Goal: Task Accomplishment & Management: Manage account settings

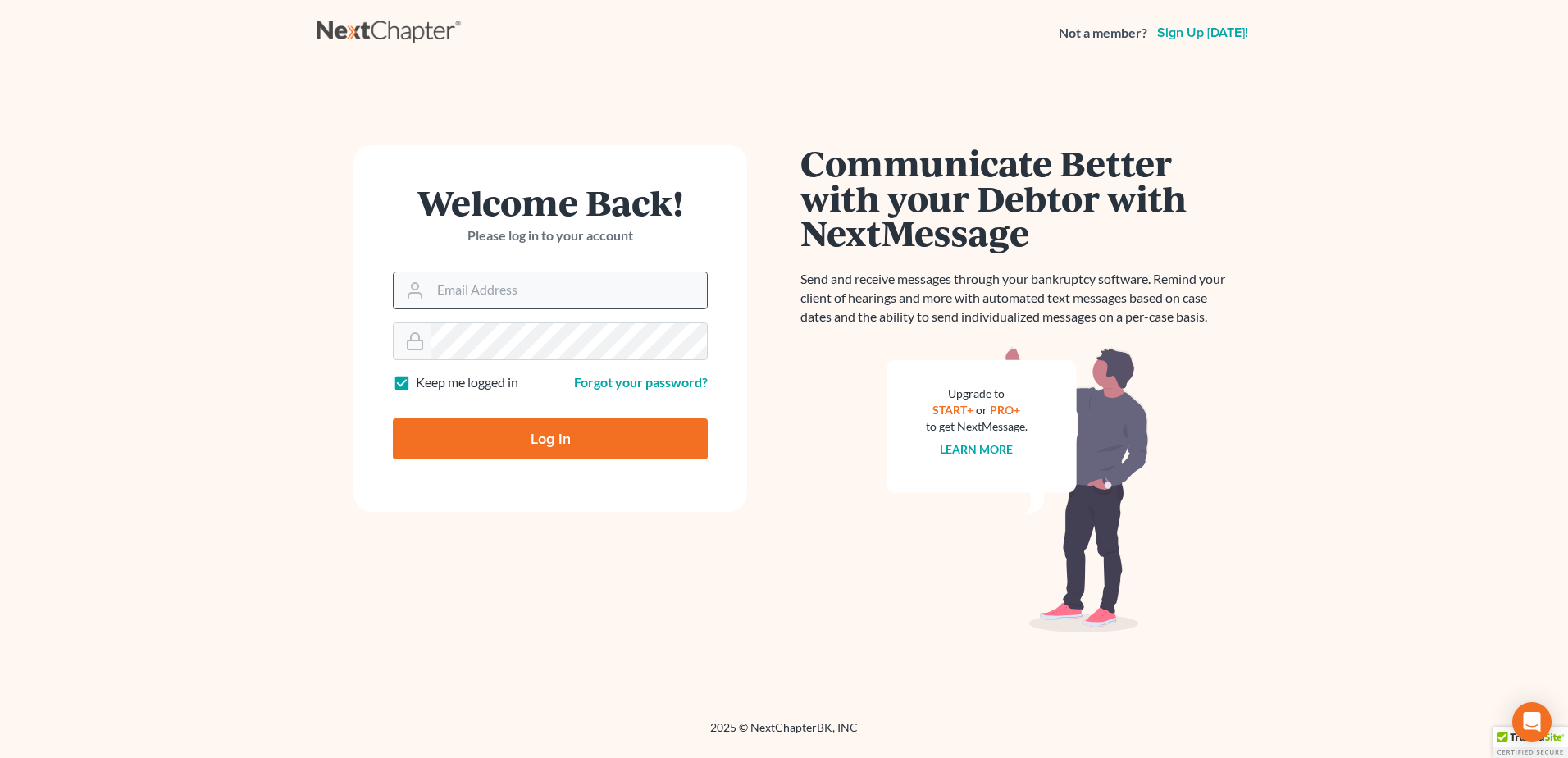
click at [481, 295] on input "Email Address" at bounding box center [568, 291] width 276 height 36
type input "[PERSON_NAME][EMAIL_ADDRESS][DOMAIN_NAME]"
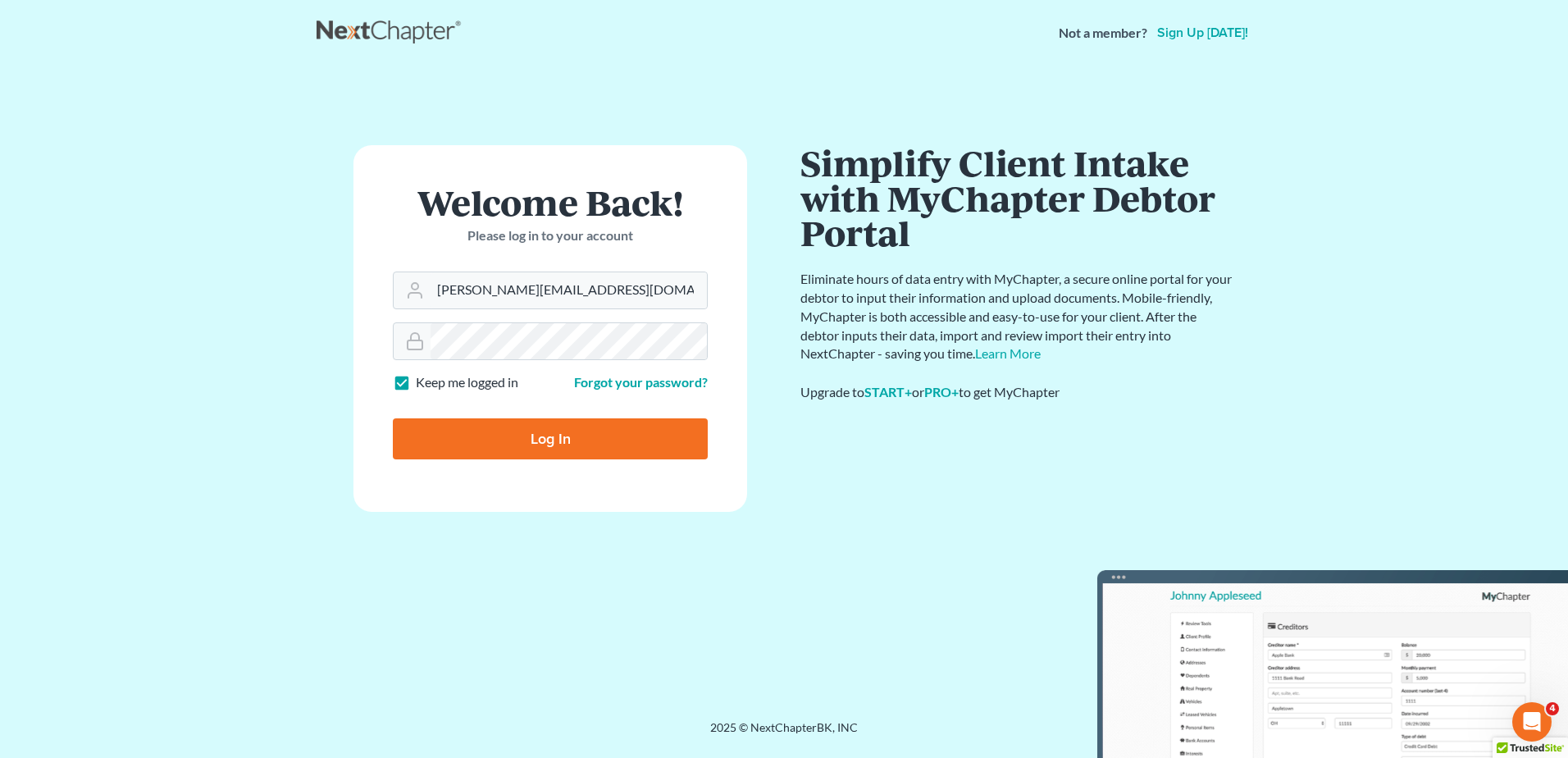
click at [515, 436] on input "Log In" at bounding box center [550, 438] width 315 height 41
type input "Thinking..."
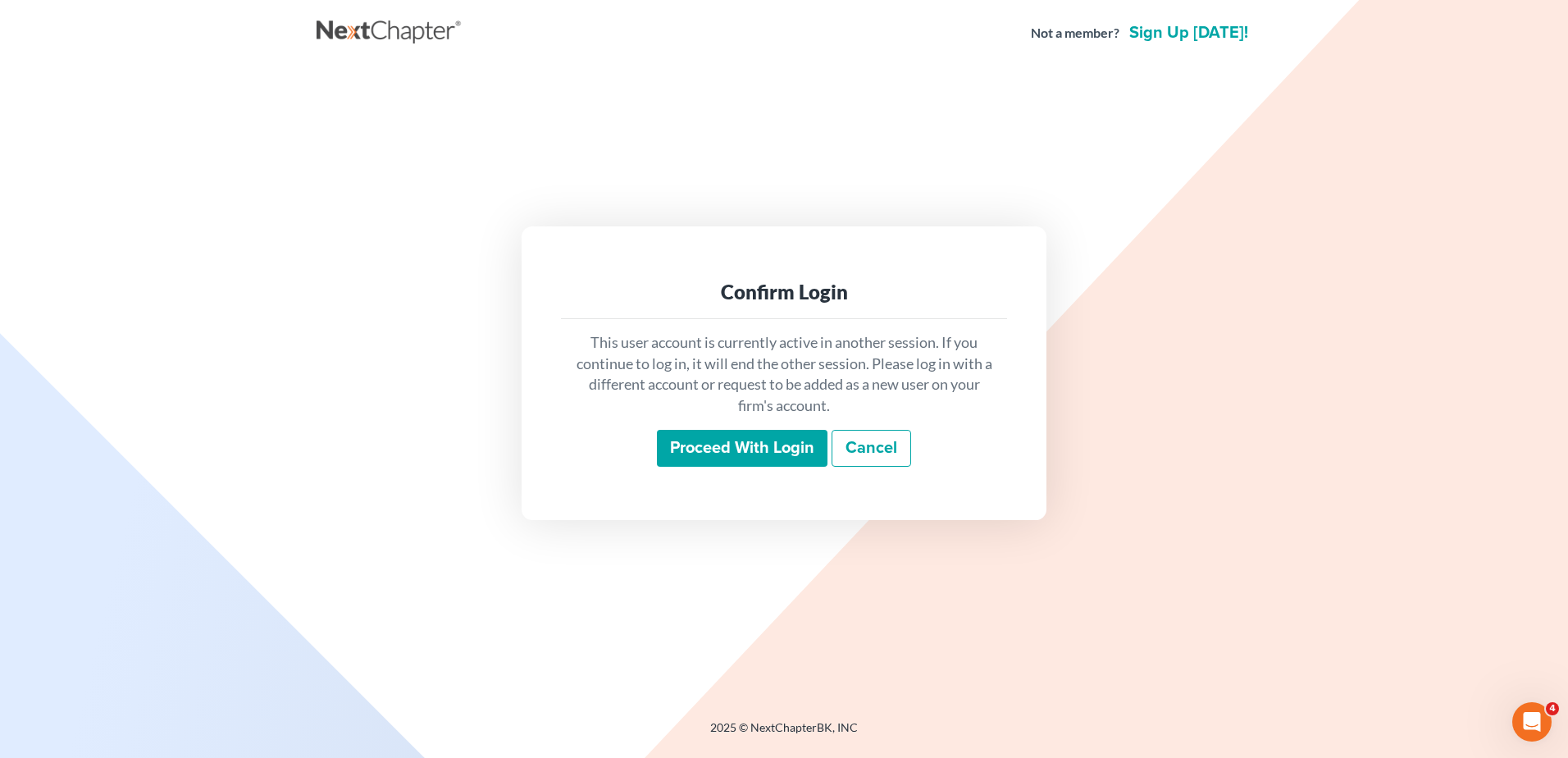
click at [781, 447] on input "Proceed with login" at bounding box center [742, 447] width 170 height 37
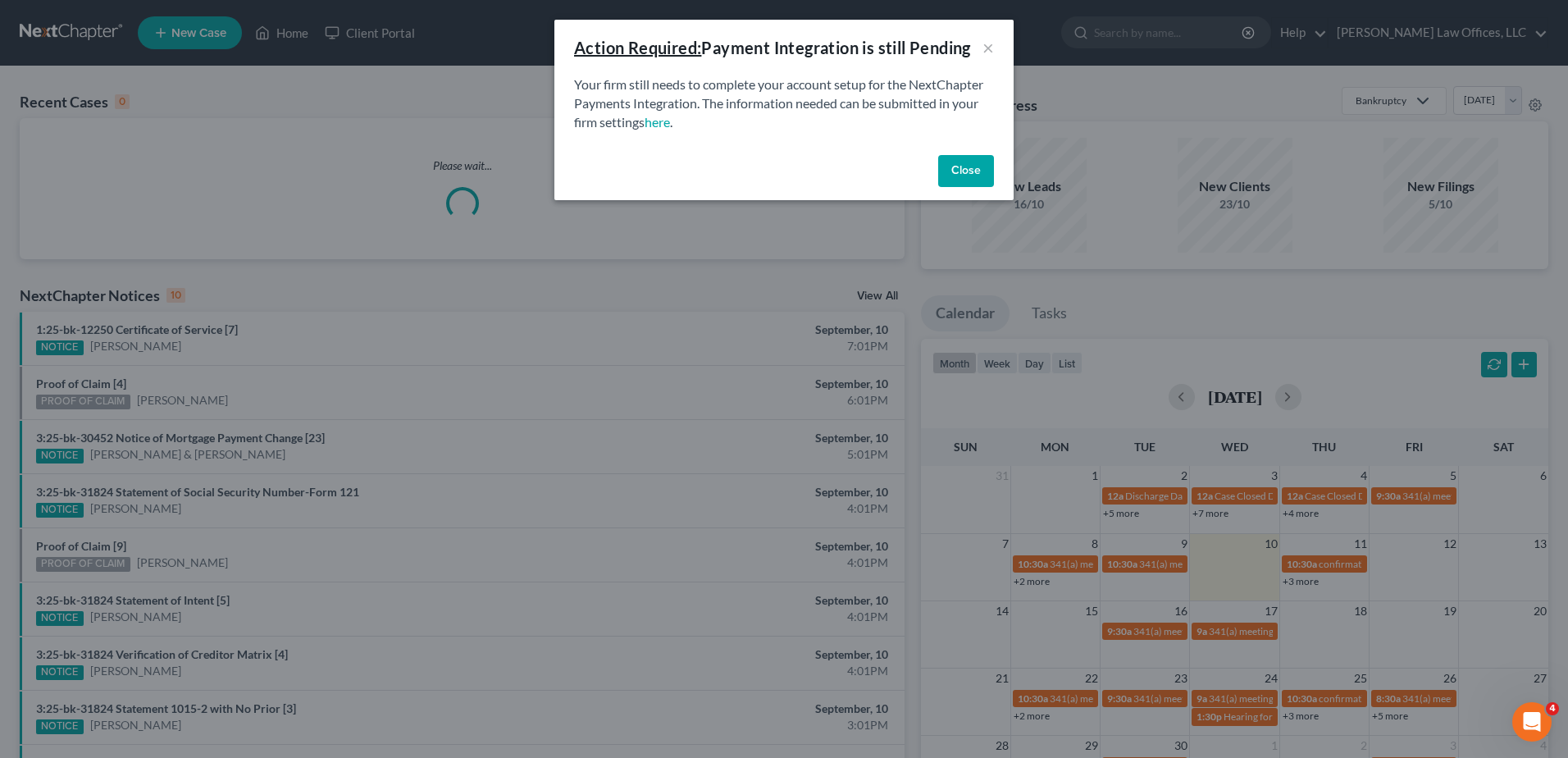
click at [972, 181] on button "Close" at bounding box center [966, 171] width 55 height 32
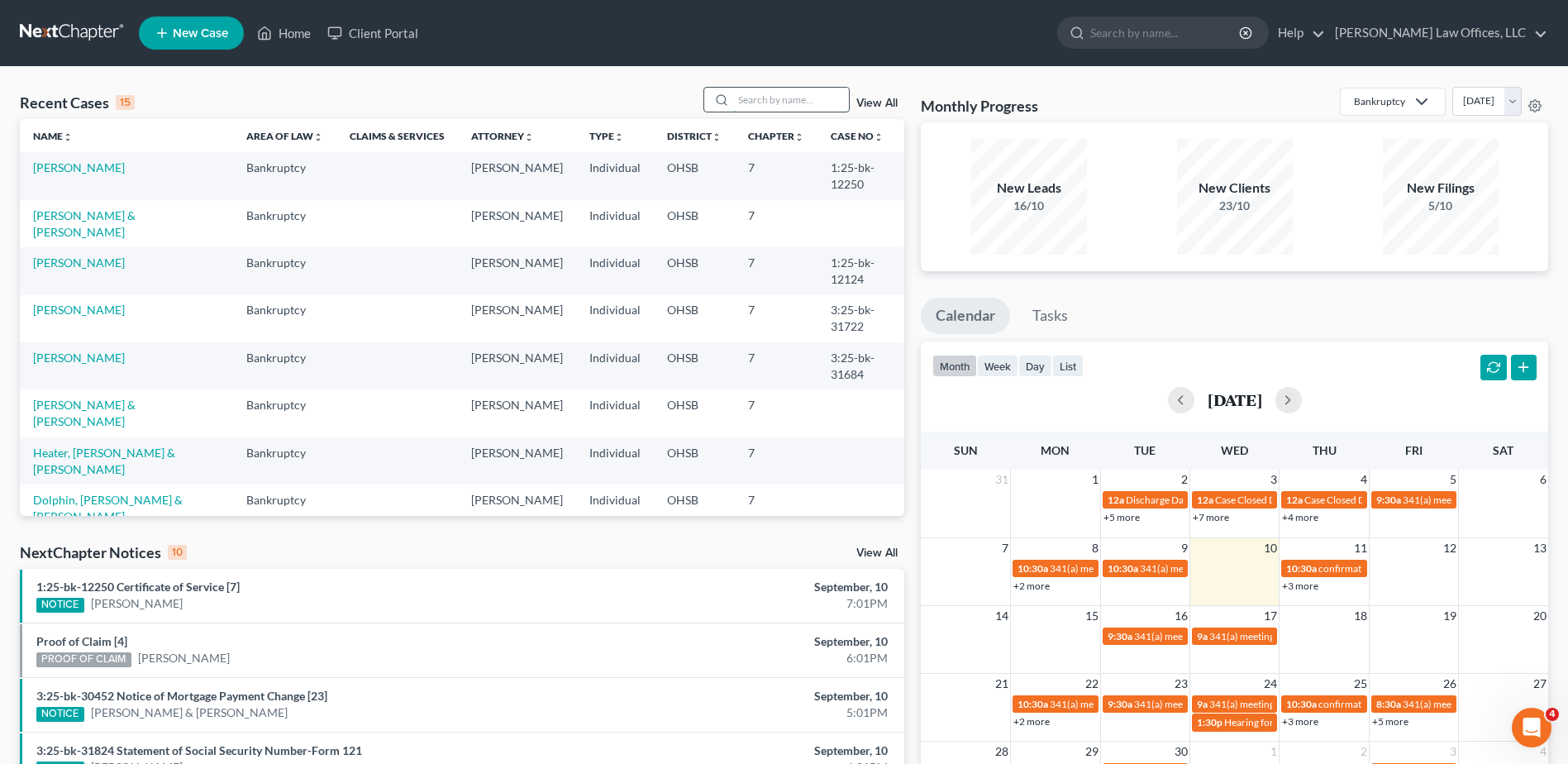
click at [752, 99] on input "search" at bounding box center [791, 99] width 116 height 24
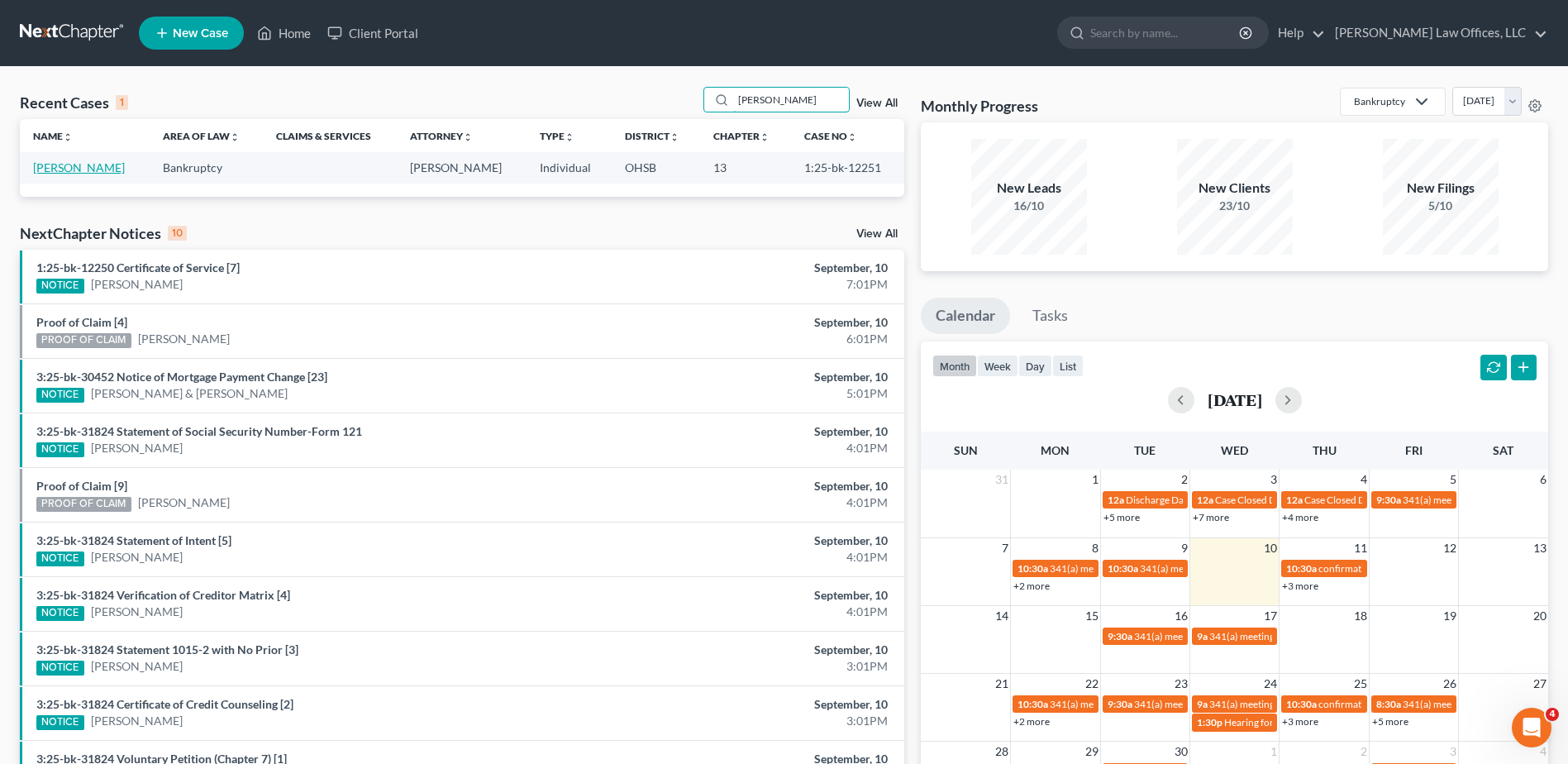
type input "sprenger"
click at [71, 171] on link "[PERSON_NAME]" at bounding box center [78, 167] width 92 height 14
select select "4"
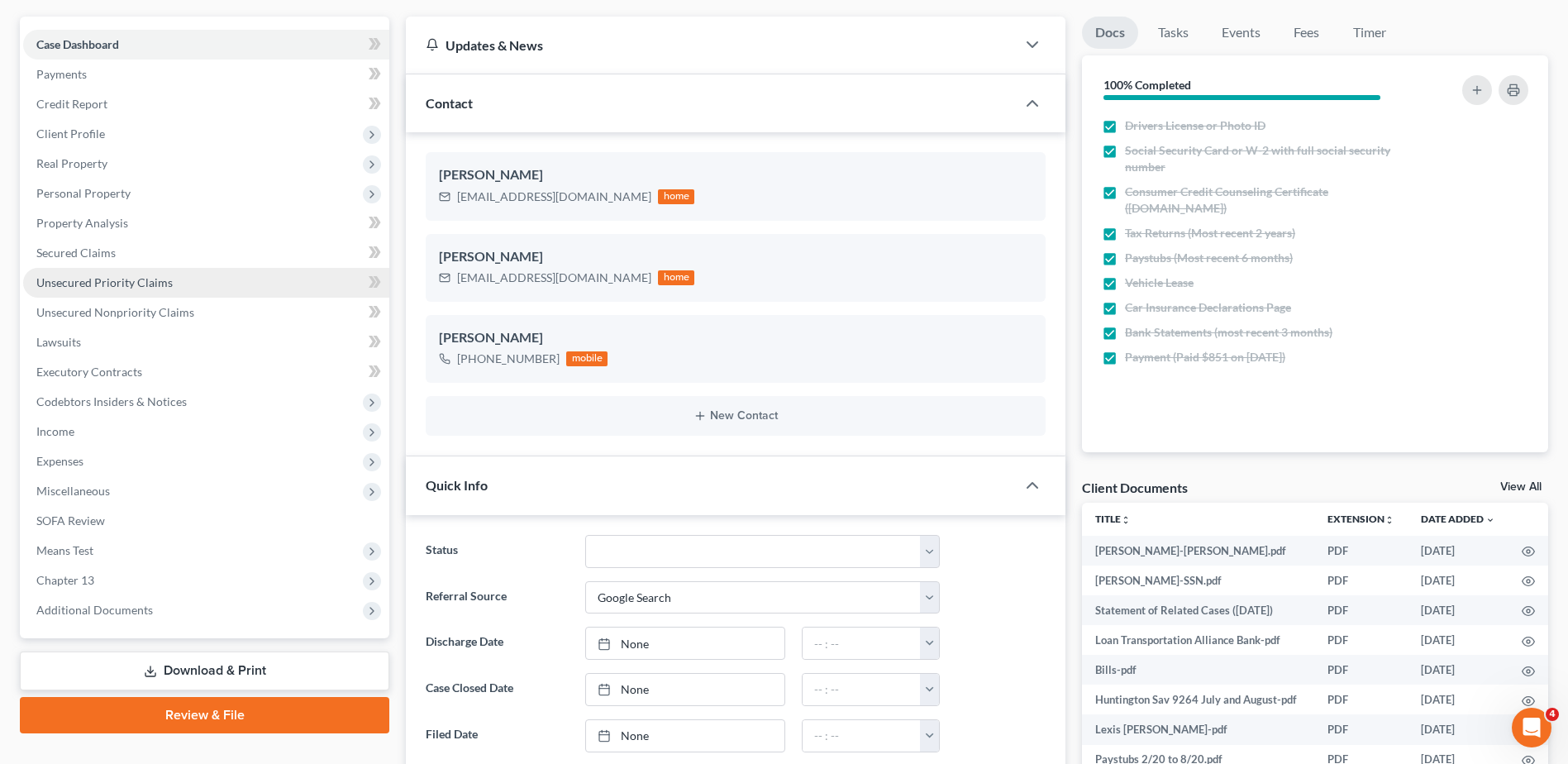
scroll to position [248, 0]
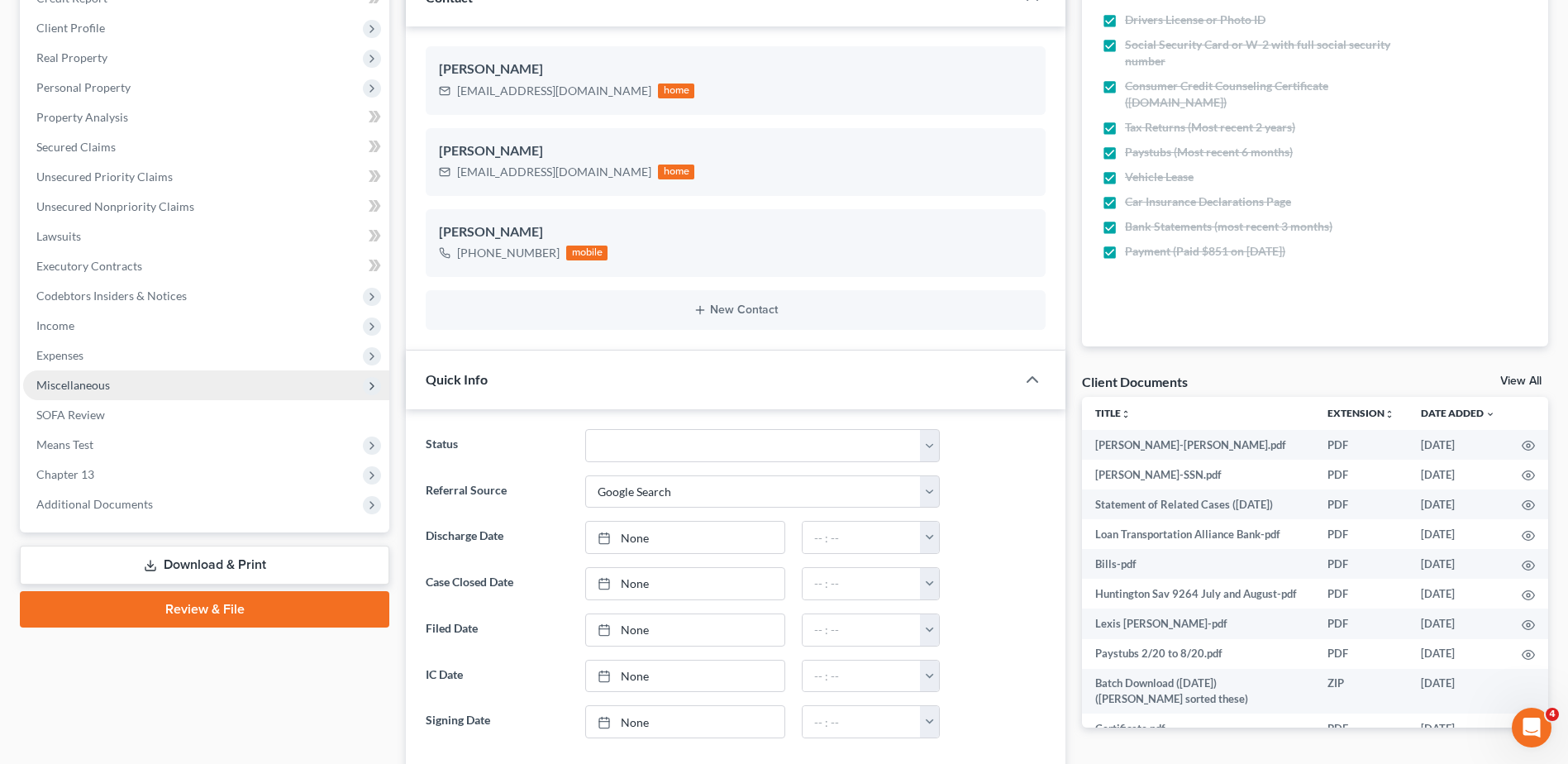
click at [87, 386] on span "Miscellaneous" at bounding box center [73, 384] width 73 height 14
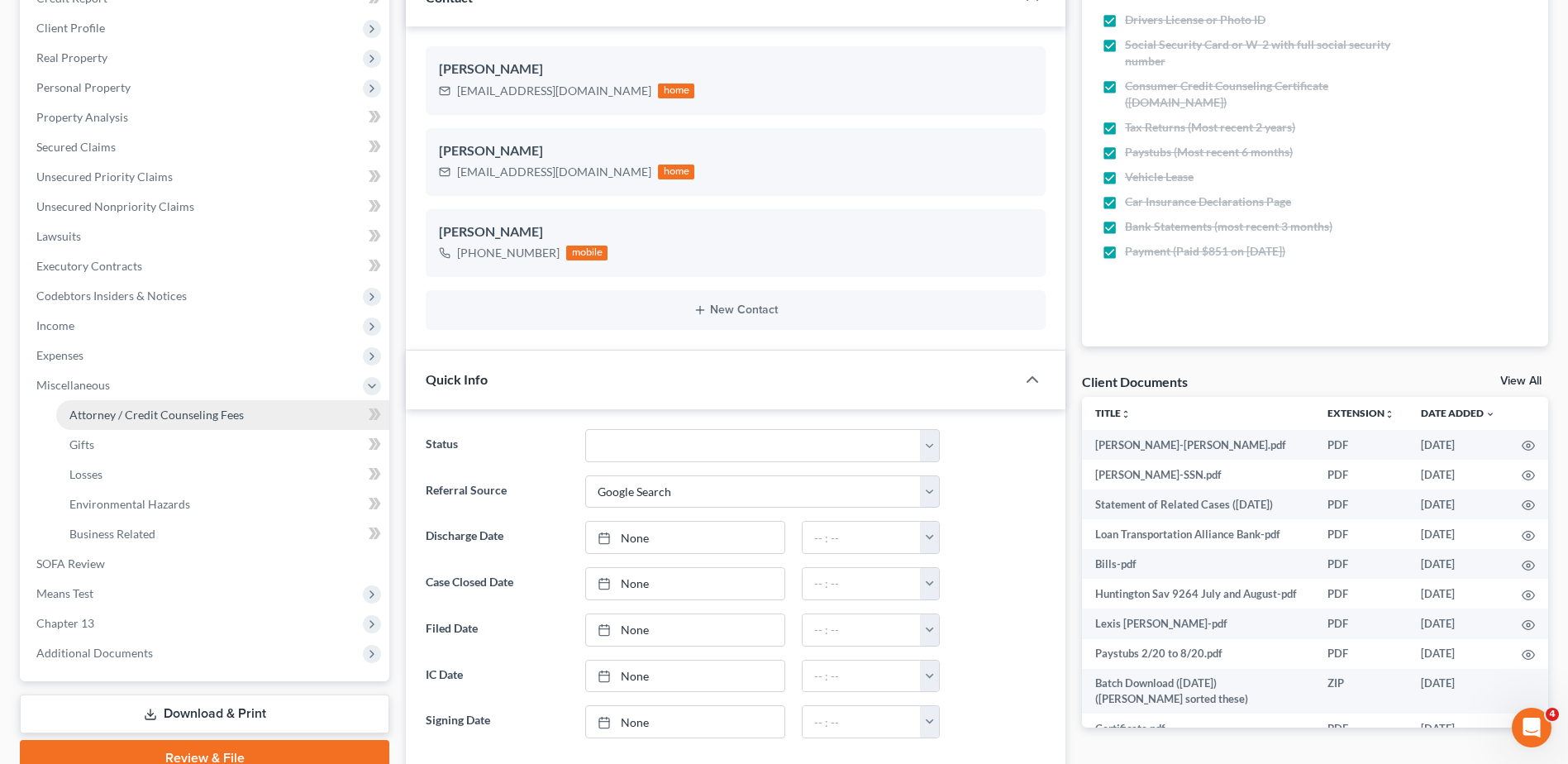
click at [137, 411] on span "Attorney / Credit Counseling Fees" at bounding box center [156, 414] width 174 height 14
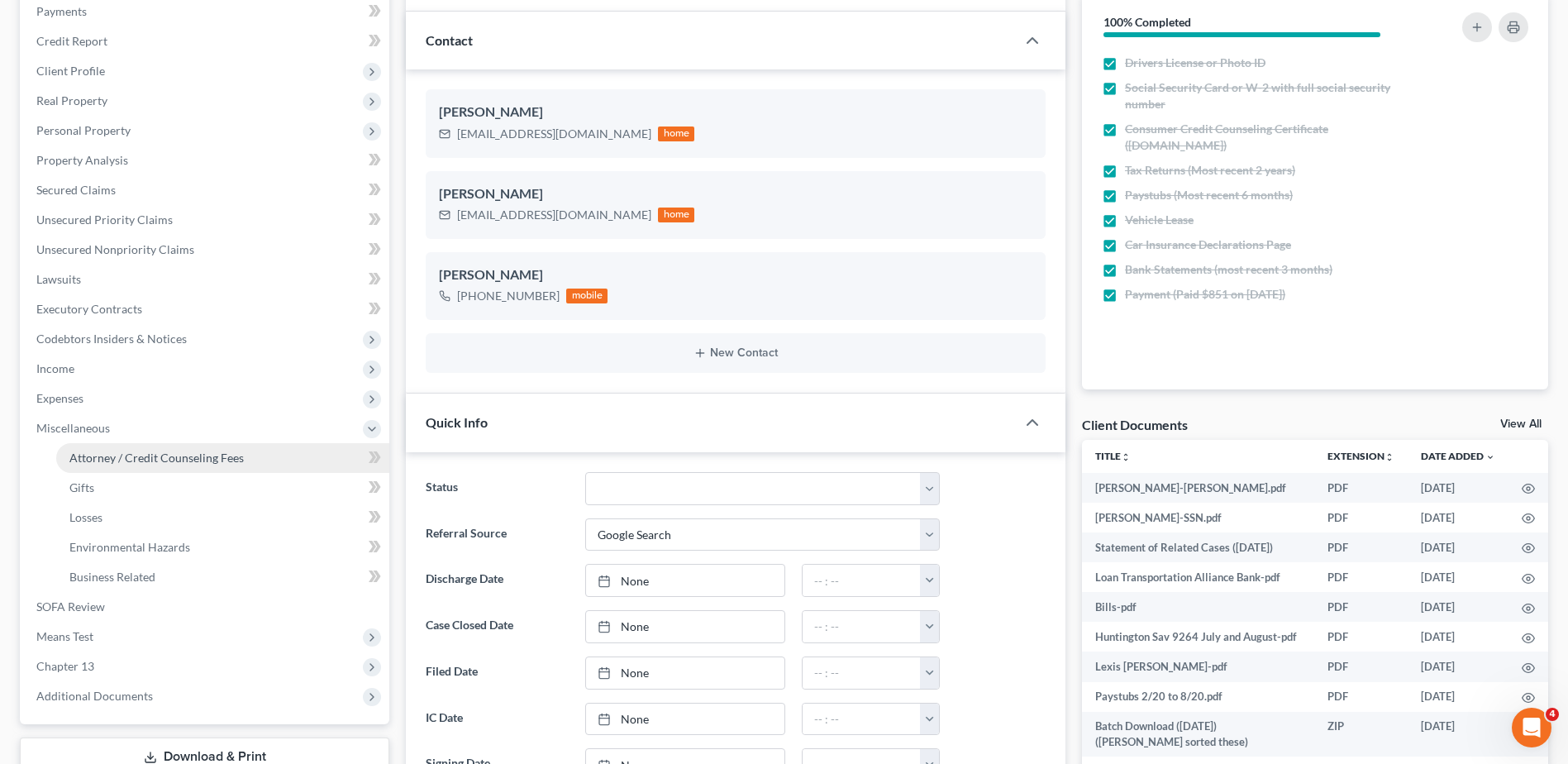
select select "1"
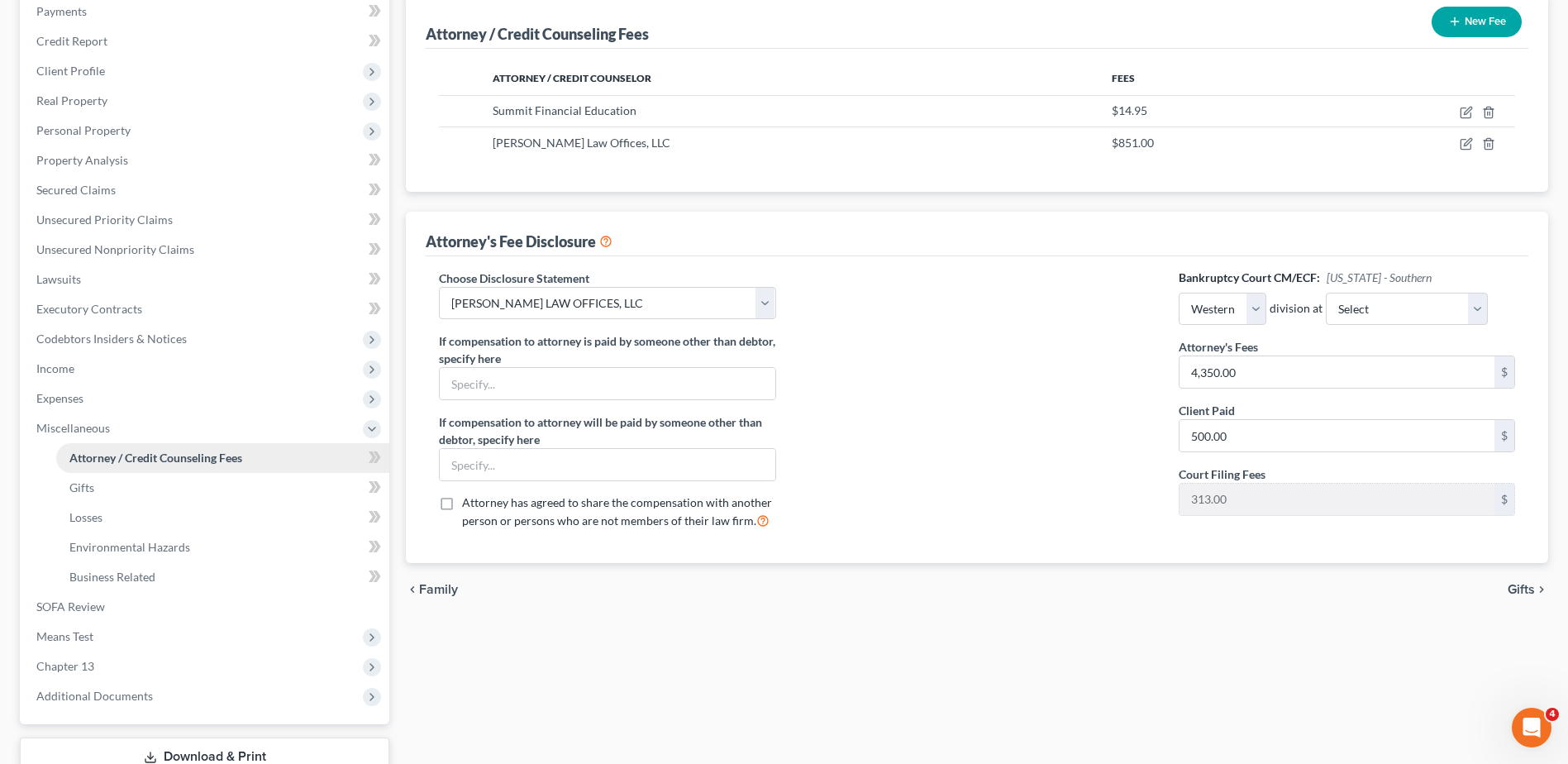
scroll to position [0, 0]
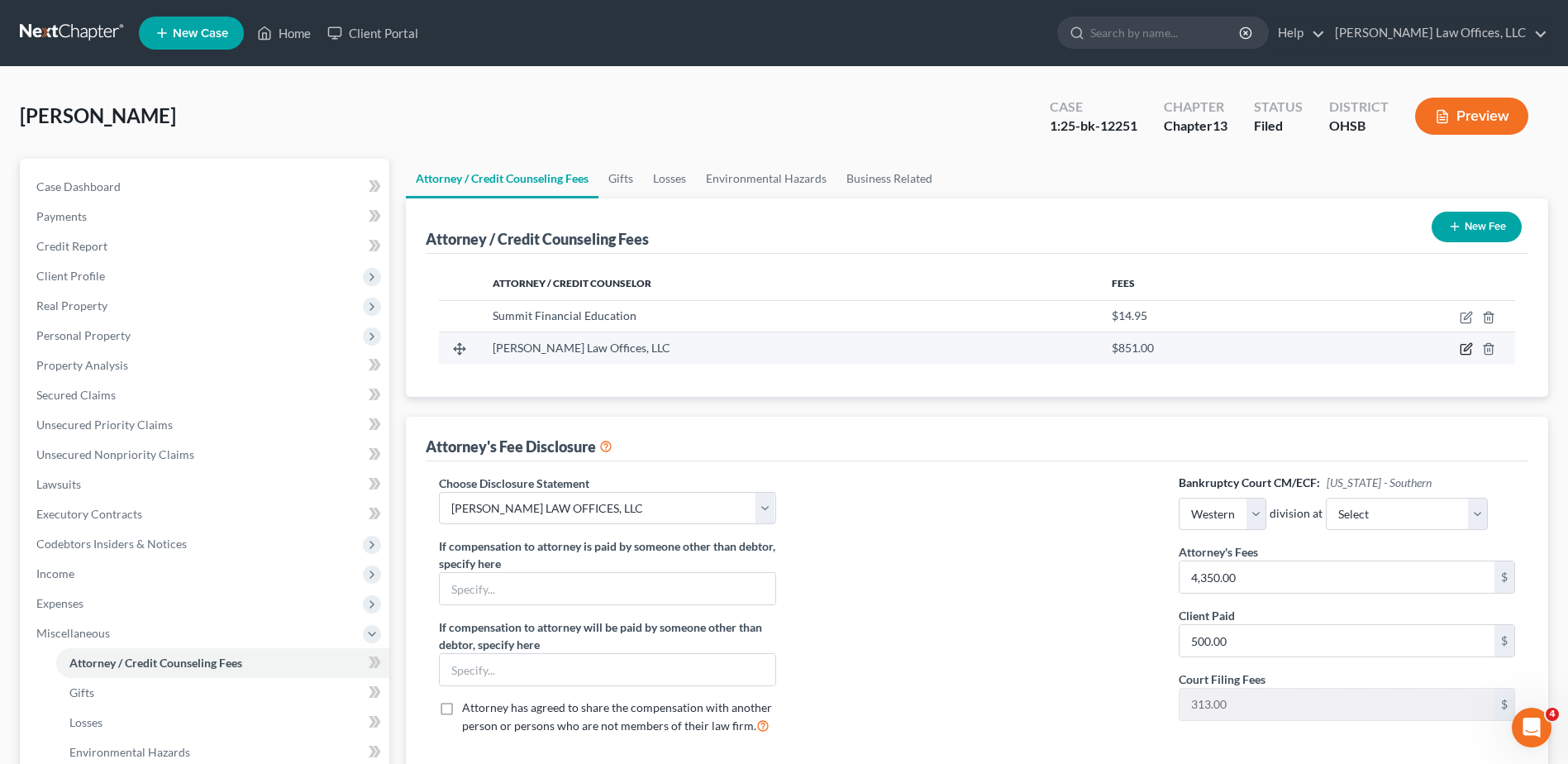
click at [1466, 346] on icon "button" at bounding box center [1467, 349] width 13 height 13
select select "36"
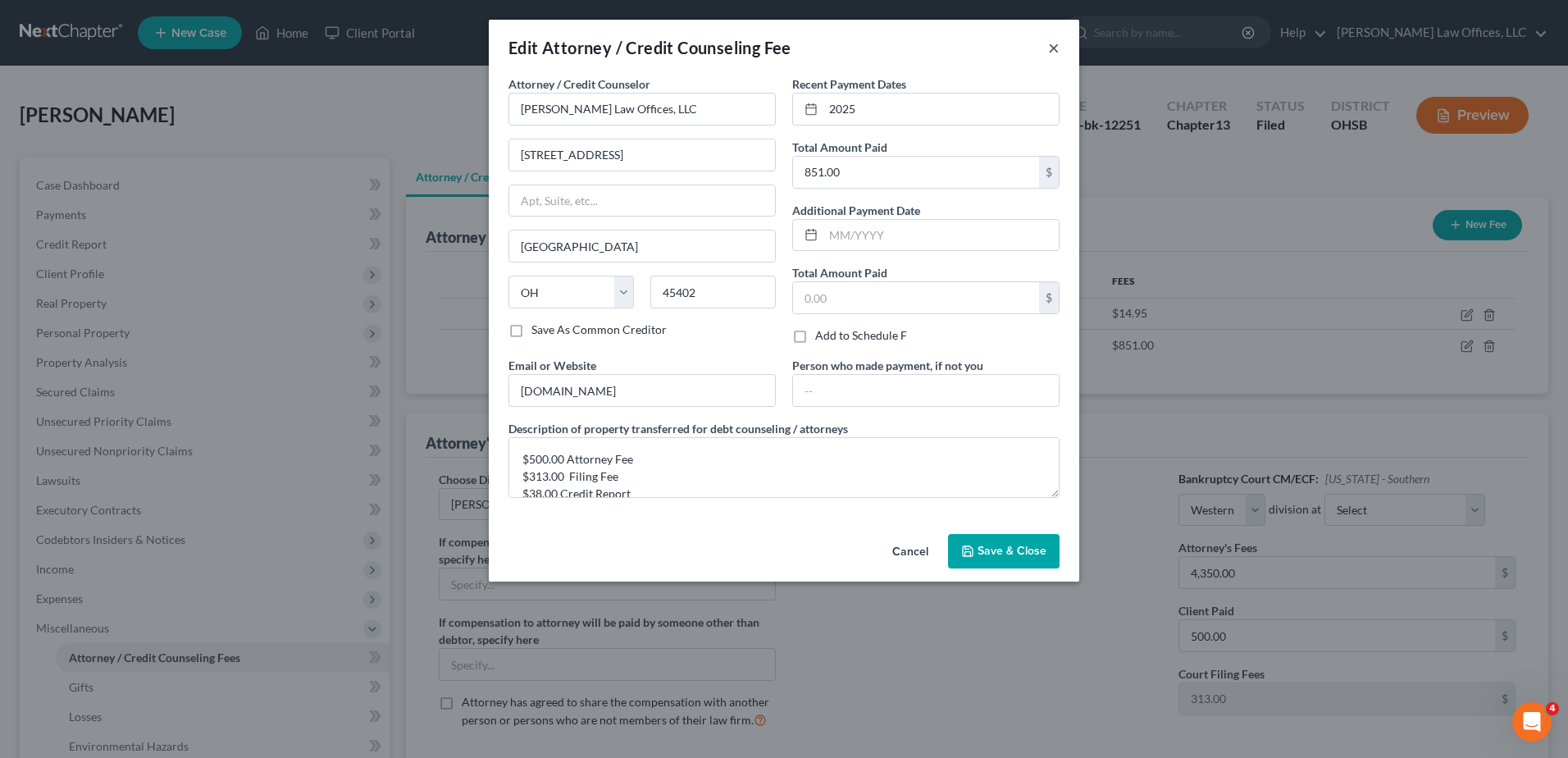
click at [1053, 49] on button "×" at bounding box center [1054, 47] width 11 height 20
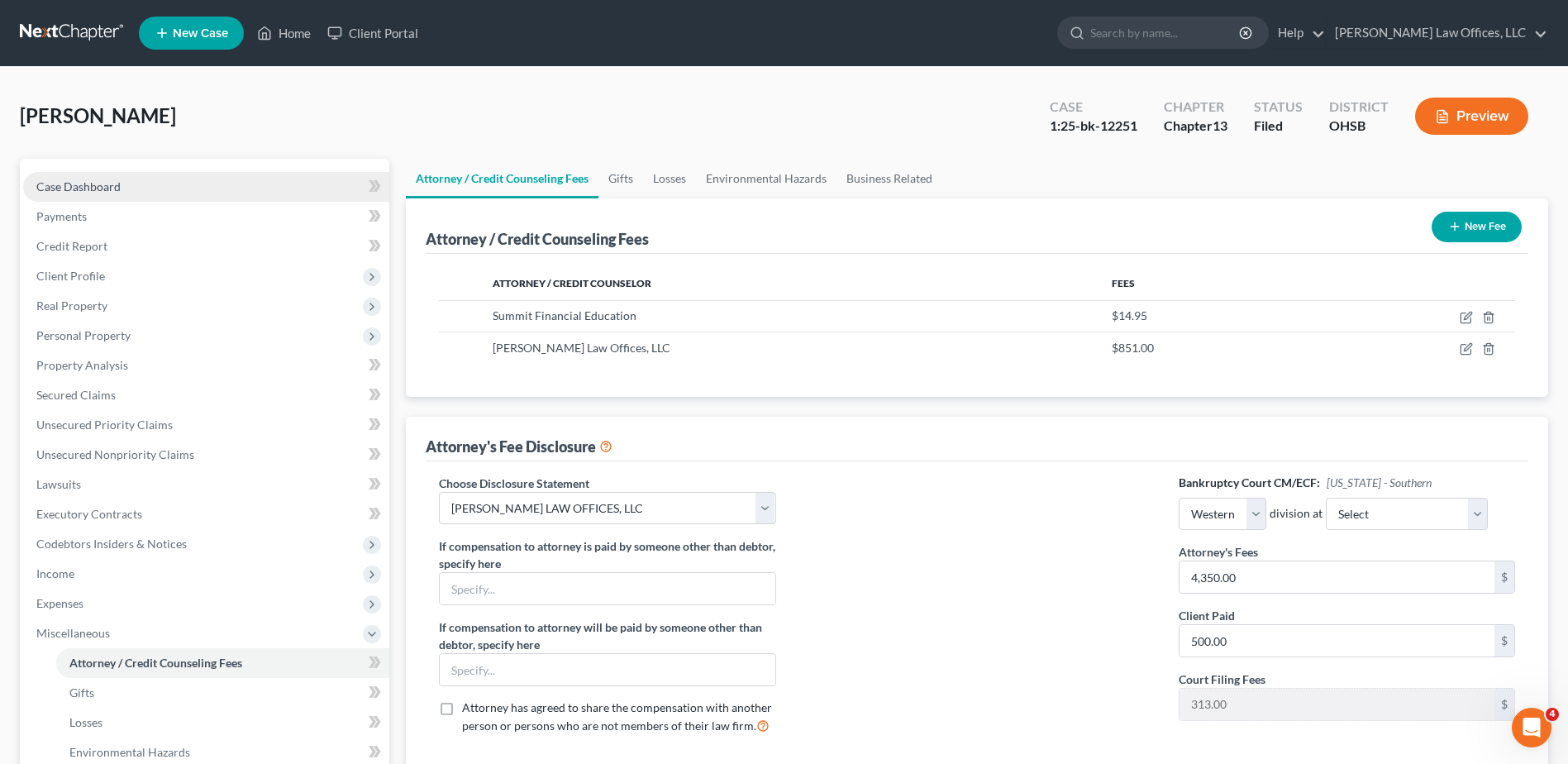
click at [74, 189] on span "Case Dashboard" at bounding box center [78, 186] width 84 height 14
select select "4"
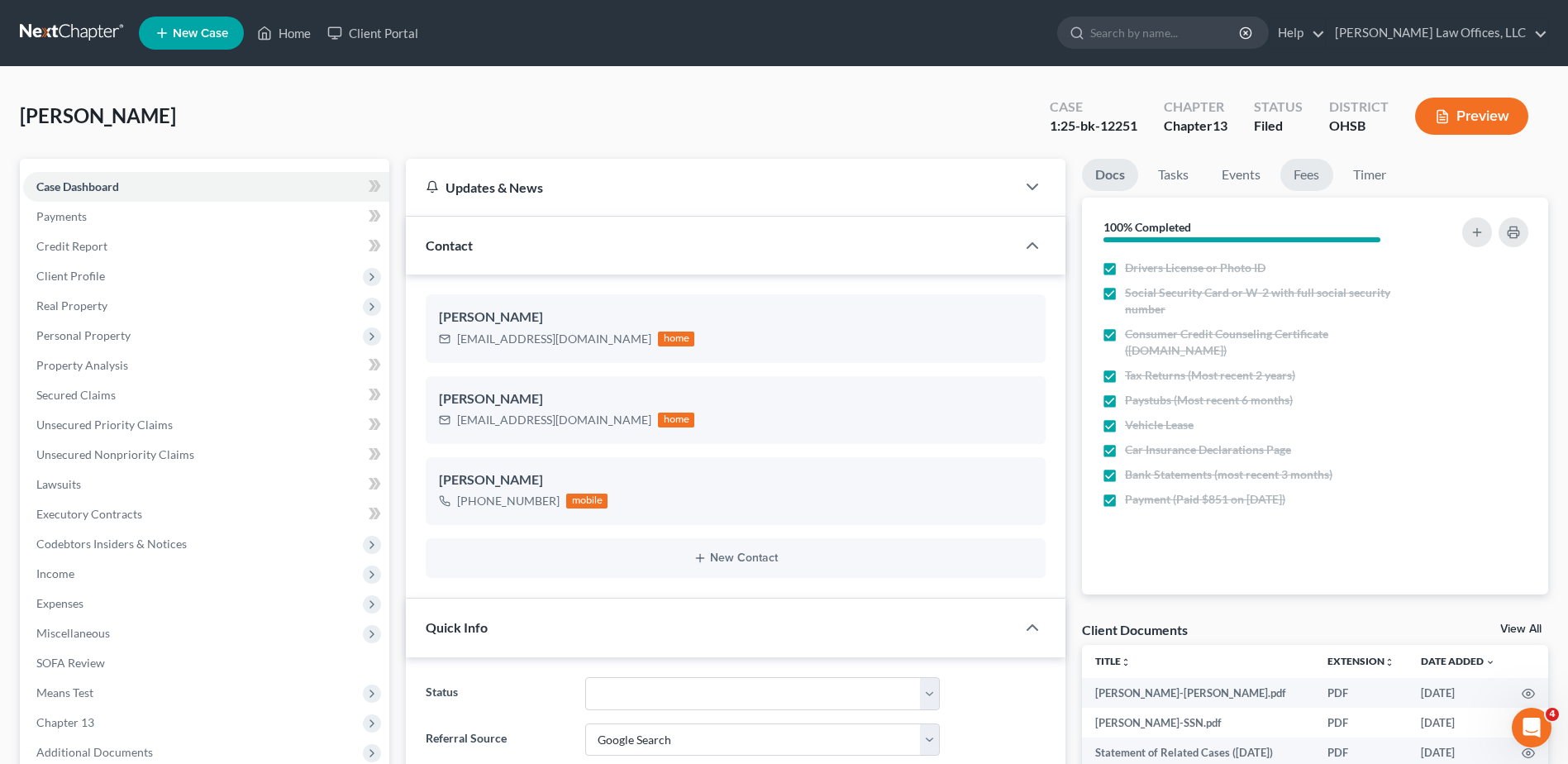
click at [1311, 174] on link "Fees" at bounding box center [1307, 174] width 53 height 32
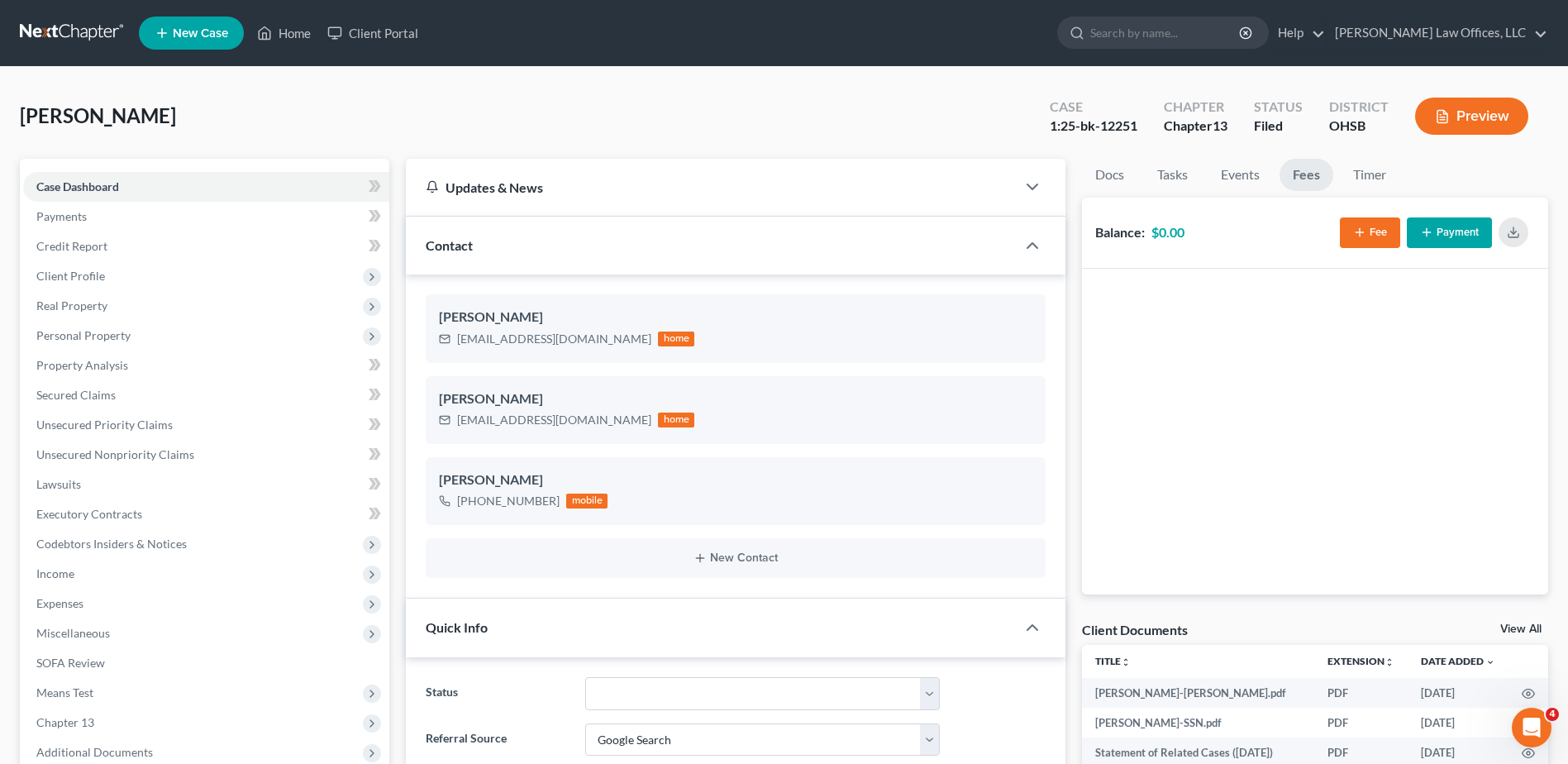
click at [1375, 232] on button "Fee" at bounding box center [1369, 233] width 61 height 31
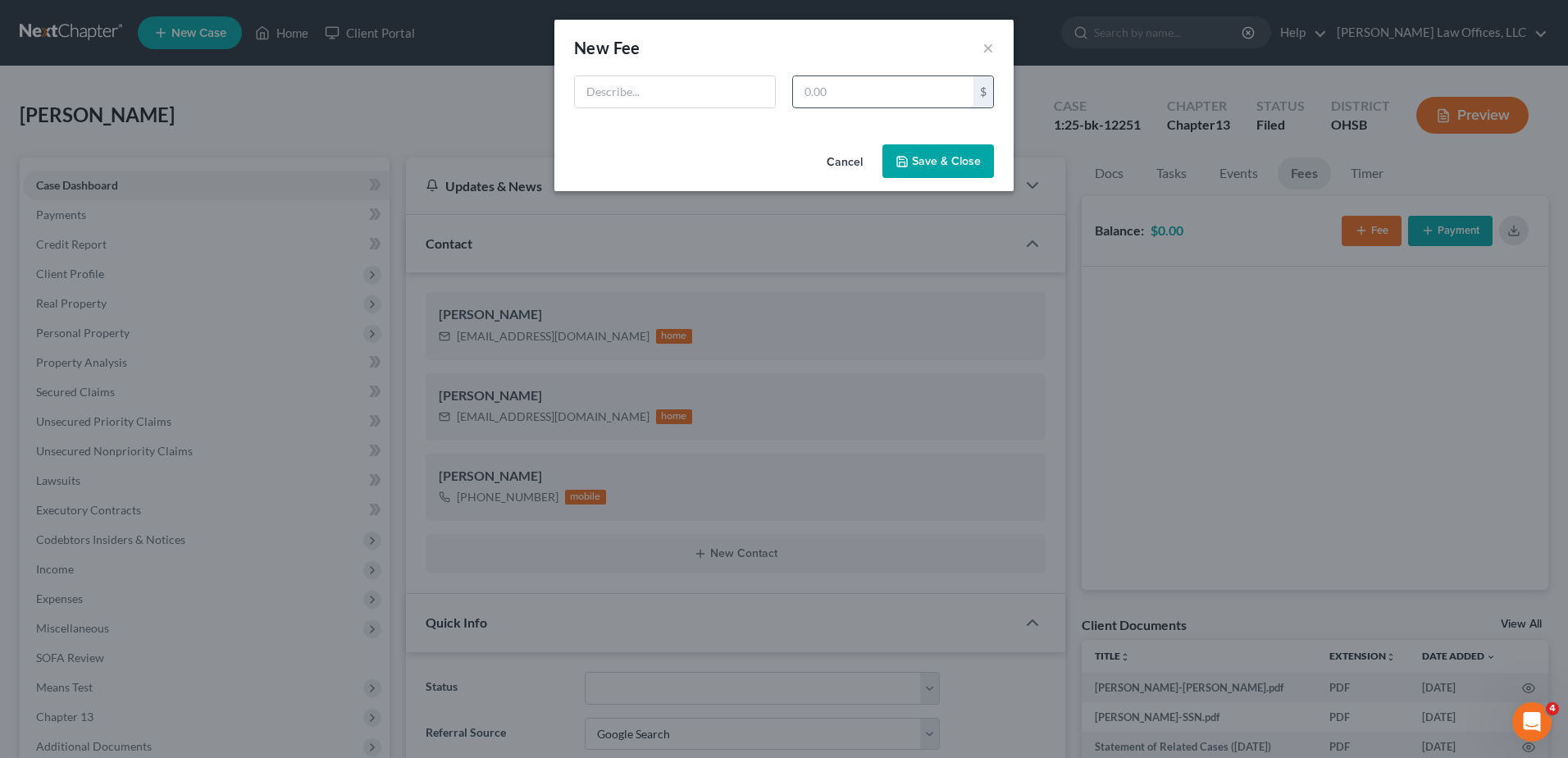
click at [914, 99] on input "text" at bounding box center [882, 92] width 181 height 32
type input "500"
click at [726, 85] on input "text" at bounding box center [674, 92] width 200 height 32
type input "Attorney Fee"
click at [966, 166] on button "Save & Close" at bounding box center [938, 162] width 112 height 34
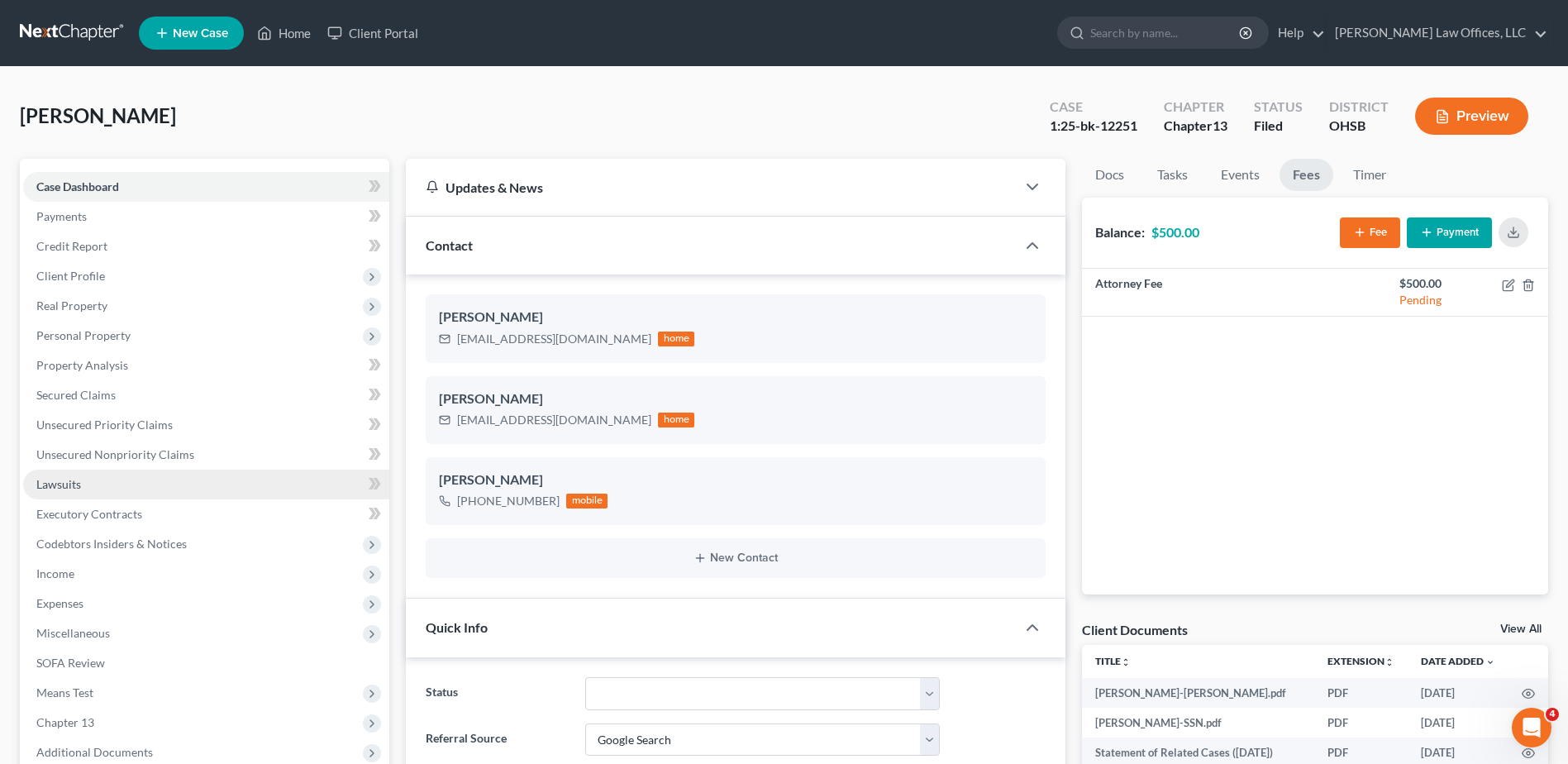
click at [44, 486] on span "Lawsuits" at bounding box center [59, 484] width 44 height 14
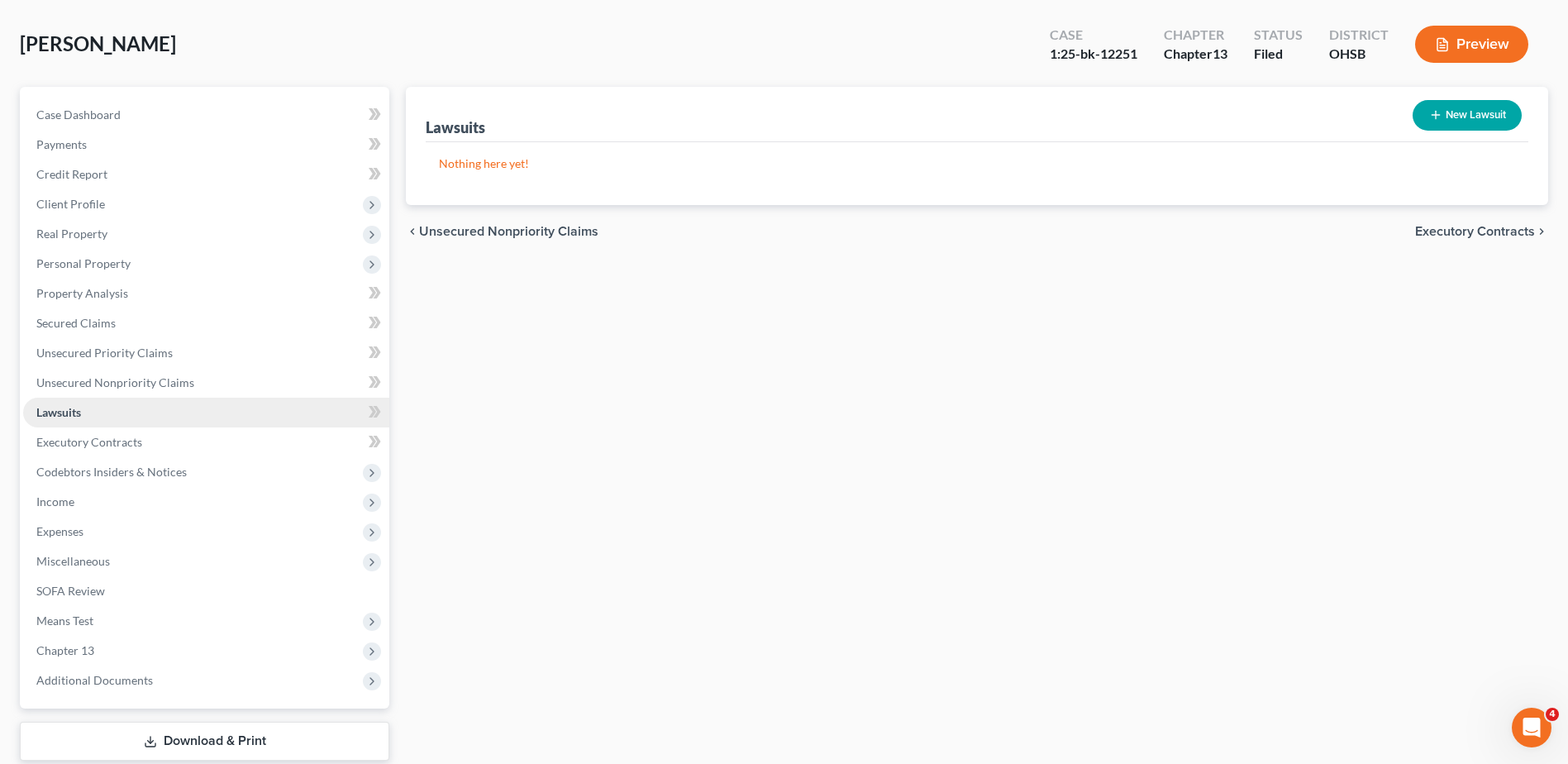
scroll to position [174, 0]
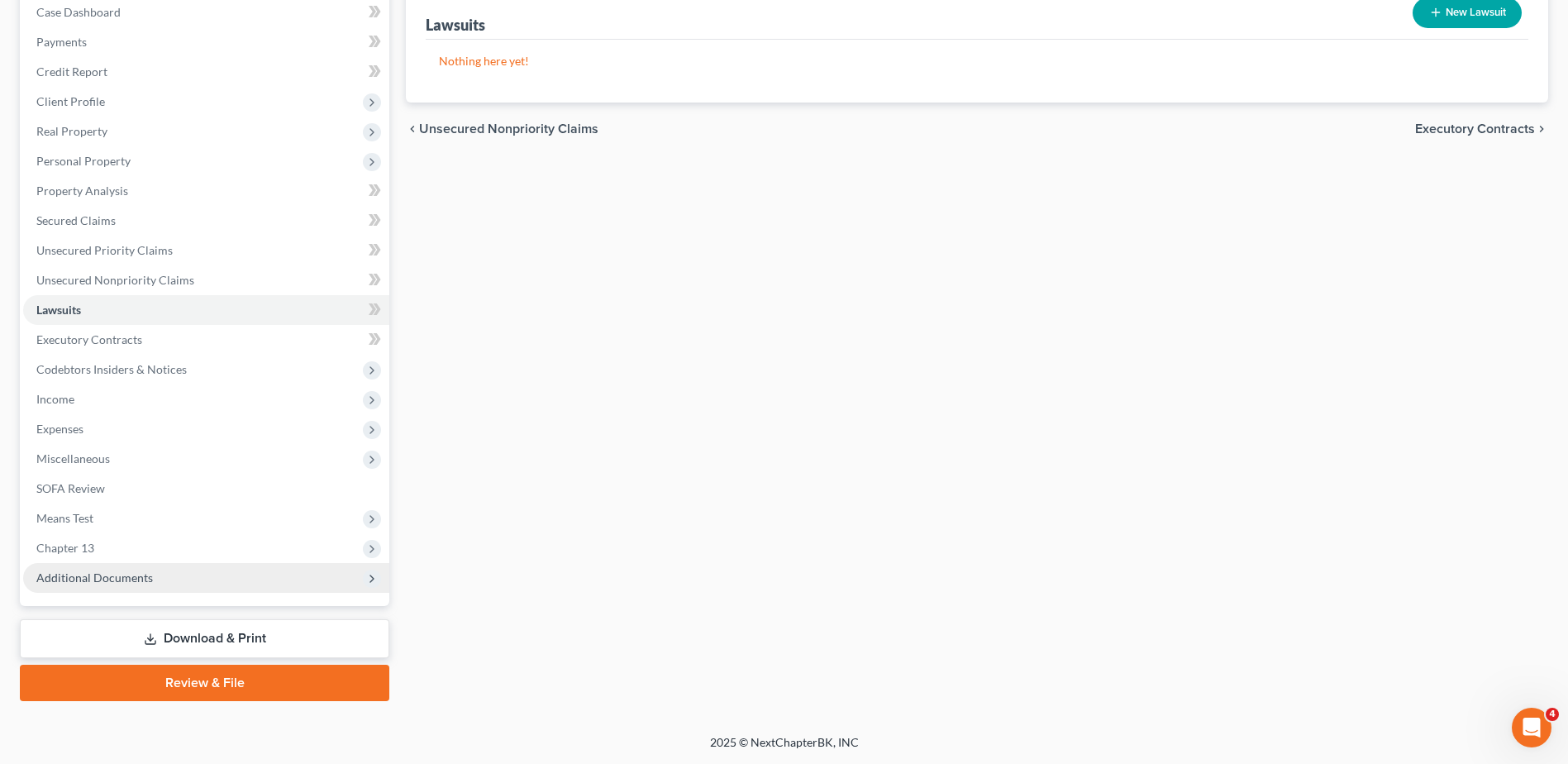
click at [95, 572] on span "Additional Documents" at bounding box center [94, 577] width 117 height 14
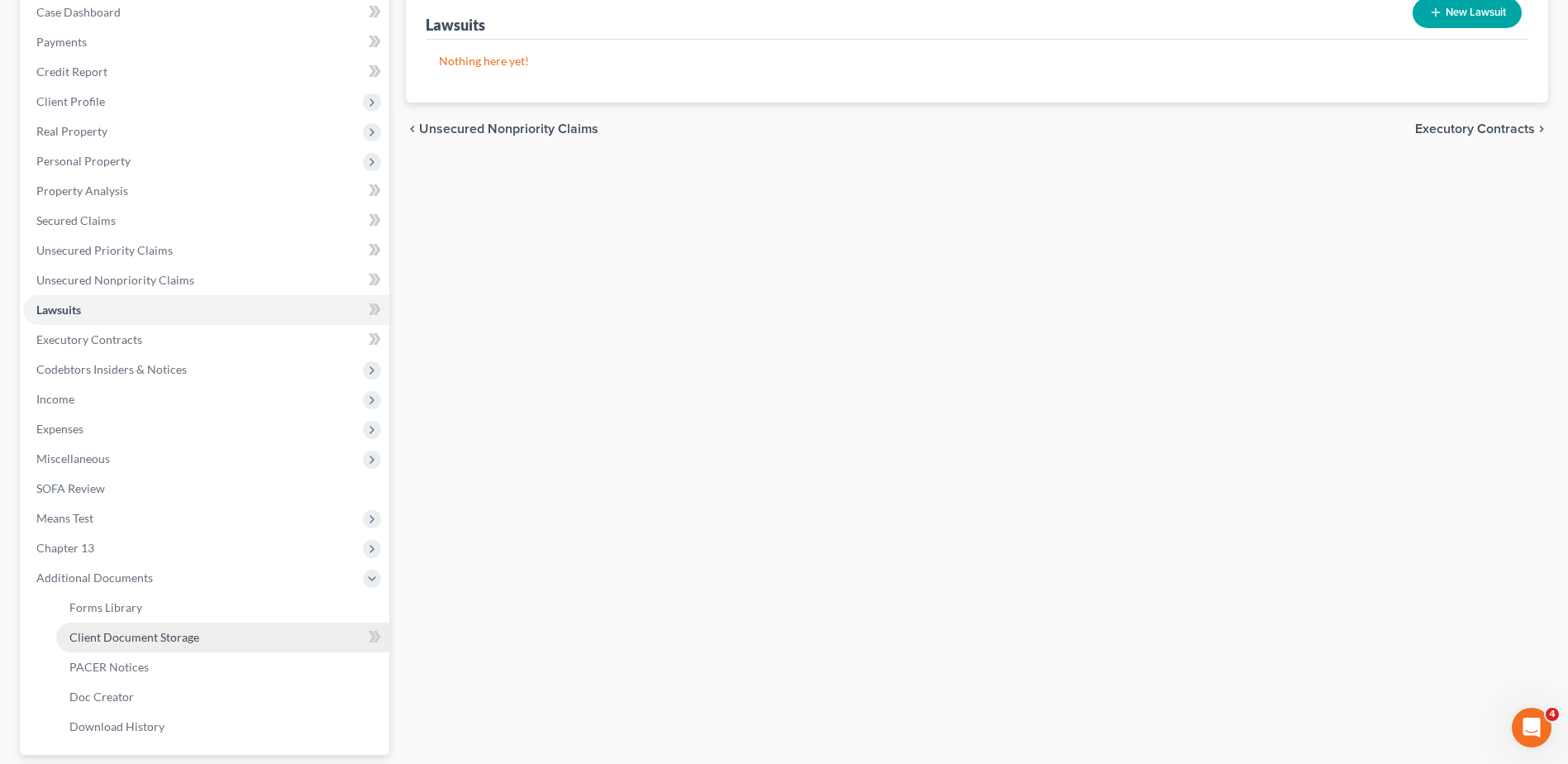
click at [103, 630] on span "Client Document Storage" at bounding box center [134, 637] width 130 height 14
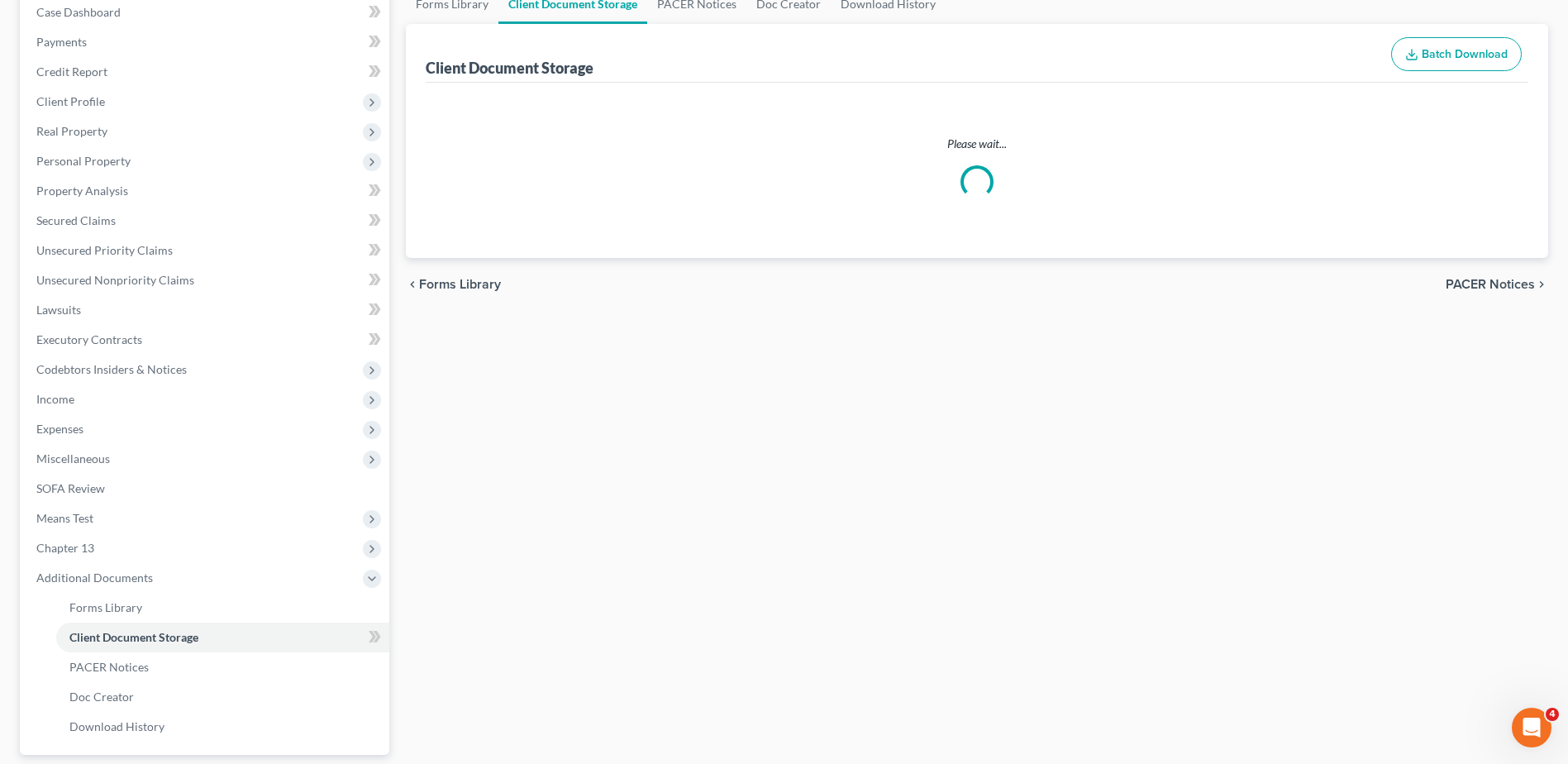
scroll to position [92, 0]
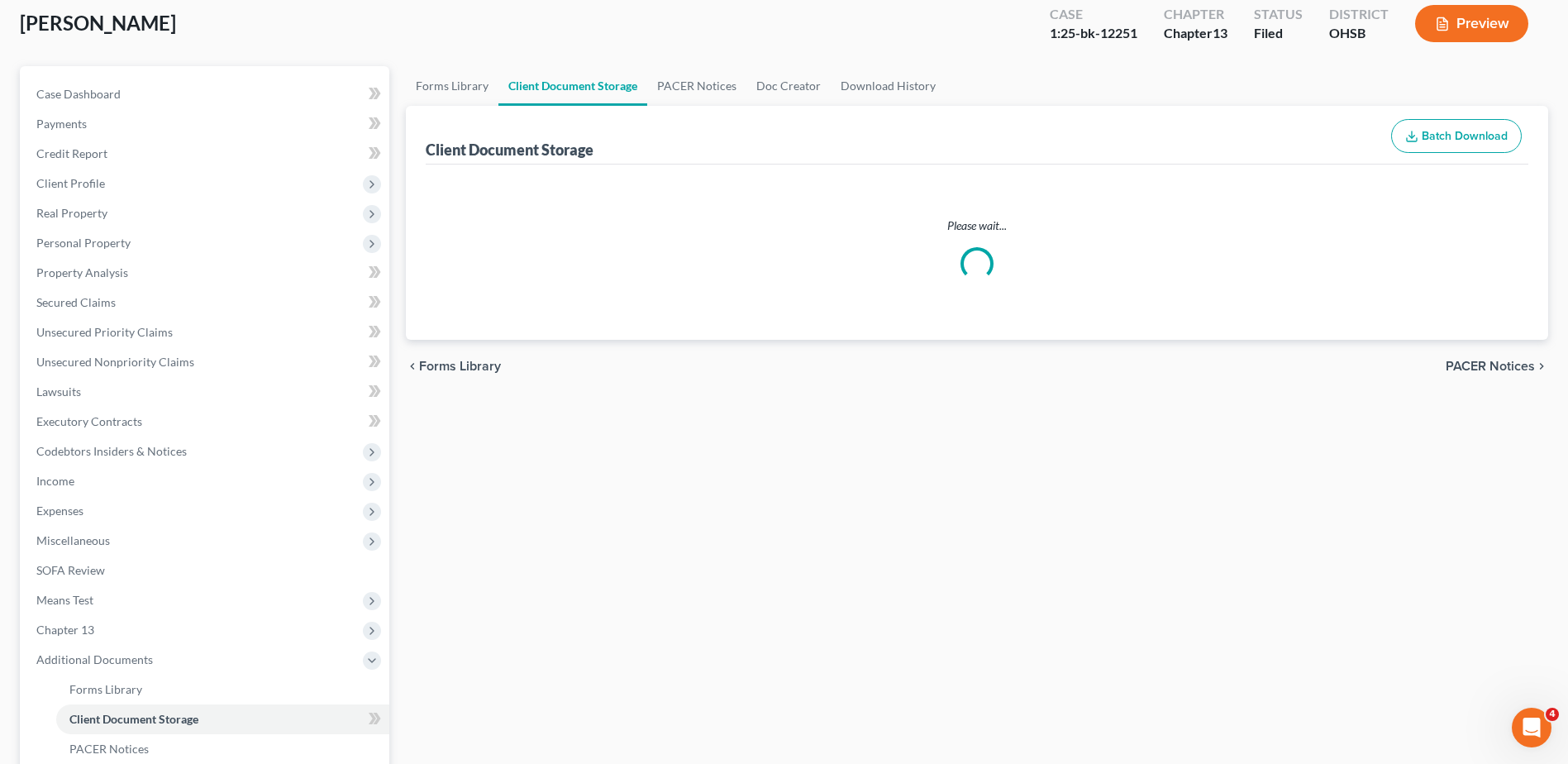
select select "7"
select select "52"
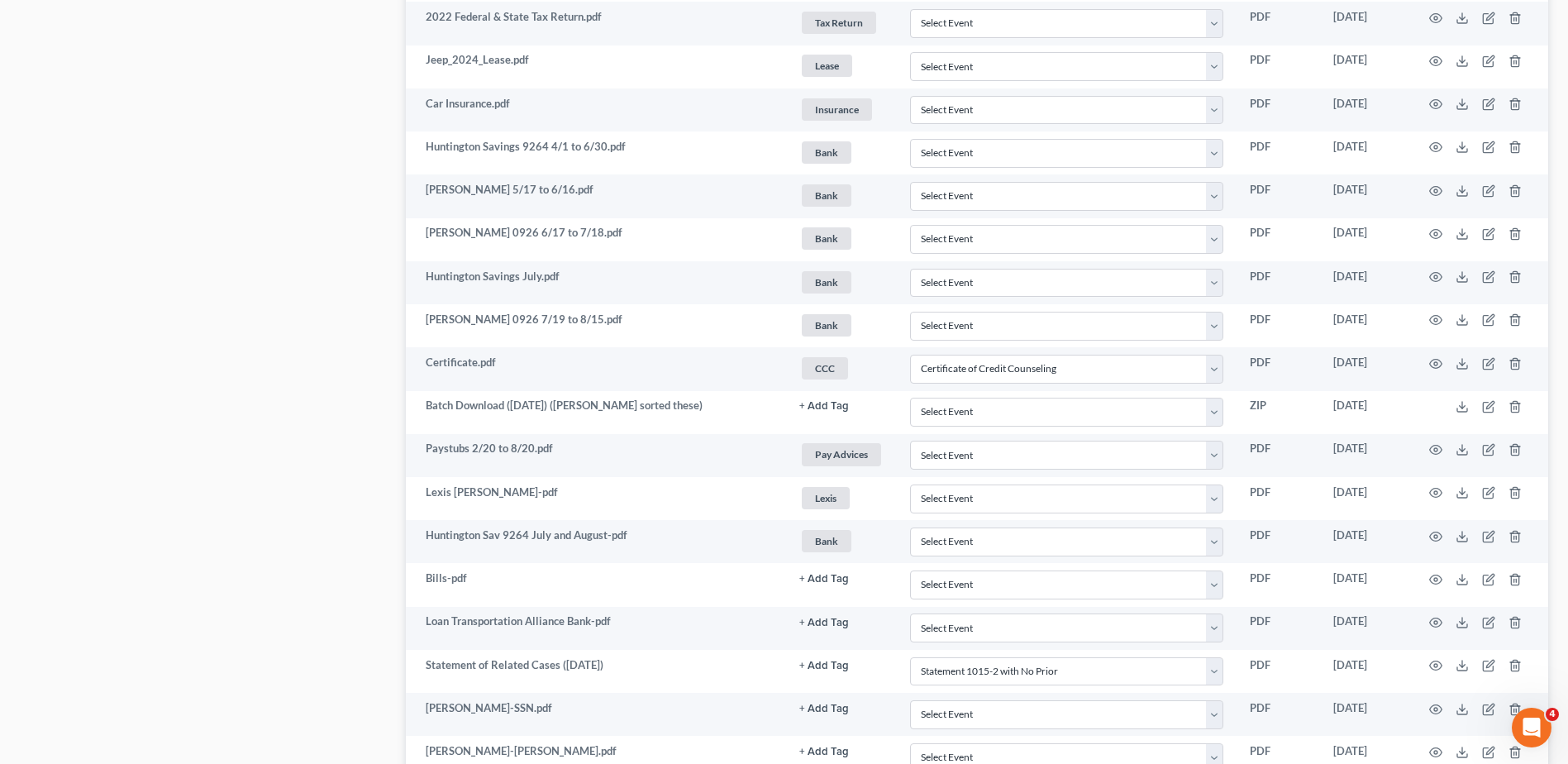
scroll to position [1818, 0]
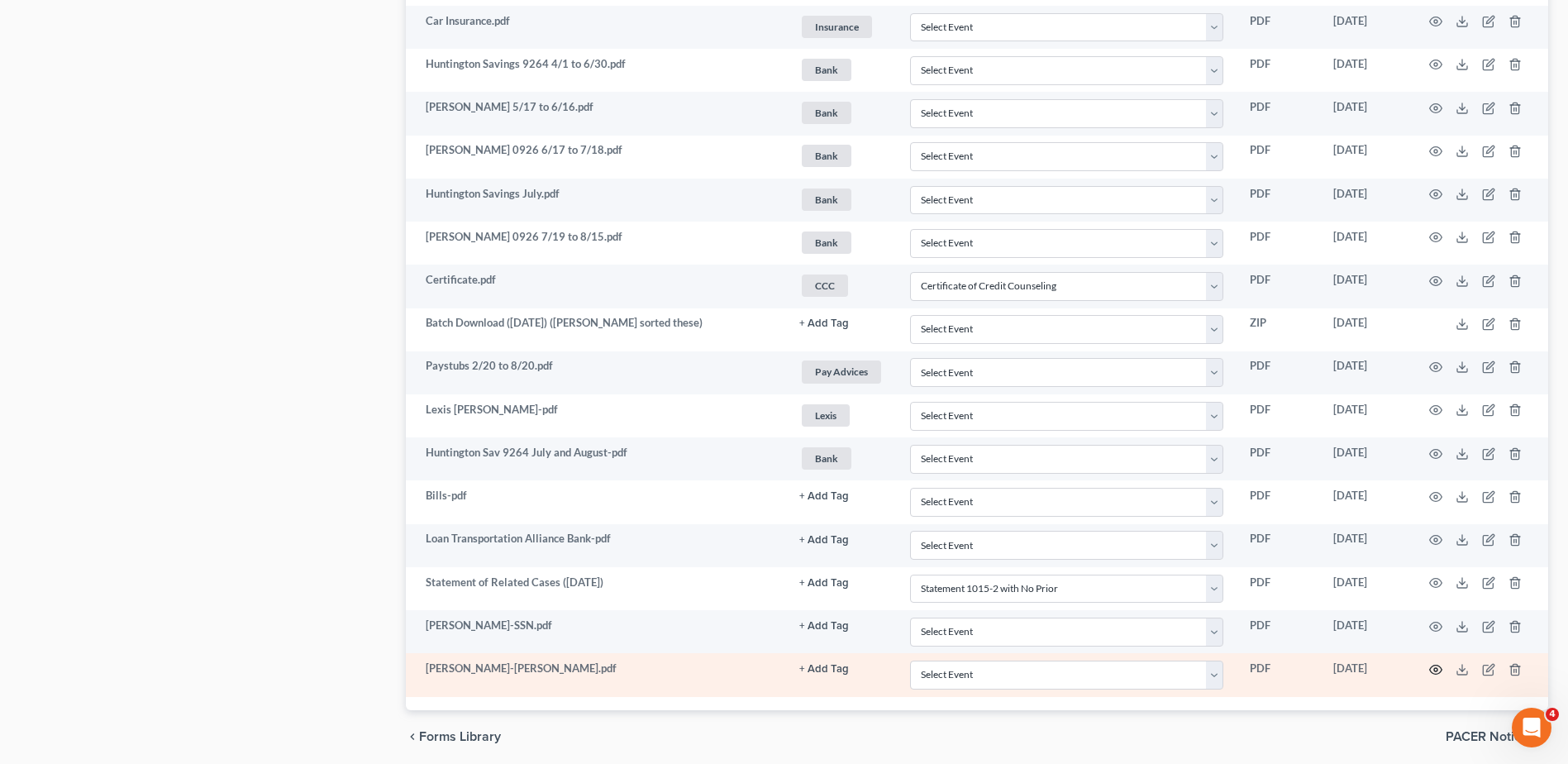
click at [1433, 669] on icon "button" at bounding box center [1436, 670] width 13 height 13
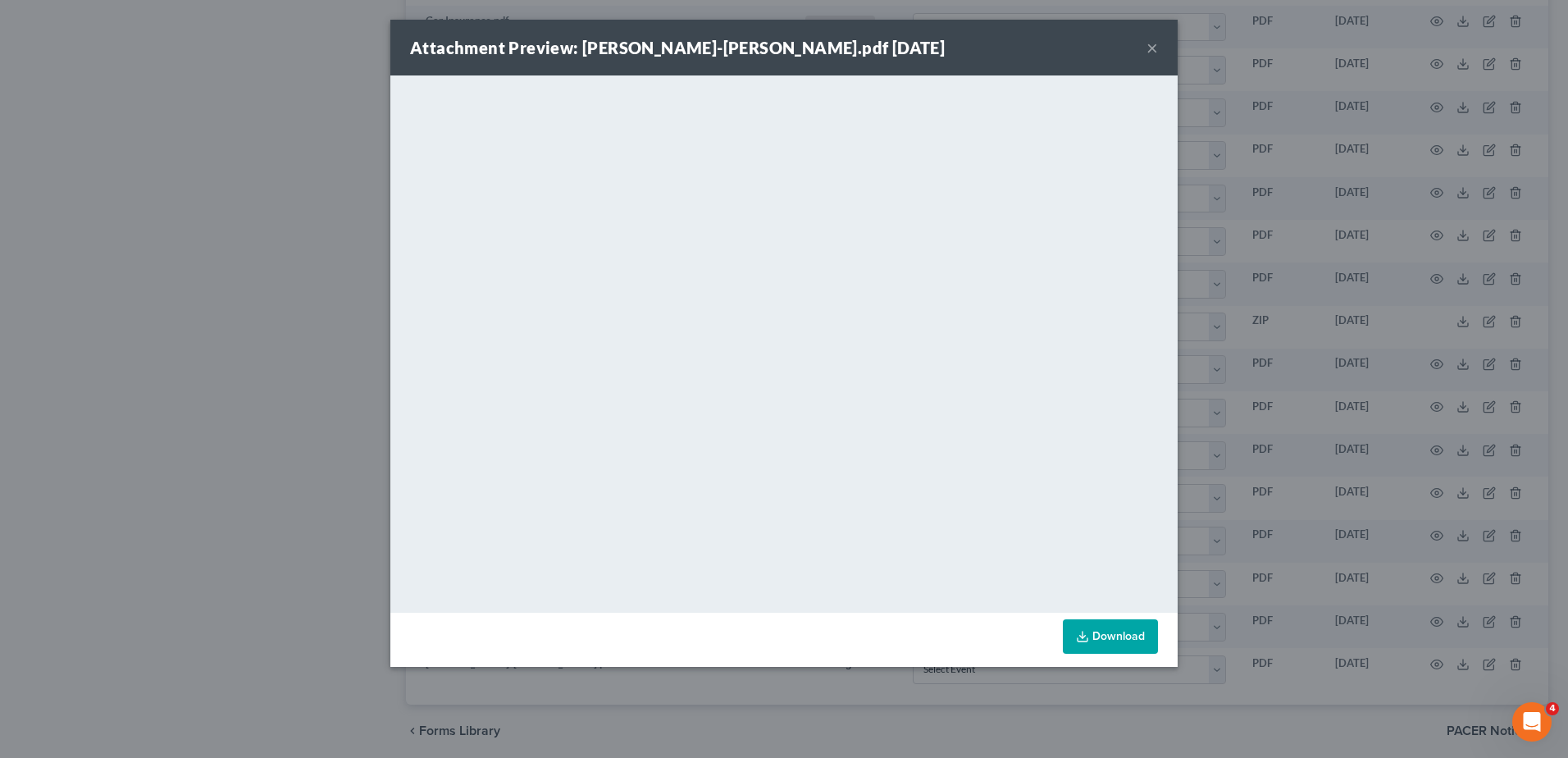
click at [1152, 52] on button "×" at bounding box center [1152, 47] width 11 height 20
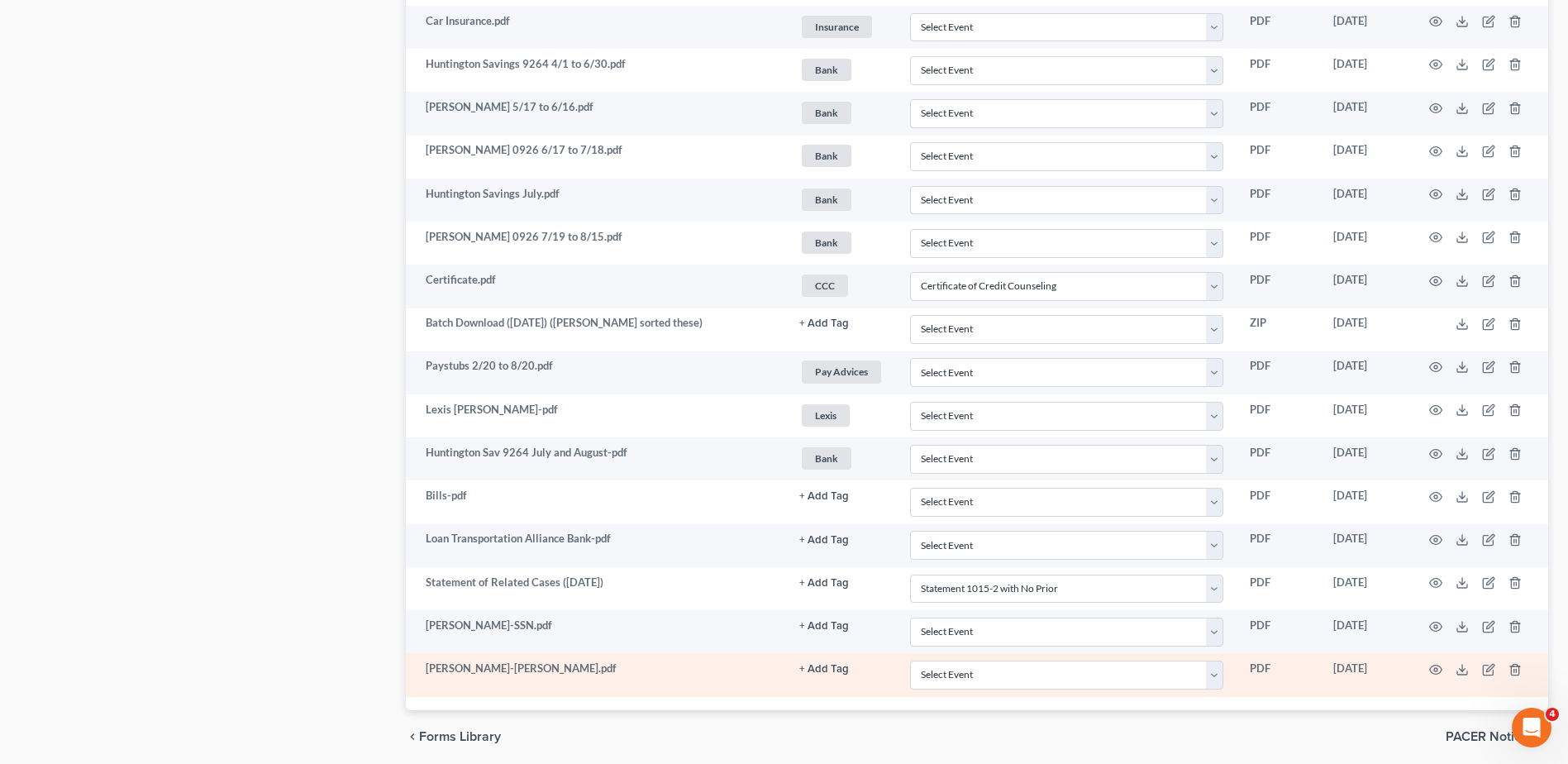
click at [823, 669] on button "+ Add Tag" at bounding box center [823, 669] width 49 height 11
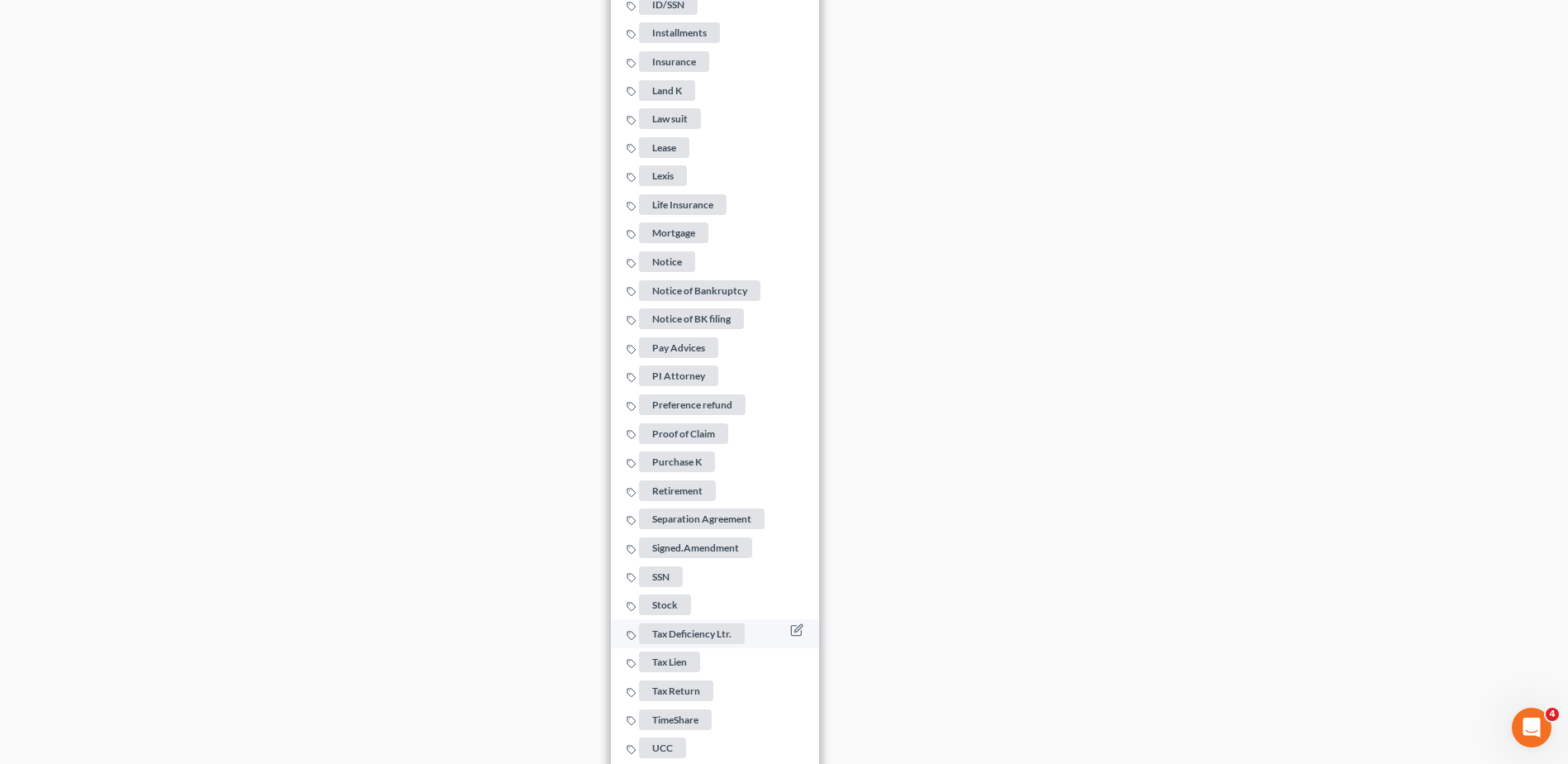
scroll to position [3072, 0]
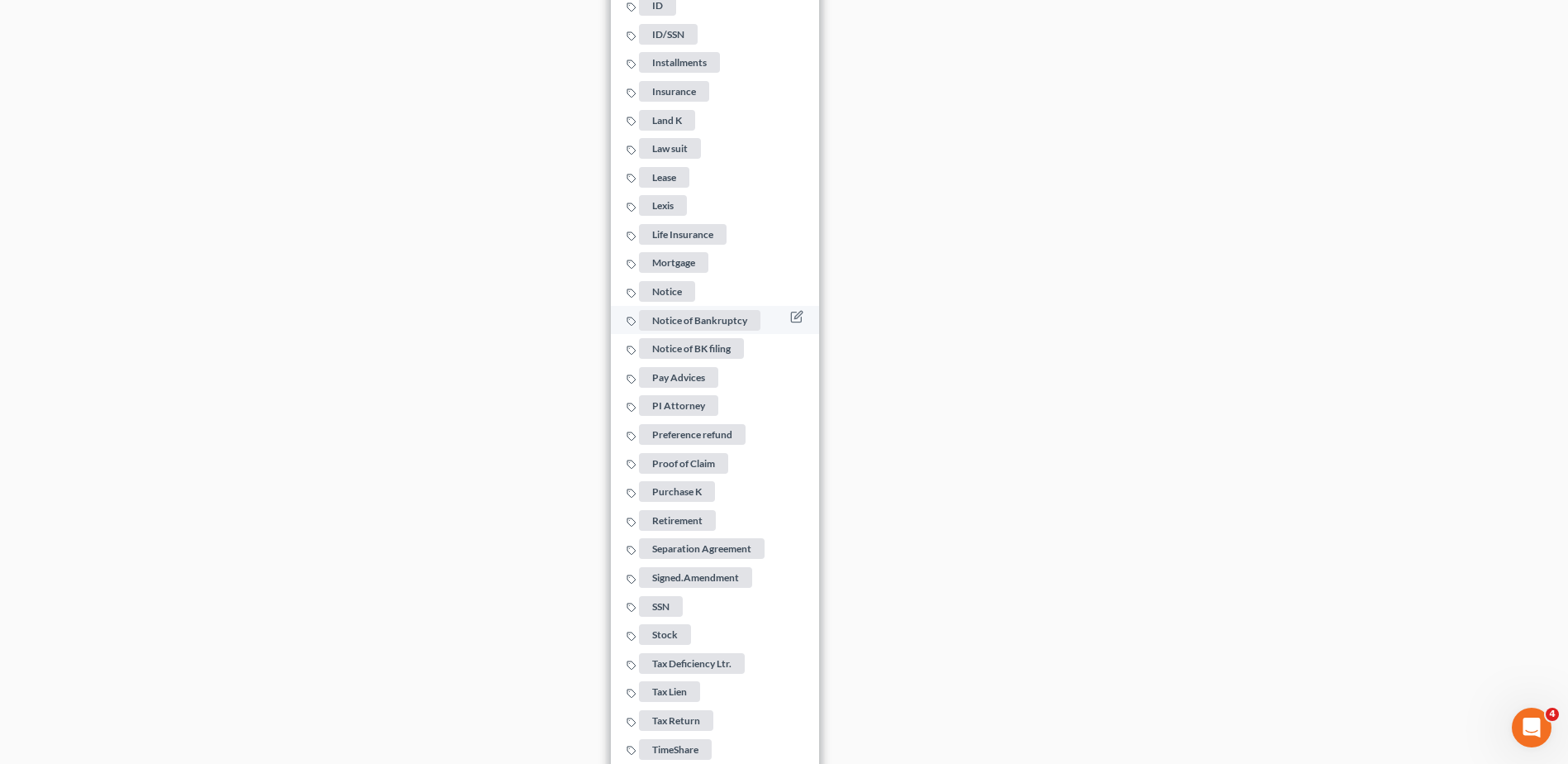
click at [713, 316] on span "Notice of Bankruptcy" at bounding box center [700, 320] width 121 height 20
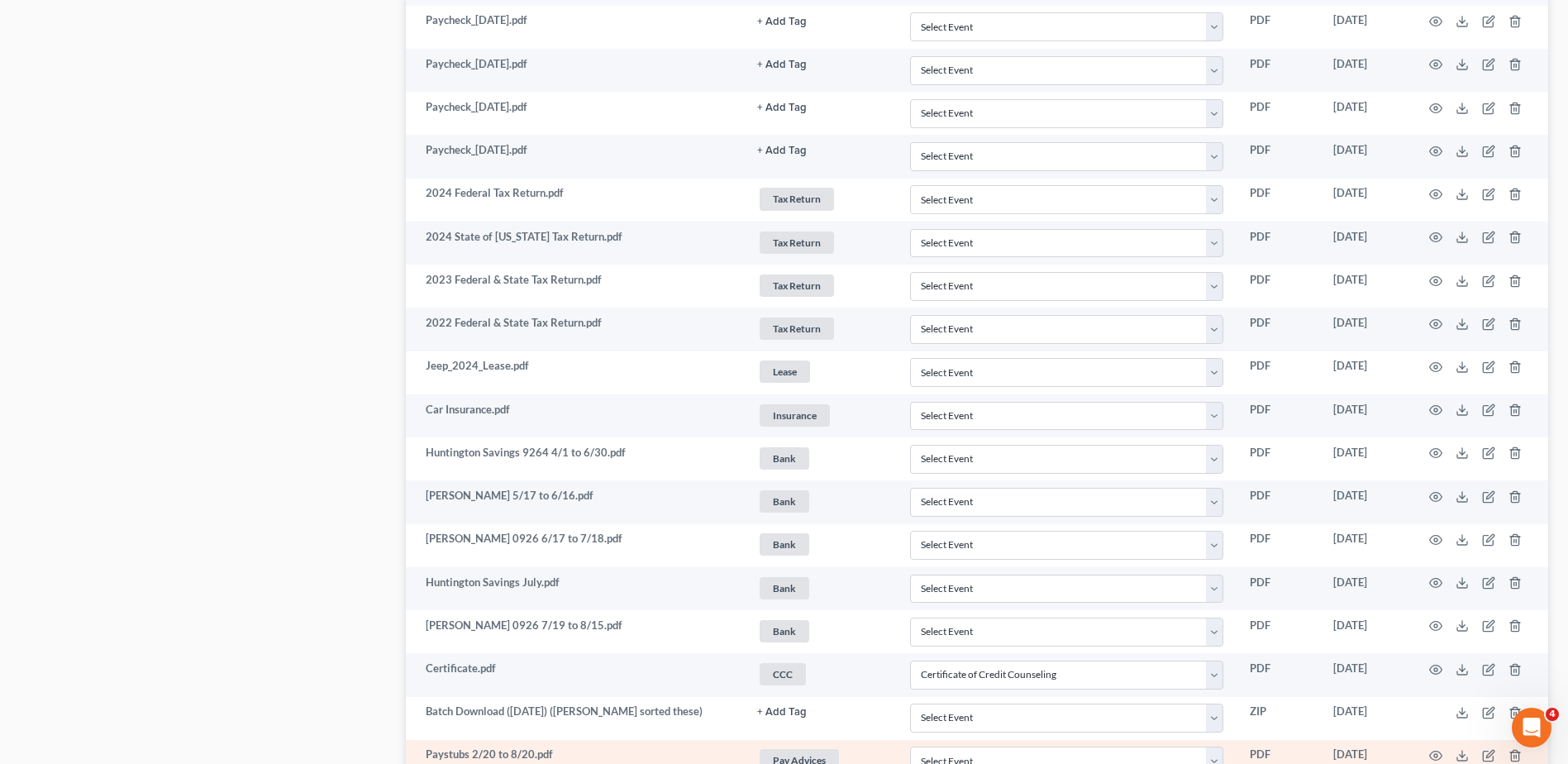
scroll to position [1880, 0]
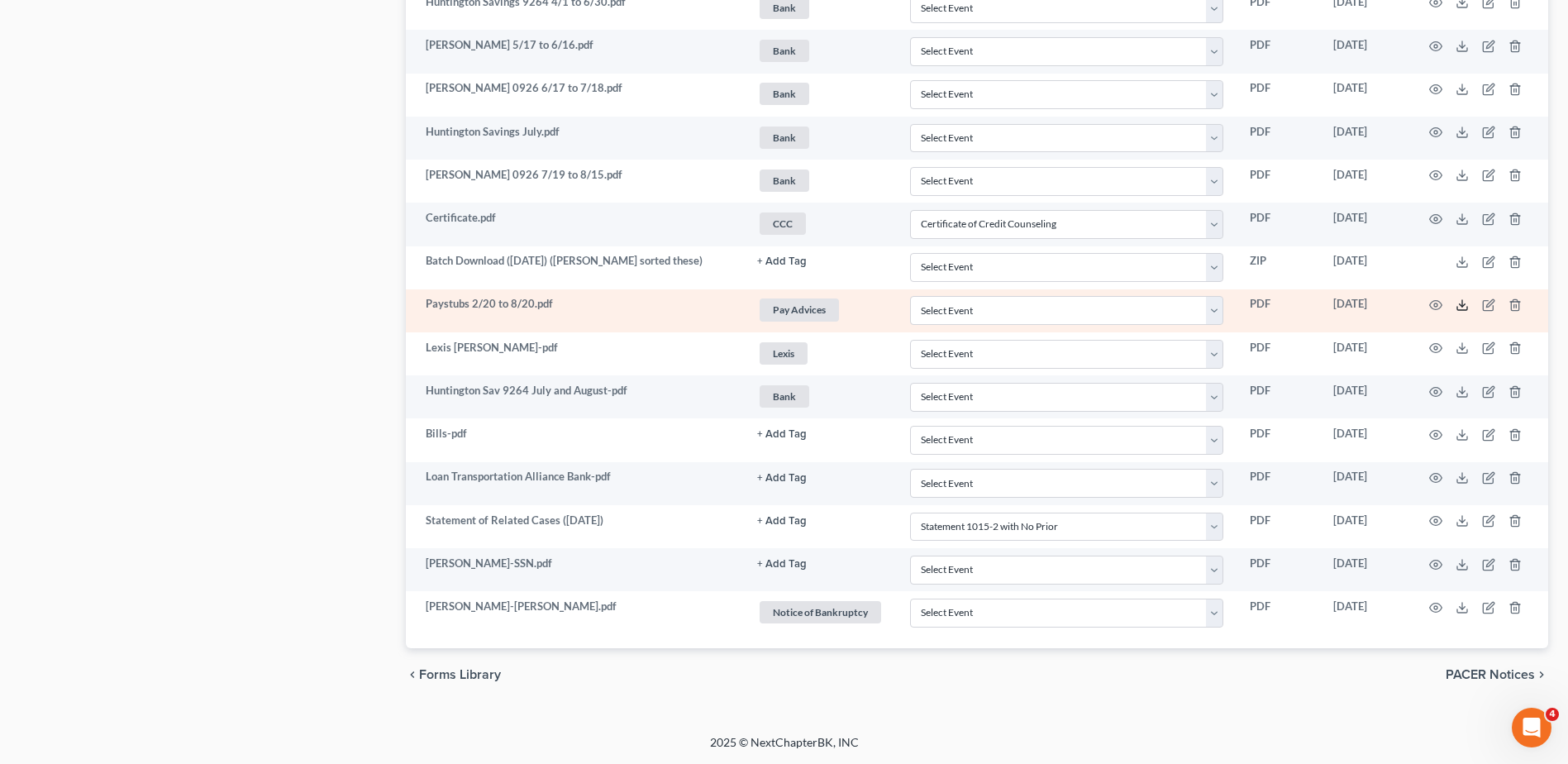
click at [1464, 305] on polyline at bounding box center [1463, 305] width 6 height 3
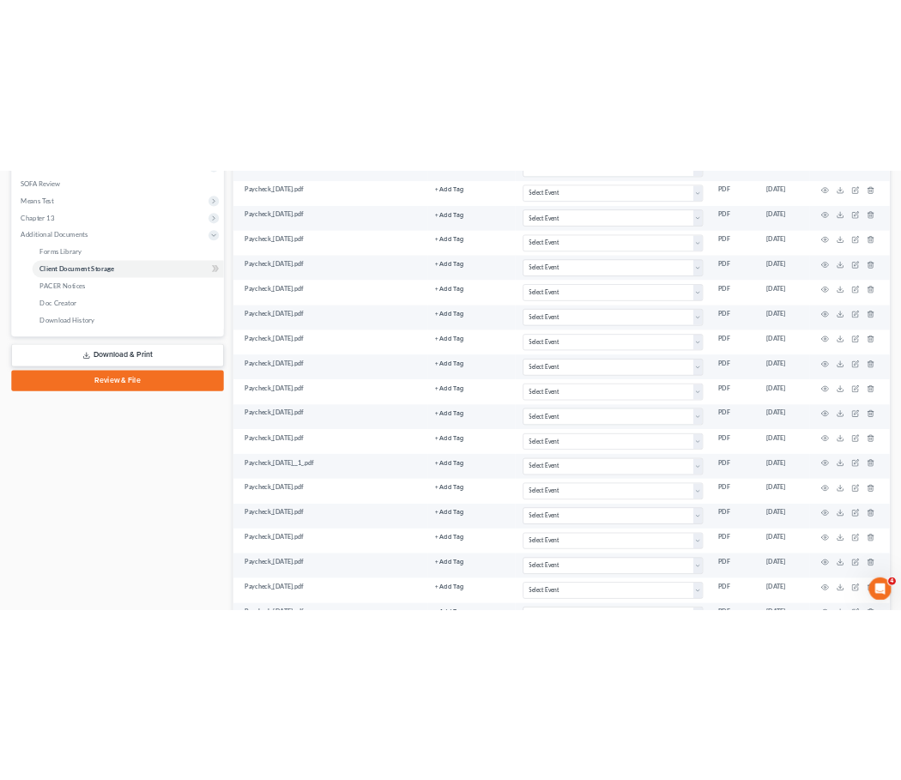
scroll to position [0, 0]
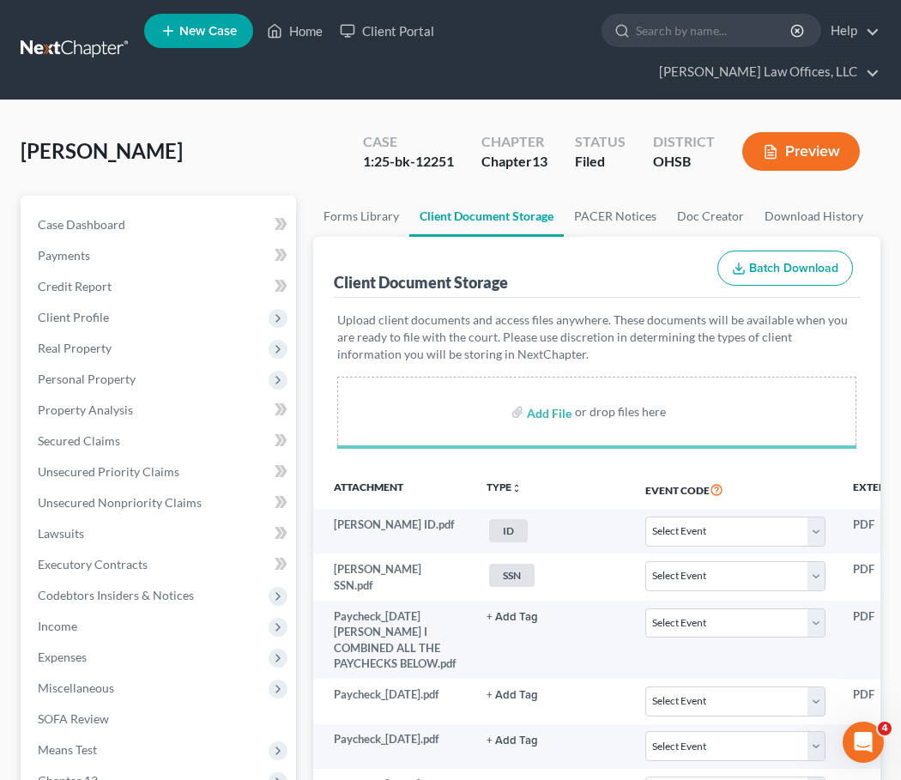
select select "7"
select select "52"
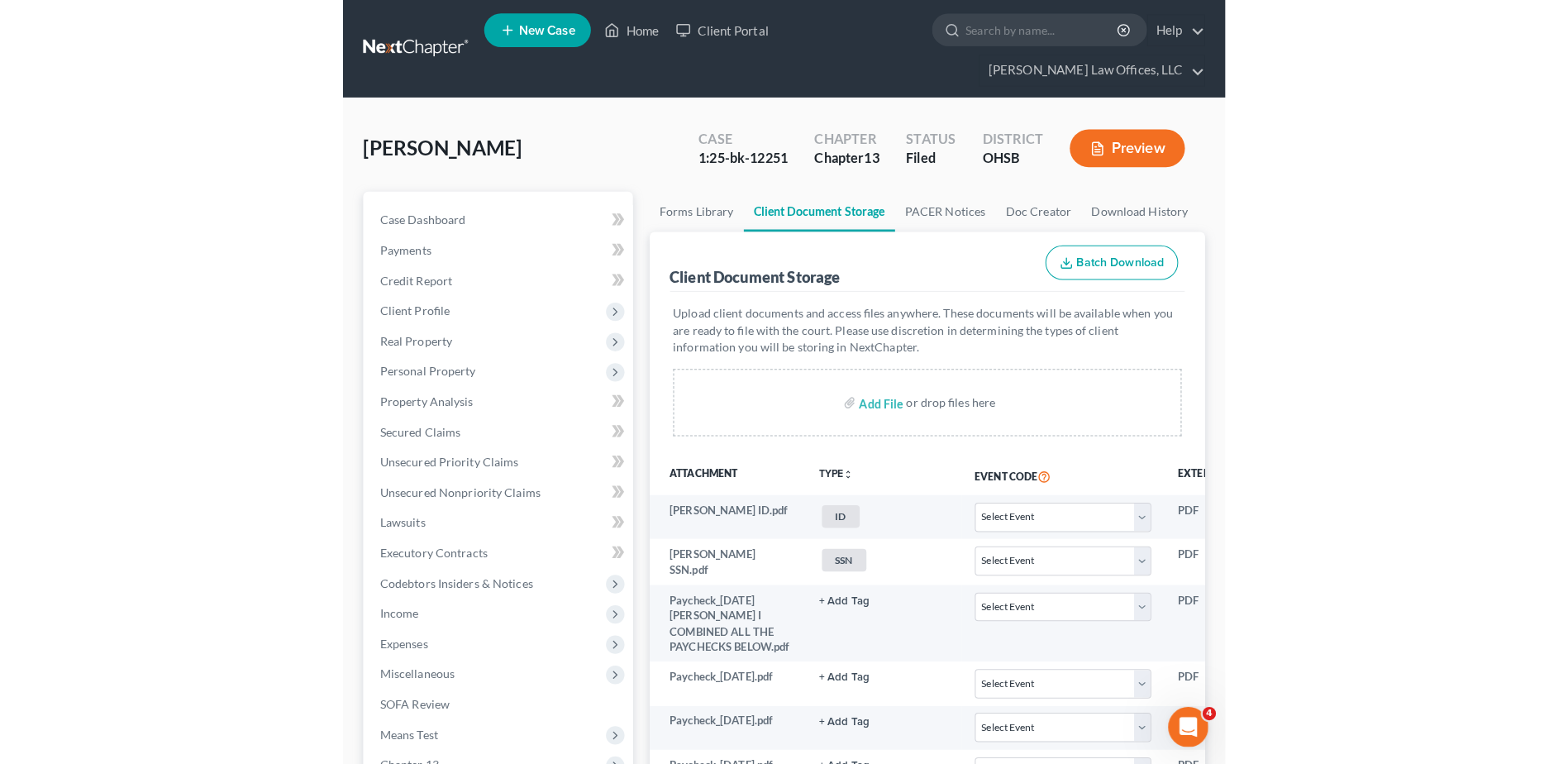
scroll to position [1923, 0]
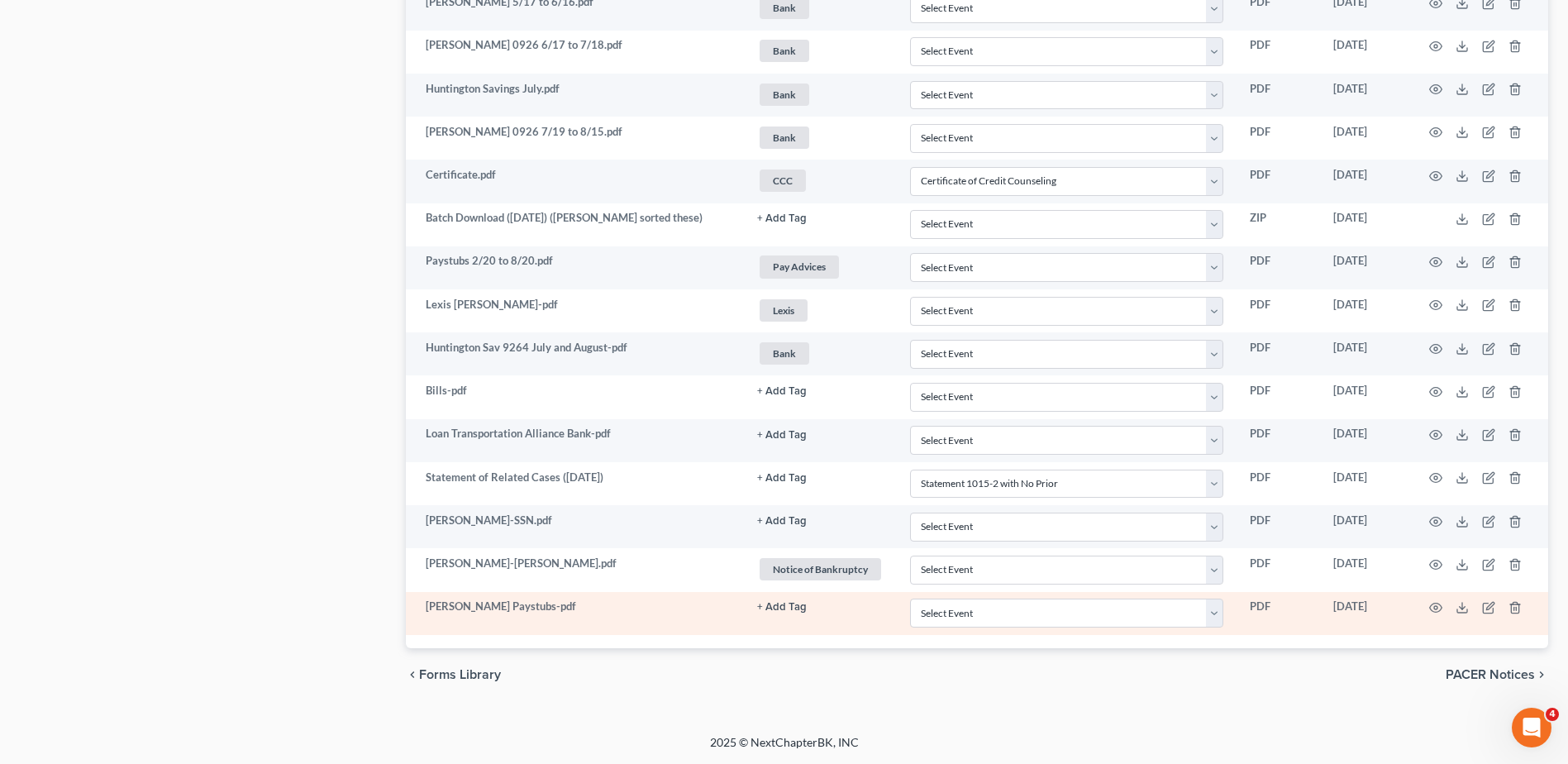
click at [778, 605] on button "+ Add Tag" at bounding box center [782, 606] width 49 height 11
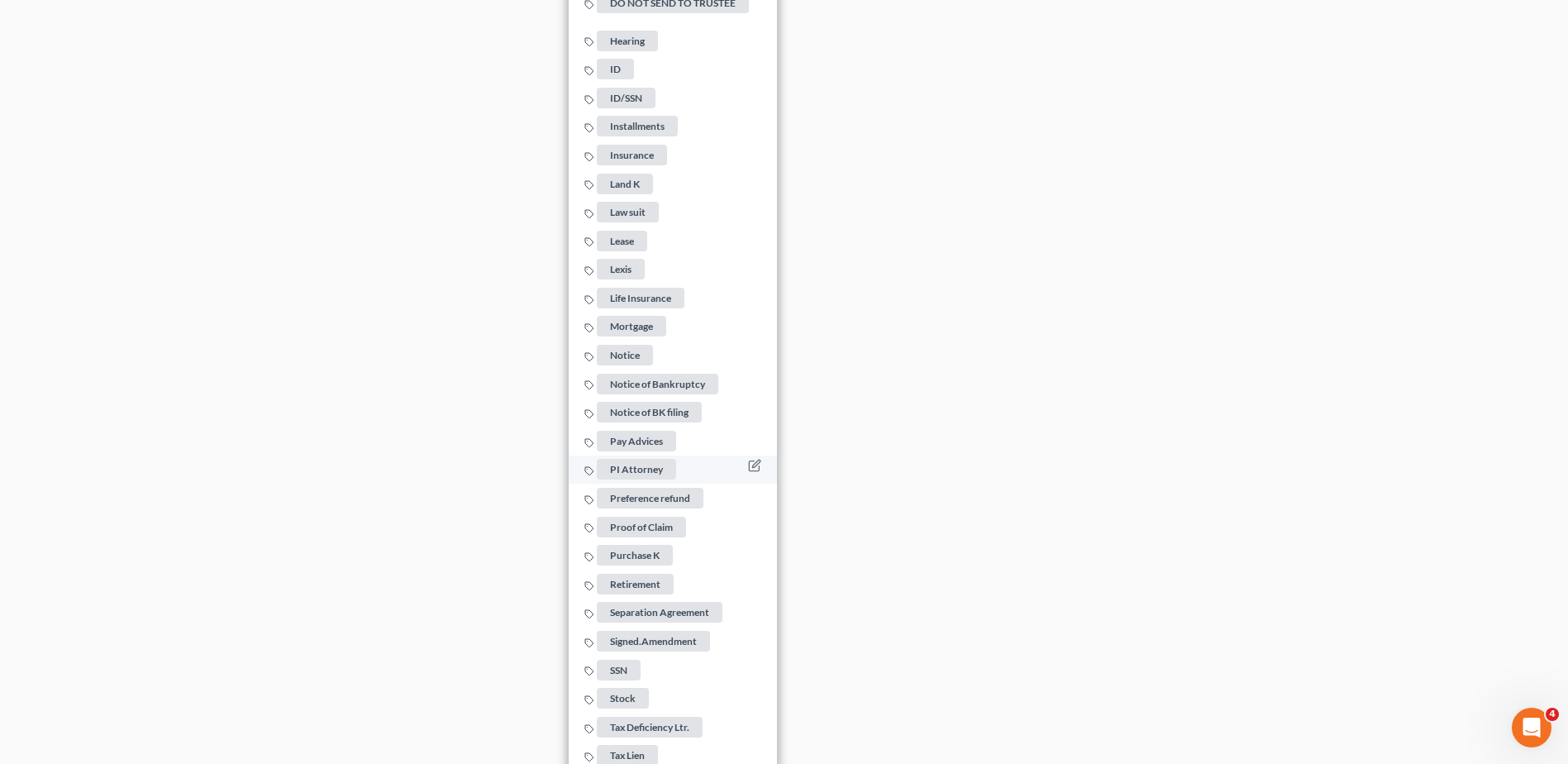
scroll to position [3033, 0]
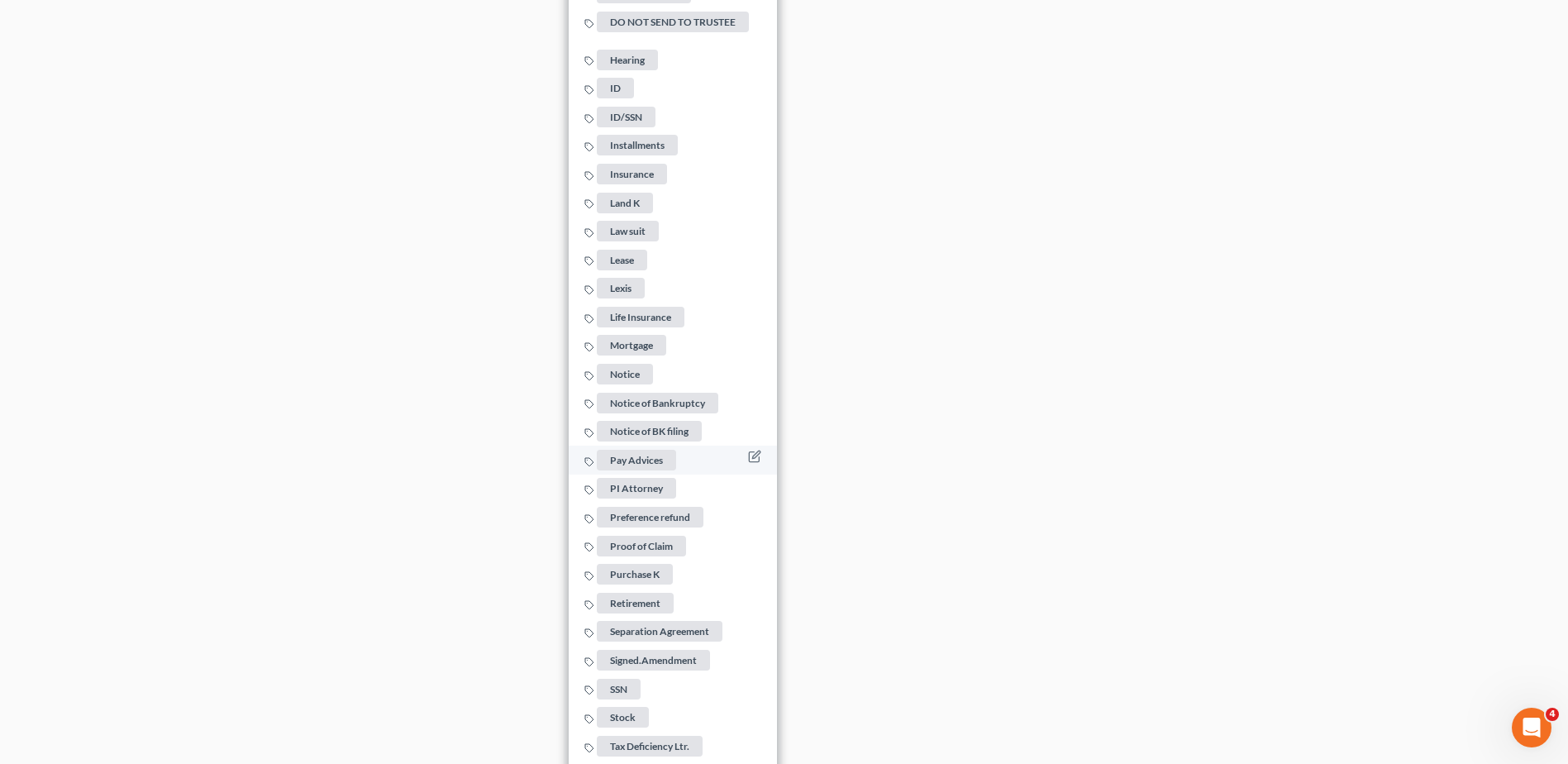
click at [644, 456] on span "Pay Advices" at bounding box center [636, 460] width 79 height 20
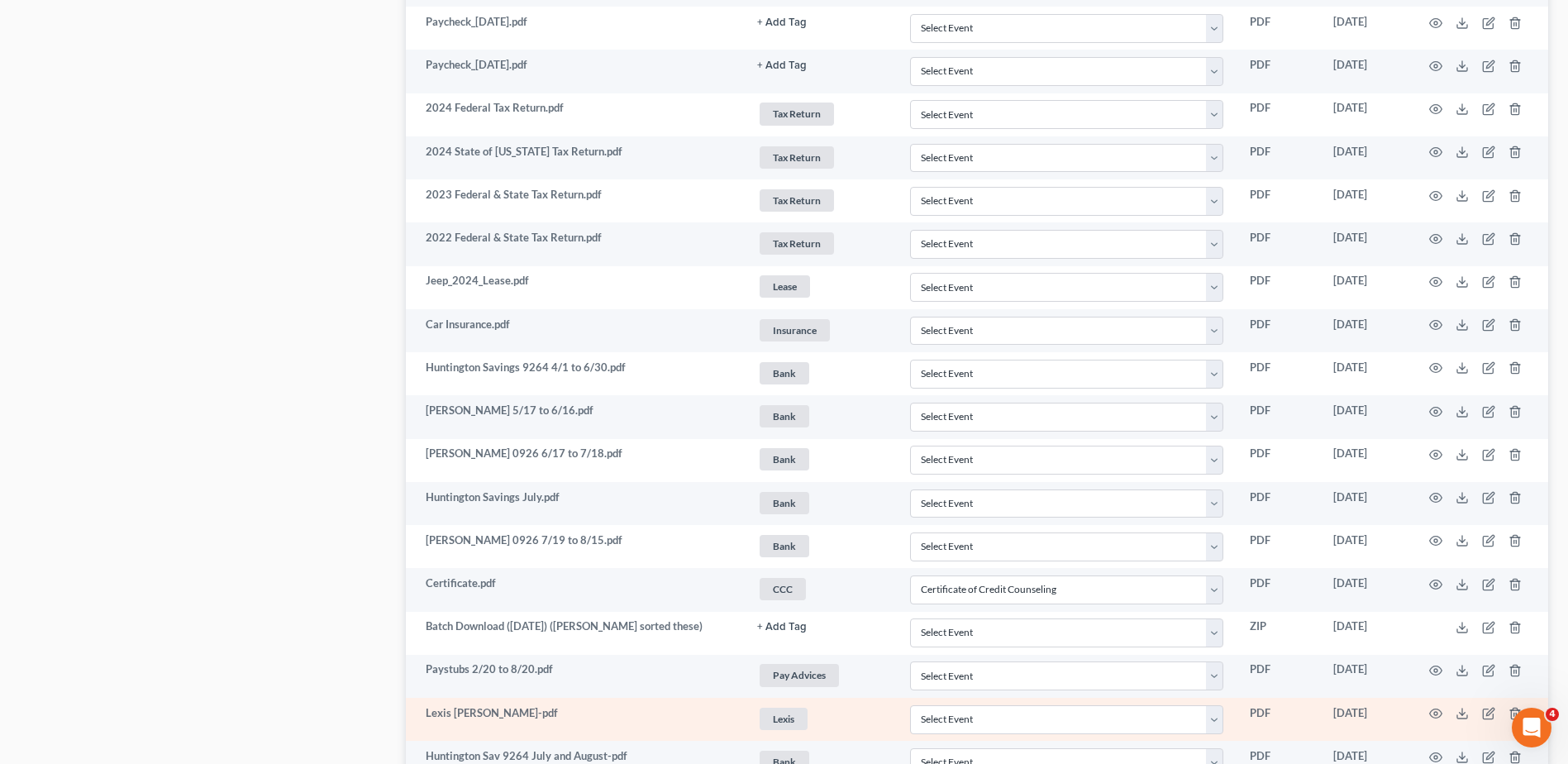
scroll to position [1510, 0]
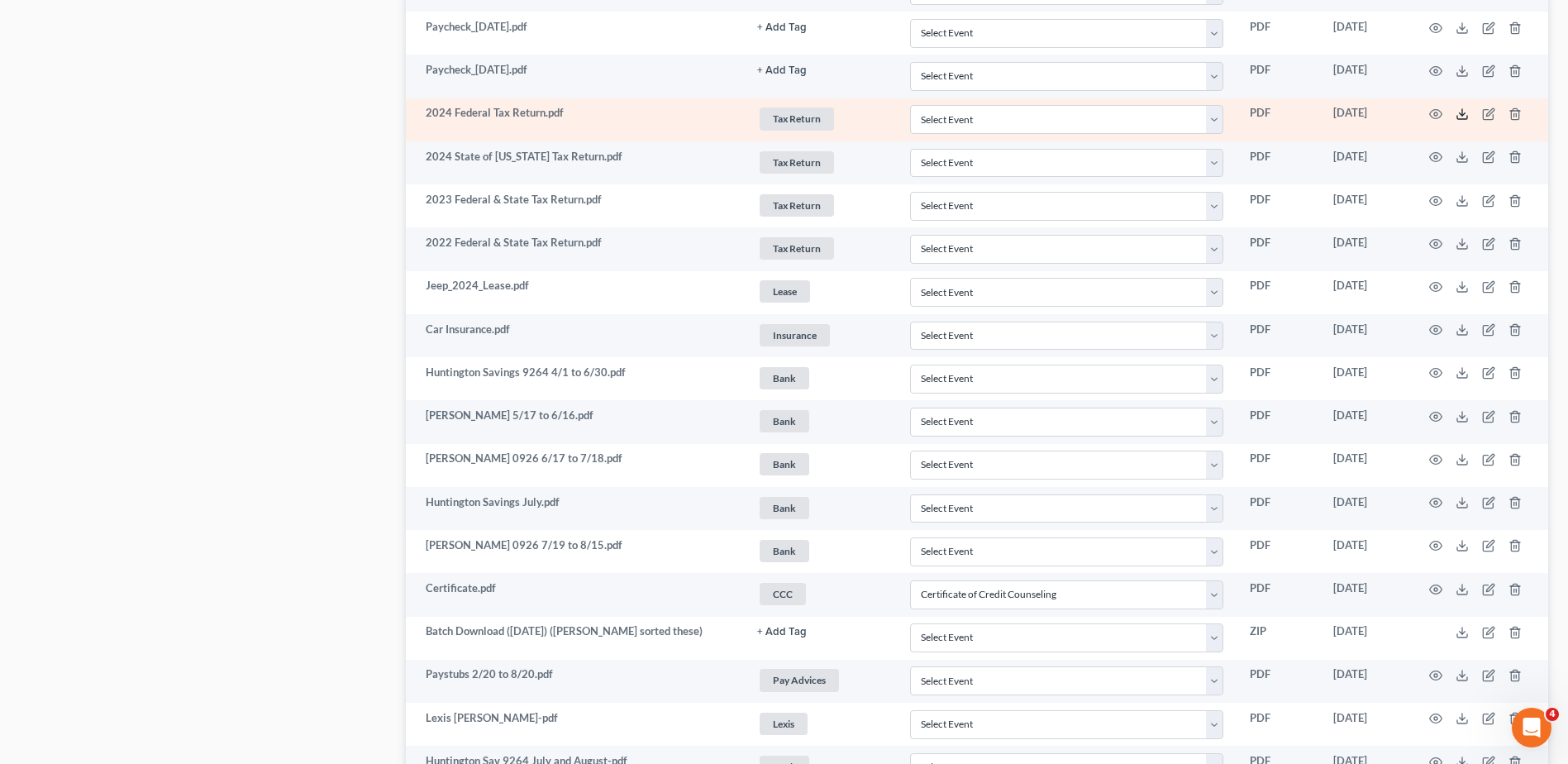
click at [1462, 116] on polyline at bounding box center [1463, 115] width 6 height 3
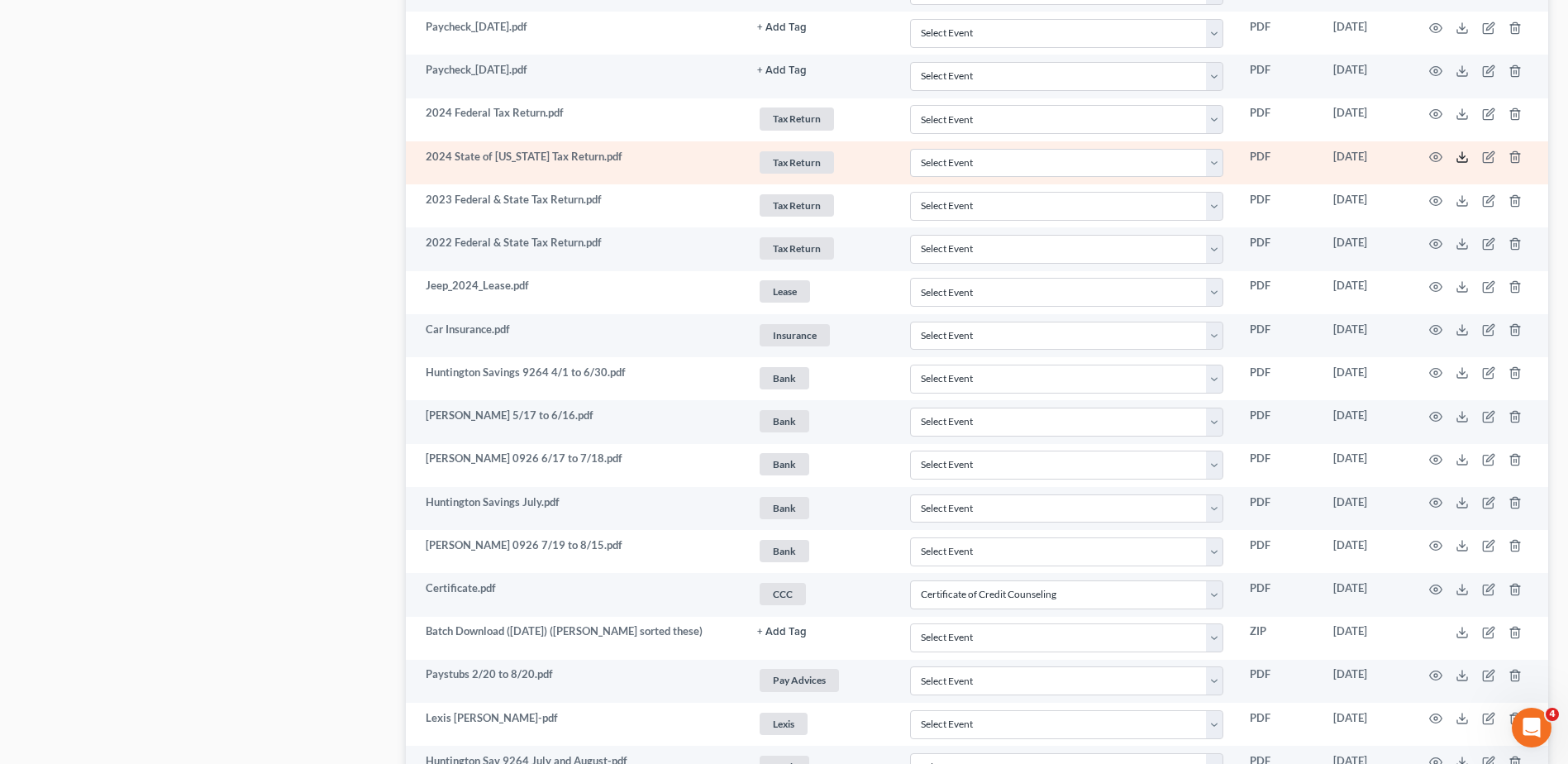
click at [1462, 156] on line at bounding box center [1462, 155] width 0 height 7
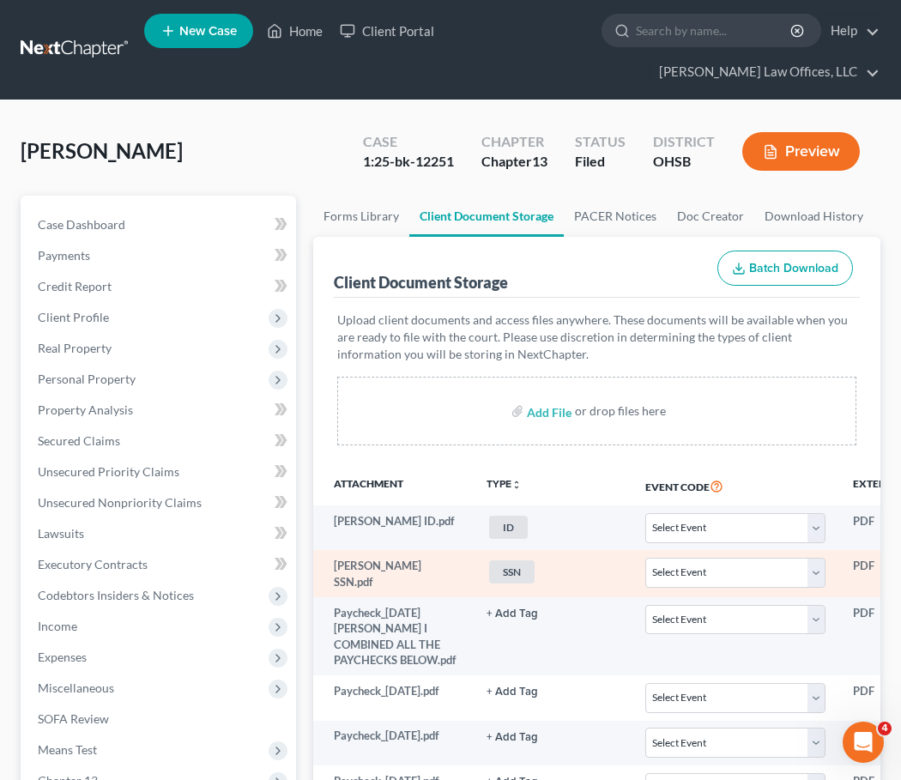
scroll to position [192, 0]
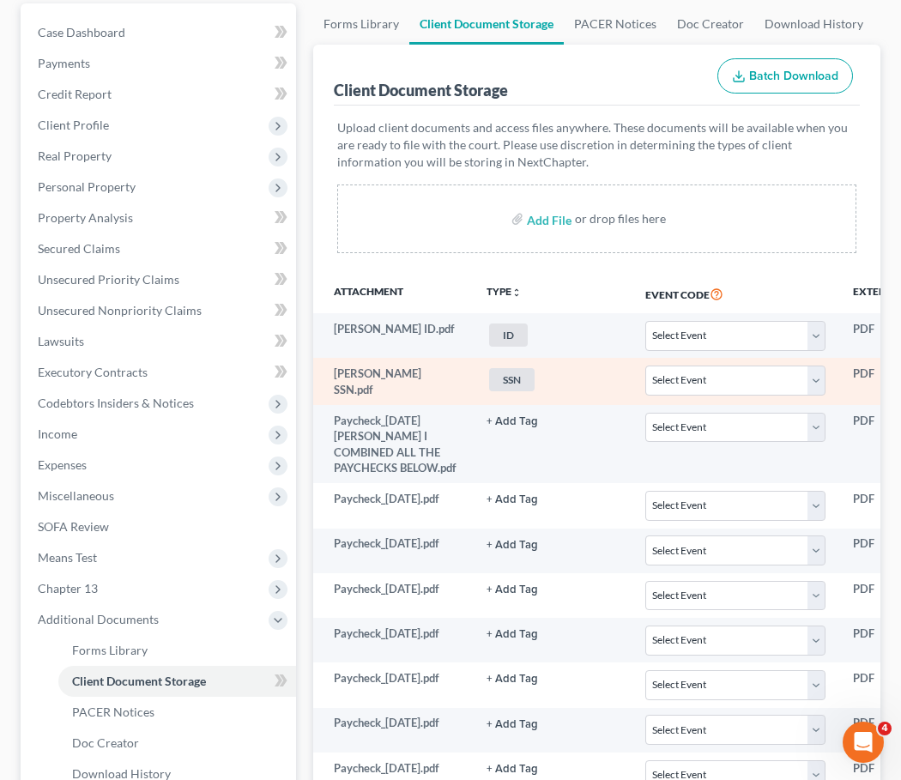
select select "7"
select select "52"
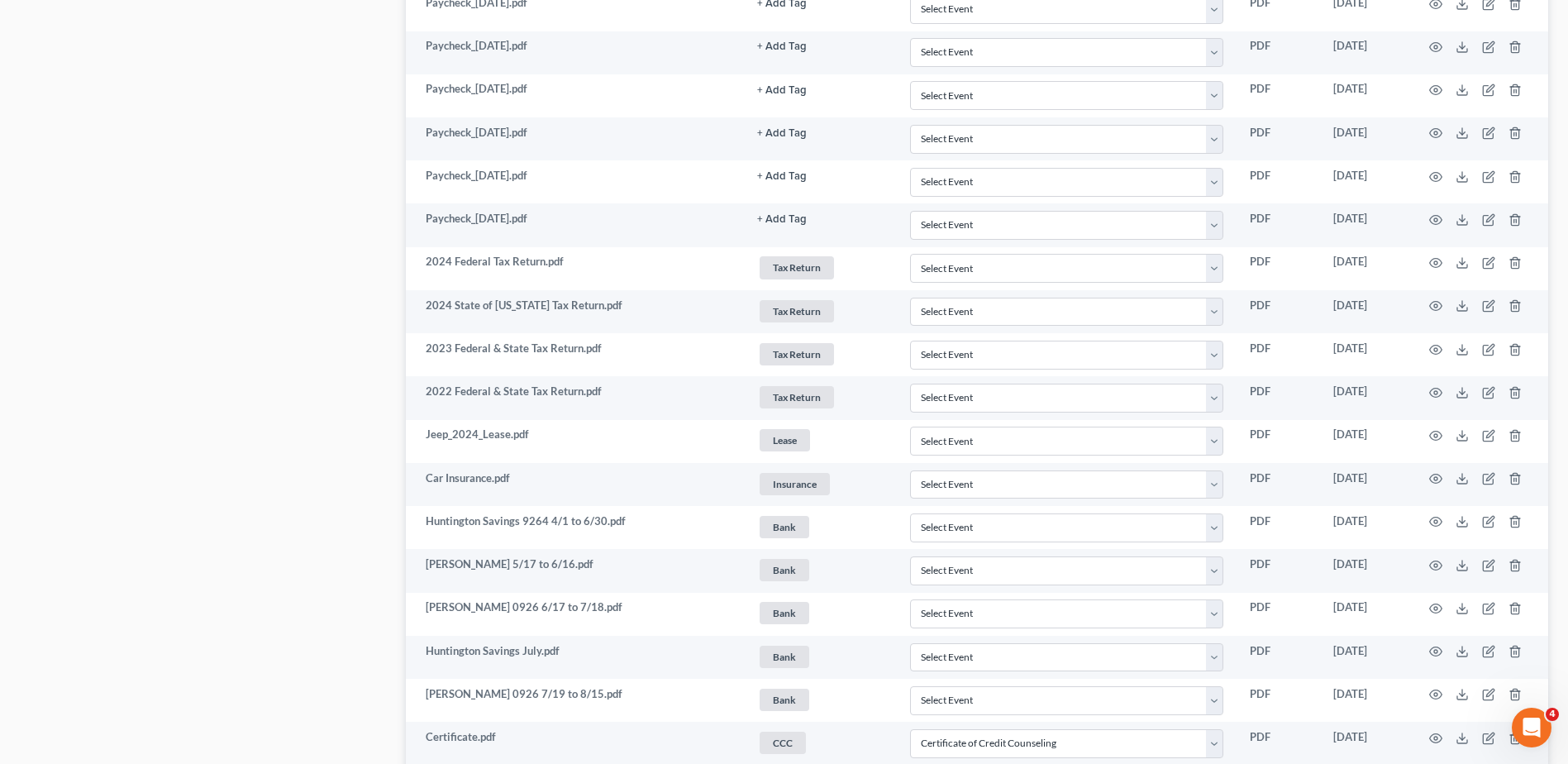
scroll to position [1470, 0]
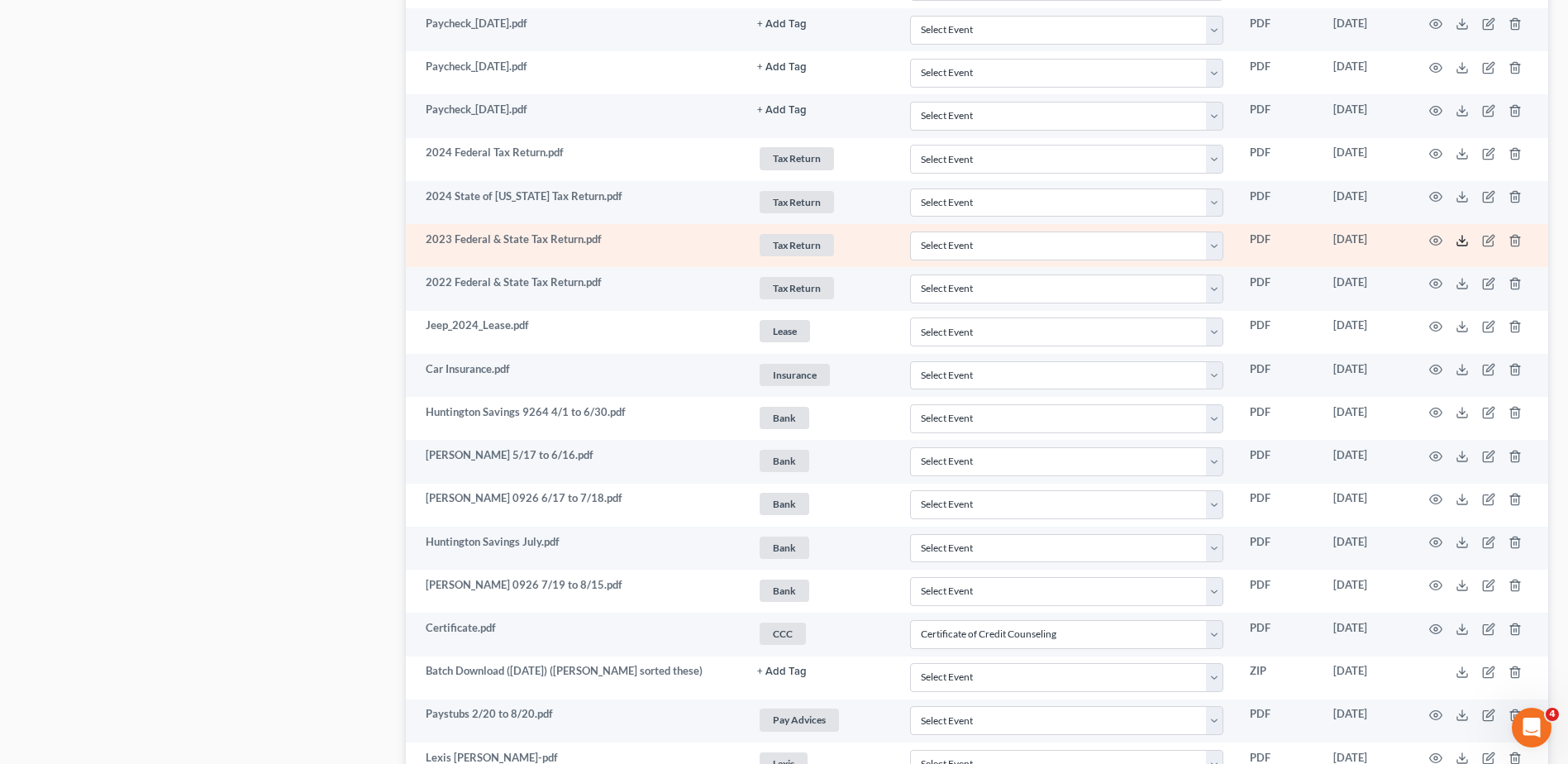
click at [1462, 241] on polyline at bounding box center [1463, 240] width 6 height 3
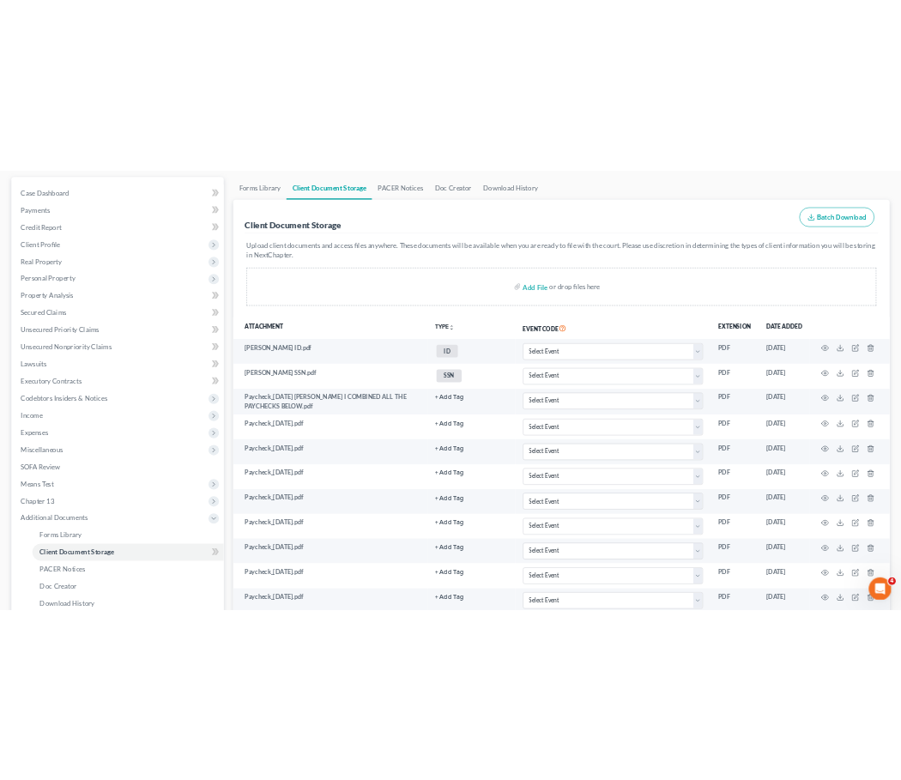
scroll to position [0, 0]
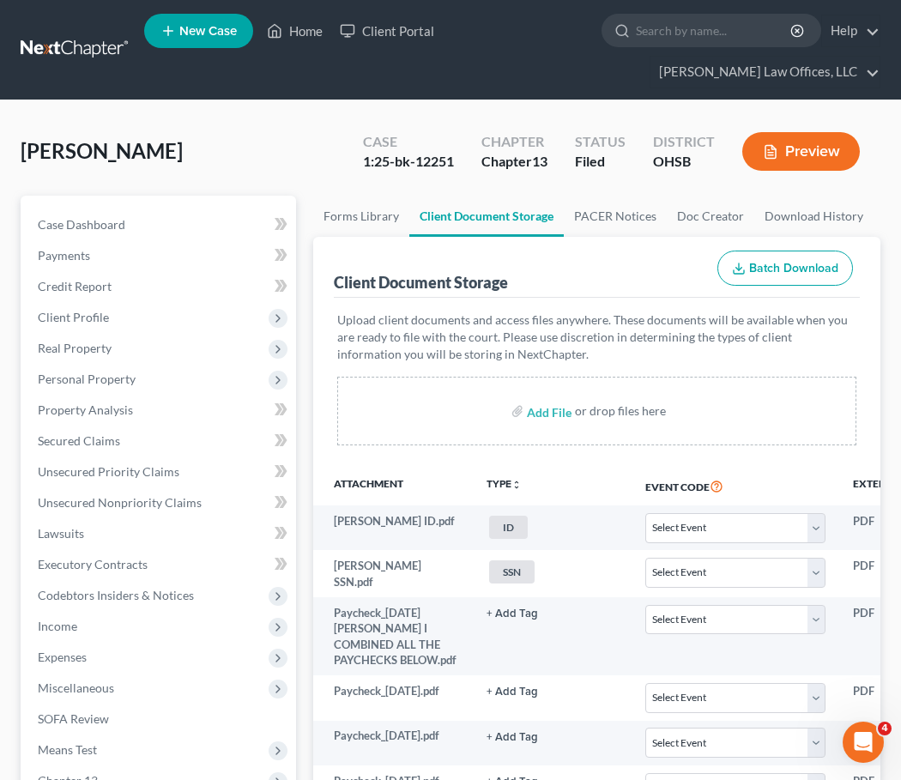
select select "7"
select select "52"
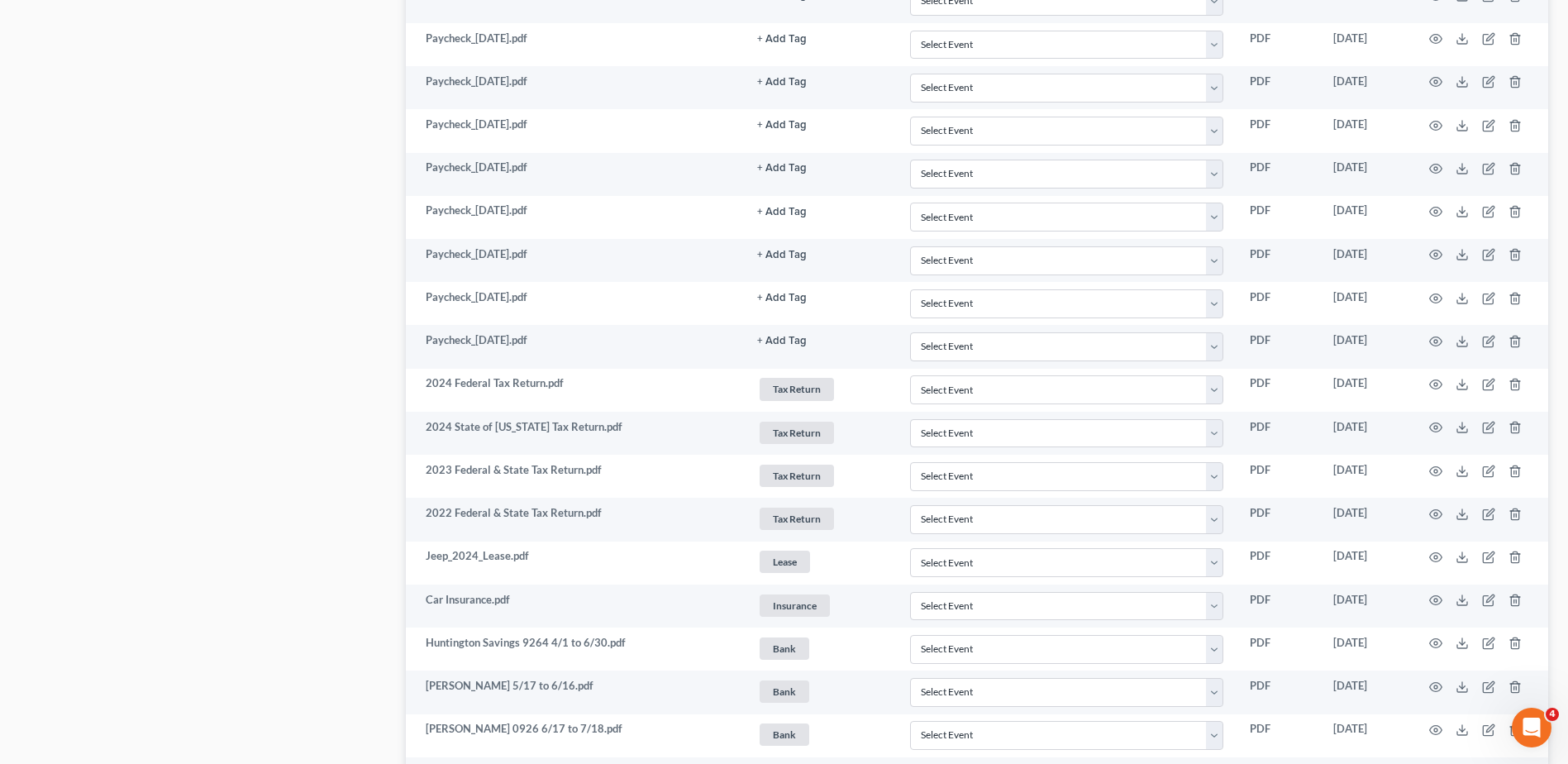
scroll to position [2009, 0]
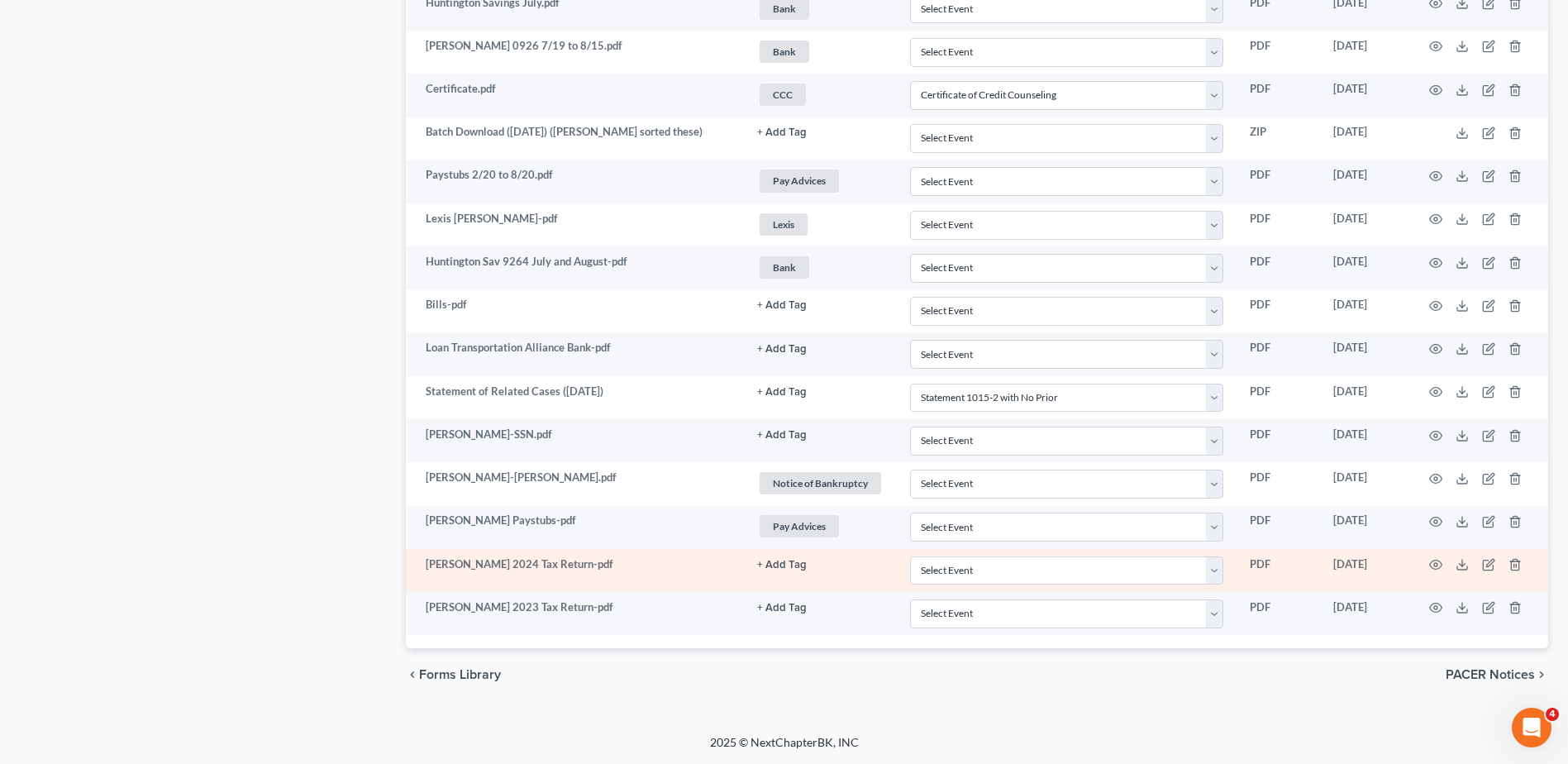
click at [785, 565] on button "+ Add Tag" at bounding box center [782, 565] width 49 height 11
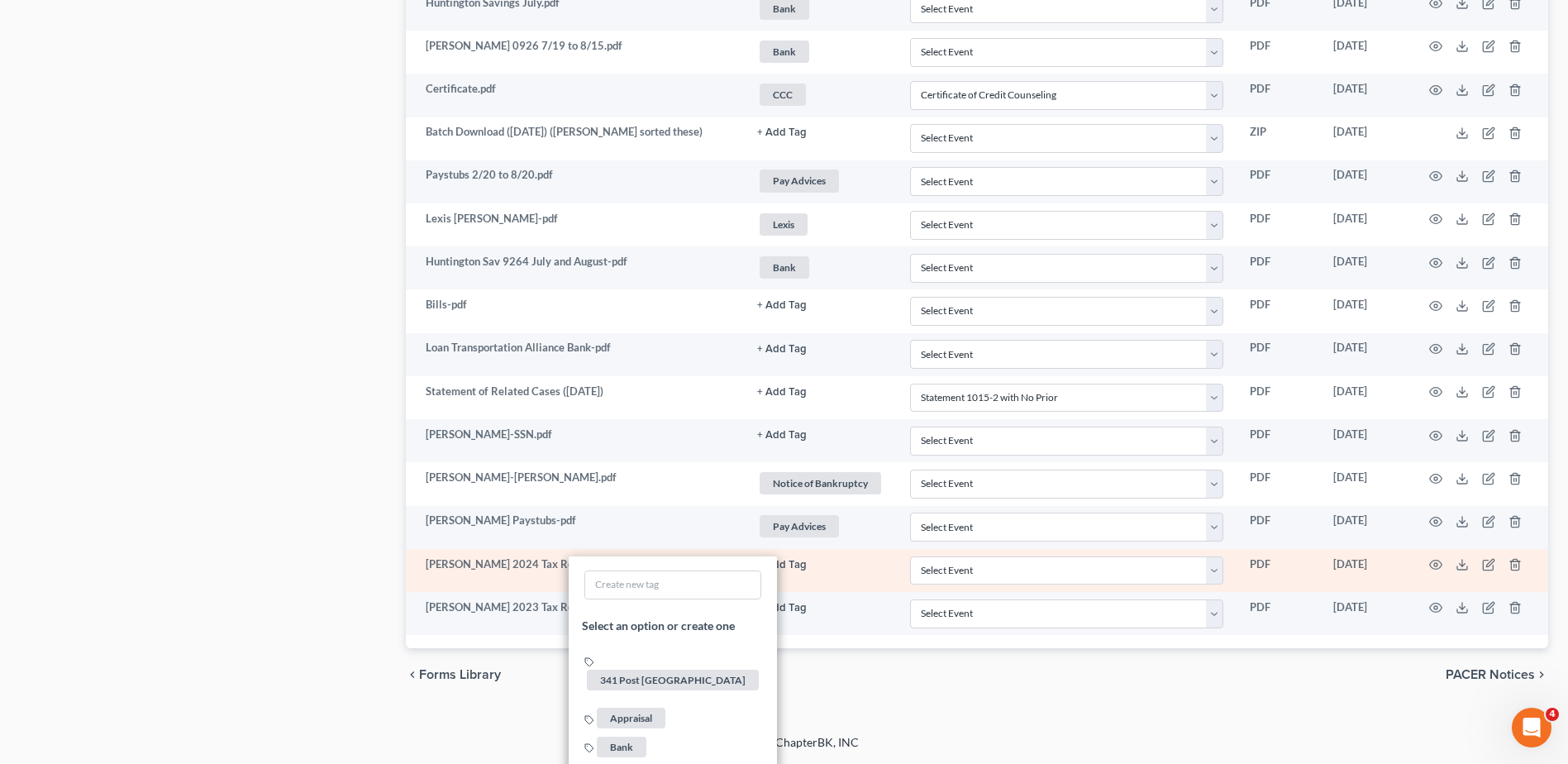
scroll to position [3241, 0]
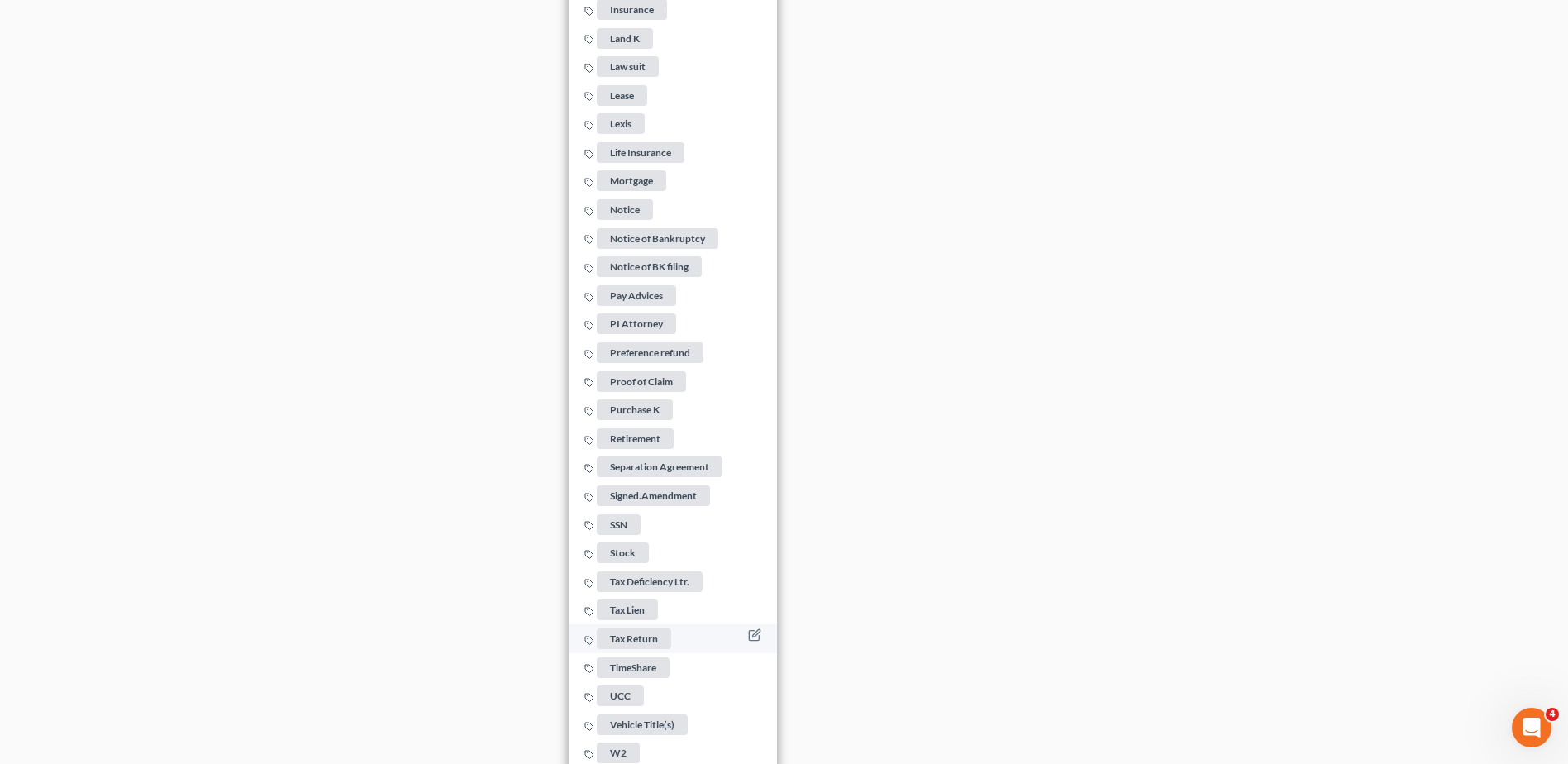
click at [636, 629] on span "Tax Return" at bounding box center [633, 638] width 74 height 20
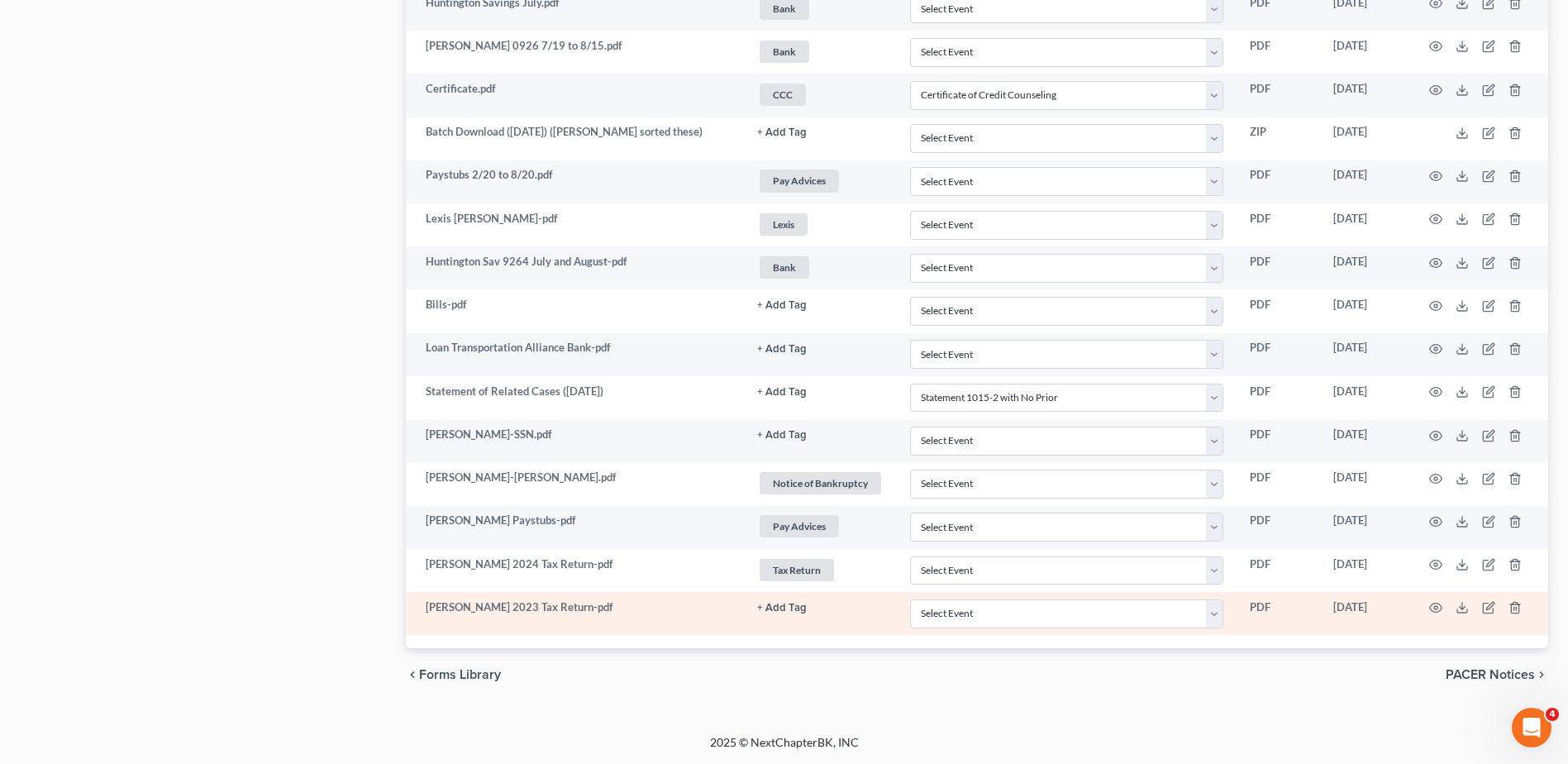
click at [774, 605] on button "+ Add Tag" at bounding box center [782, 607] width 49 height 11
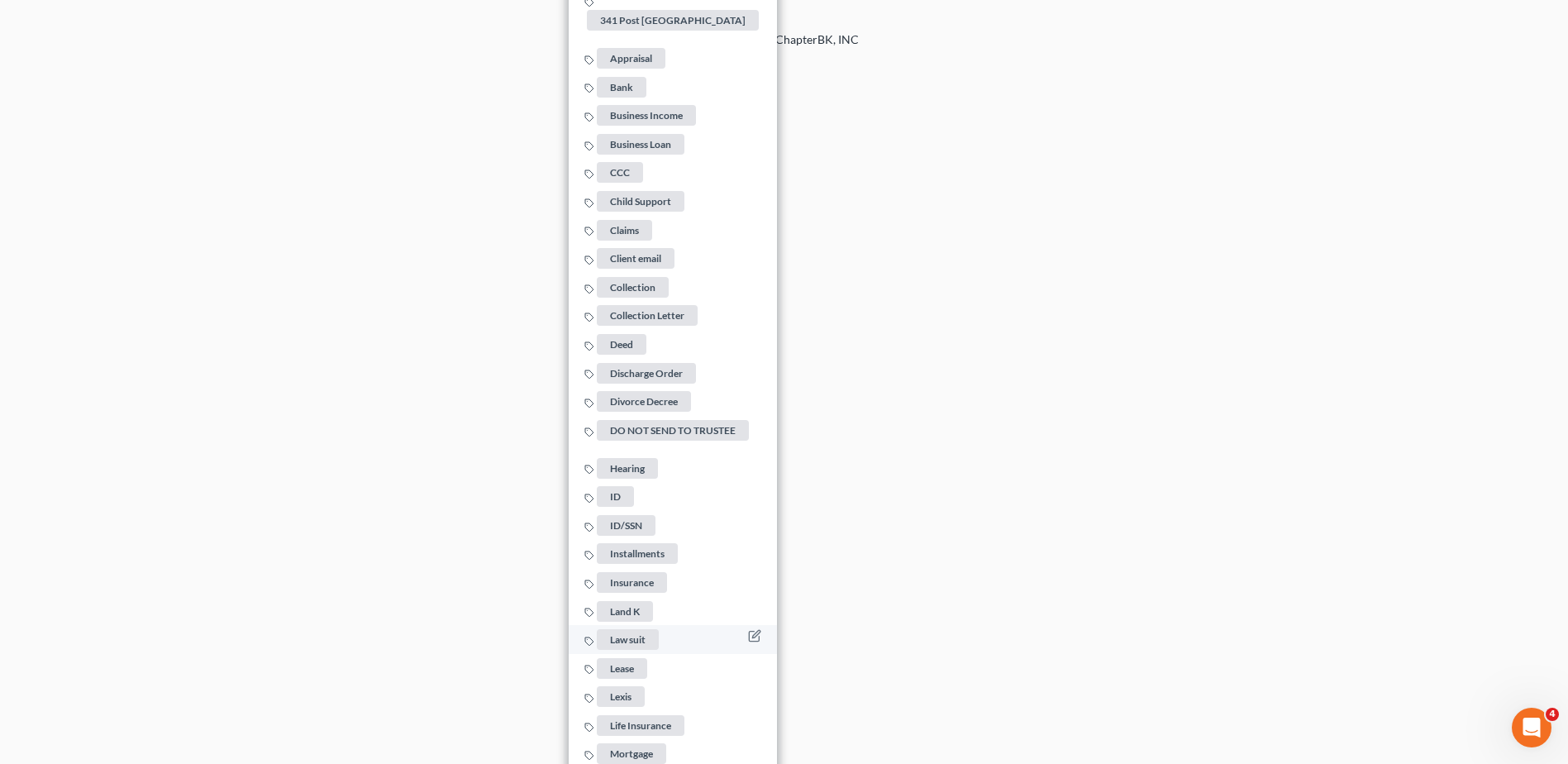
scroll to position [3285, 0]
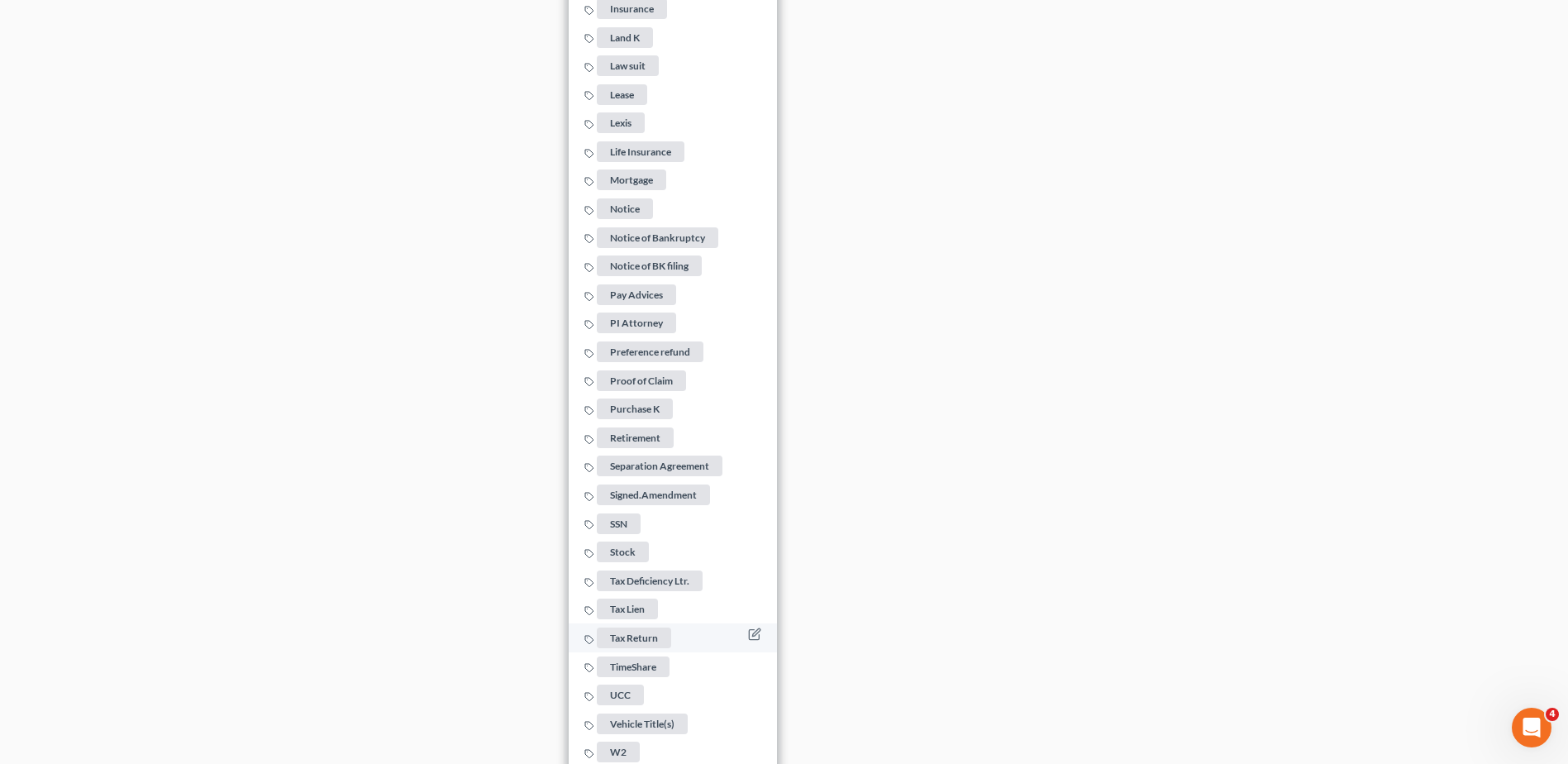
click at [651, 630] on span "Tax Return" at bounding box center [633, 637] width 74 height 20
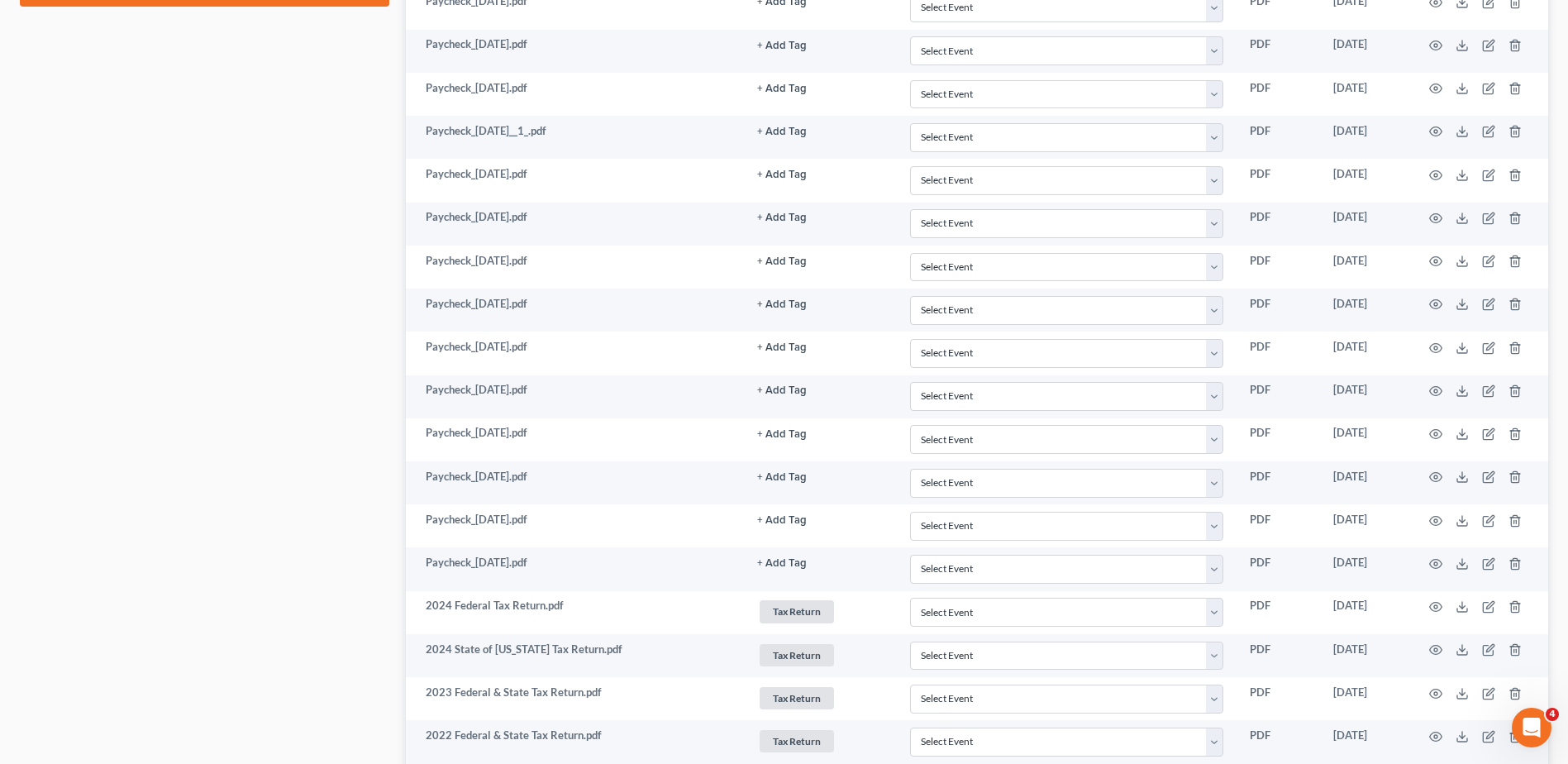
scroll to position [0, 0]
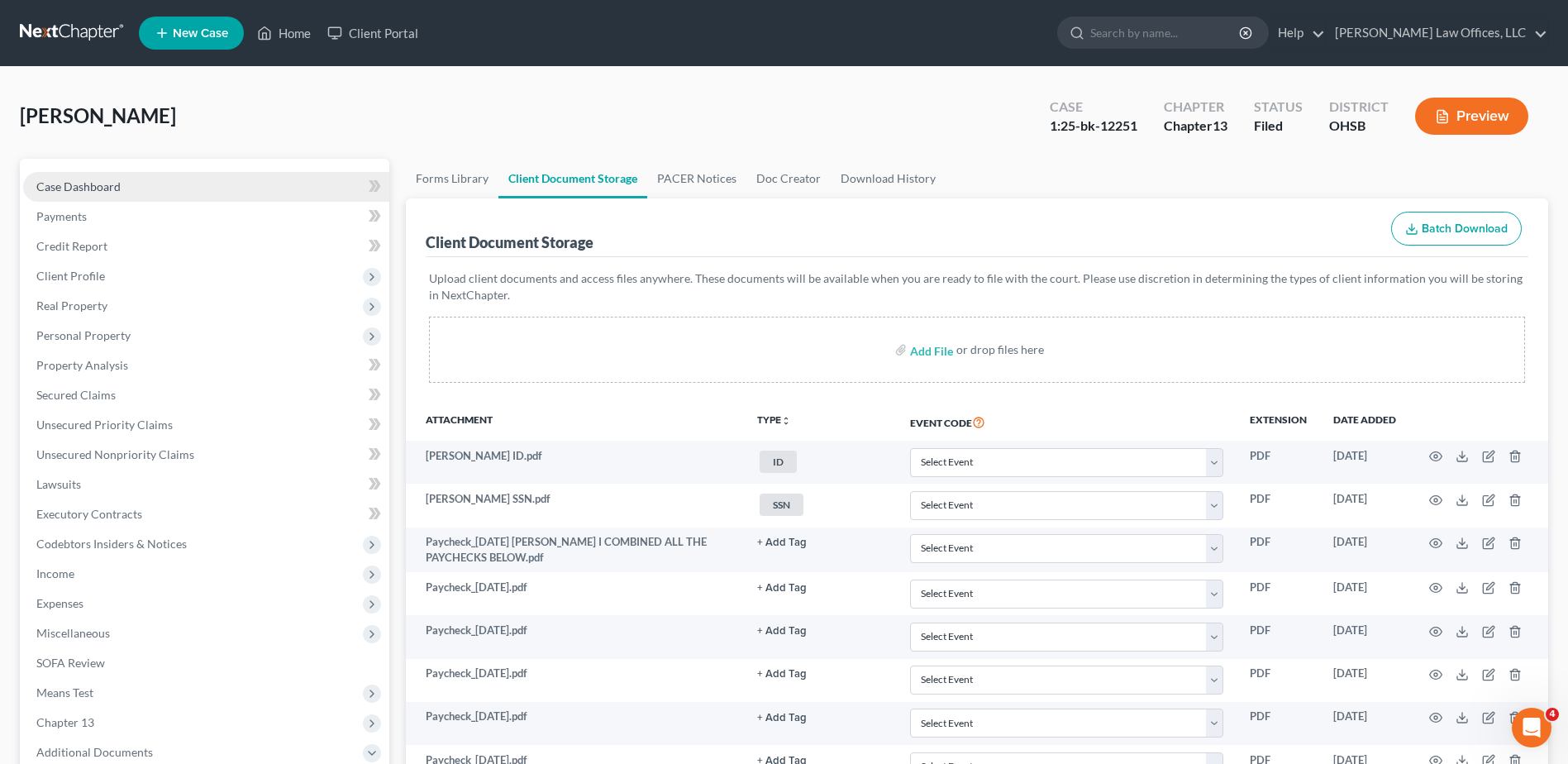
click at [94, 179] on span "Case Dashboard" at bounding box center [78, 186] width 84 height 14
select select "4"
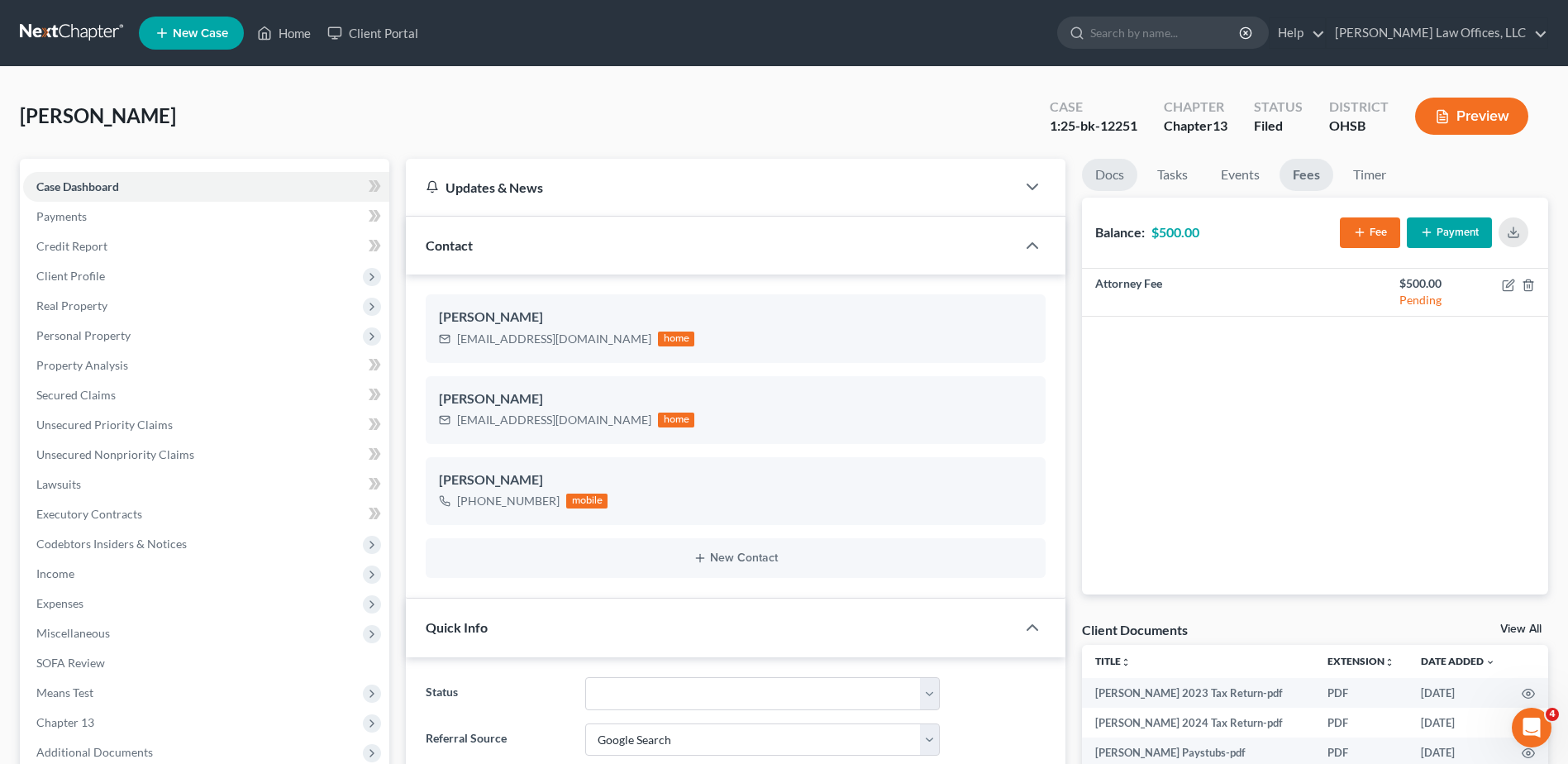
click at [1113, 171] on link "Docs" at bounding box center [1109, 174] width 55 height 32
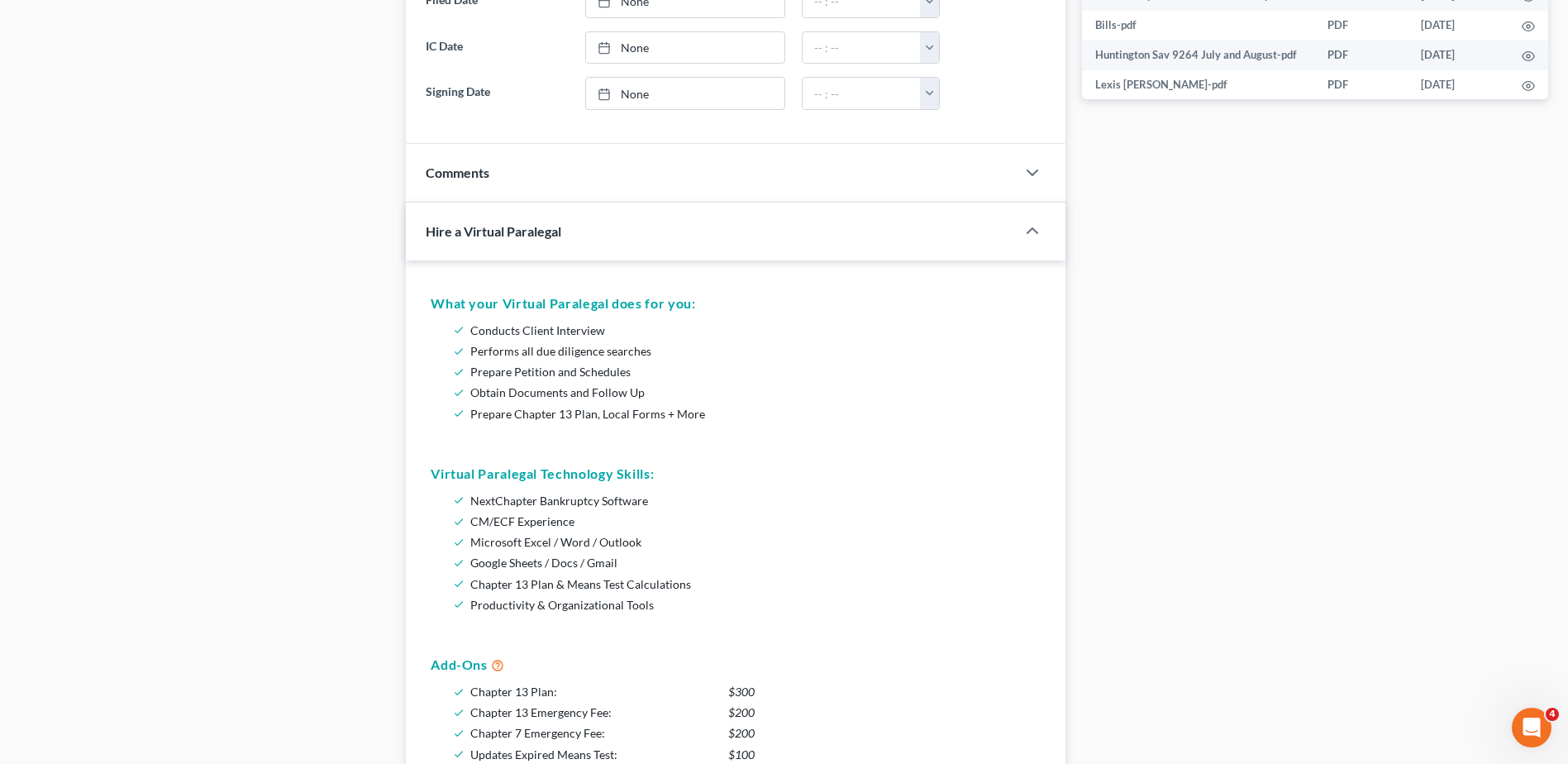
scroll to position [578, 0]
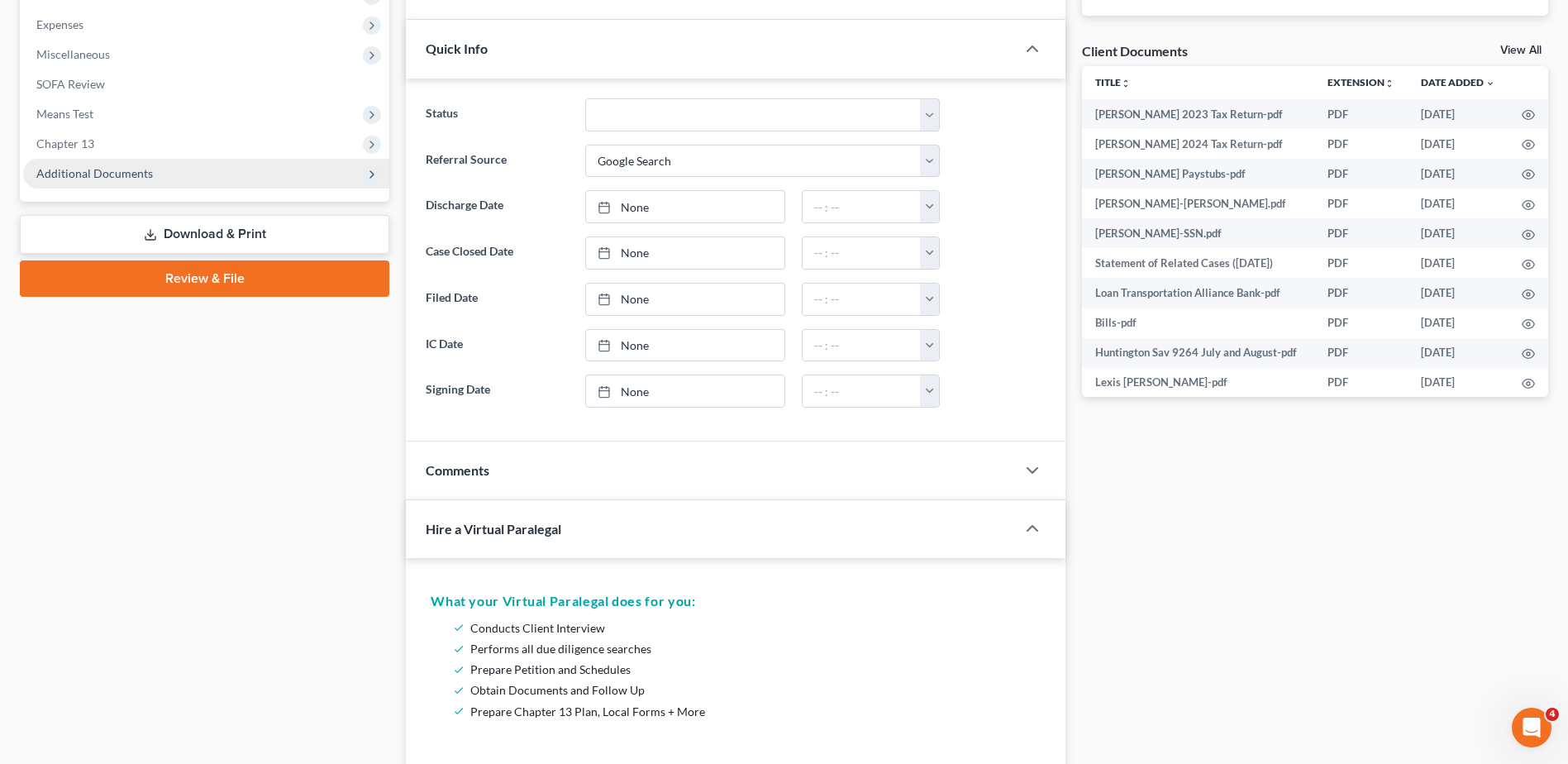
click at [126, 177] on span "Additional Documents" at bounding box center [94, 172] width 117 height 14
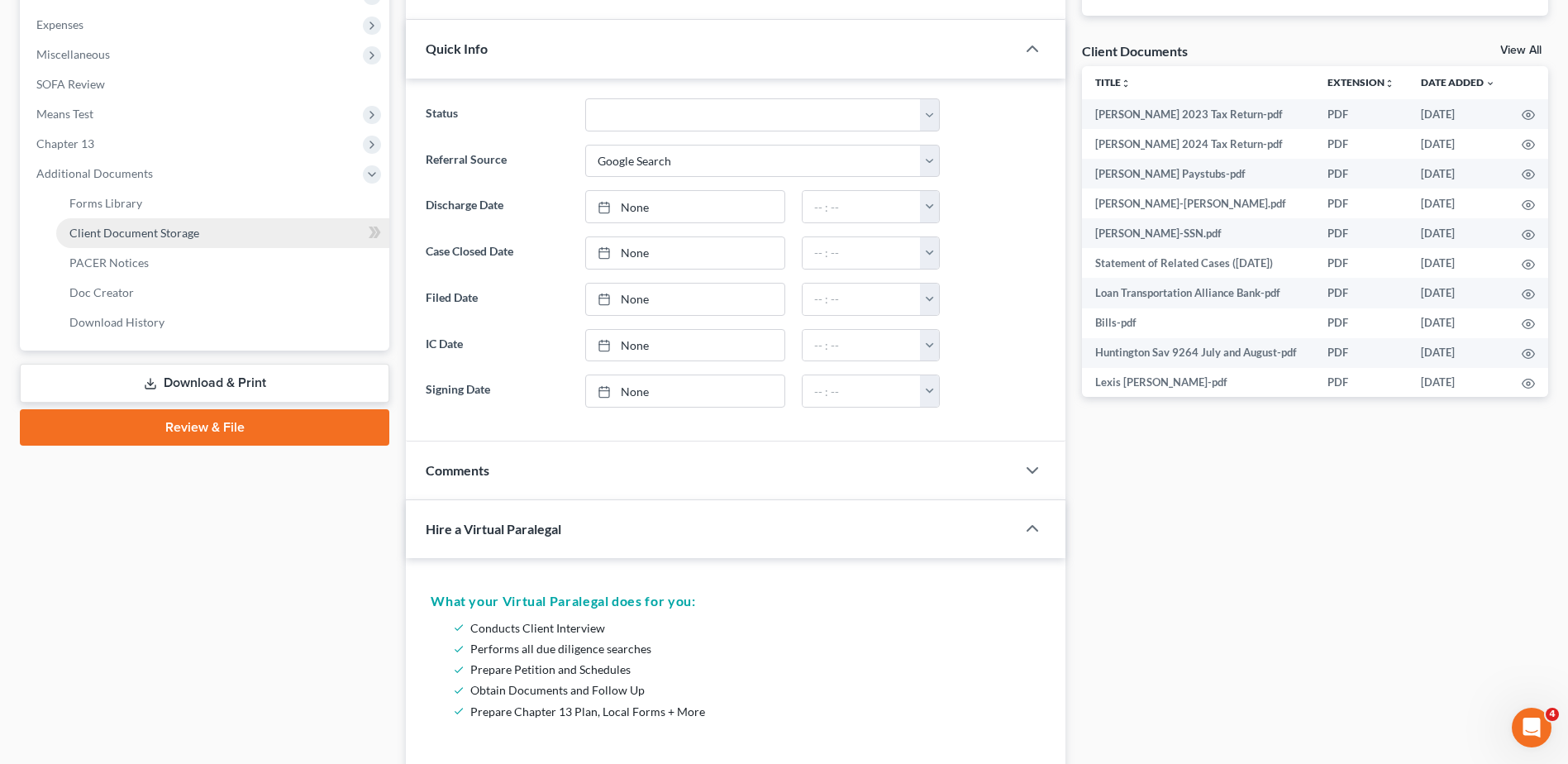
click at [130, 232] on span "Client Document Storage" at bounding box center [134, 232] width 130 height 14
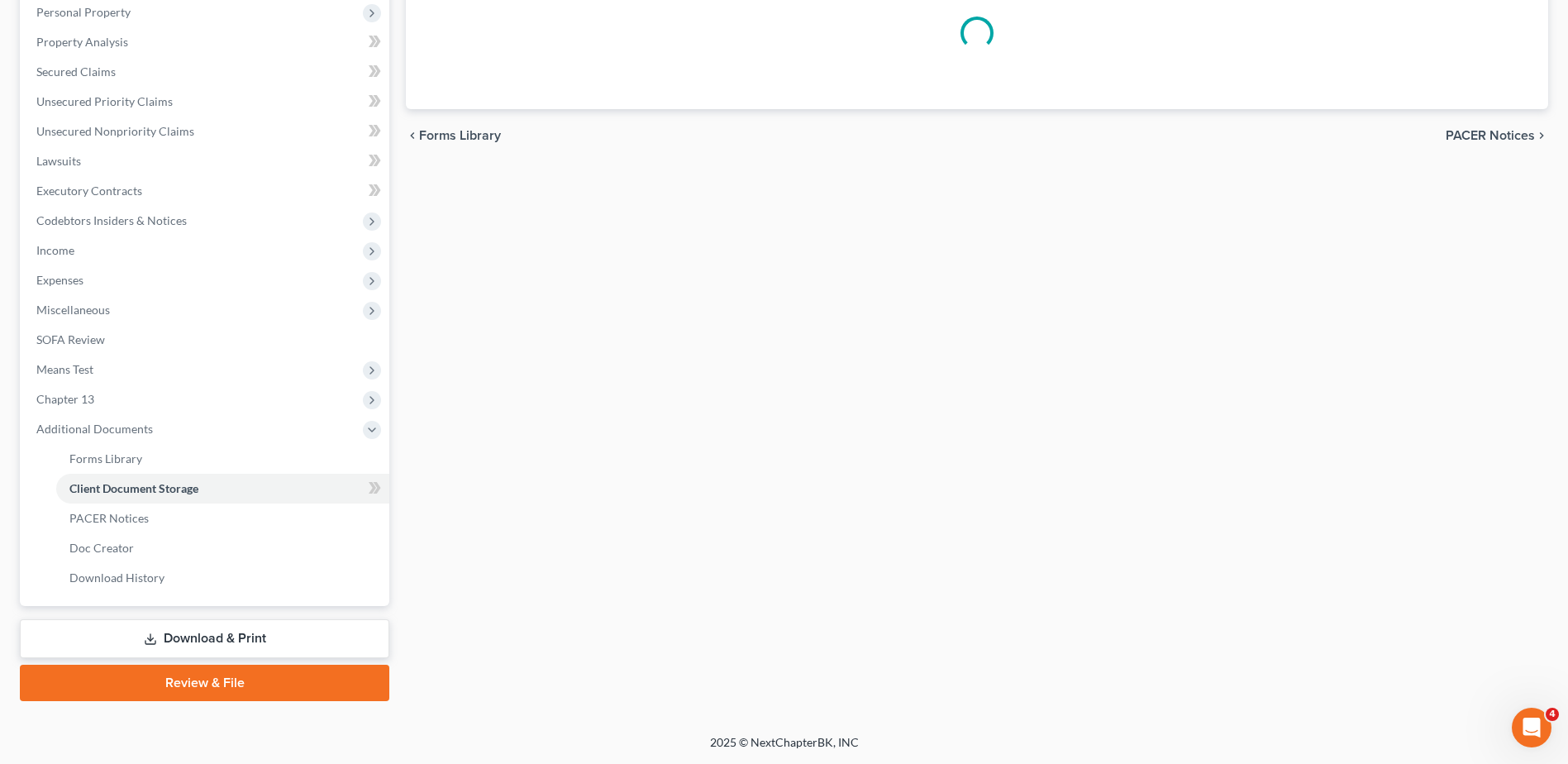
select select "7"
select select "52"
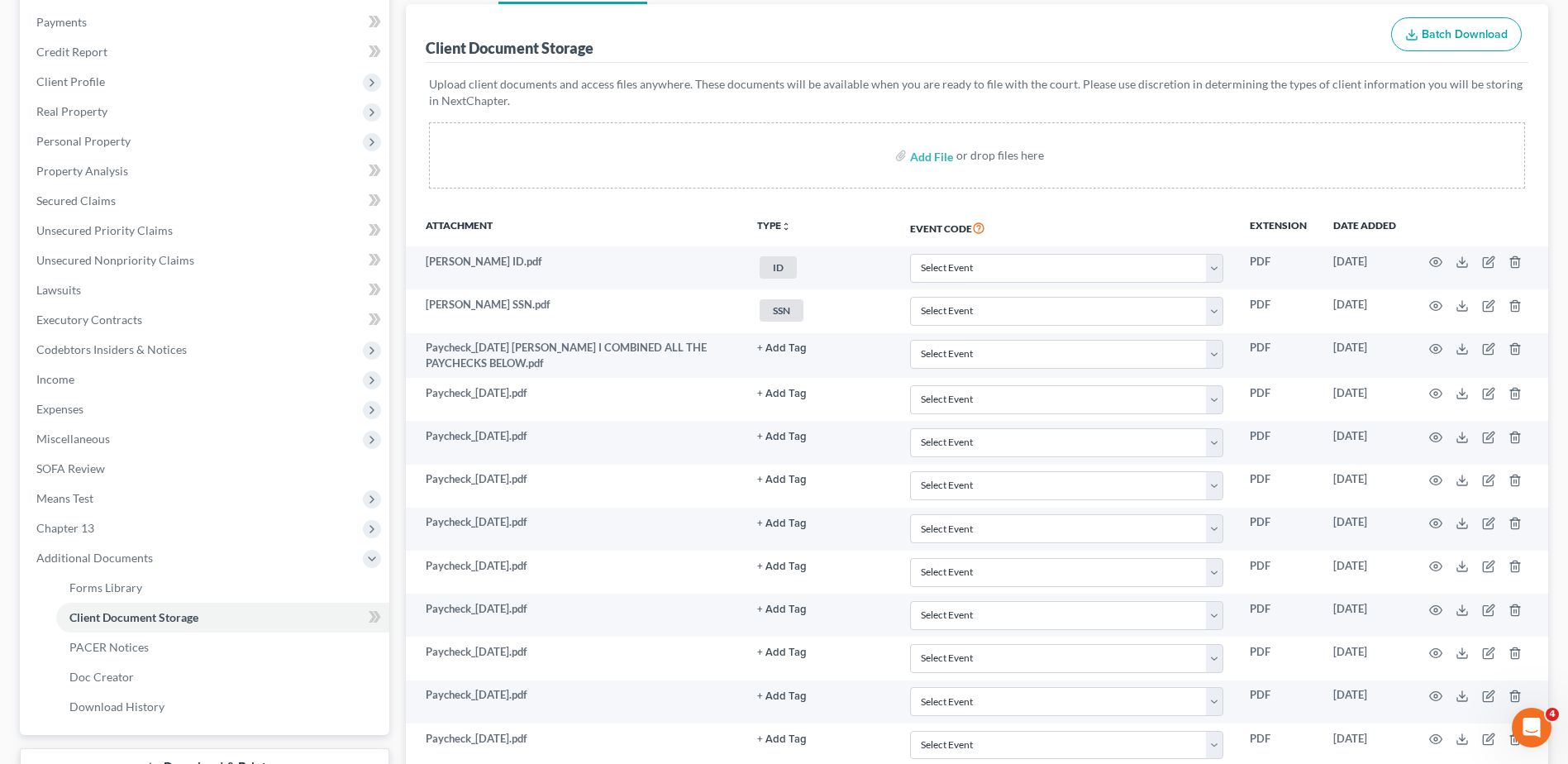
scroll to position [0, 0]
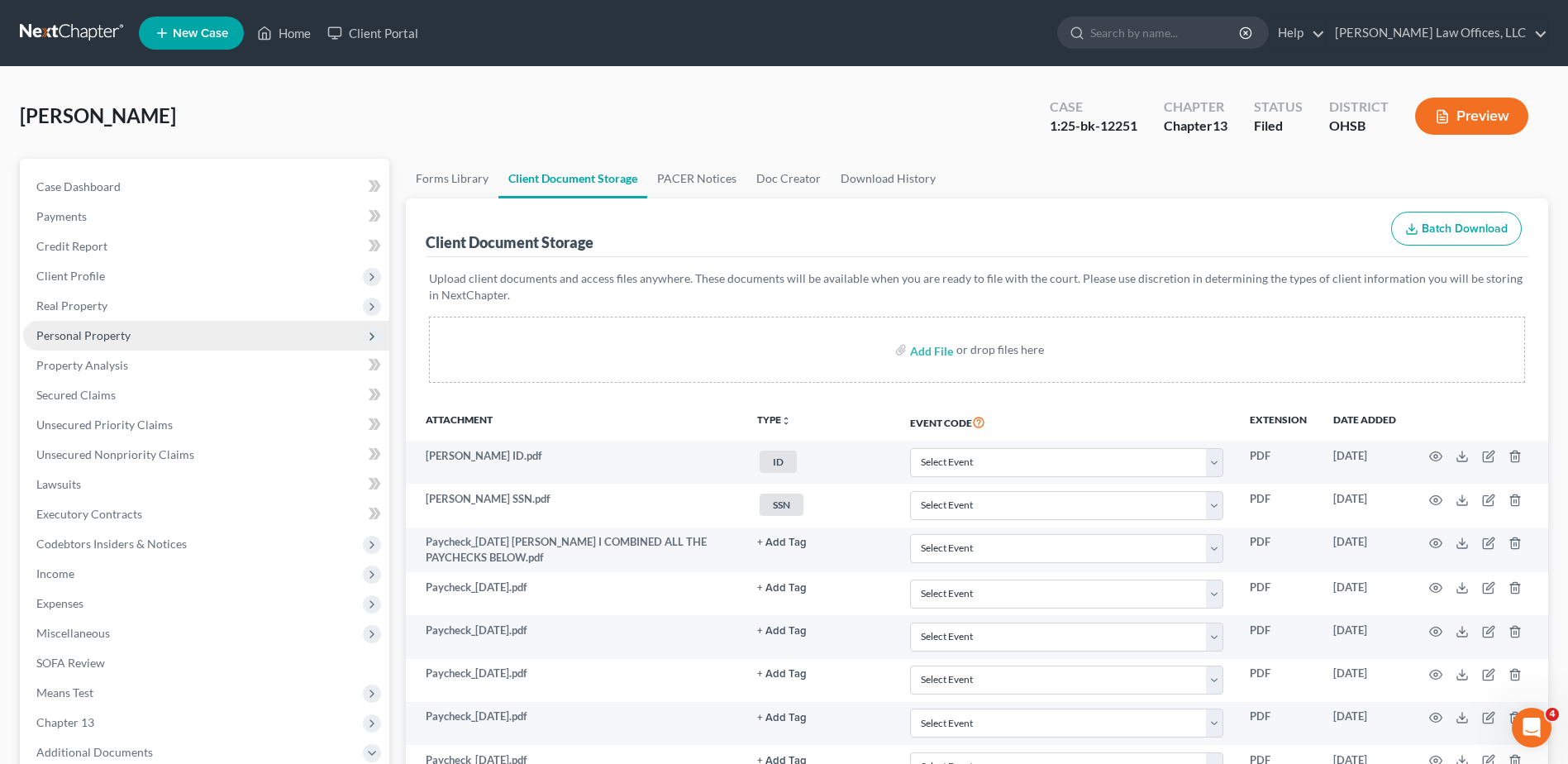
click at [62, 339] on span "Personal Property" at bounding box center [84, 335] width 94 height 14
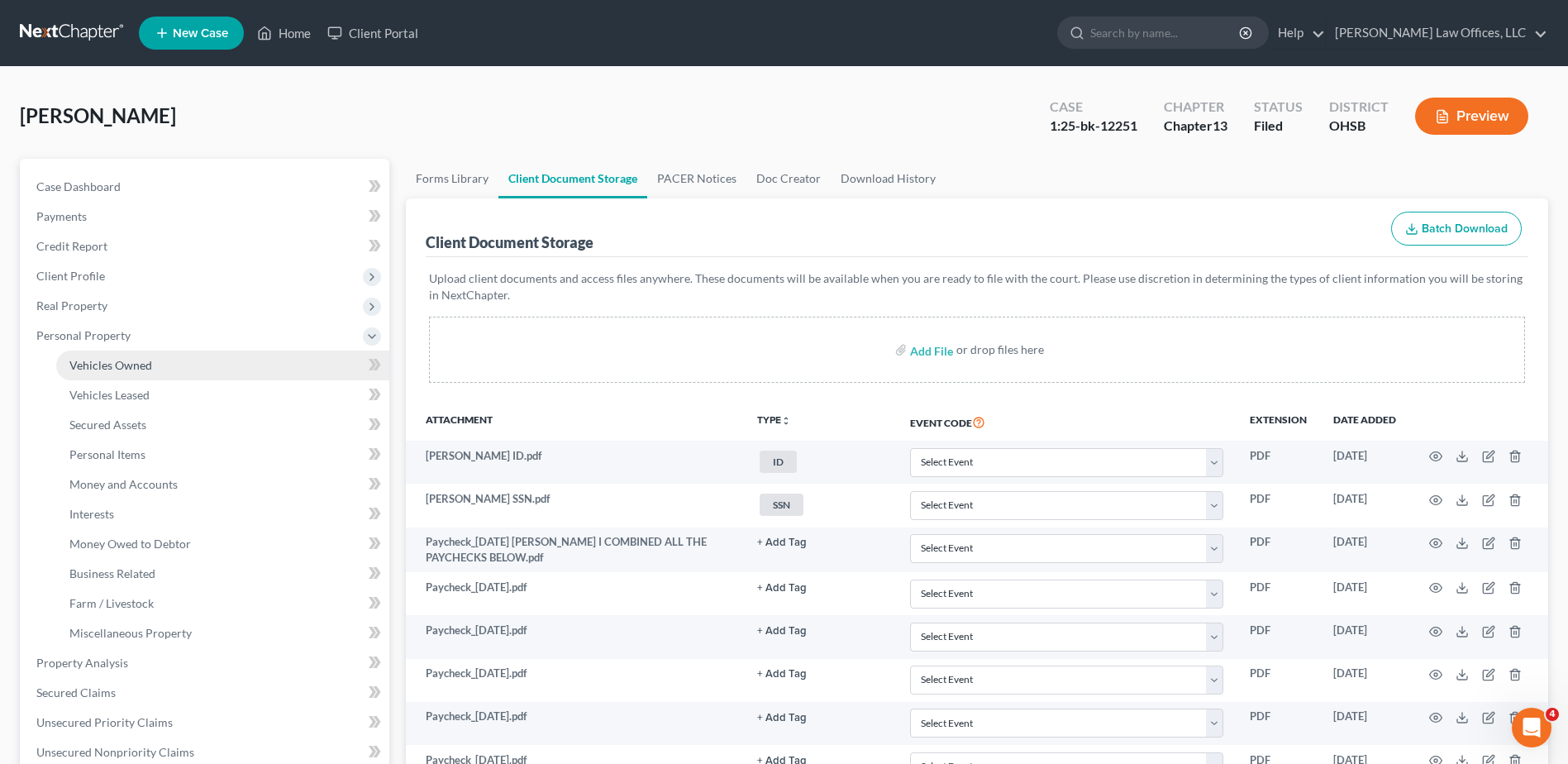
click at [80, 368] on span "Vehicles Owned" at bounding box center [111, 364] width 83 height 14
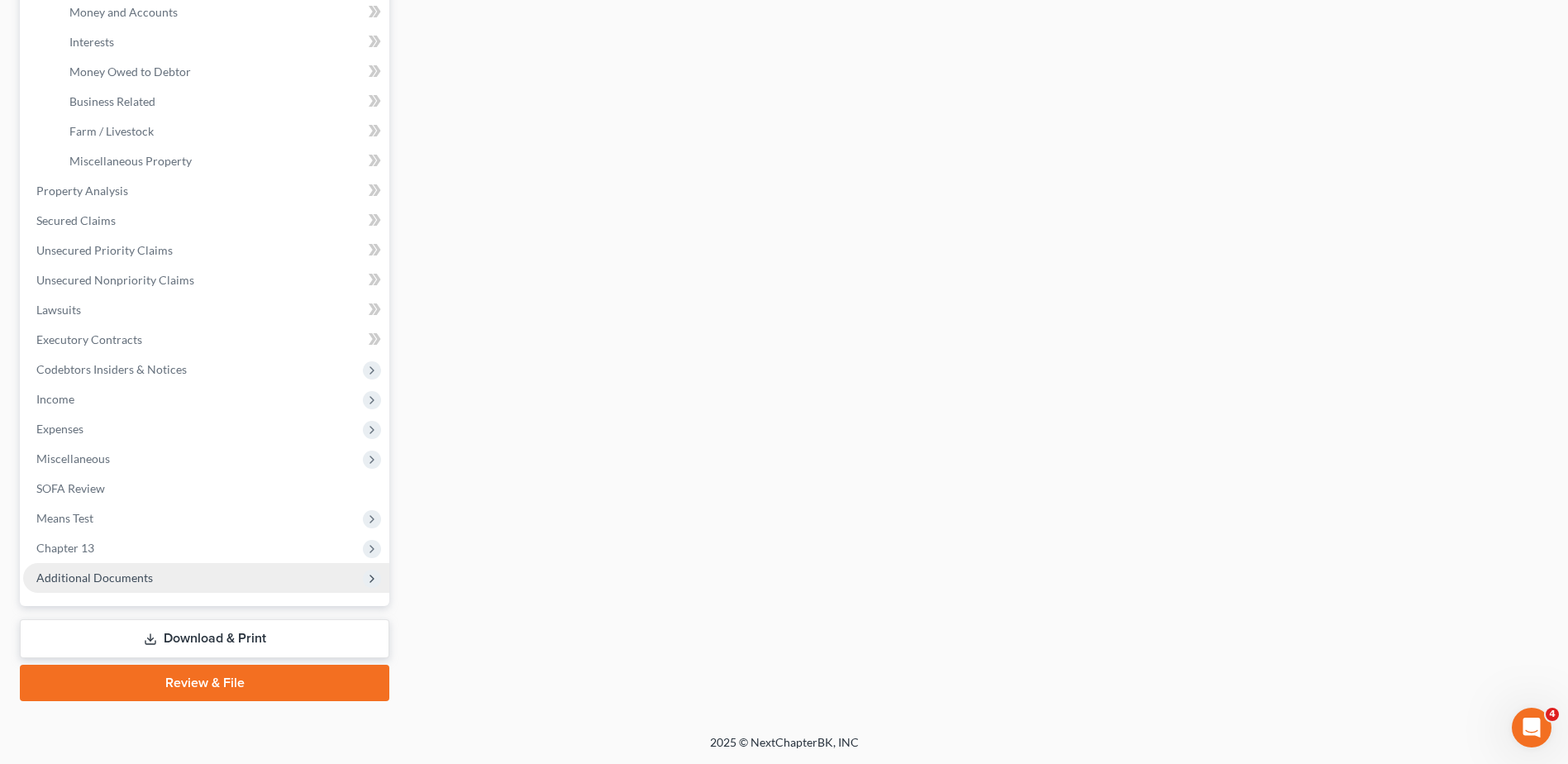
click at [78, 577] on span "Additional Documents" at bounding box center [94, 577] width 117 height 14
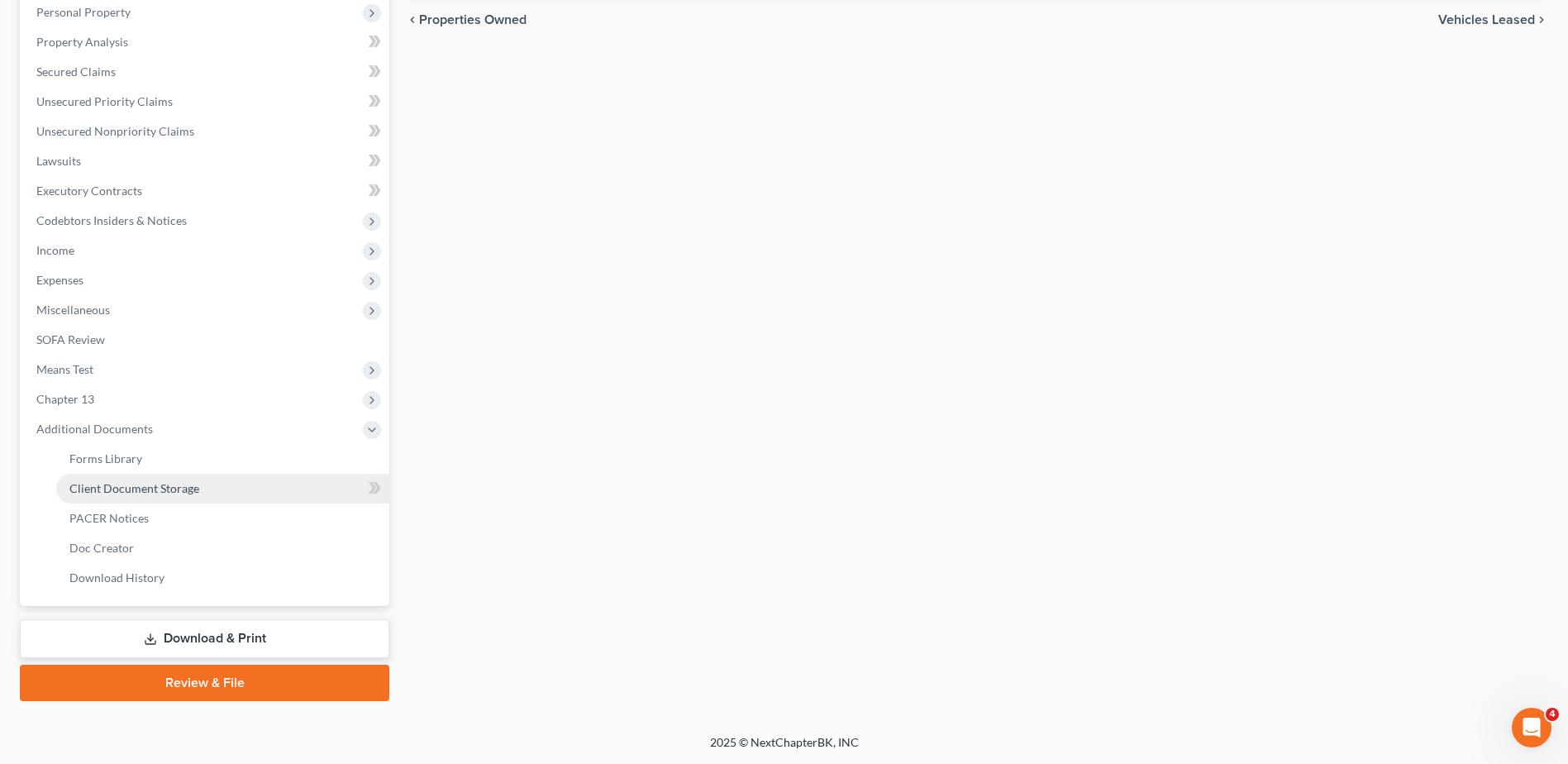
click at [129, 493] on span "Client Document Storage" at bounding box center [134, 487] width 130 height 14
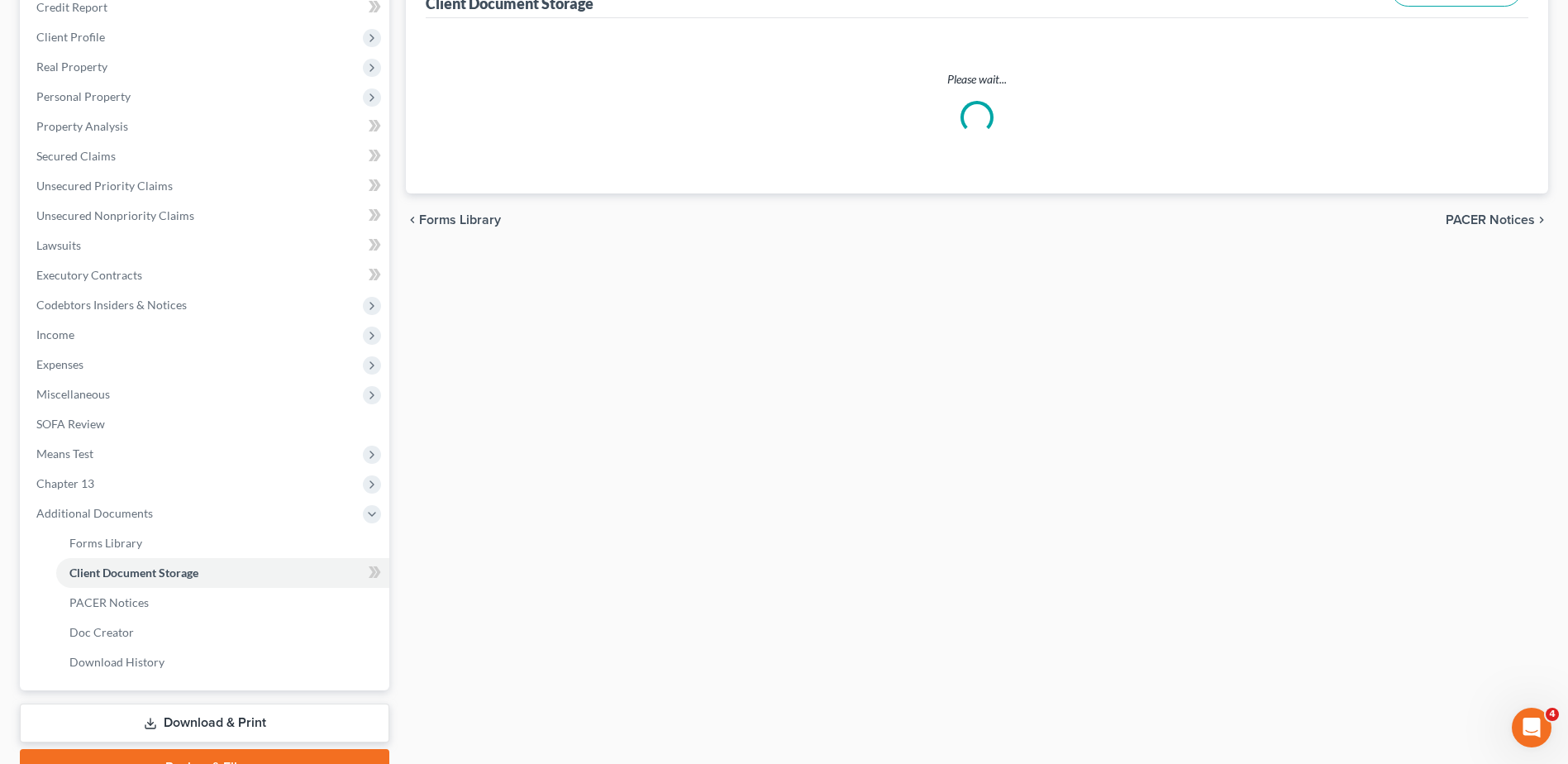
select select "7"
select select "52"
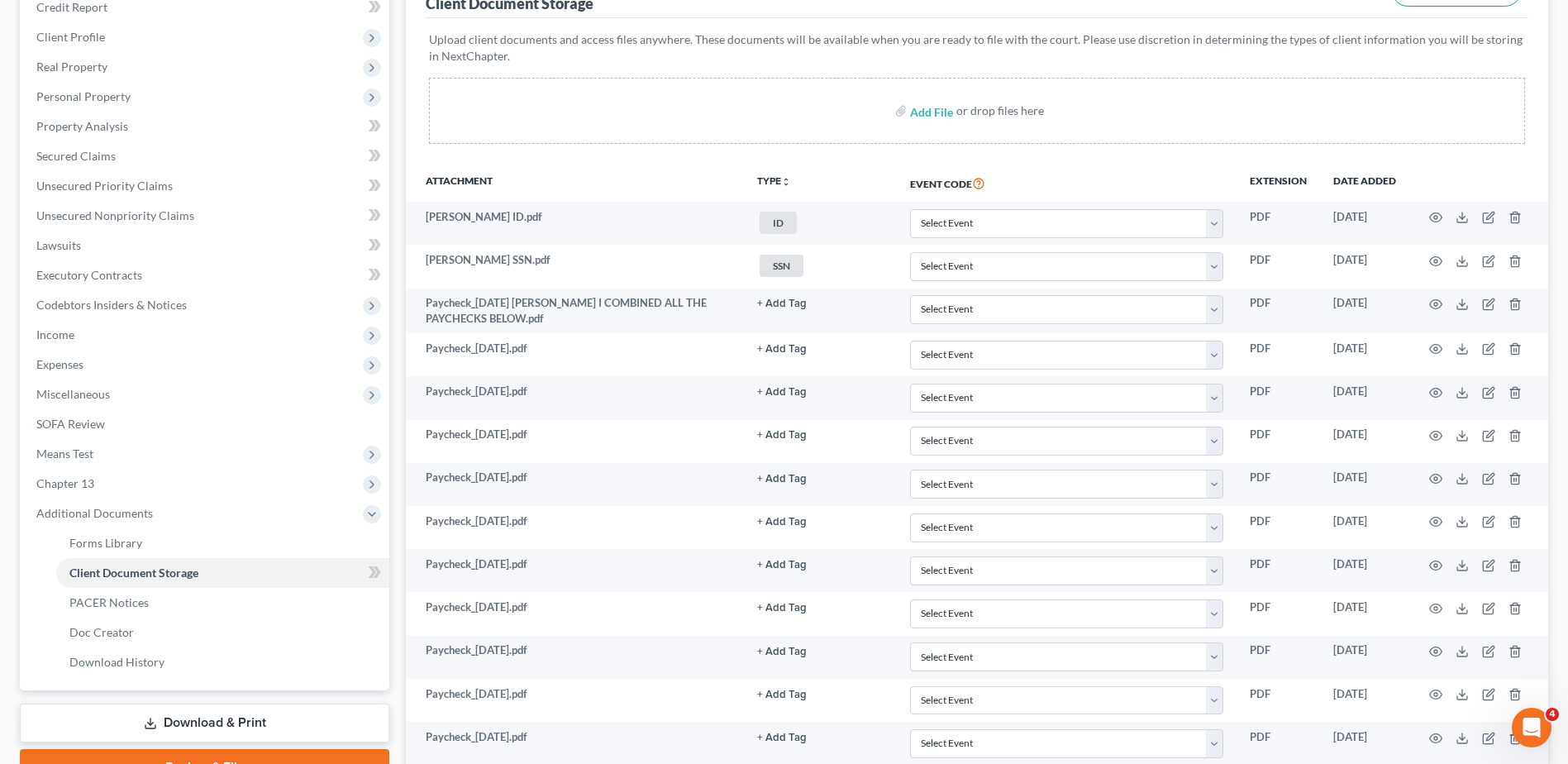
scroll to position [0, 0]
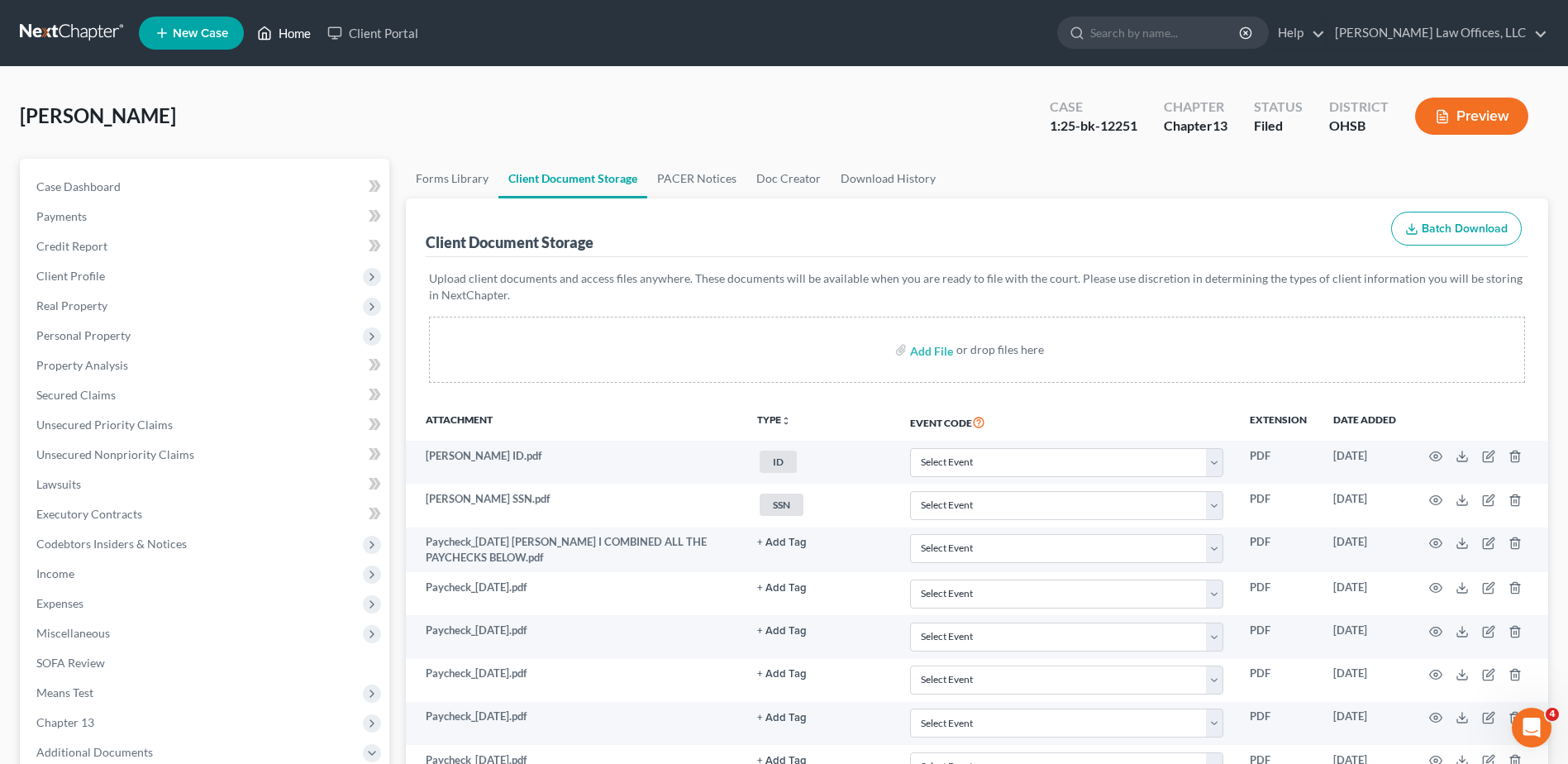
click at [288, 33] on link "Home" at bounding box center [283, 33] width 70 height 30
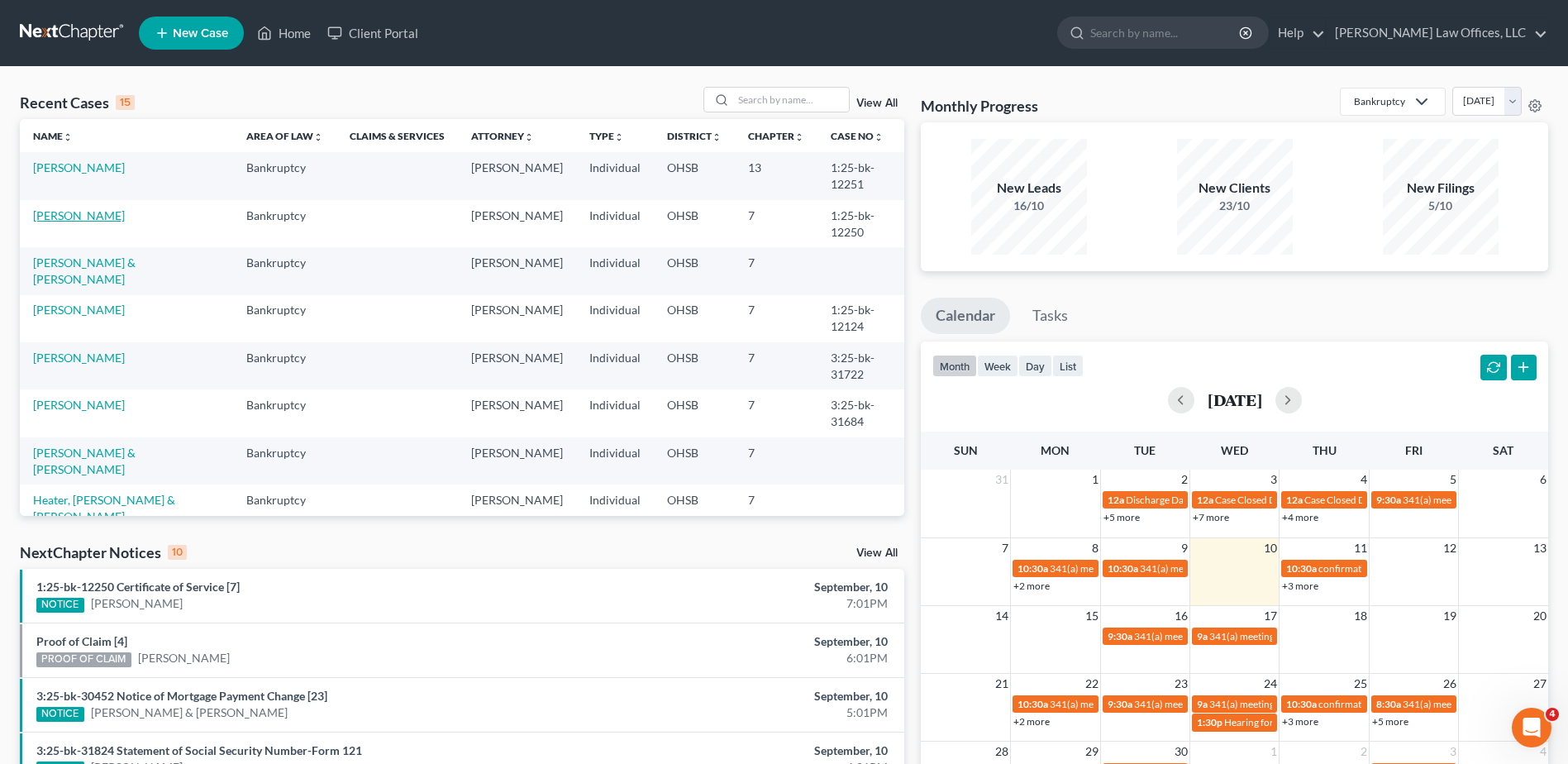
click at [66, 216] on link "[PERSON_NAME]" at bounding box center [78, 215] width 92 height 14
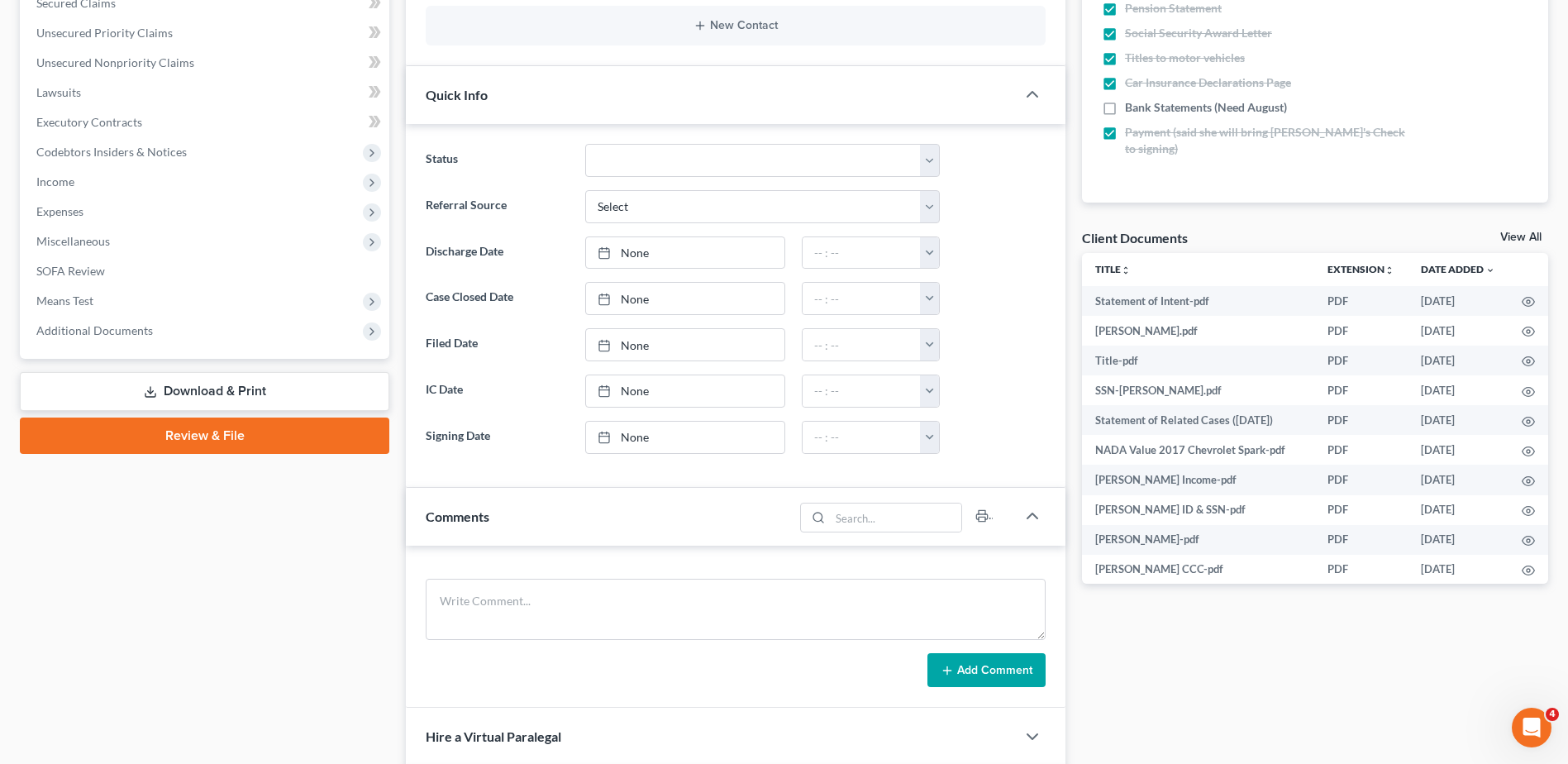
scroll to position [413, 0]
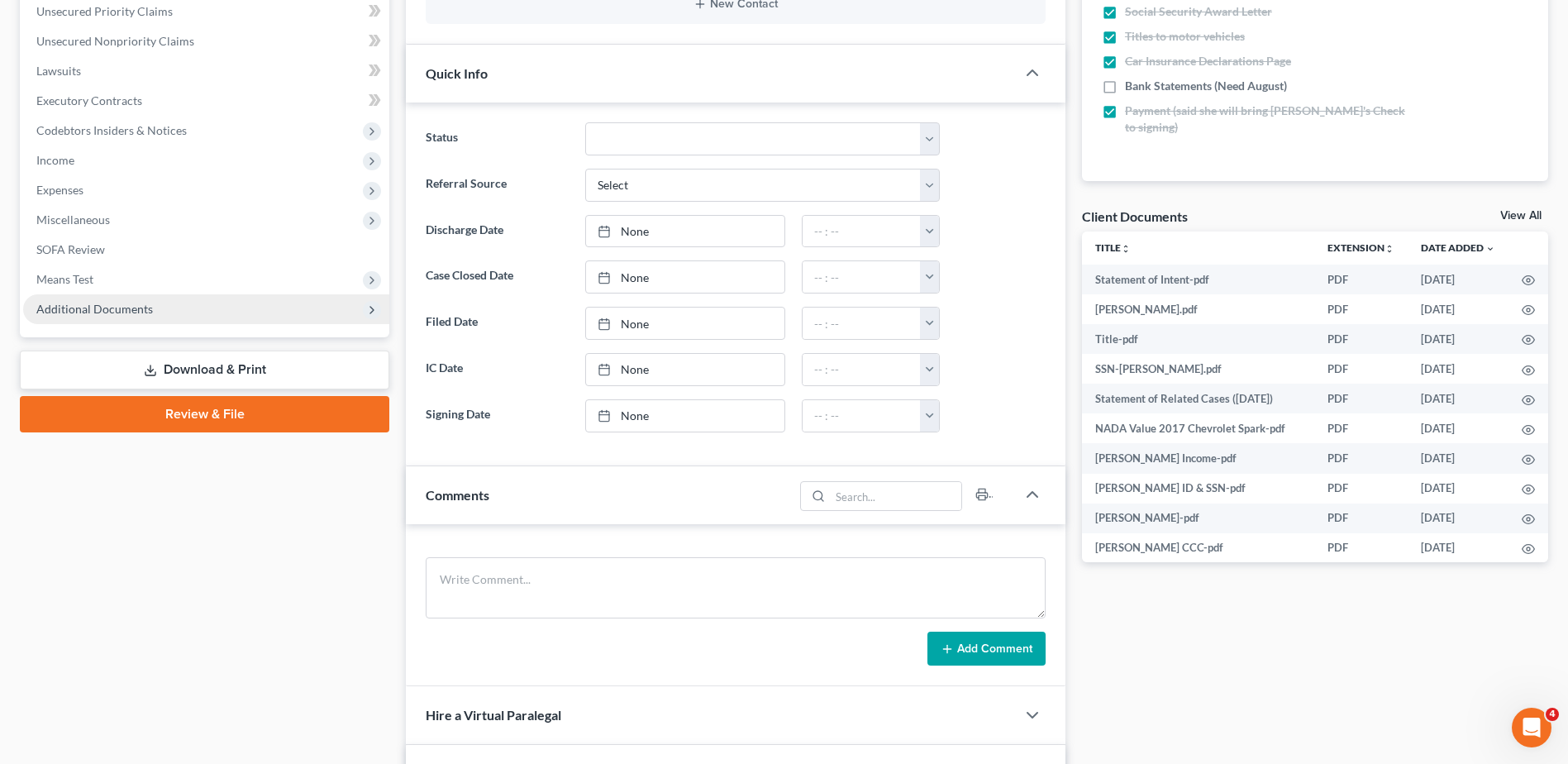
click at [52, 302] on span "Additional Documents" at bounding box center [94, 308] width 117 height 14
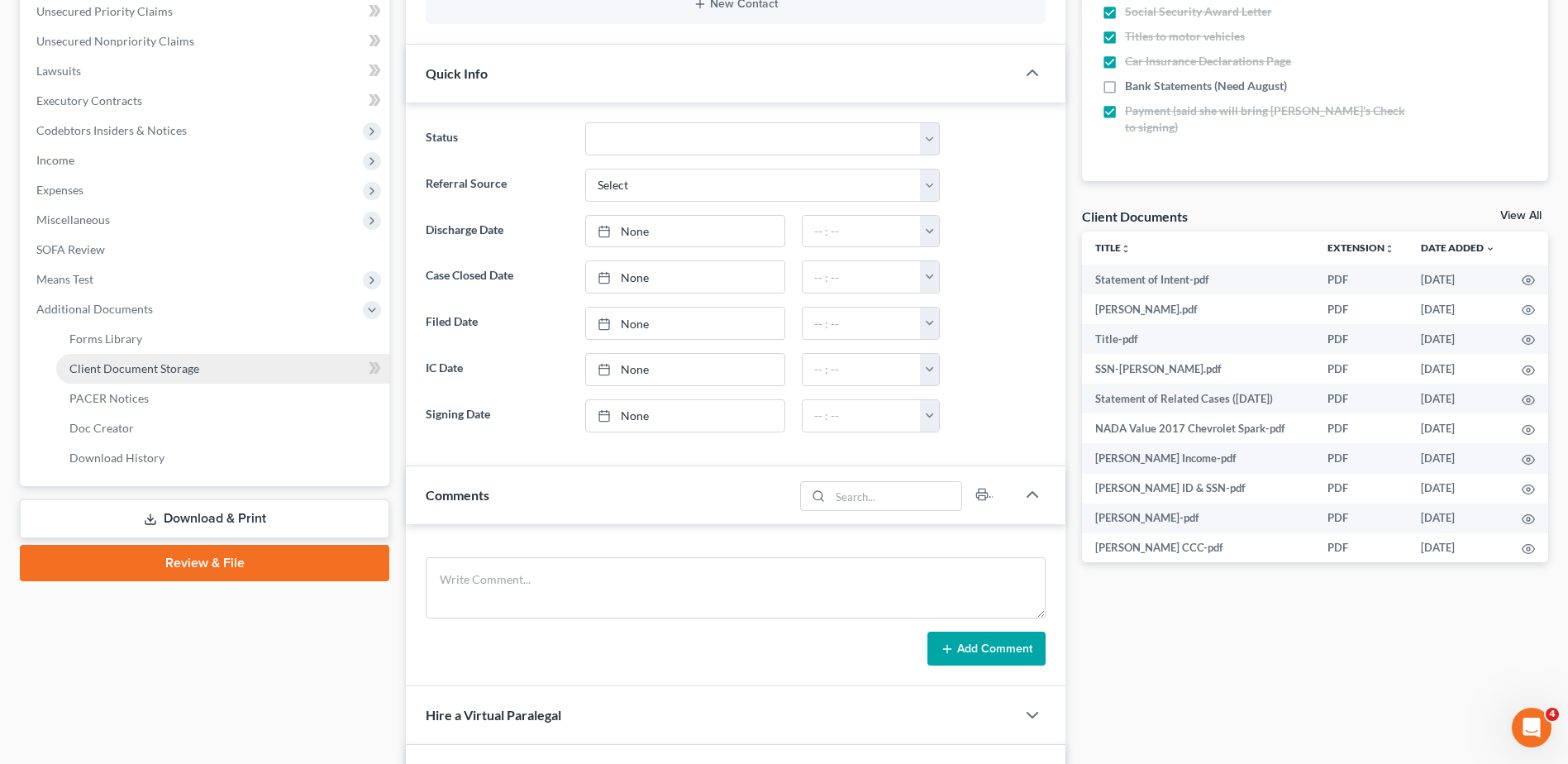
click at [96, 368] on span "Client Document Storage" at bounding box center [134, 368] width 130 height 14
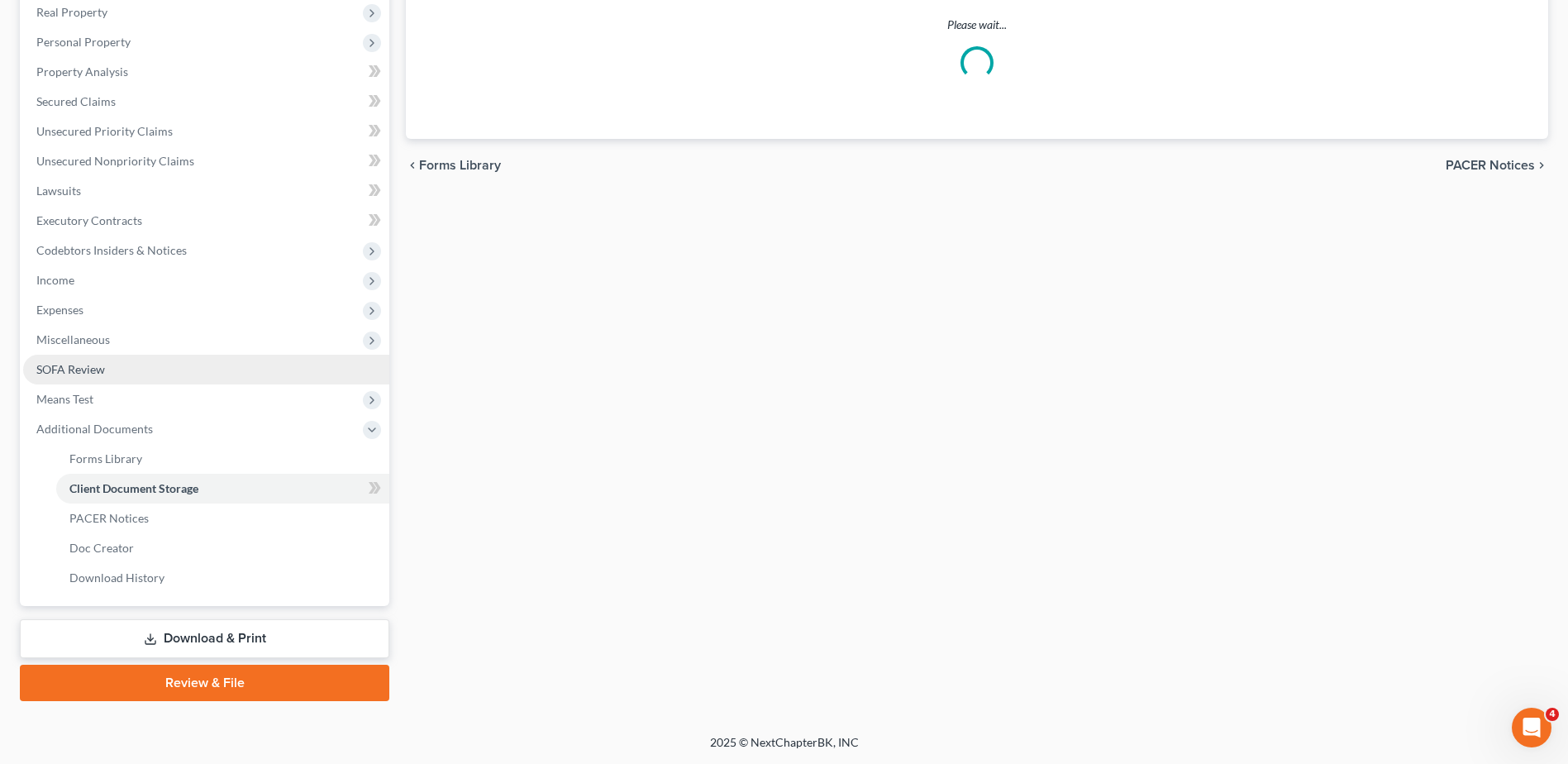
scroll to position [209, 0]
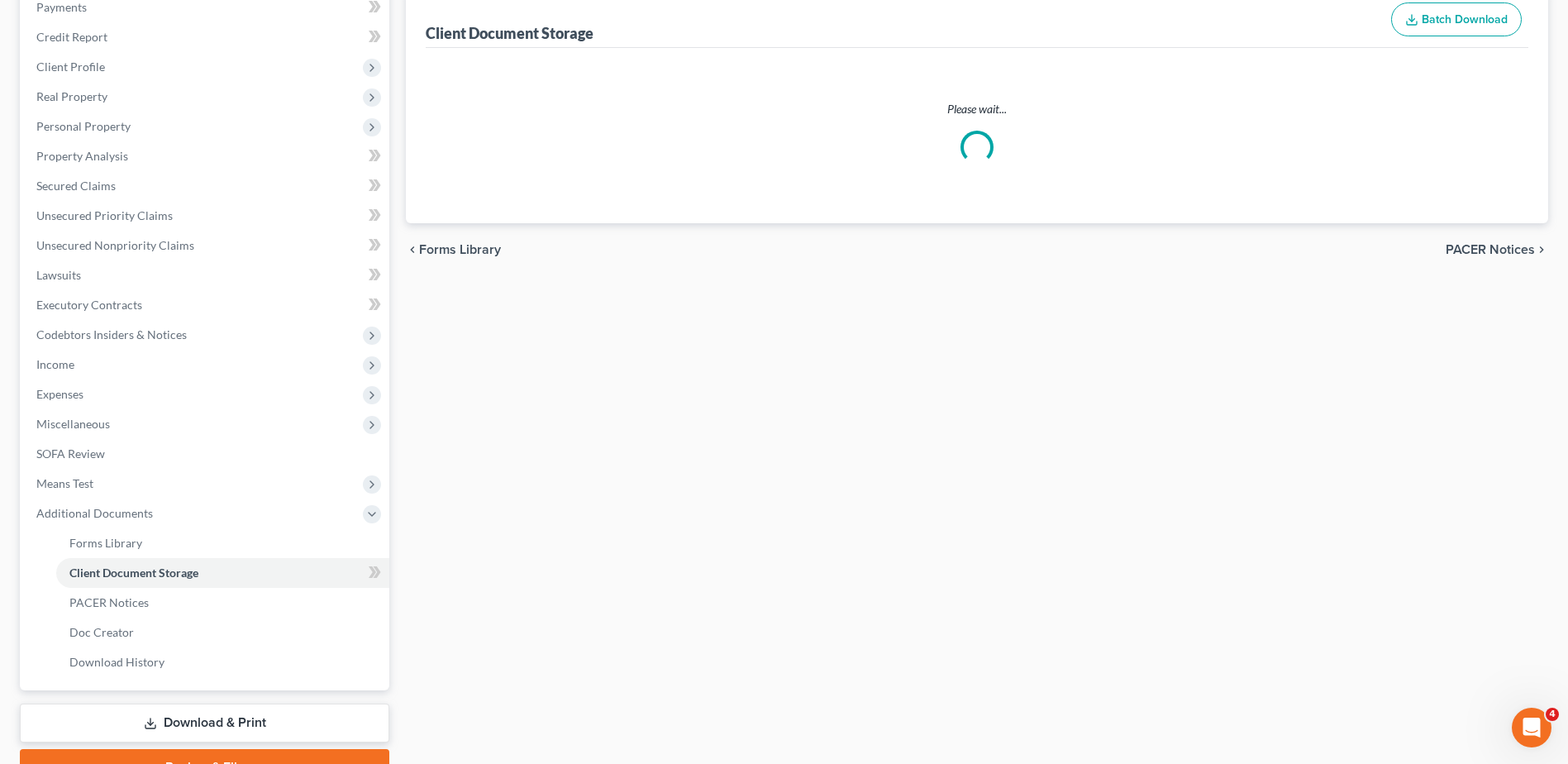
select select "7"
select select "52"
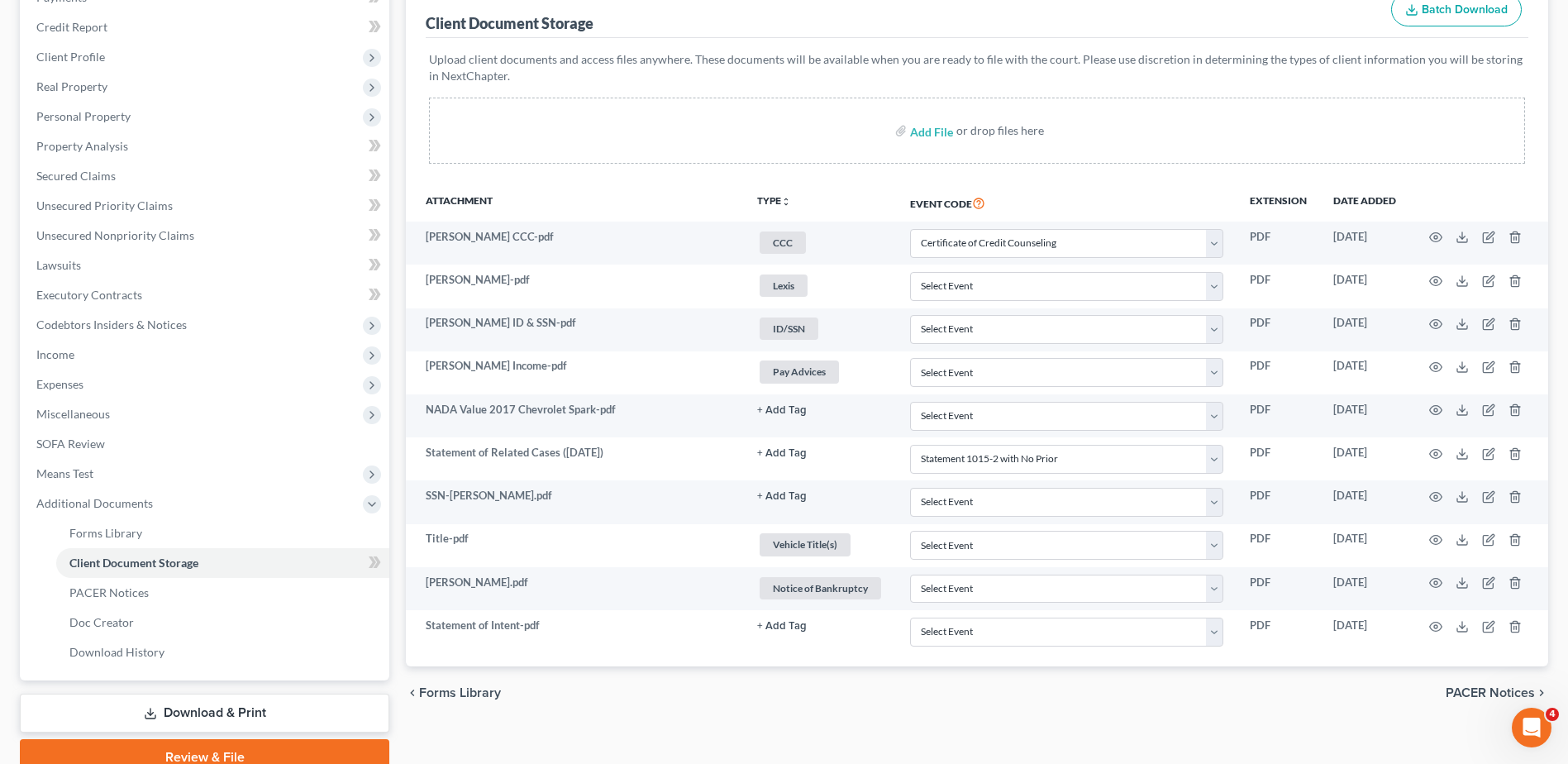
scroll to position [248, 0]
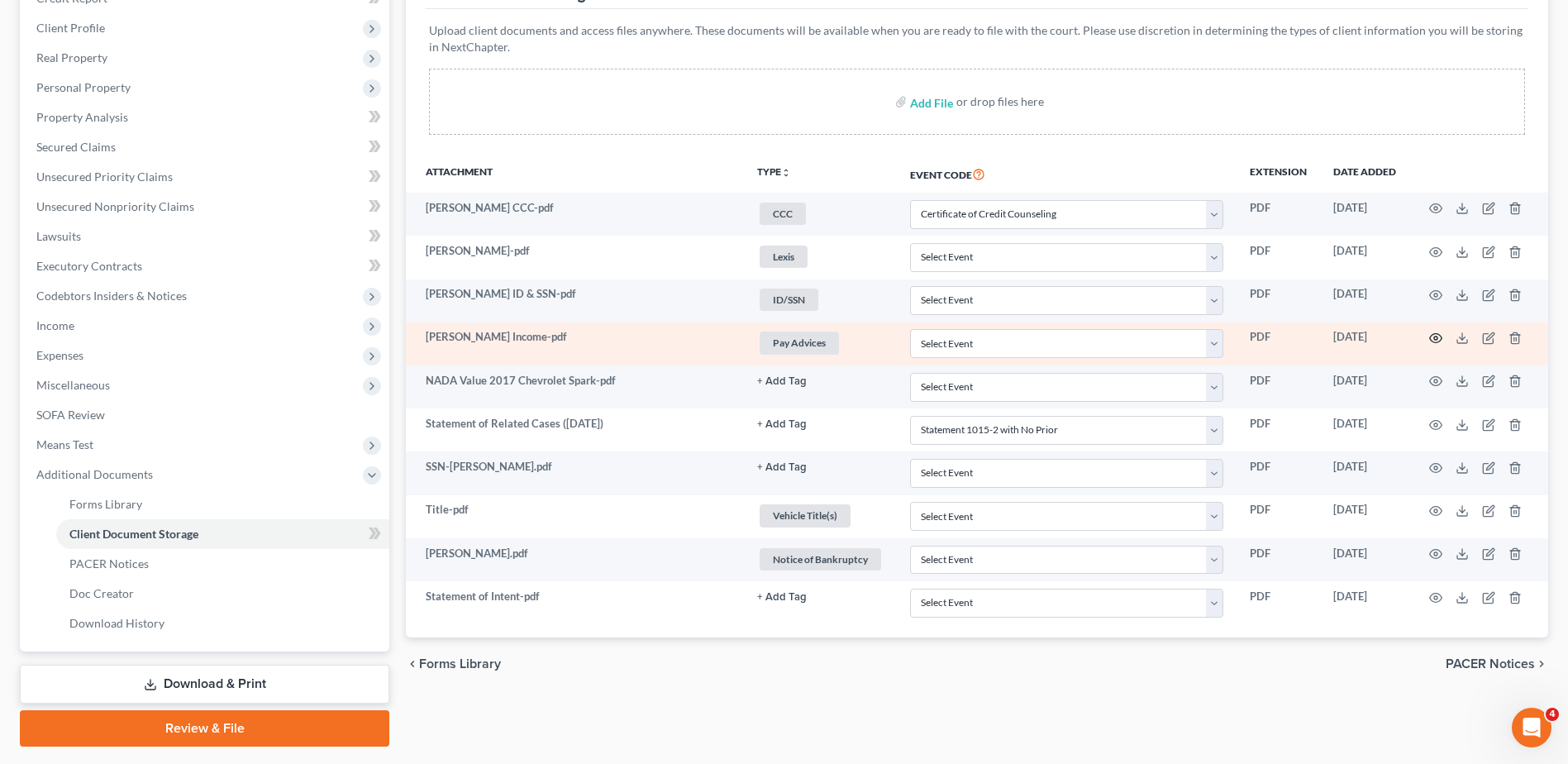
click at [1432, 337] on icon "button" at bounding box center [1436, 338] width 13 height 13
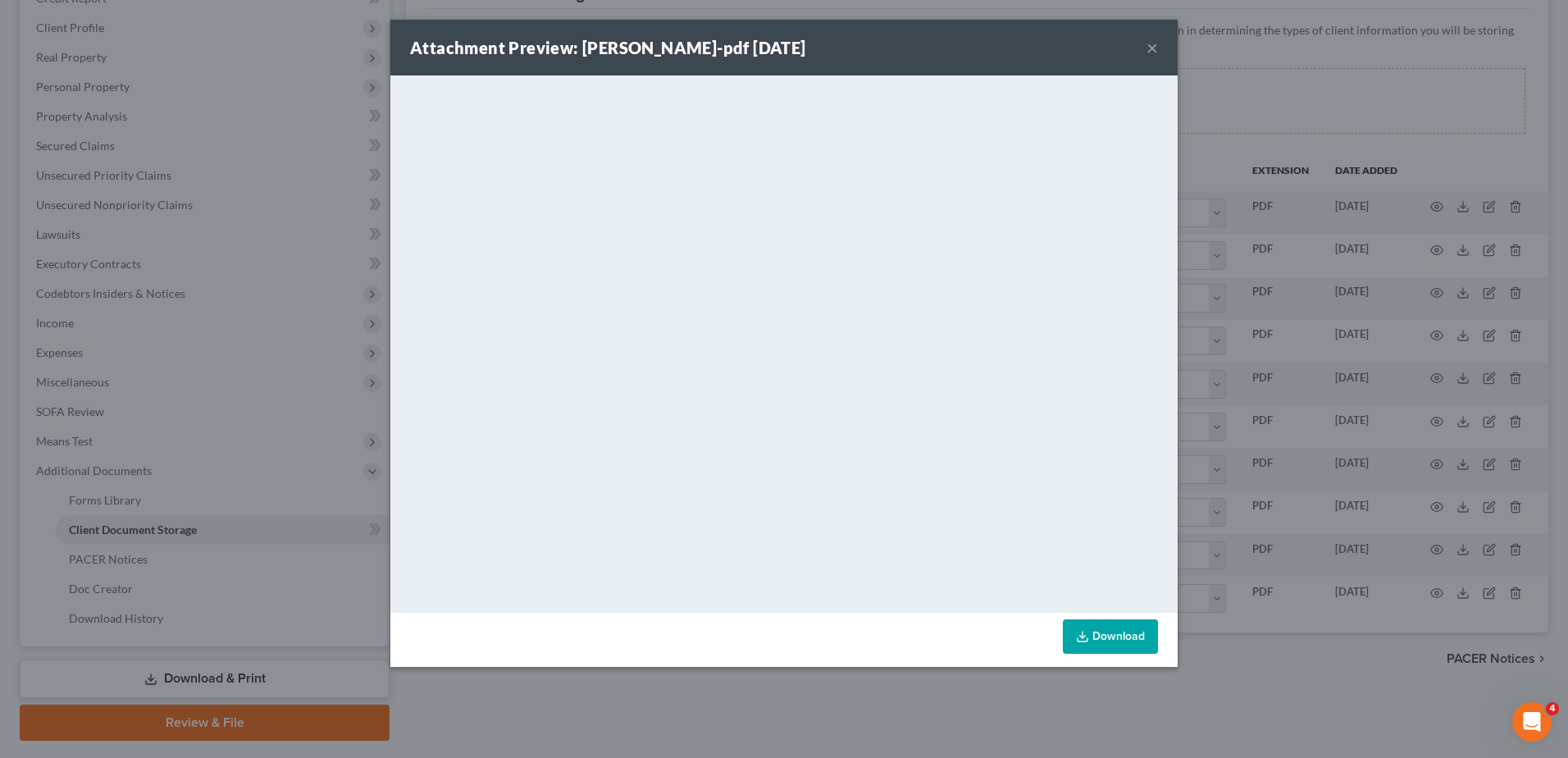
click at [1152, 54] on button "×" at bounding box center [1152, 47] width 11 height 20
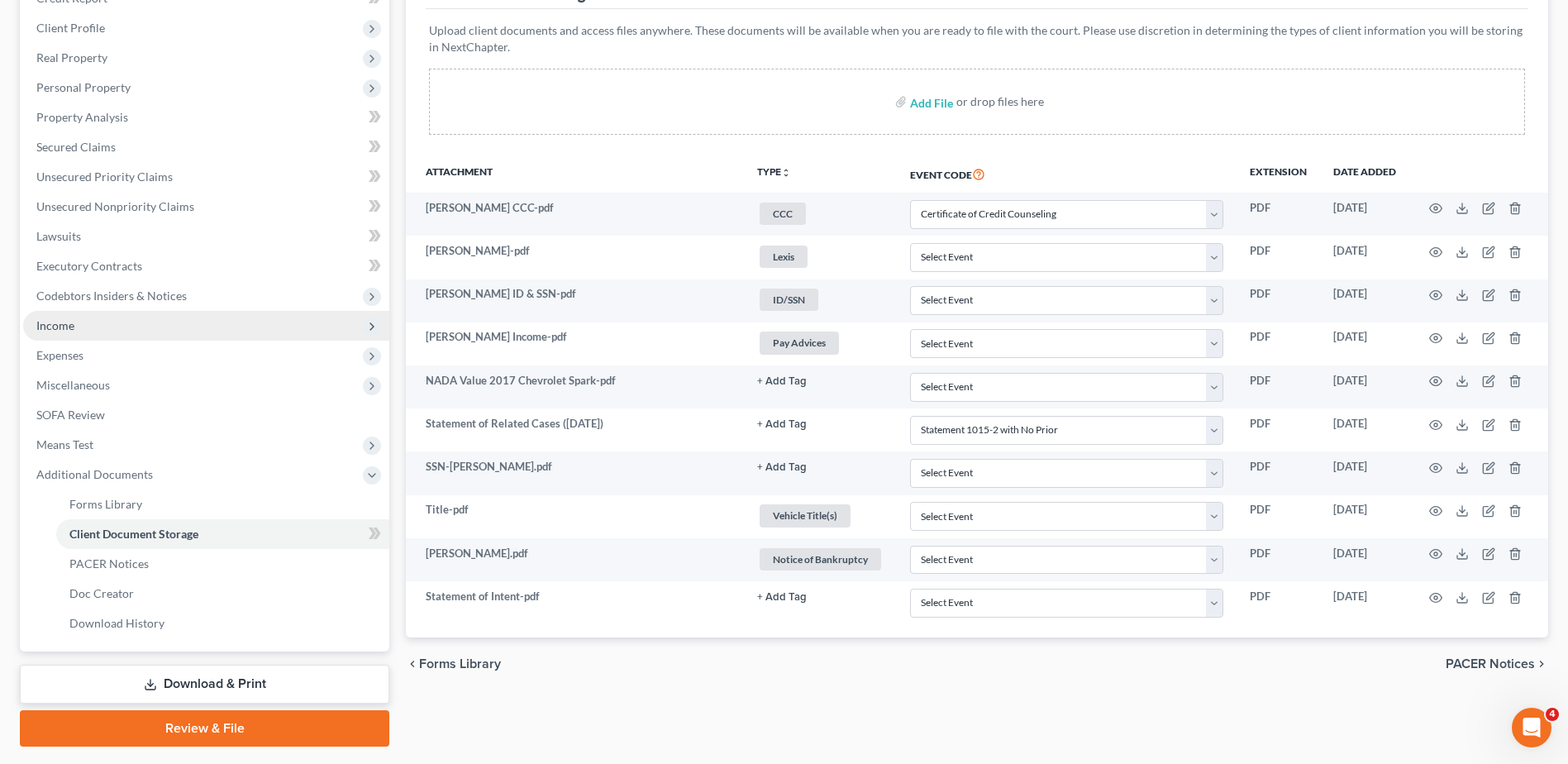
click at [75, 325] on span "Income" at bounding box center [206, 326] width 366 height 30
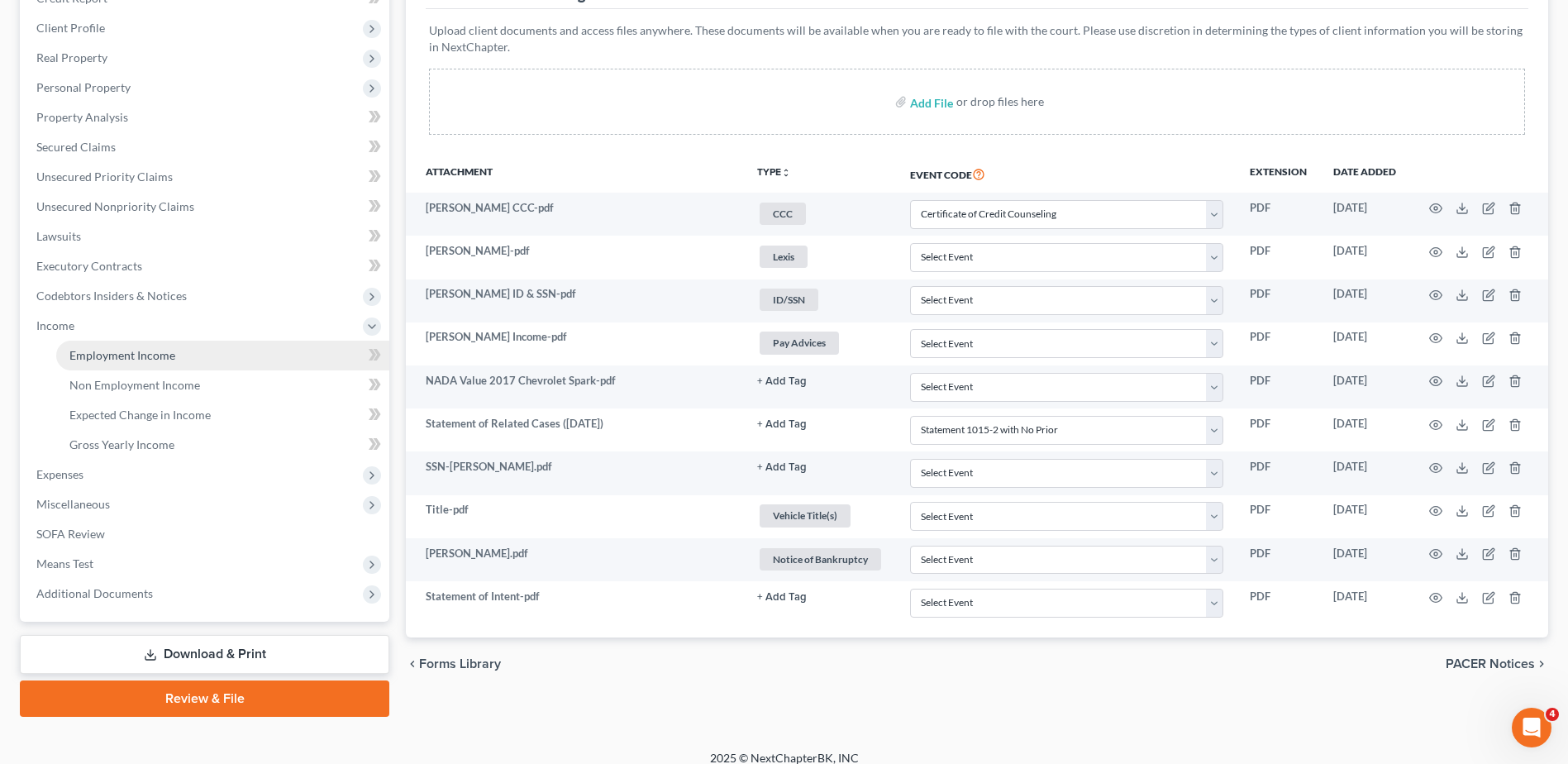
click at [83, 348] on span "Employment Income" at bounding box center [122, 355] width 106 height 14
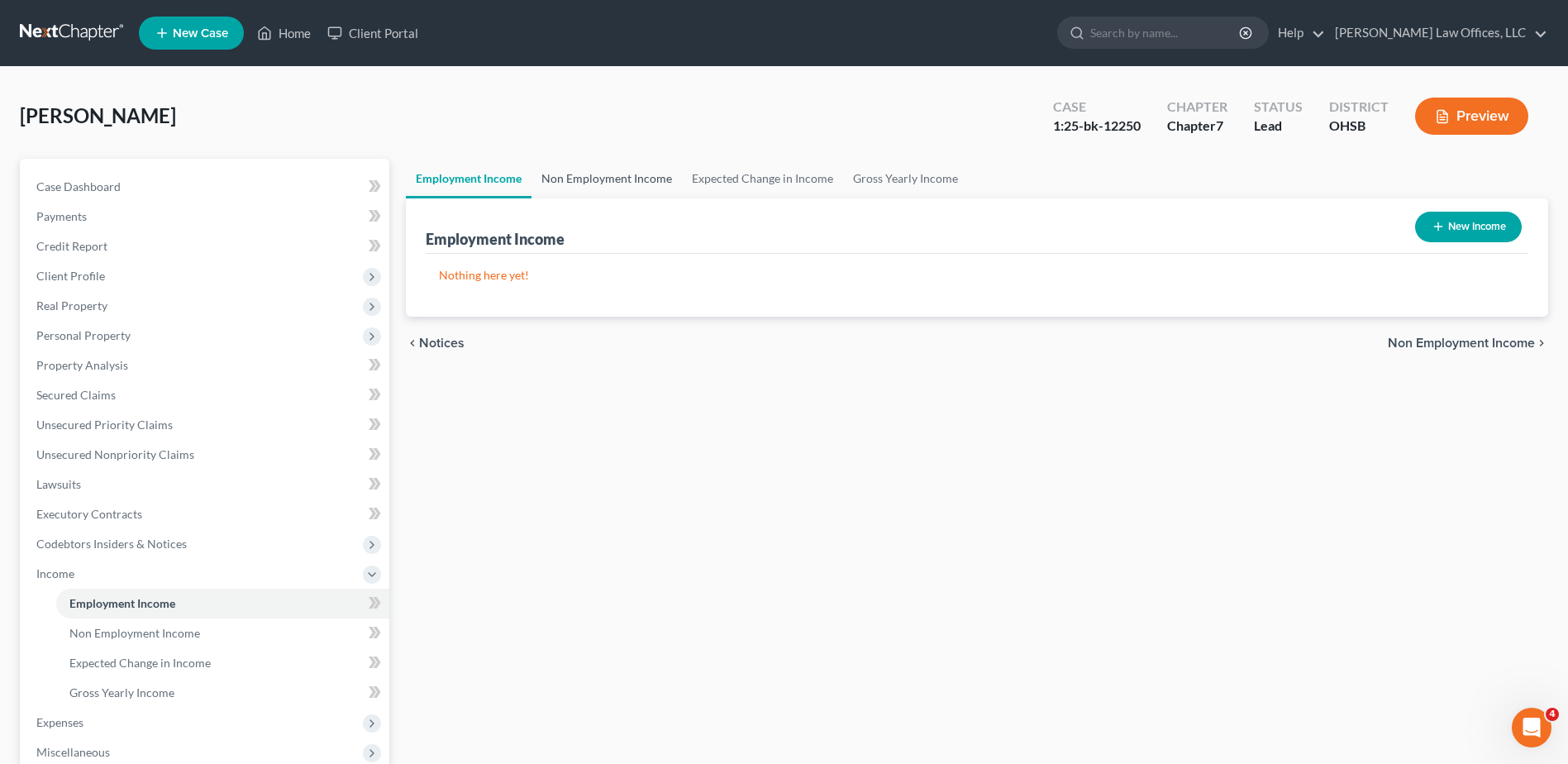
click at [620, 177] on link "Non Employment Income" at bounding box center [607, 178] width 150 height 40
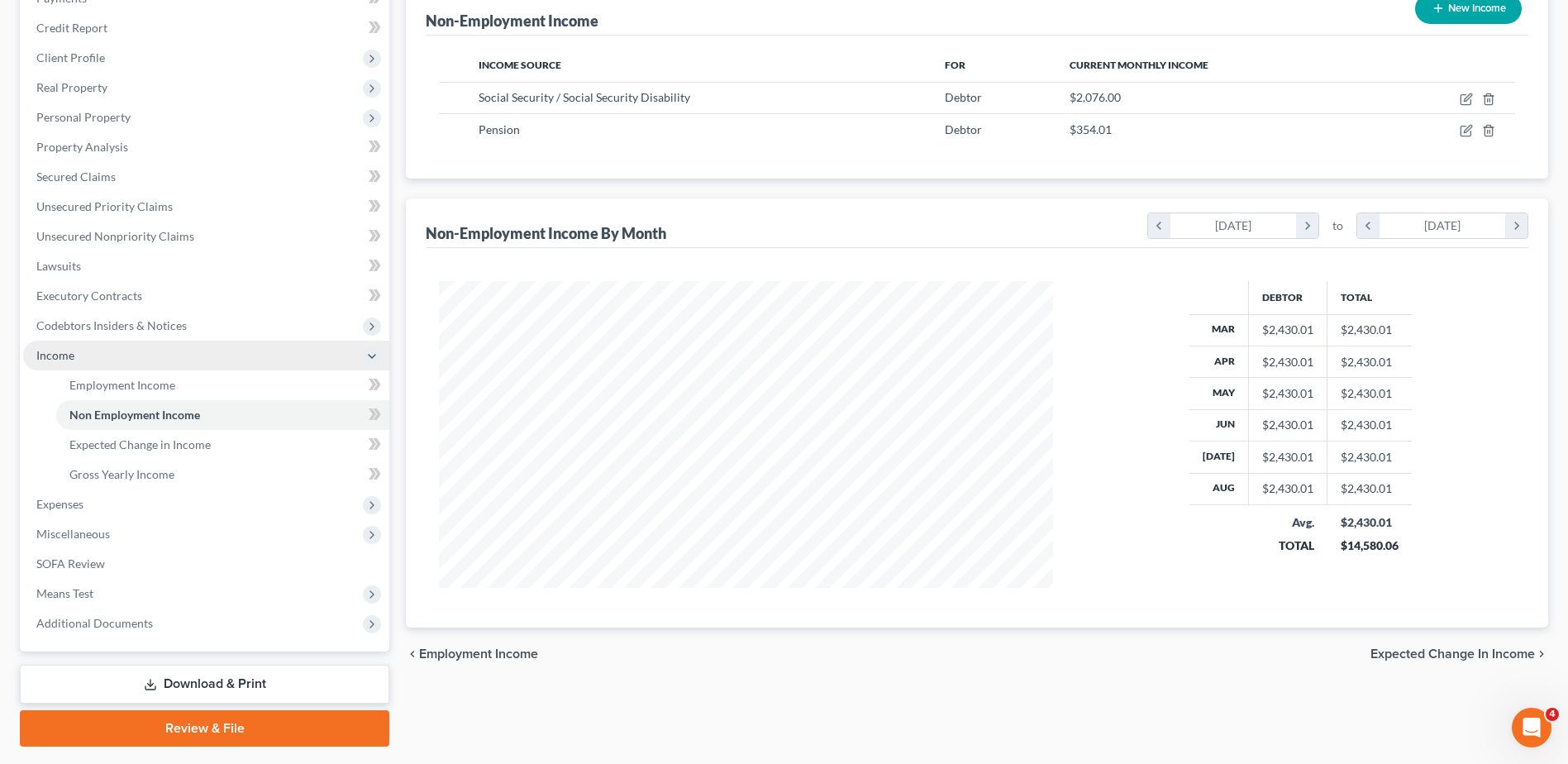
scroll to position [181, 0]
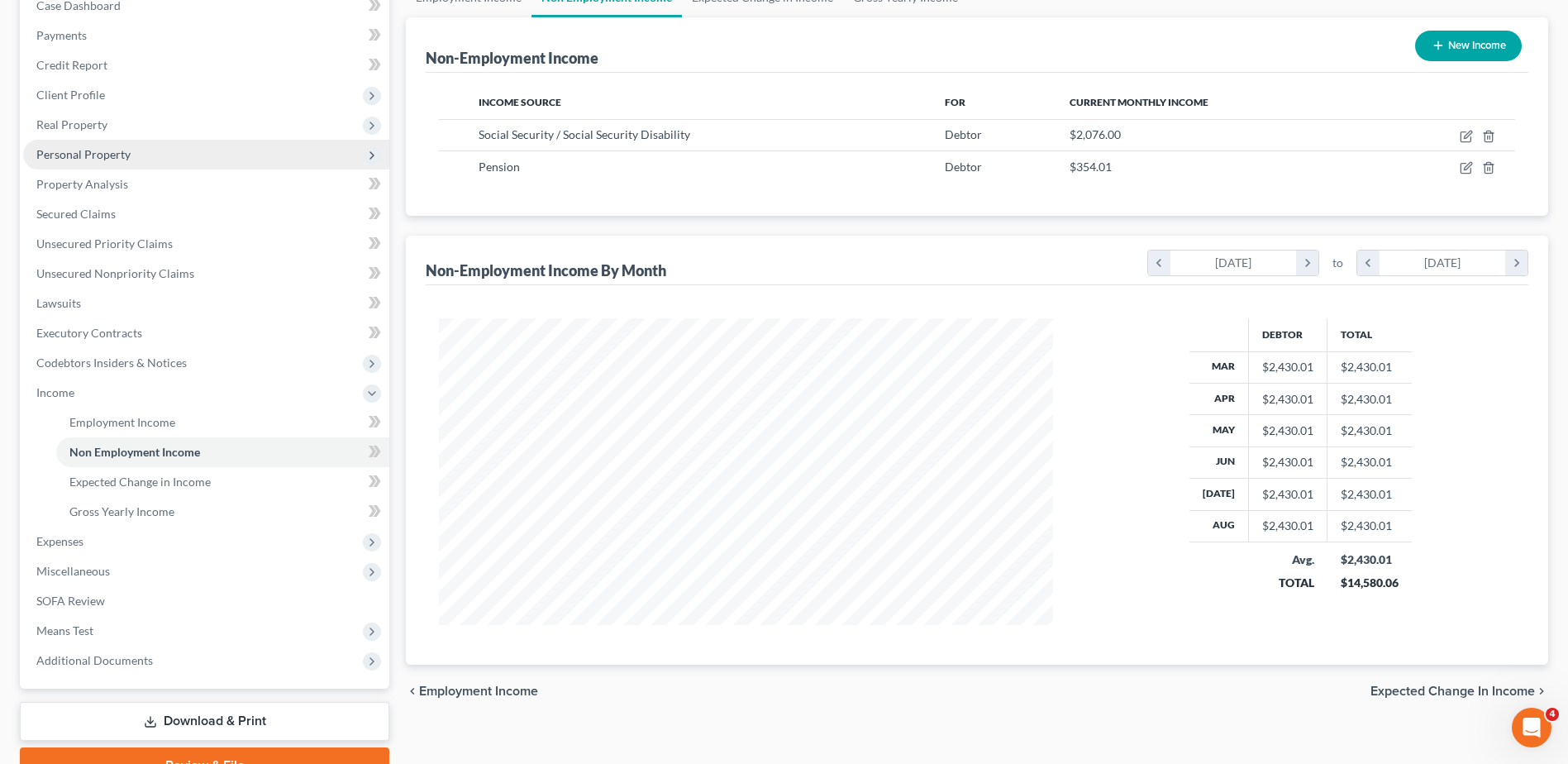
click at [116, 157] on span "Personal Property" at bounding box center [84, 154] width 94 height 14
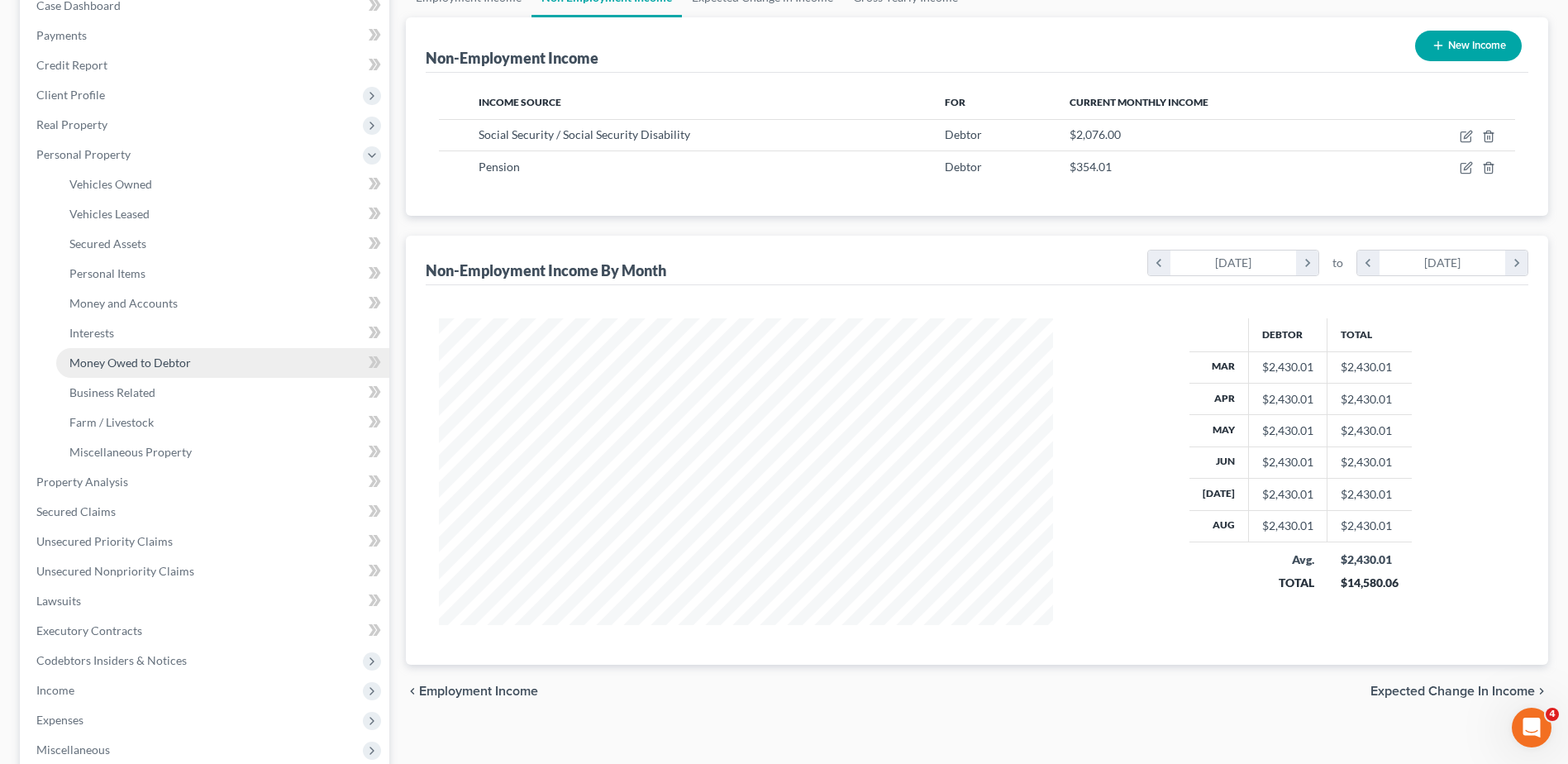
click at [103, 356] on span "Money Owed to Debtor" at bounding box center [130, 362] width 121 height 14
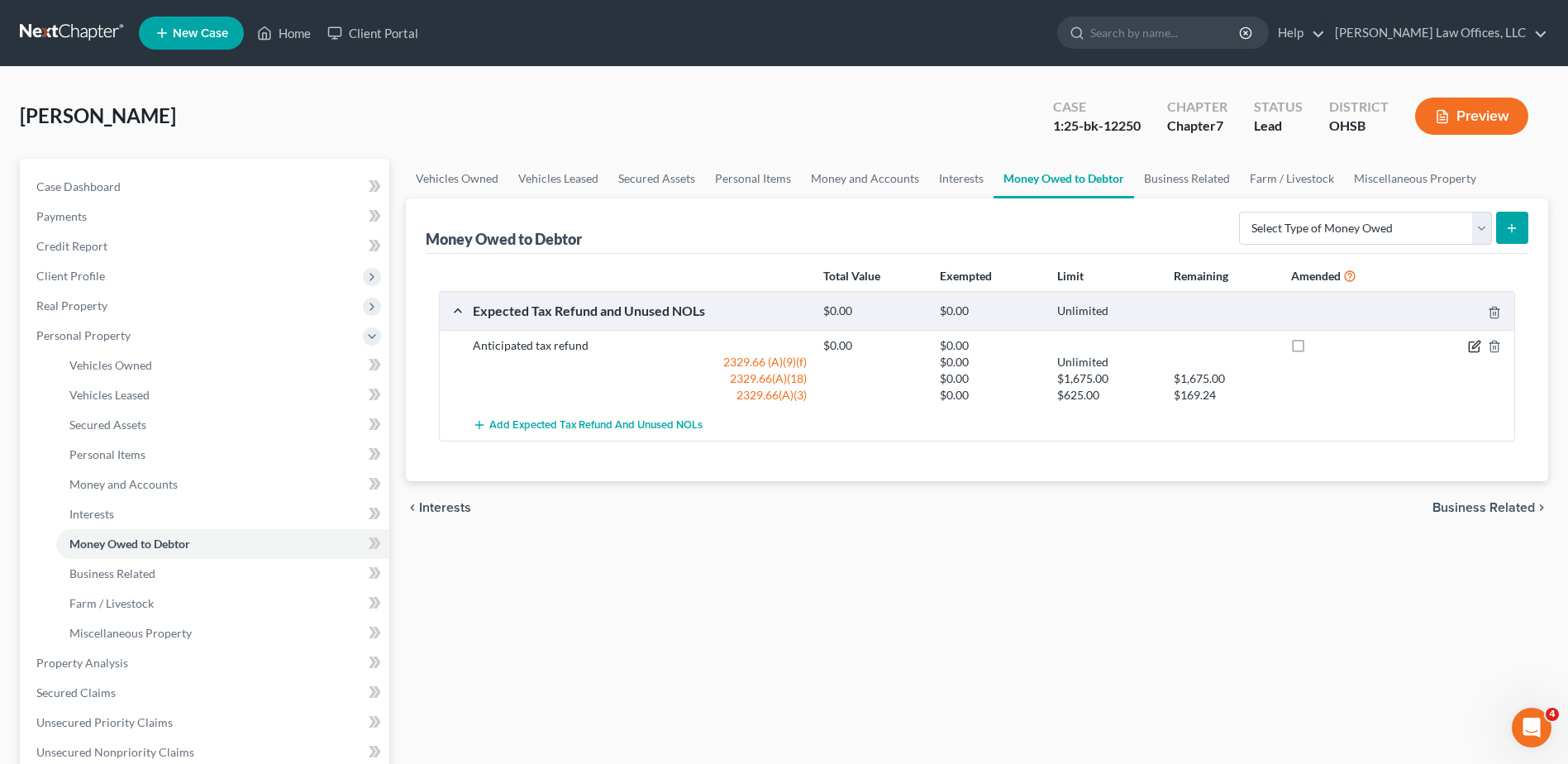
click at [1474, 346] on icon "button" at bounding box center [1476, 344] width 8 height 8
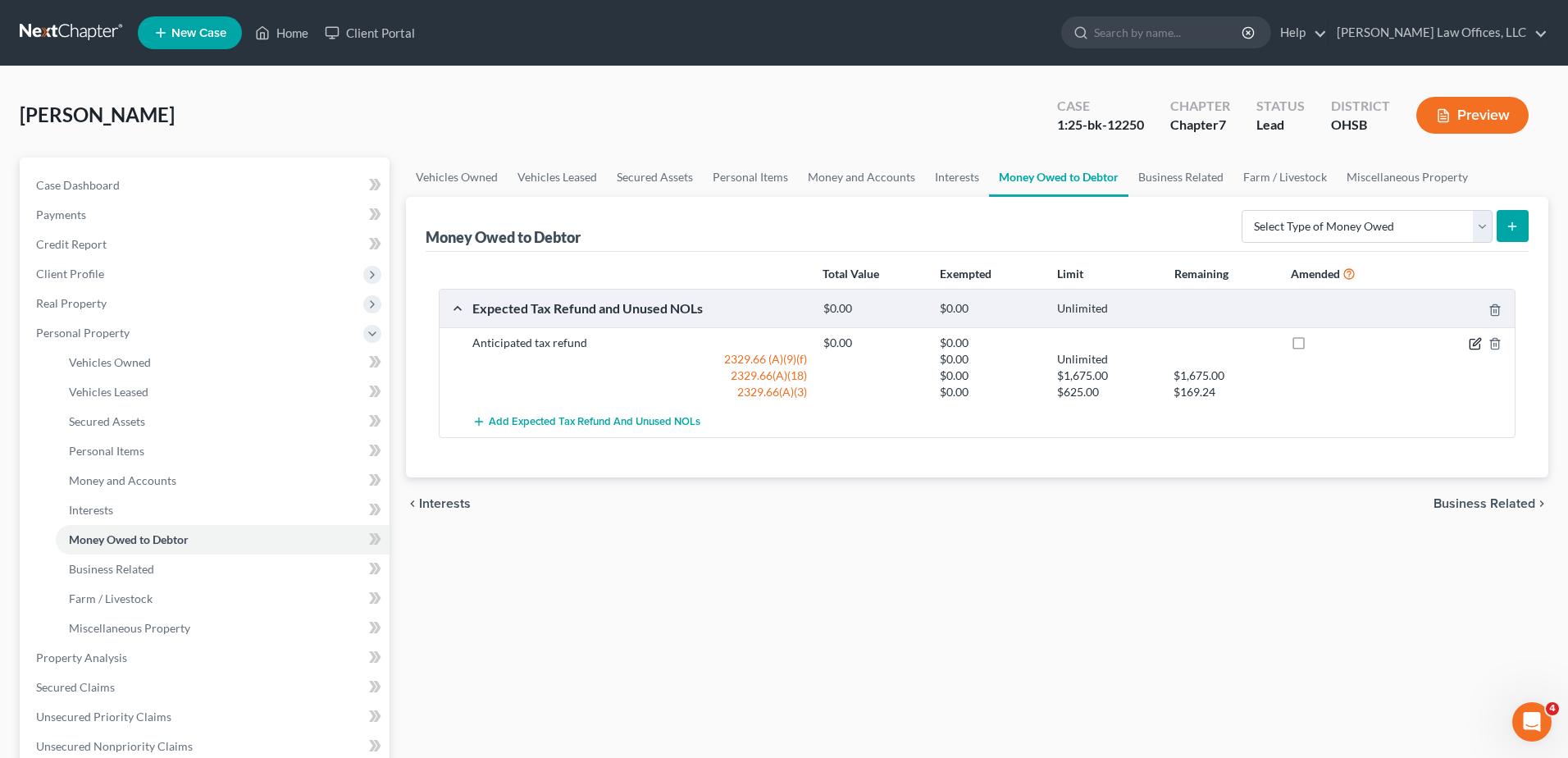
select select "0"
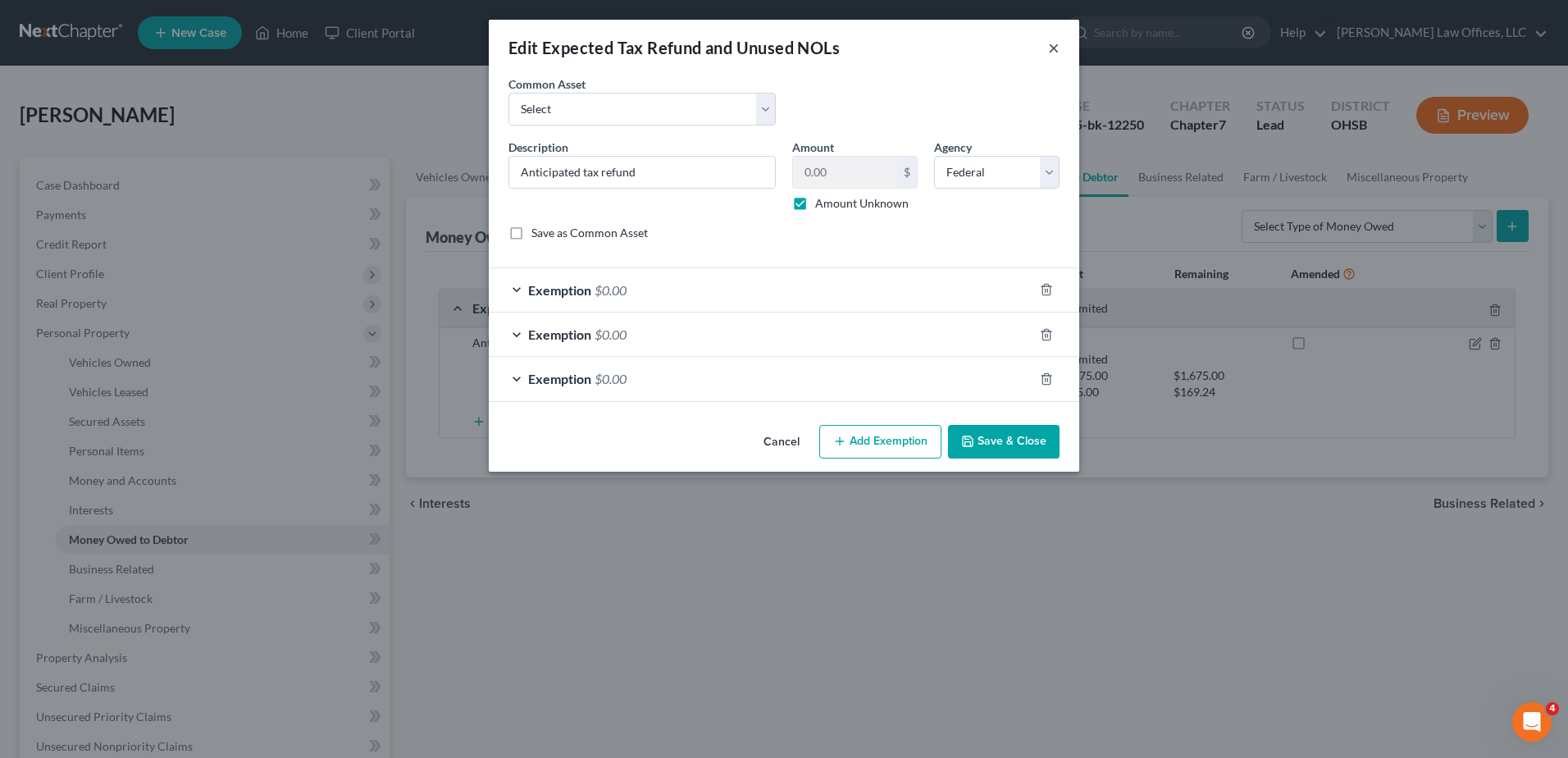
click at [1052, 43] on button "×" at bounding box center [1054, 47] width 11 height 20
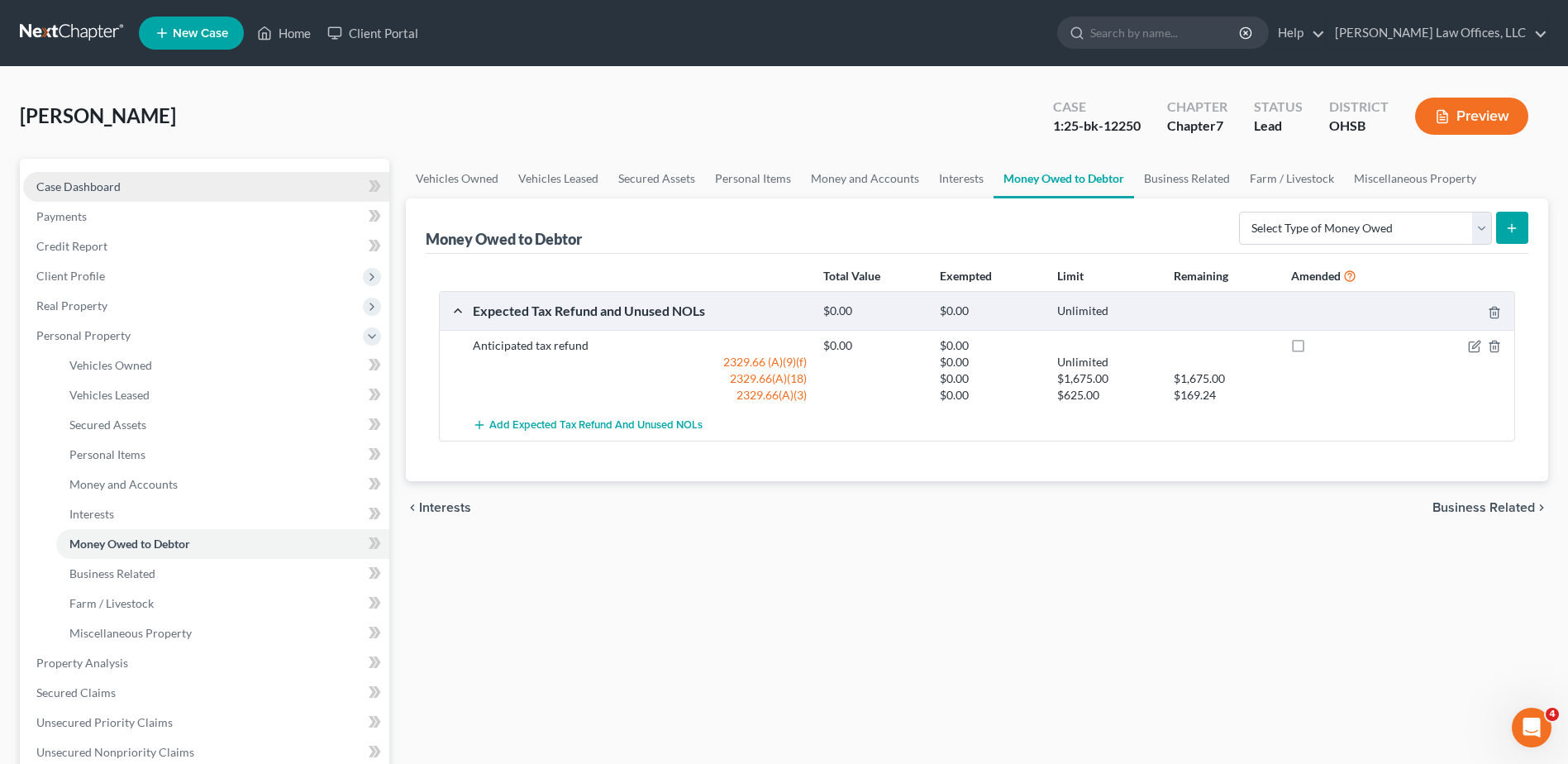
click at [75, 189] on span "Case Dashboard" at bounding box center [78, 186] width 84 height 14
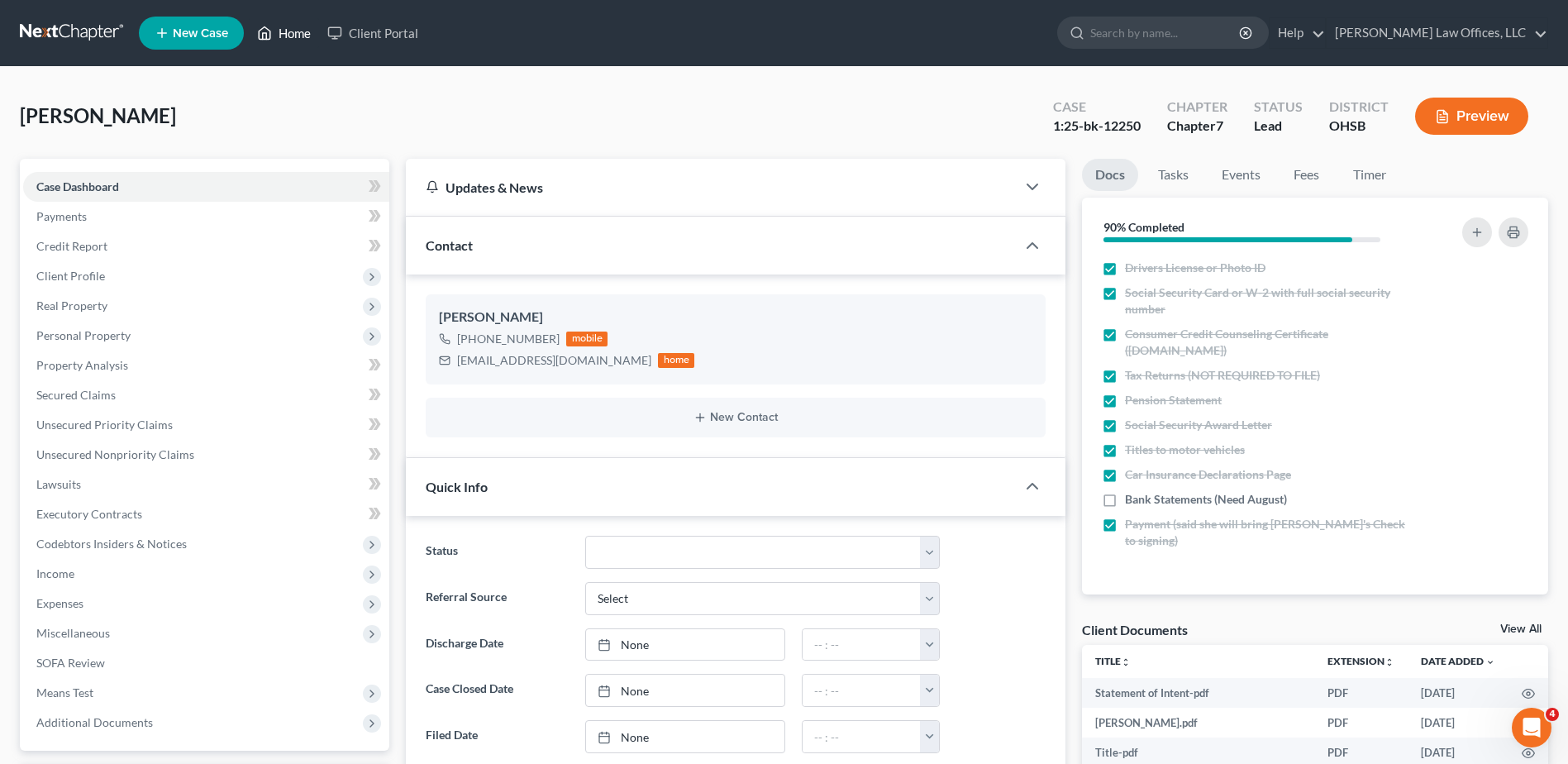
drag, startPoint x: 290, startPoint y: 32, endPoint x: 297, endPoint y: 39, distance: 9.9
click at [290, 32] on link "Home" at bounding box center [283, 33] width 70 height 30
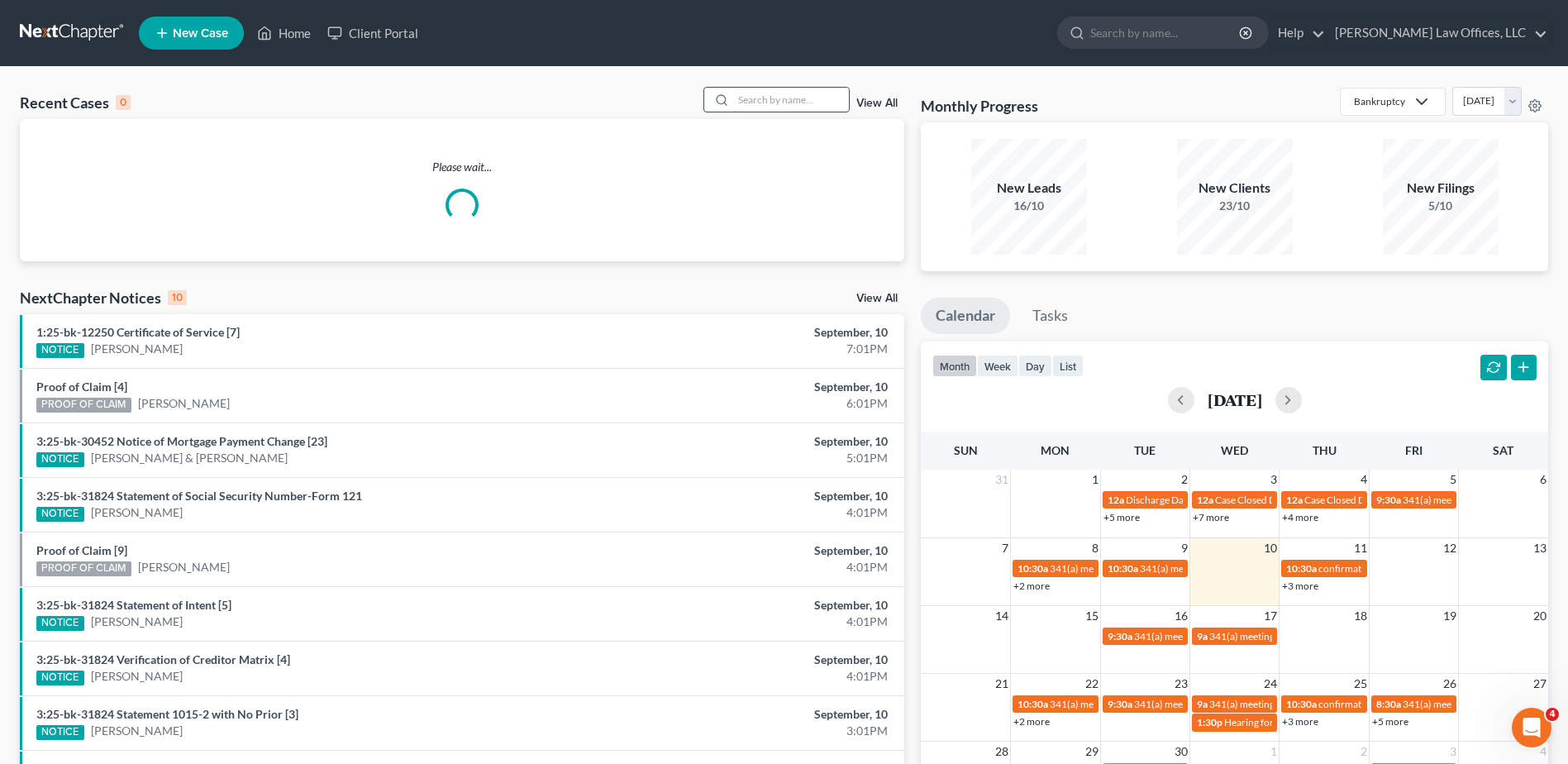
click at [765, 102] on input "search" at bounding box center [791, 99] width 116 height 24
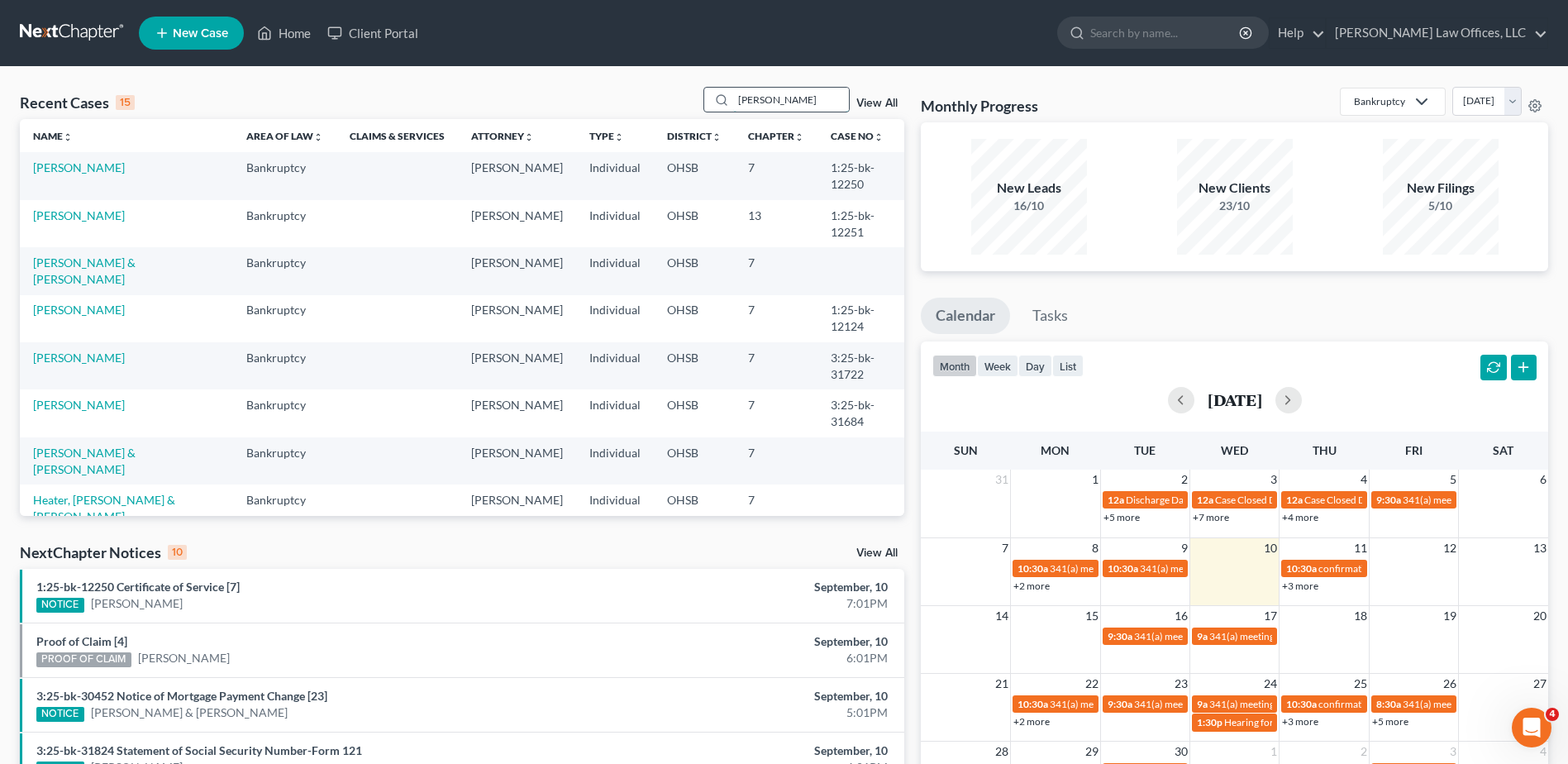
type input "[PERSON_NAME]"
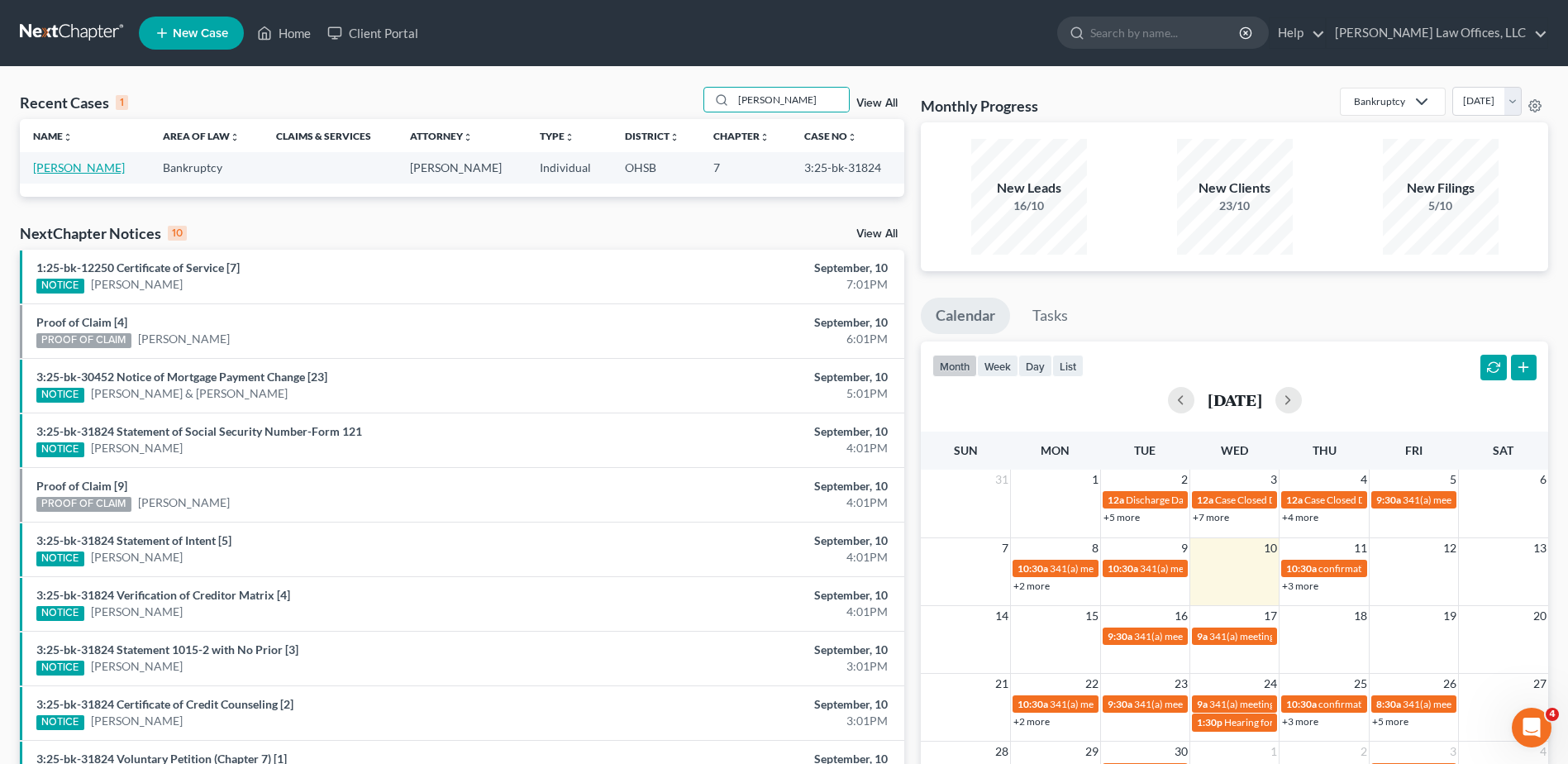
click at [83, 171] on link "[PERSON_NAME]" at bounding box center [78, 167] width 92 height 14
select select "0"
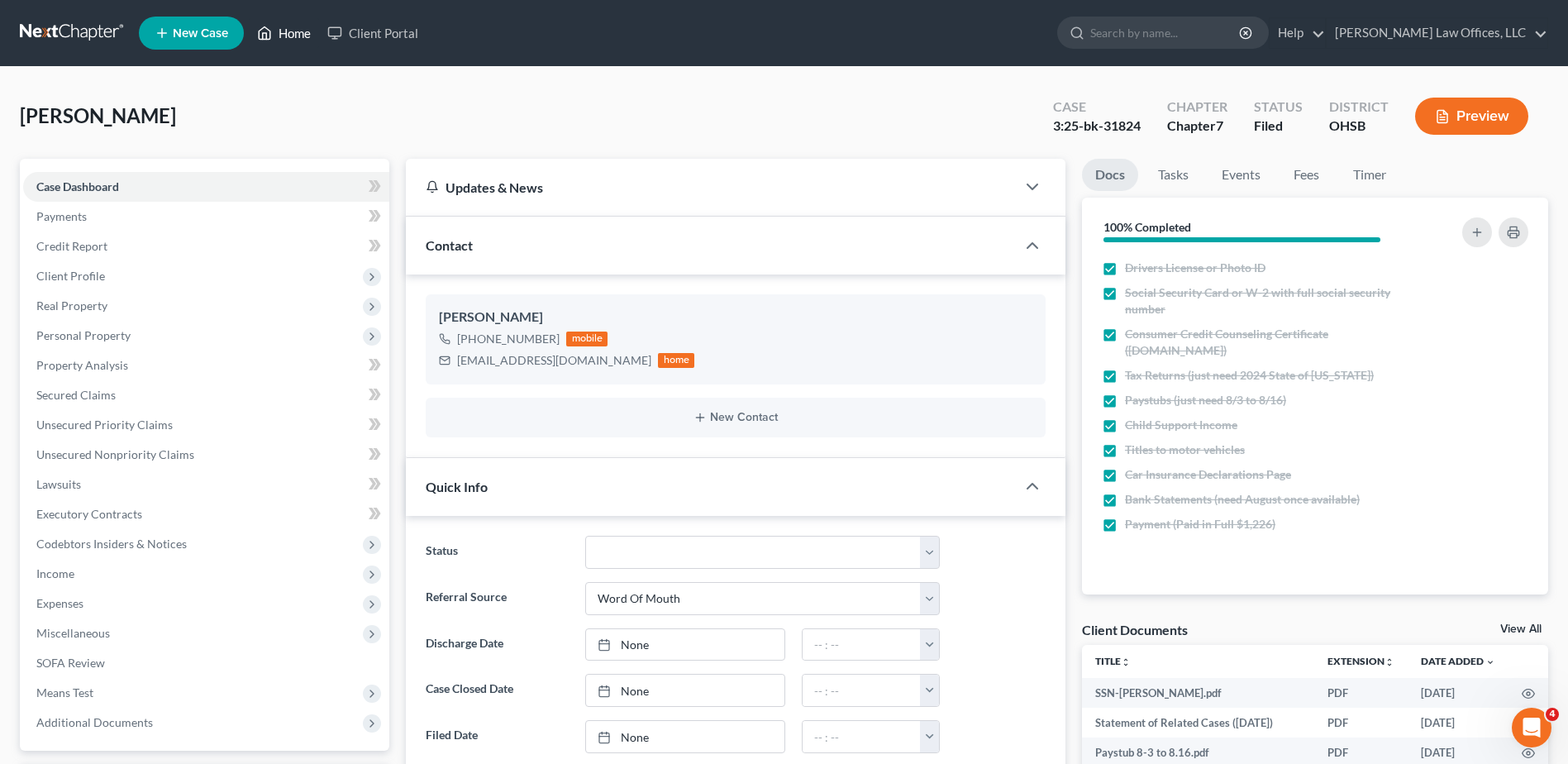
click at [288, 35] on link "Home" at bounding box center [283, 33] width 70 height 30
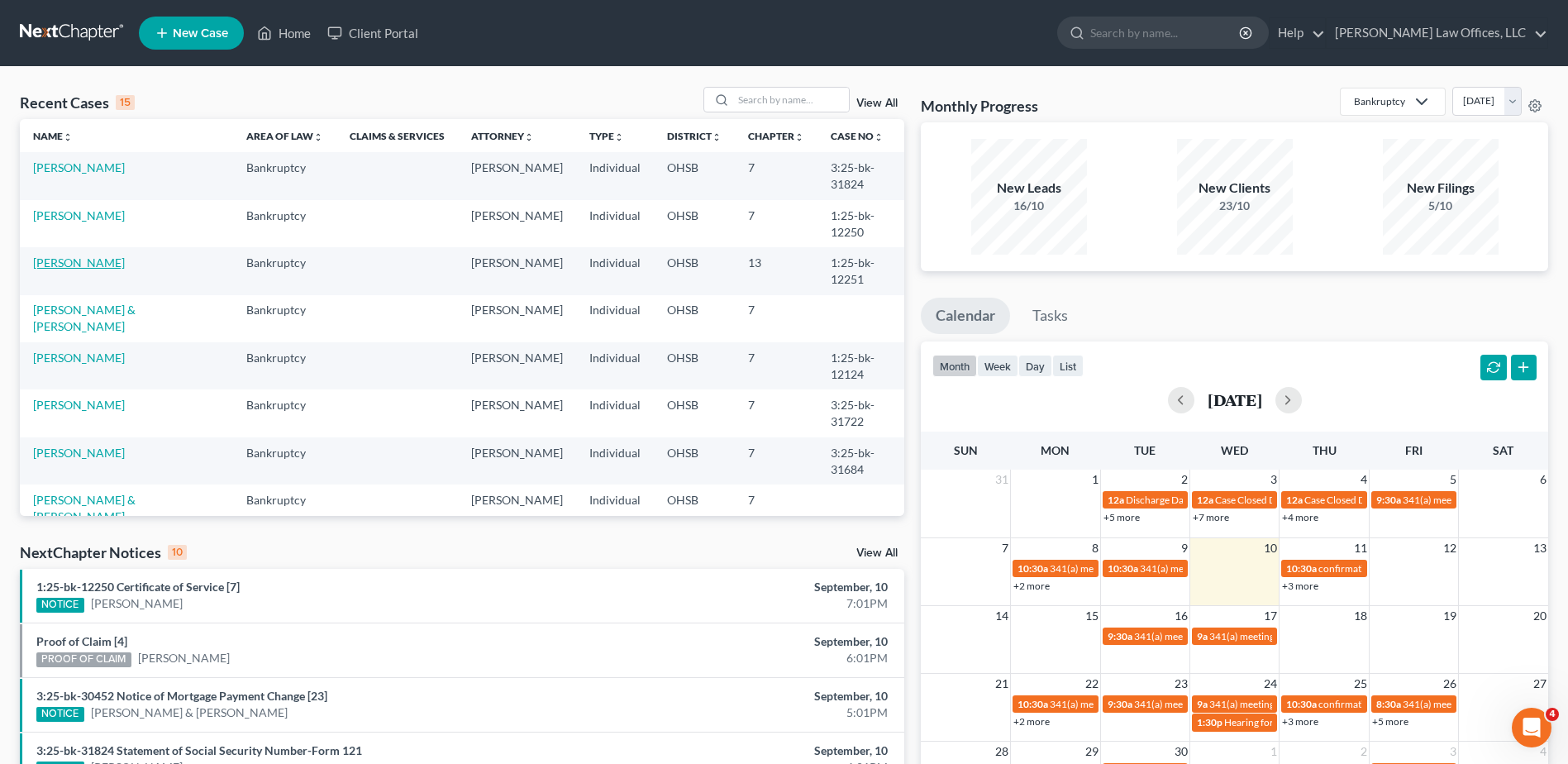
click at [73, 263] on link "[PERSON_NAME]" at bounding box center [78, 262] width 92 height 14
select select "4"
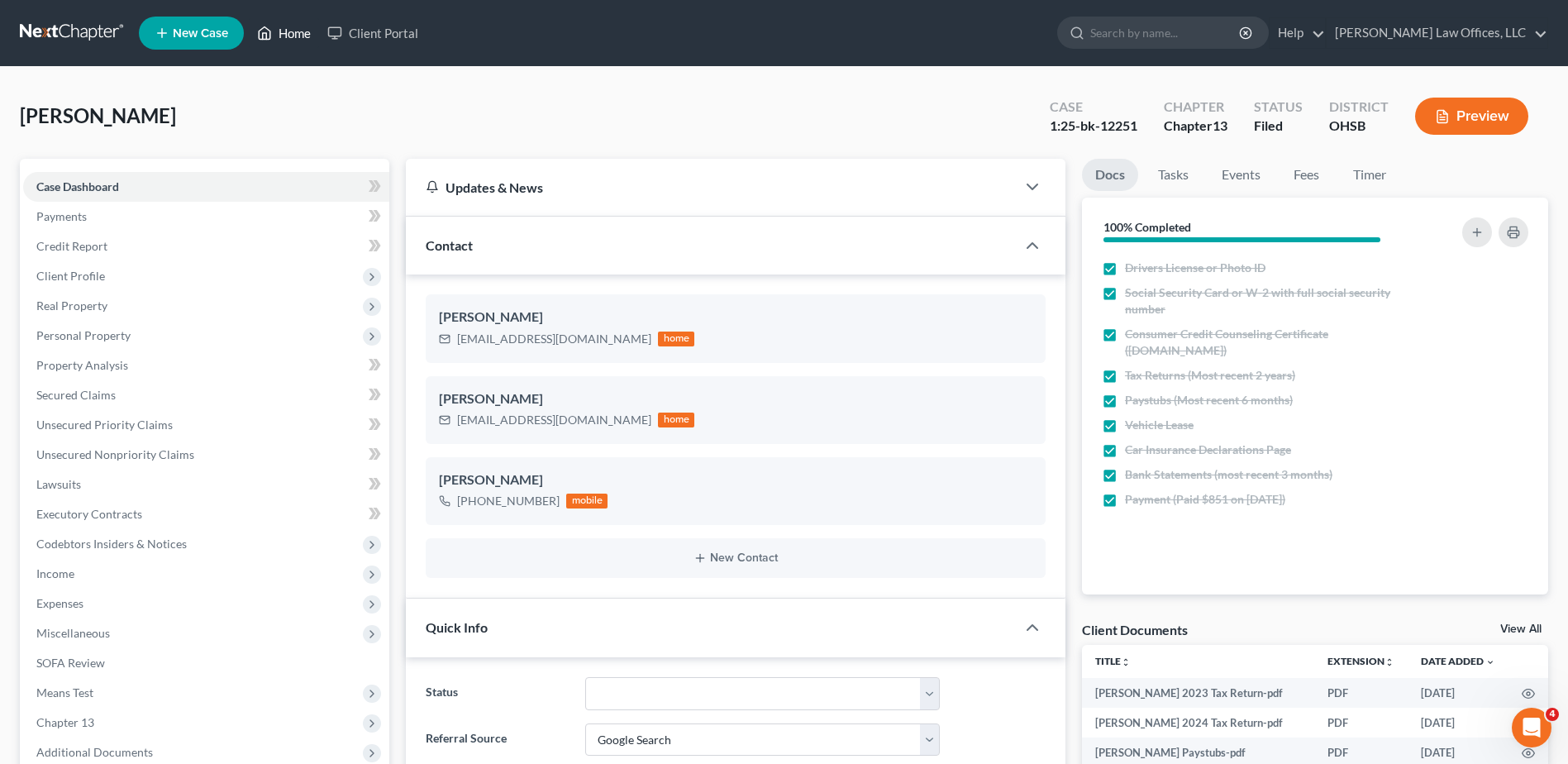
click at [300, 29] on link "Home" at bounding box center [283, 33] width 70 height 30
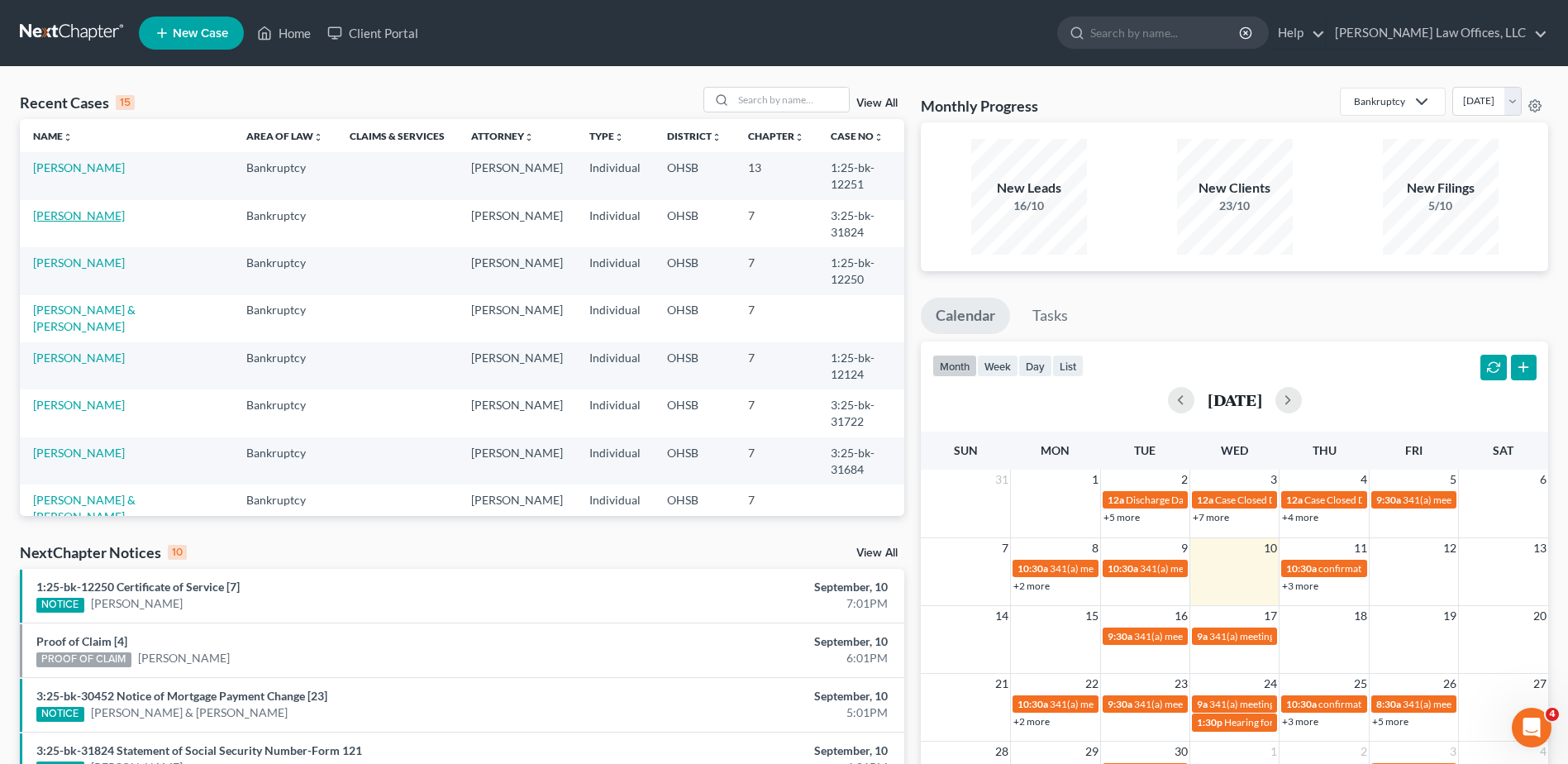
click at [78, 222] on link "[PERSON_NAME]" at bounding box center [78, 215] width 92 height 14
select select "0"
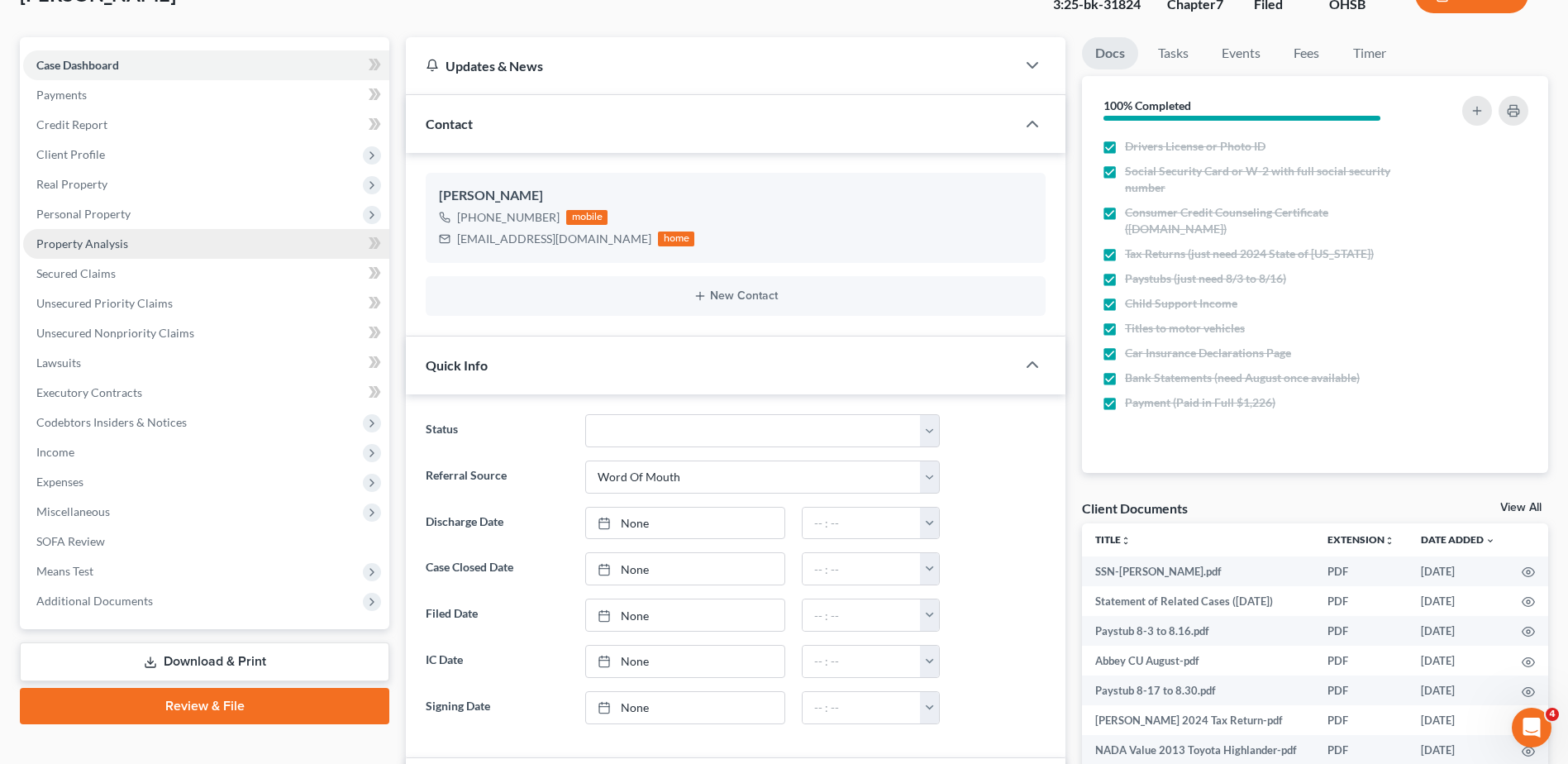
scroll to position [166, 0]
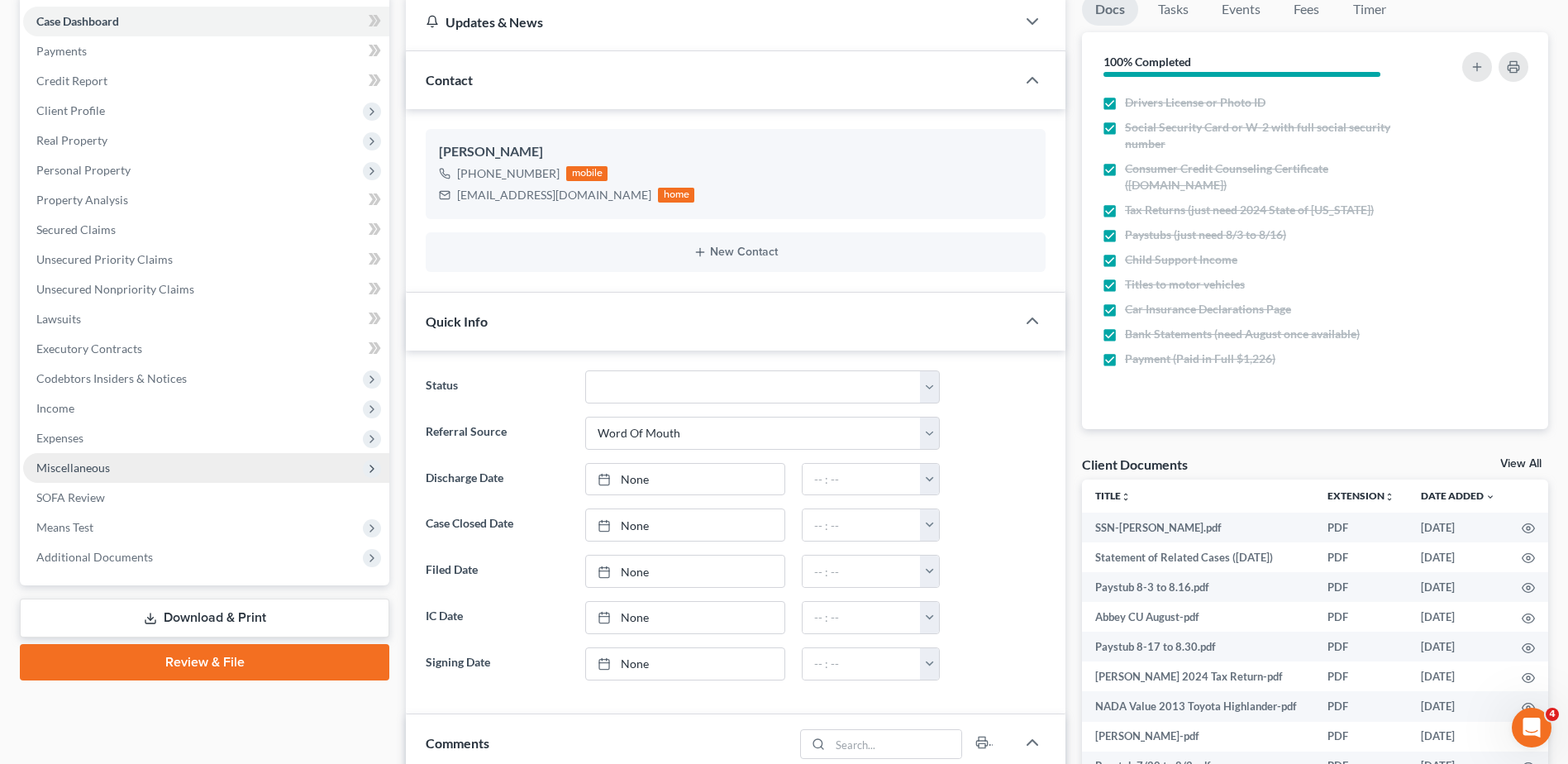
click at [108, 463] on span "Miscellaneous" at bounding box center [73, 467] width 73 height 14
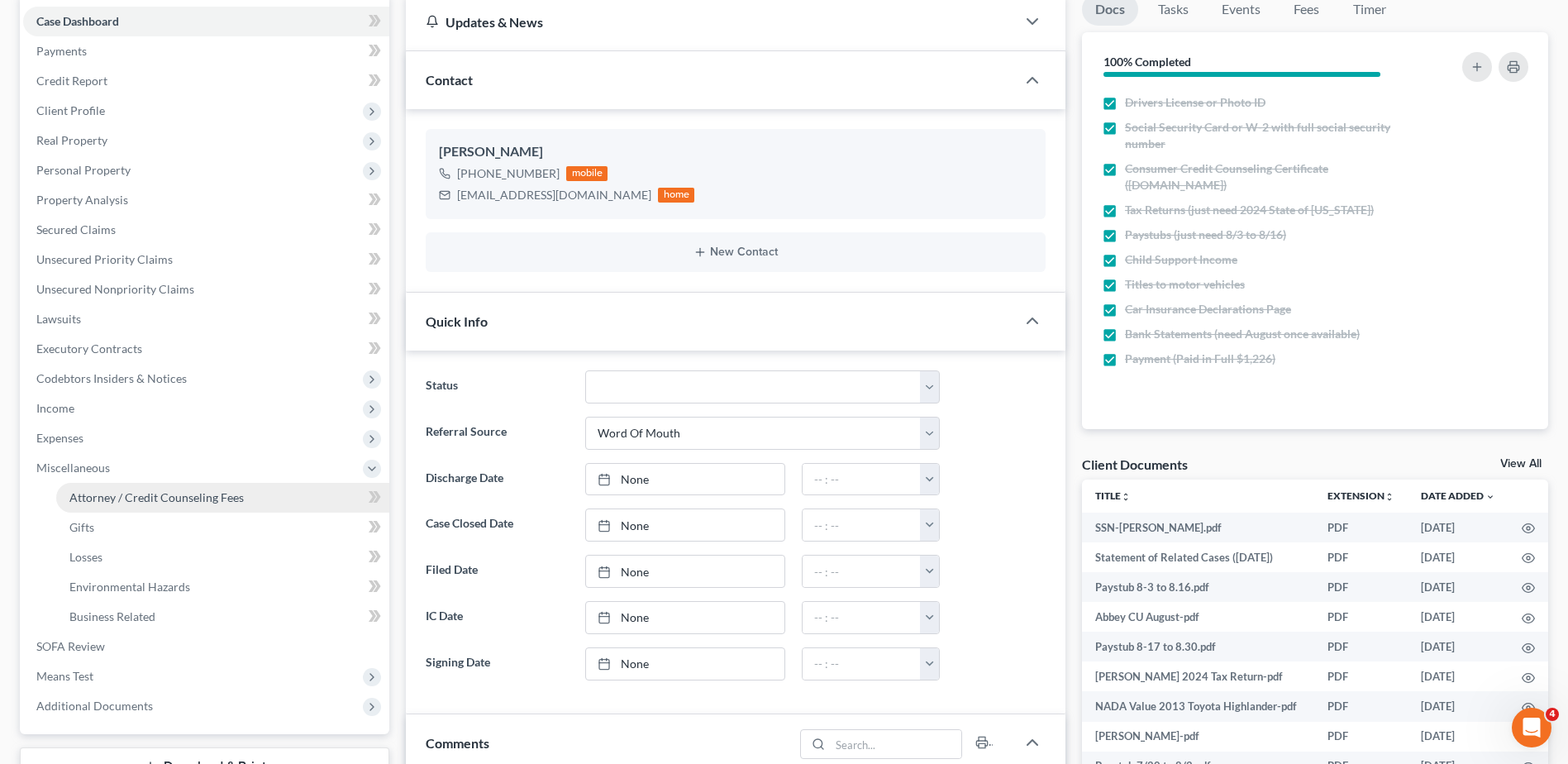
click at [107, 497] on span "Attorney / Credit Counseling Fees" at bounding box center [156, 497] width 174 height 14
select select "1"
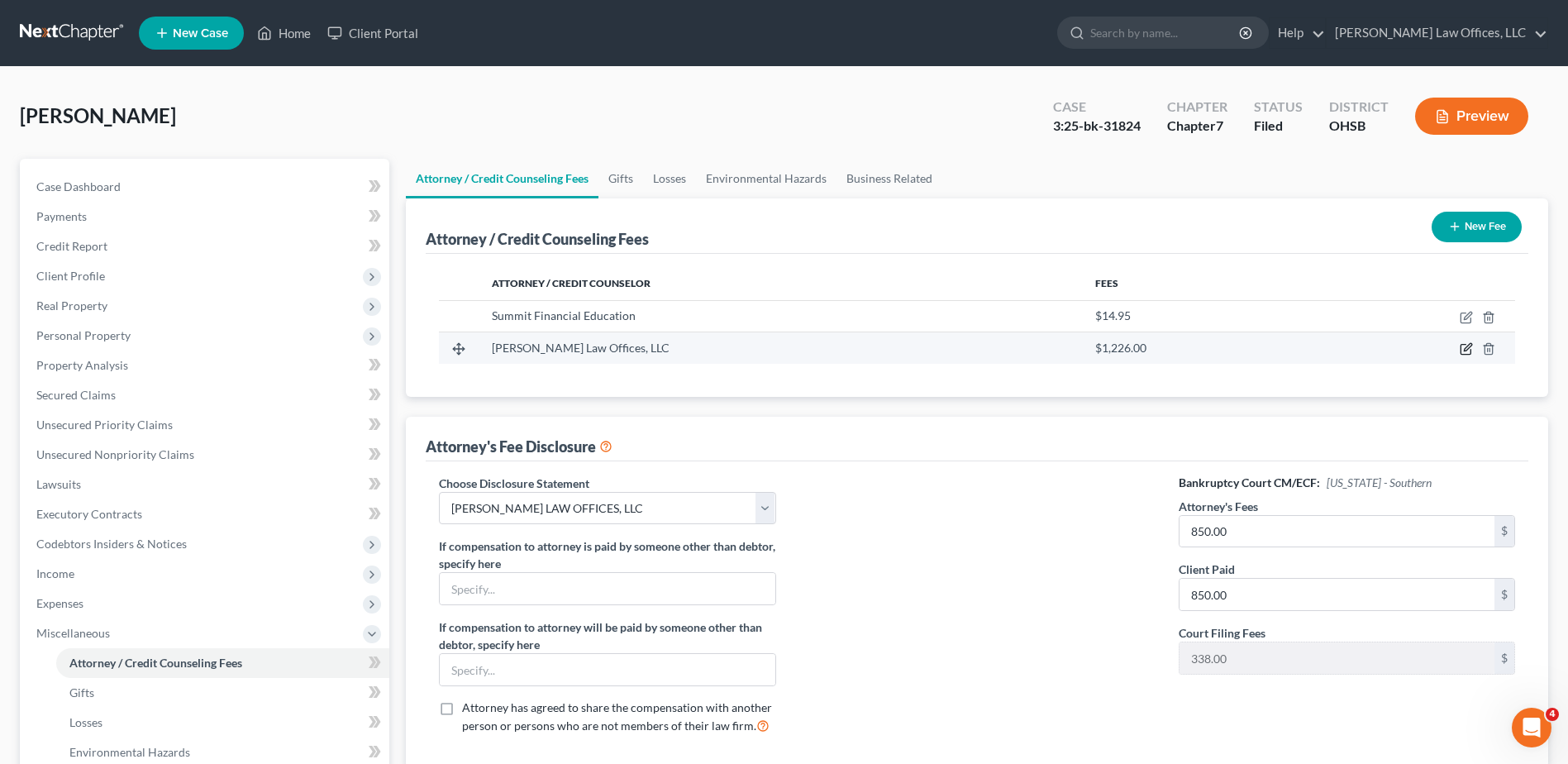
click at [1462, 346] on icon "button" at bounding box center [1467, 349] width 13 height 13
select select "36"
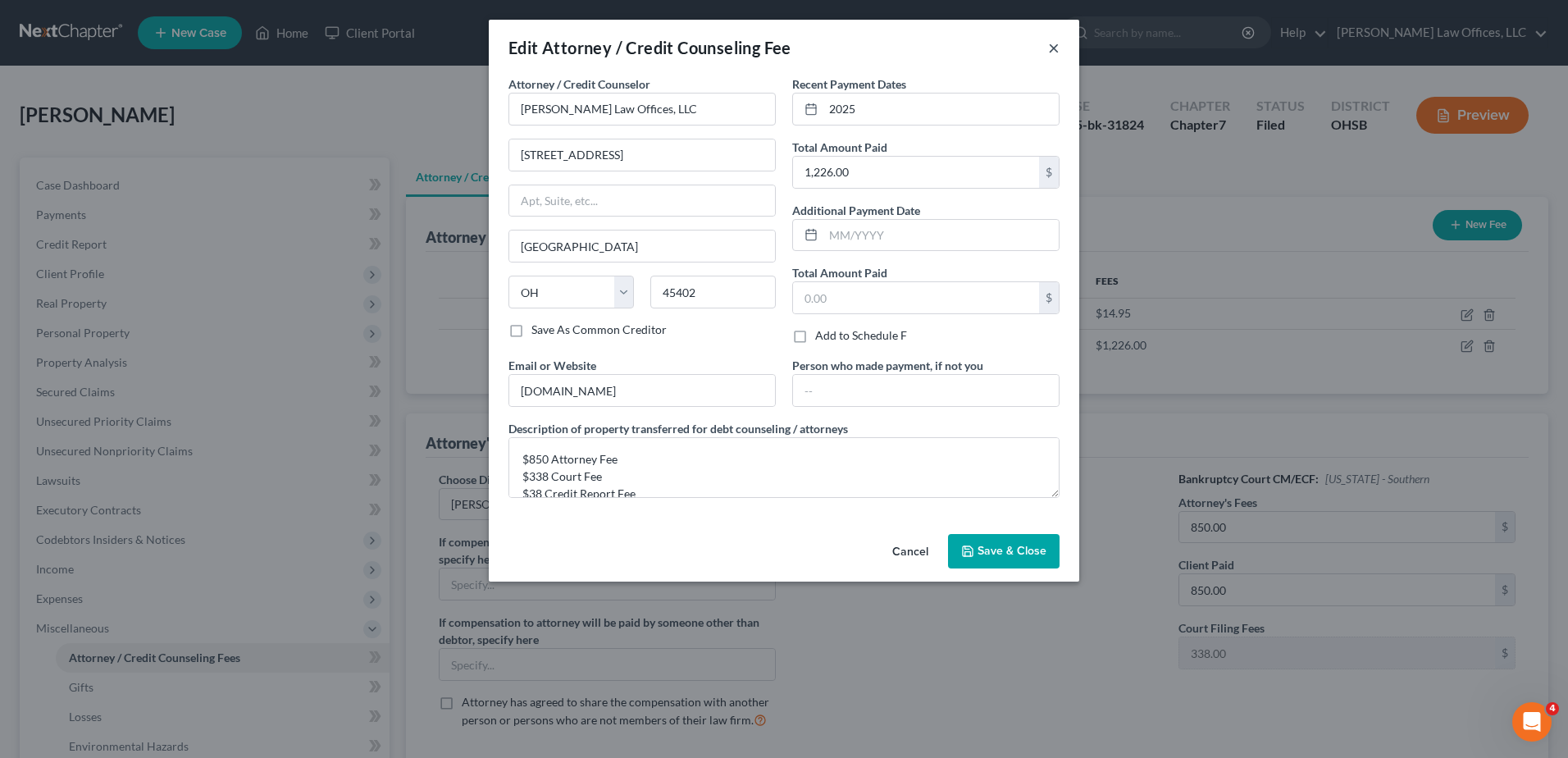
click at [1054, 53] on button "×" at bounding box center [1054, 47] width 11 height 20
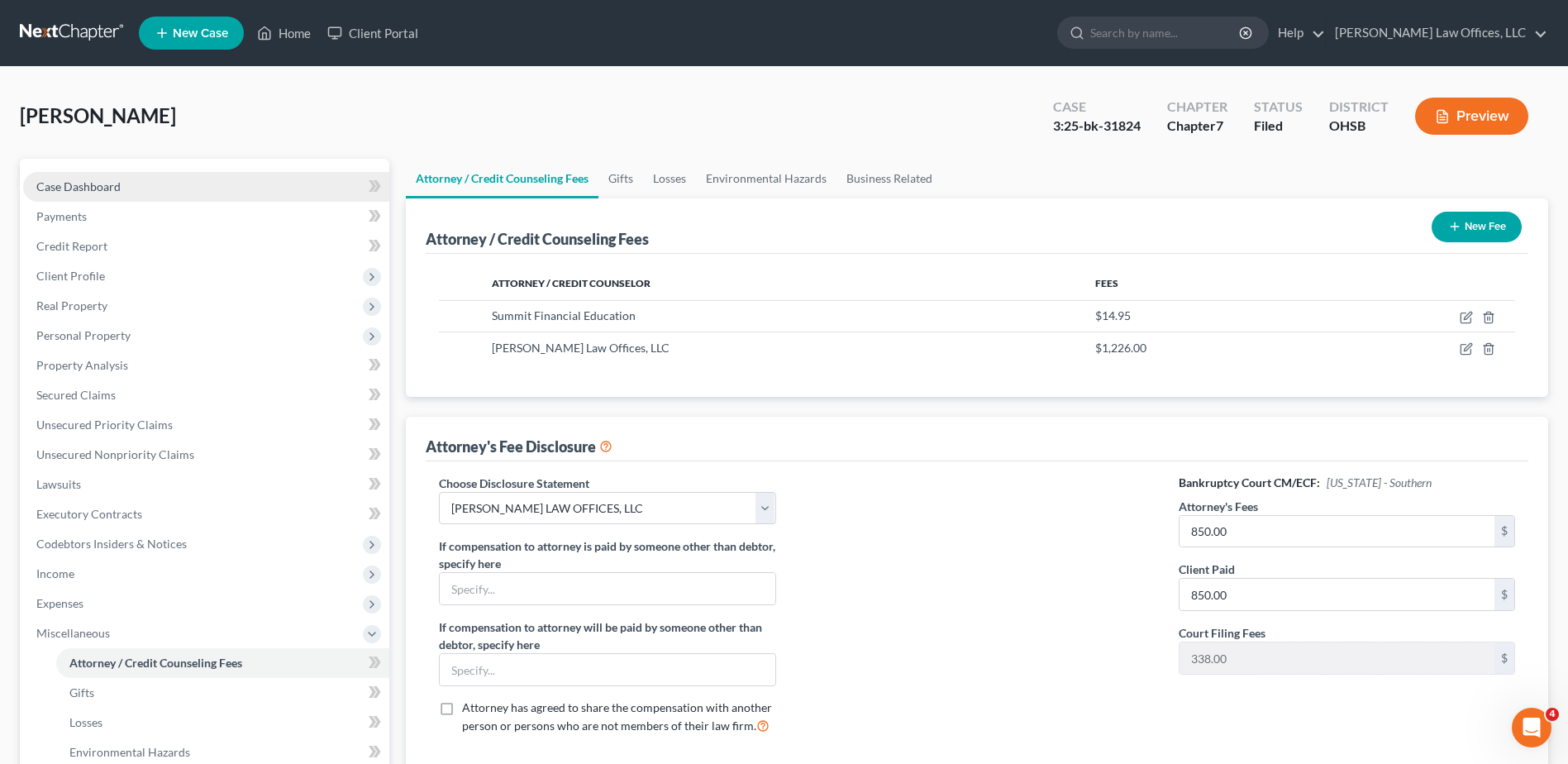
click at [128, 182] on link "Case Dashboard" at bounding box center [206, 186] width 366 height 30
select select "0"
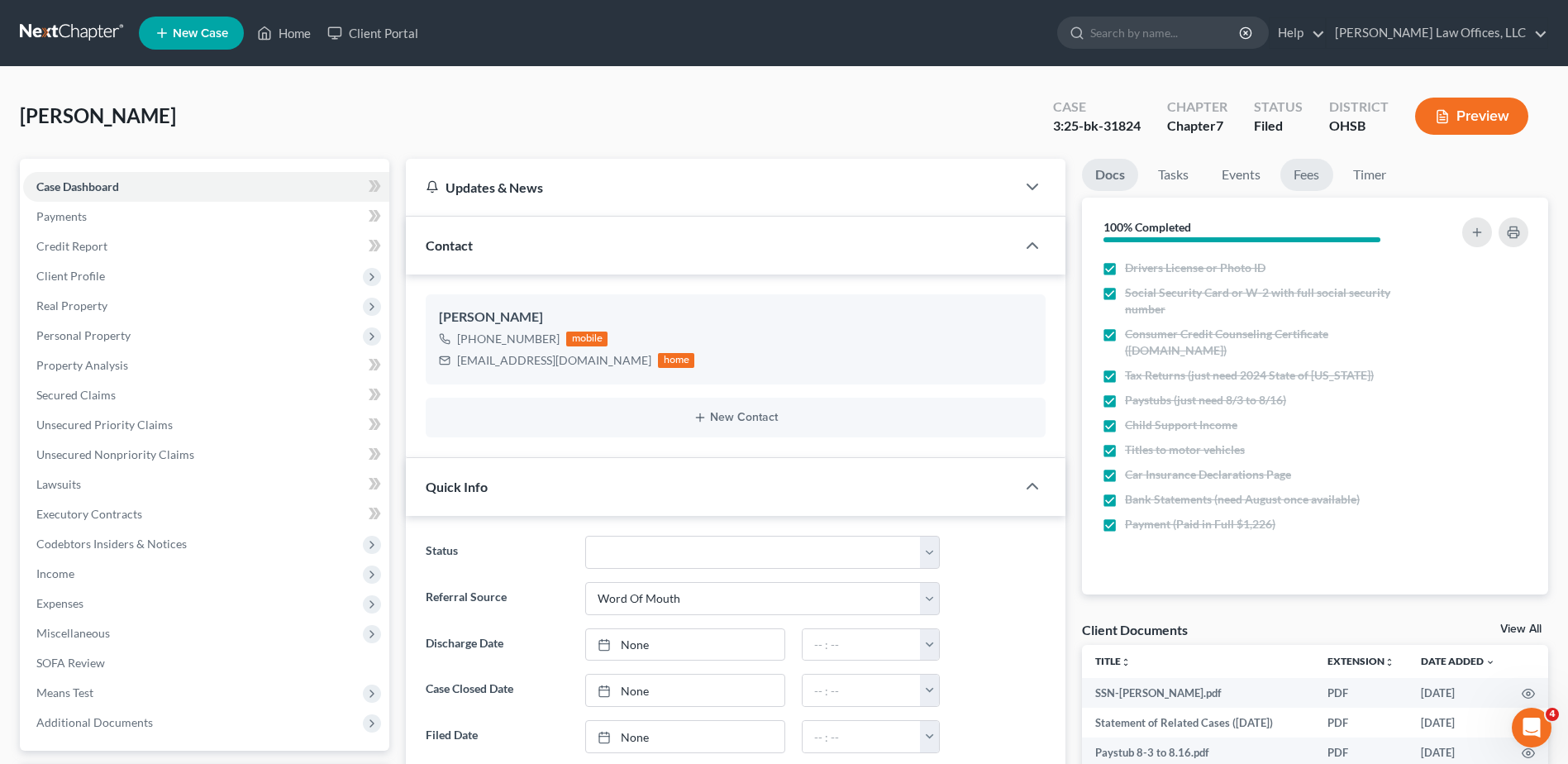
click at [1308, 175] on link "Fees" at bounding box center [1307, 174] width 53 height 32
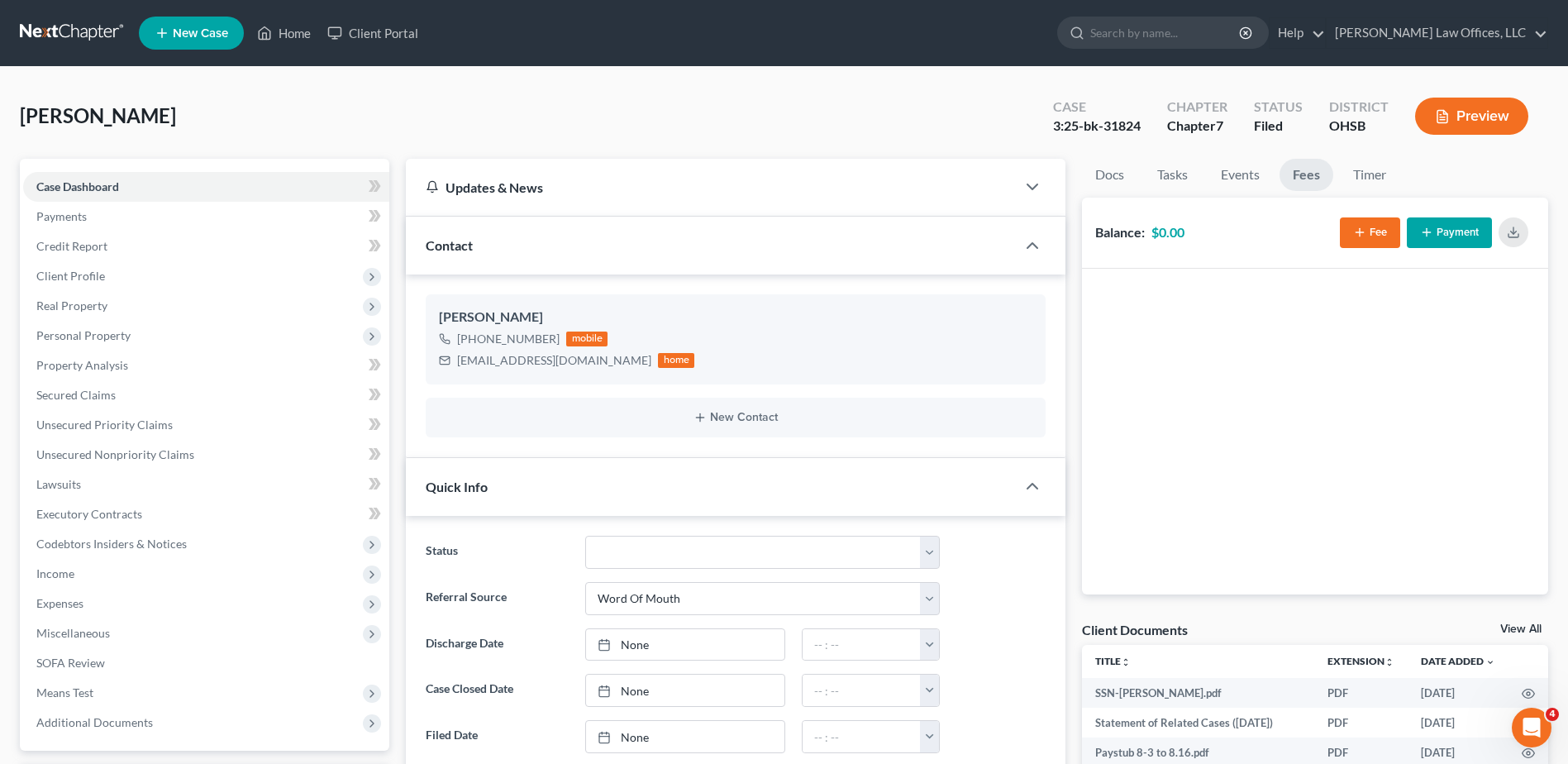
click at [1349, 227] on button "Fee" at bounding box center [1369, 233] width 61 height 31
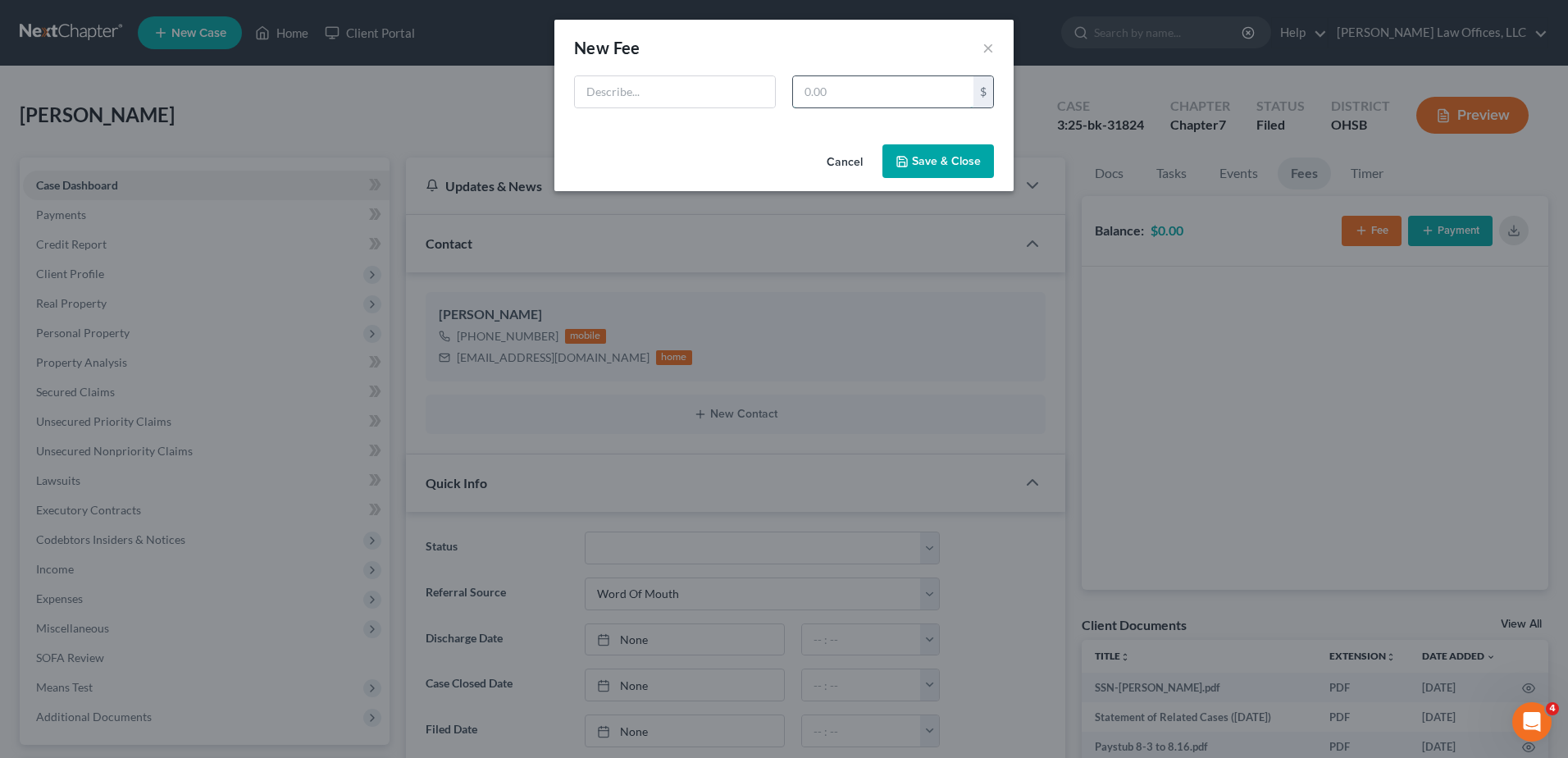
click at [931, 92] on input "text" at bounding box center [882, 92] width 181 height 32
type input "850"
click at [746, 94] on input "text" at bounding box center [674, 92] width 200 height 32
type input "Attorney Fee"
click at [948, 161] on button "Save & Close" at bounding box center [938, 162] width 112 height 34
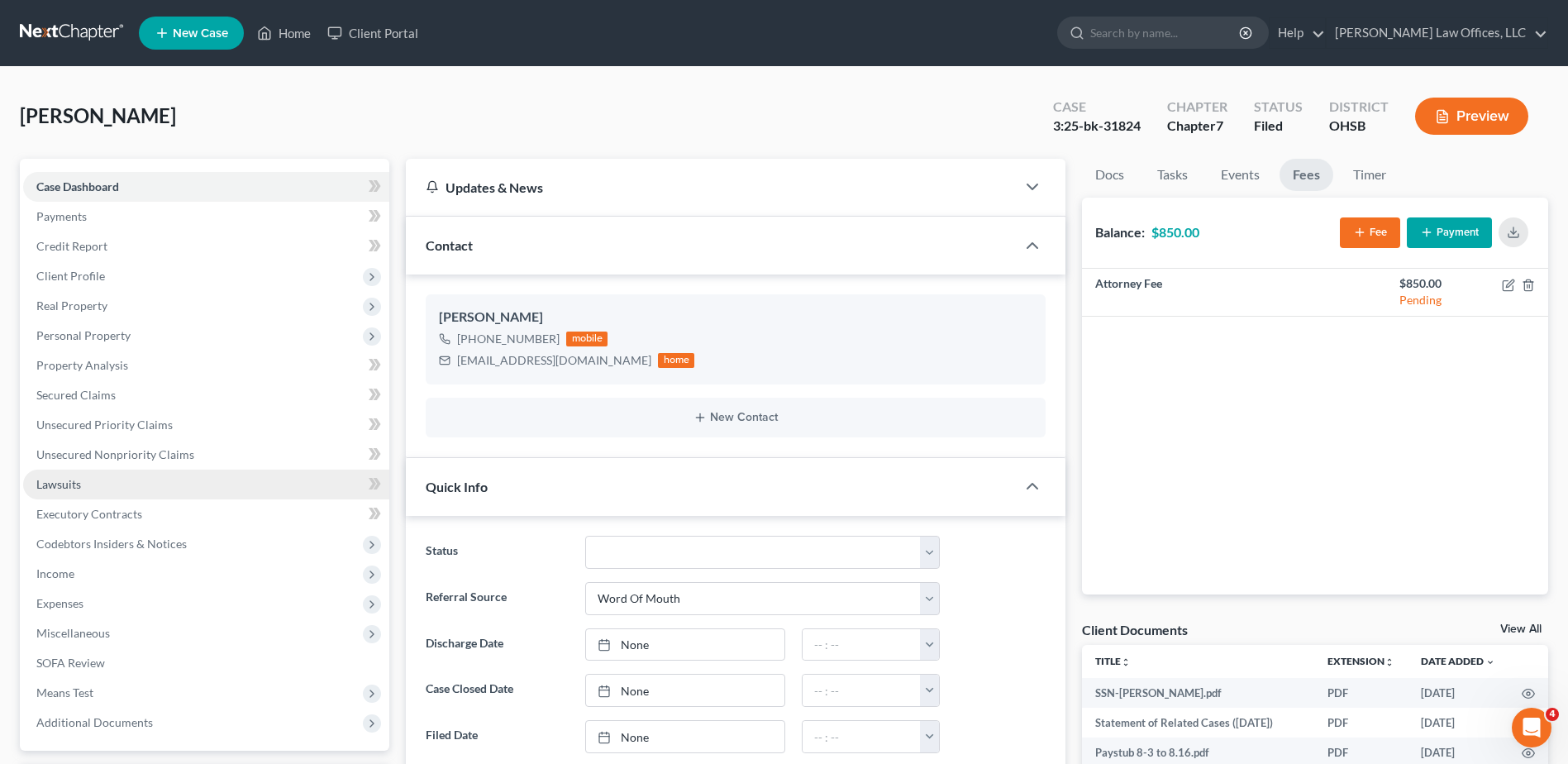
click at [78, 486] on span "Lawsuits" at bounding box center [59, 484] width 44 height 14
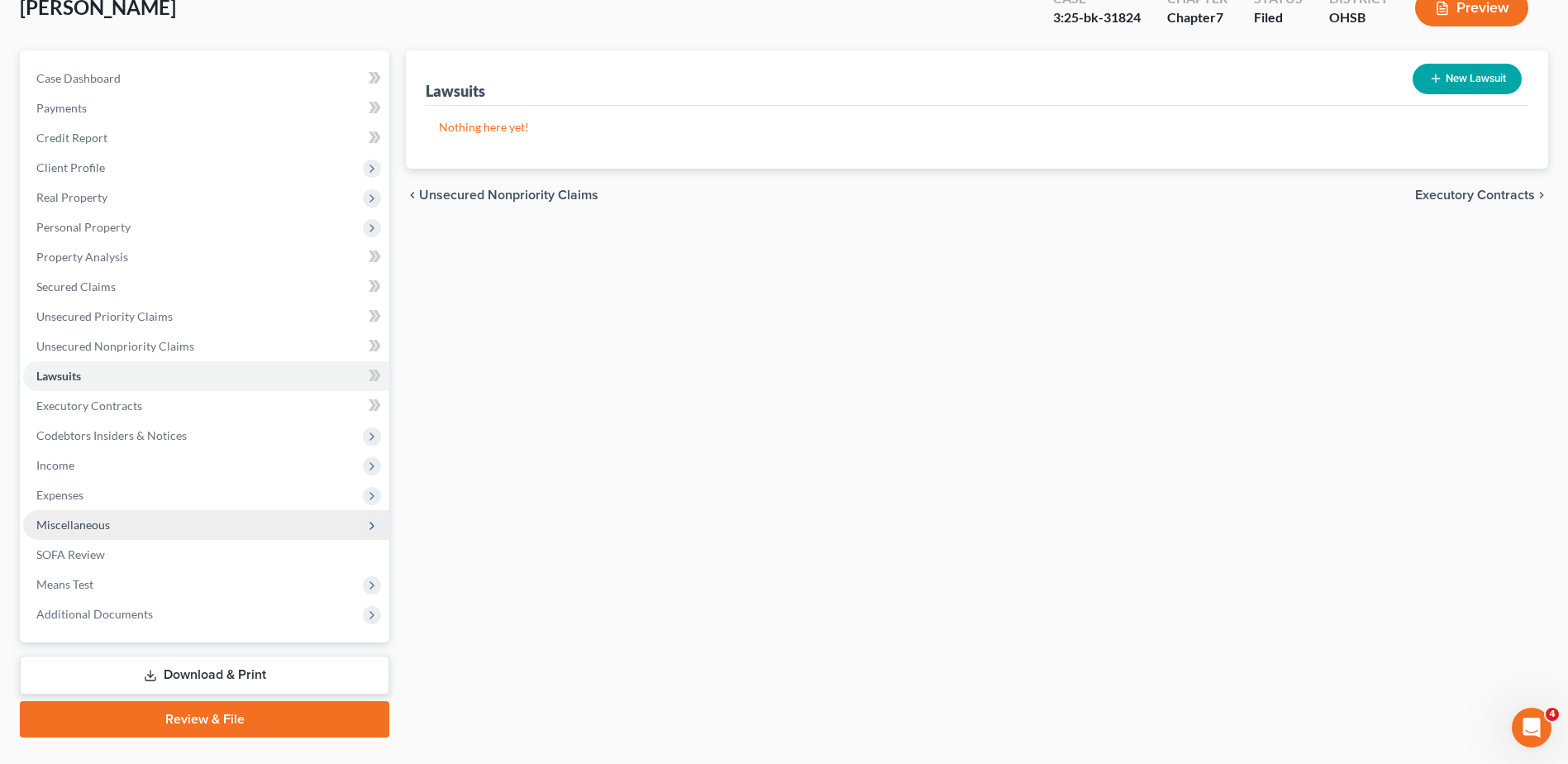
scroll to position [145, 0]
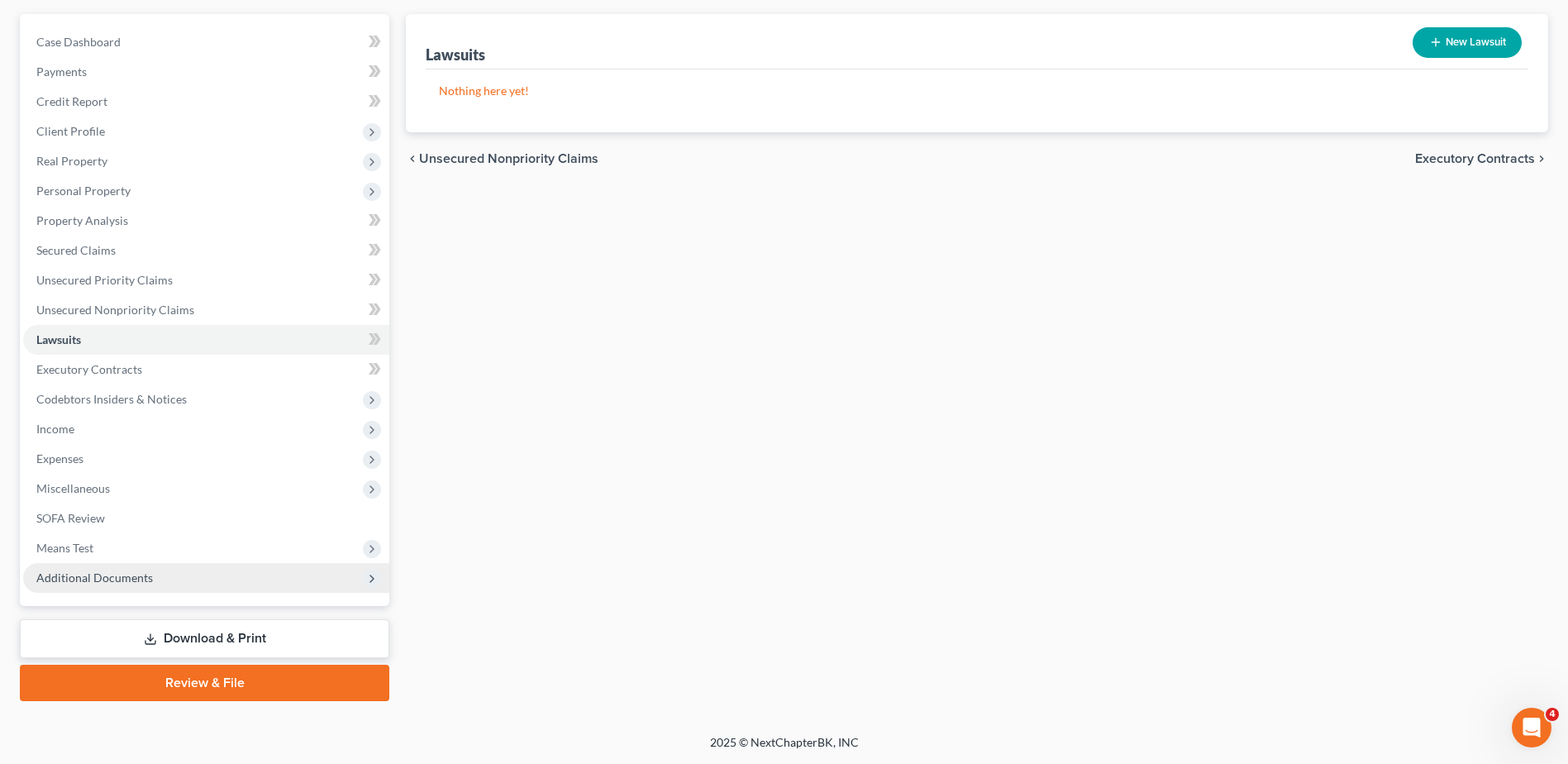
click at [84, 571] on span "Additional Documents" at bounding box center [94, 577] width 117 height 14
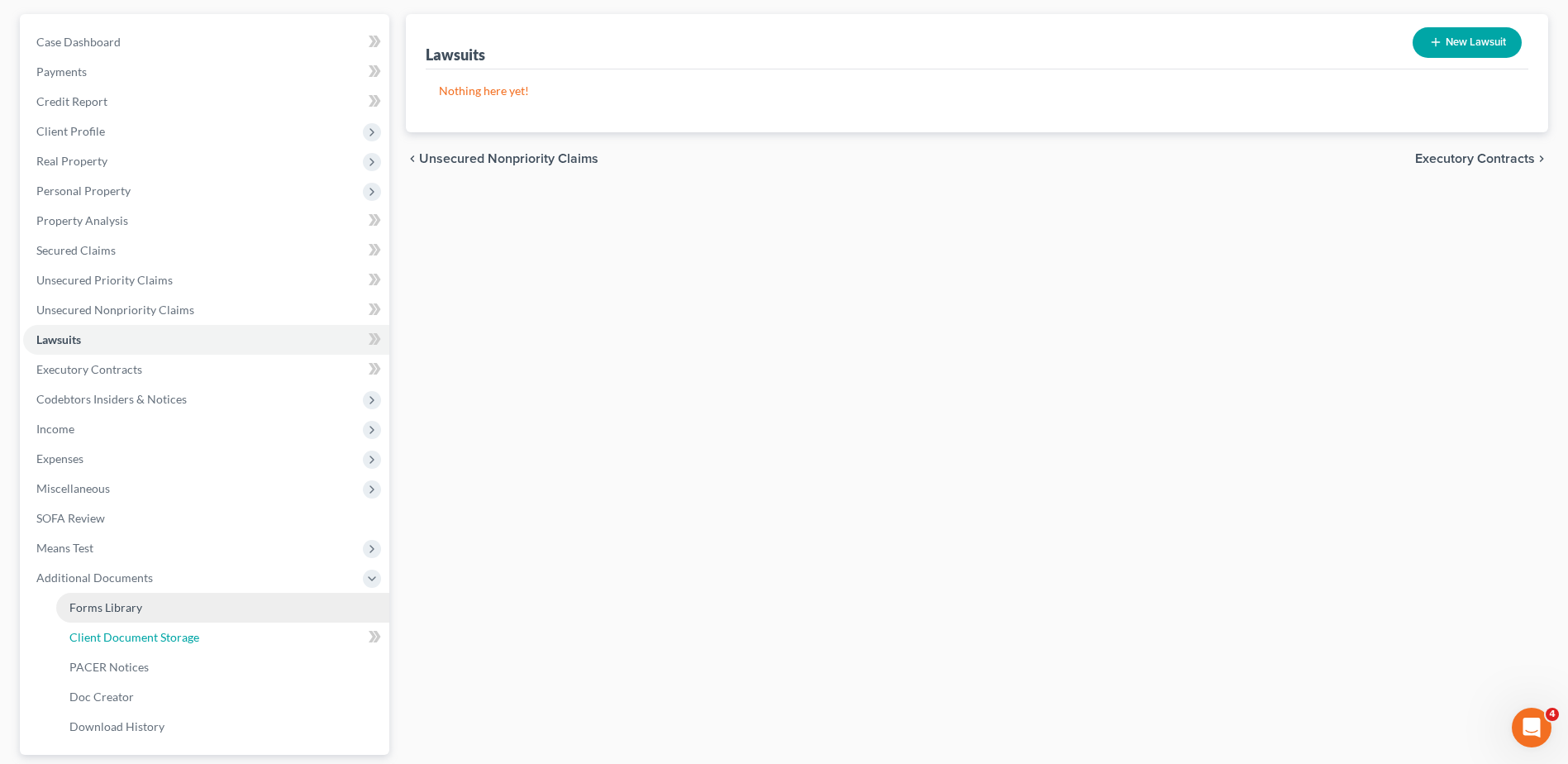
click at [104, 641] on span "Client Document Storage" at bounding box center [134, 637] width 130 height 14
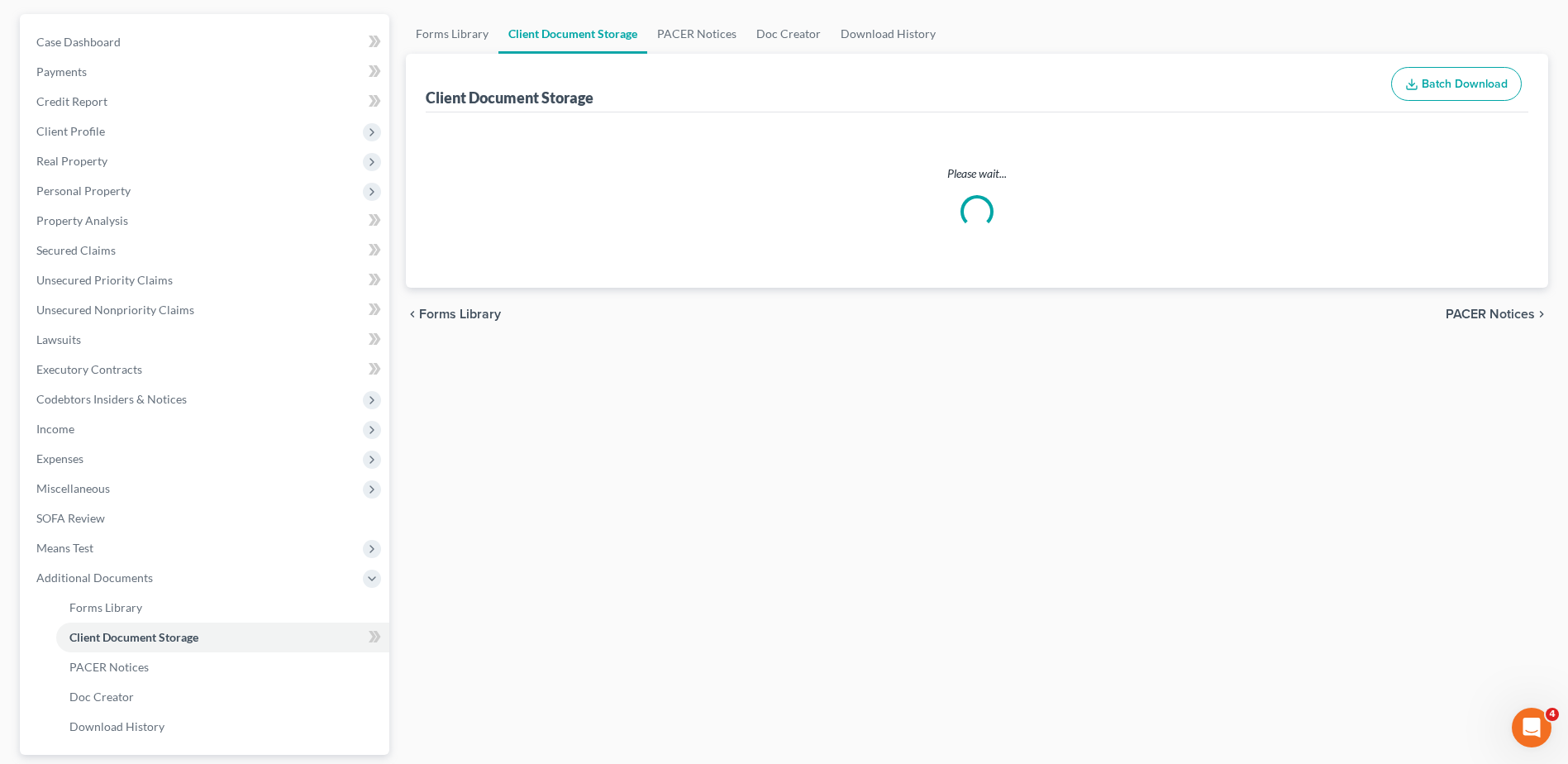
scroll to position [66, 0]
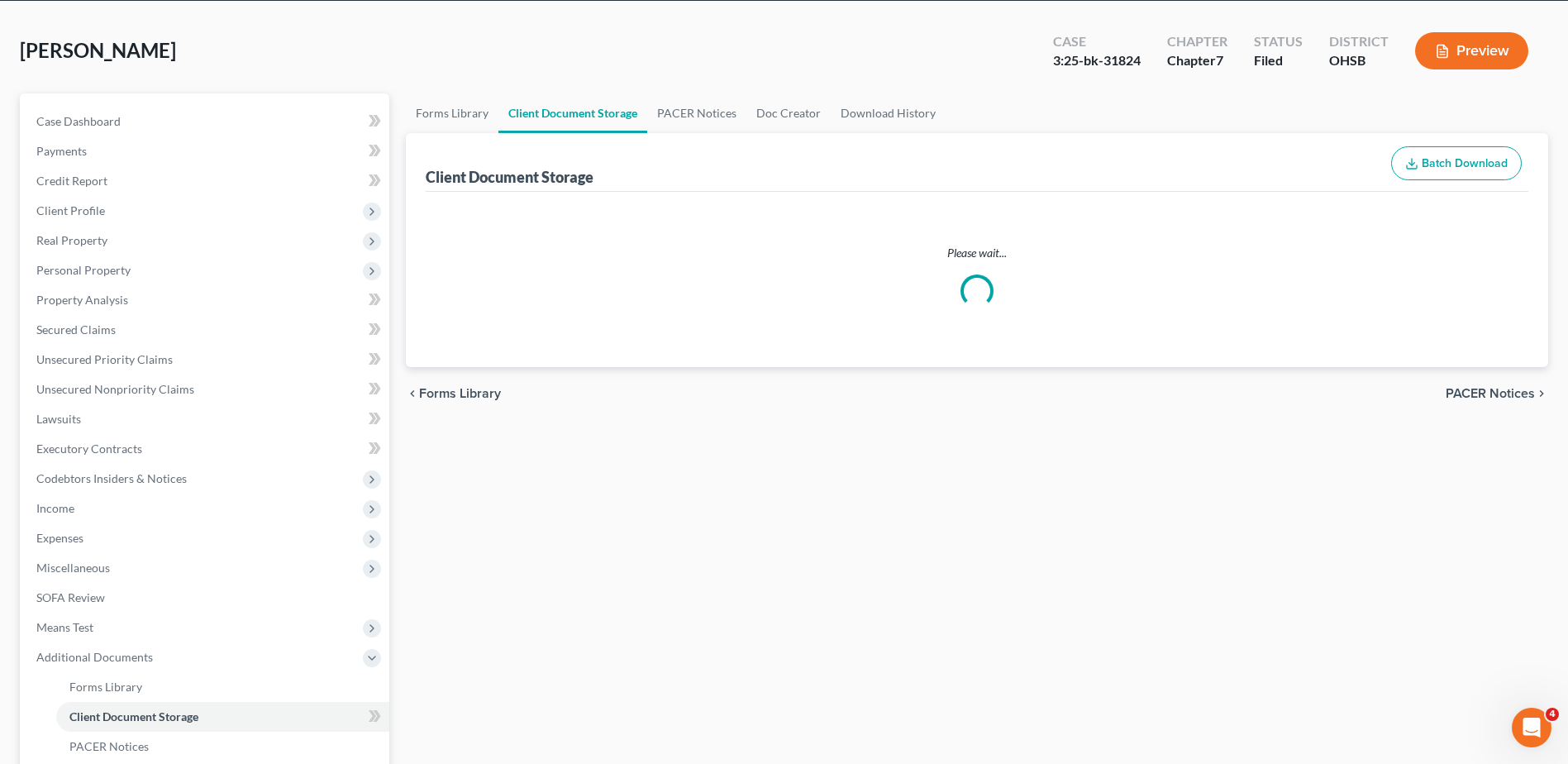
select select "7"
select select "52"
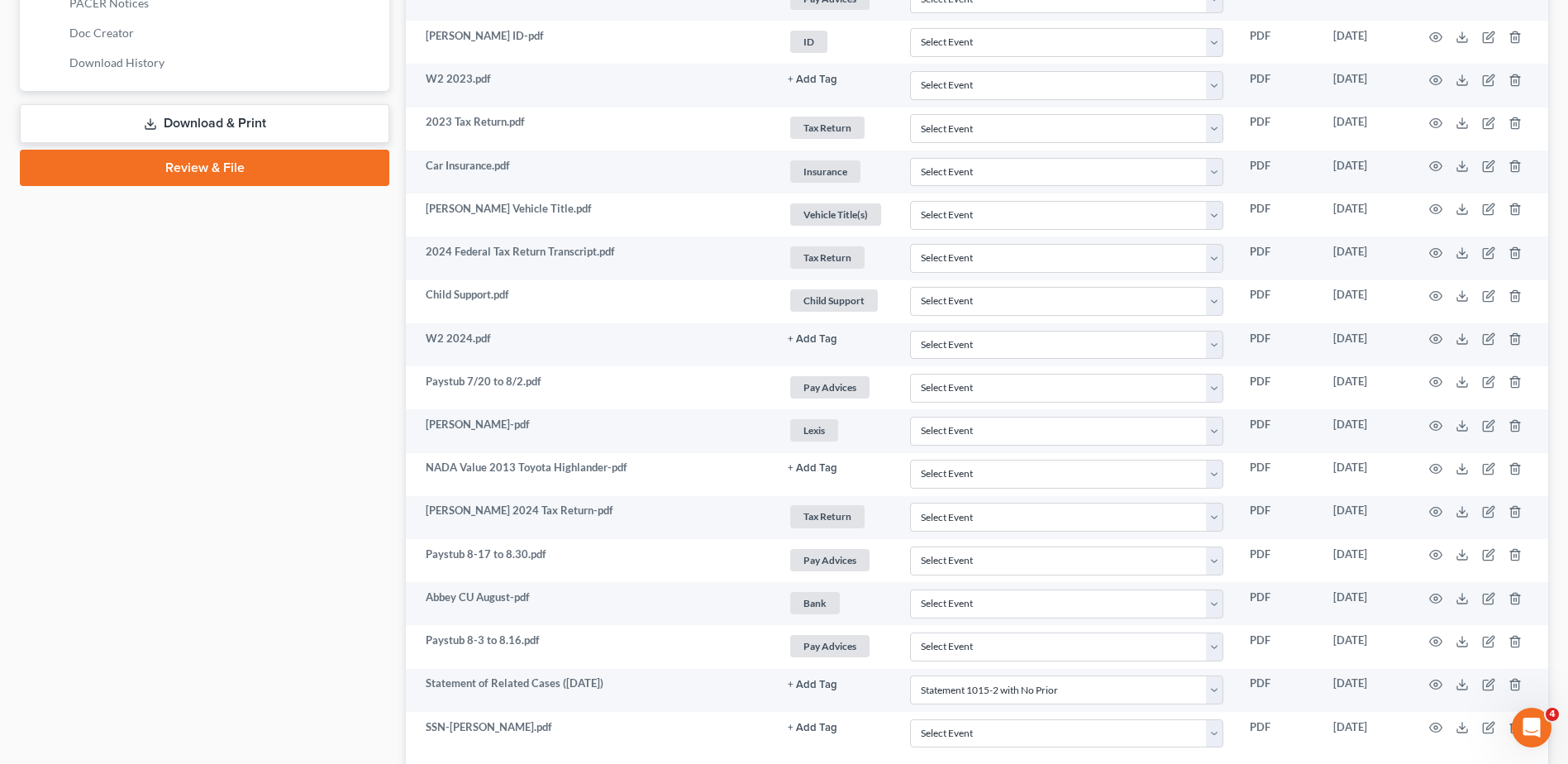
scroll to position [846, 0]
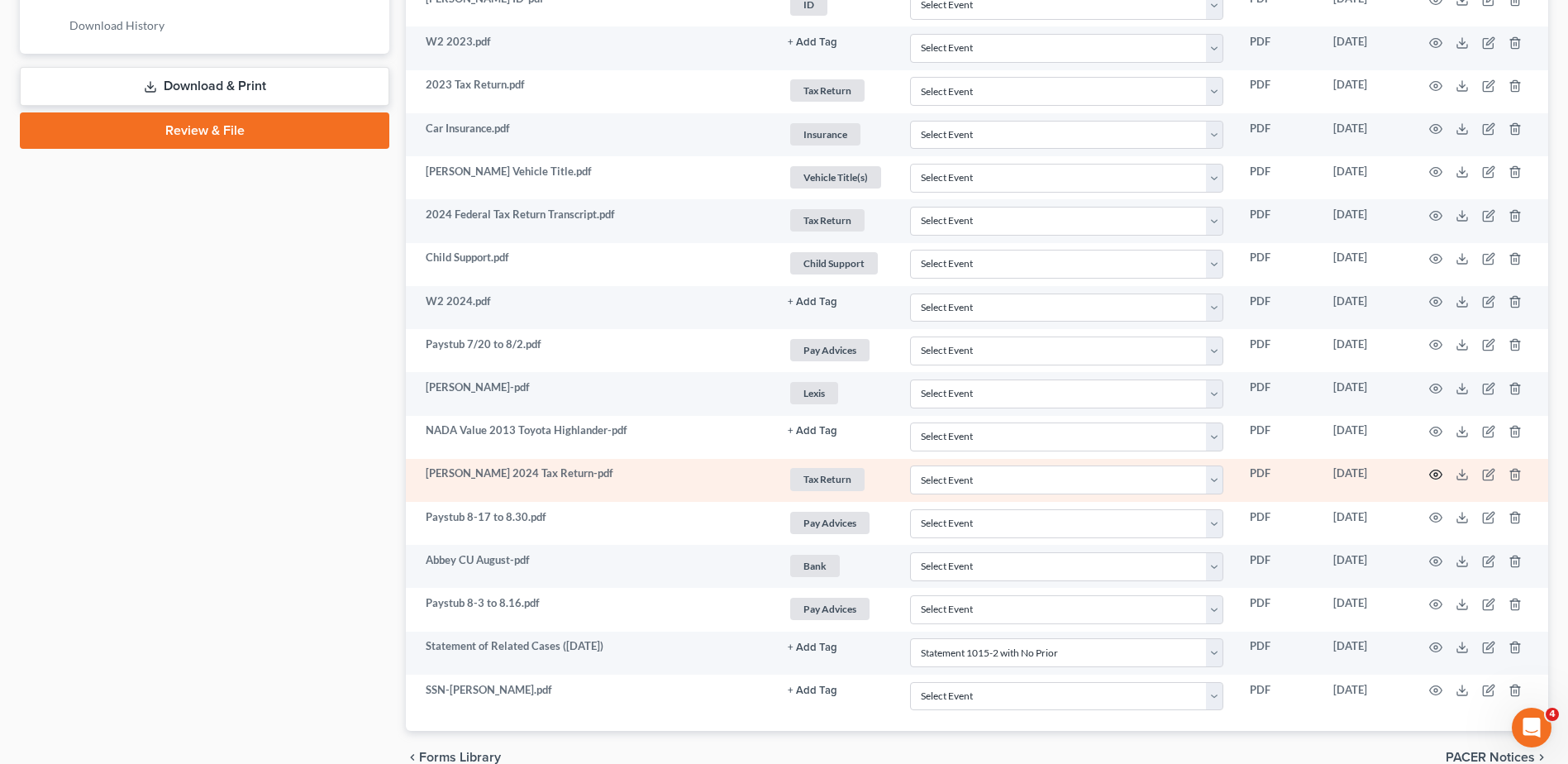
click at [1435, 471] on icon "button" at bounding box center [1436, 475] width 13 height 13
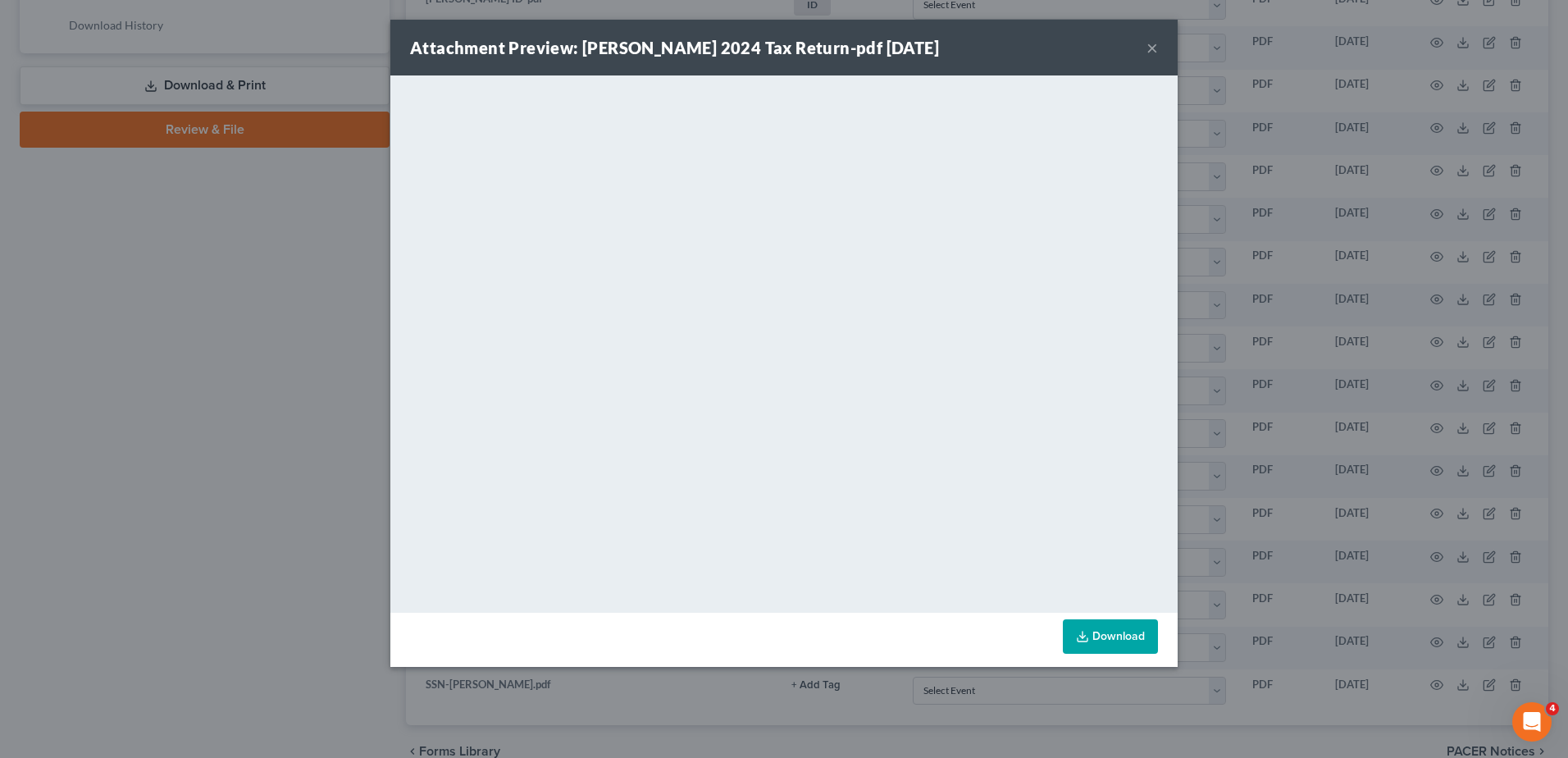
click at [1154, 43] on button "×" at bounding box center [1152, 47] width 11 height 20
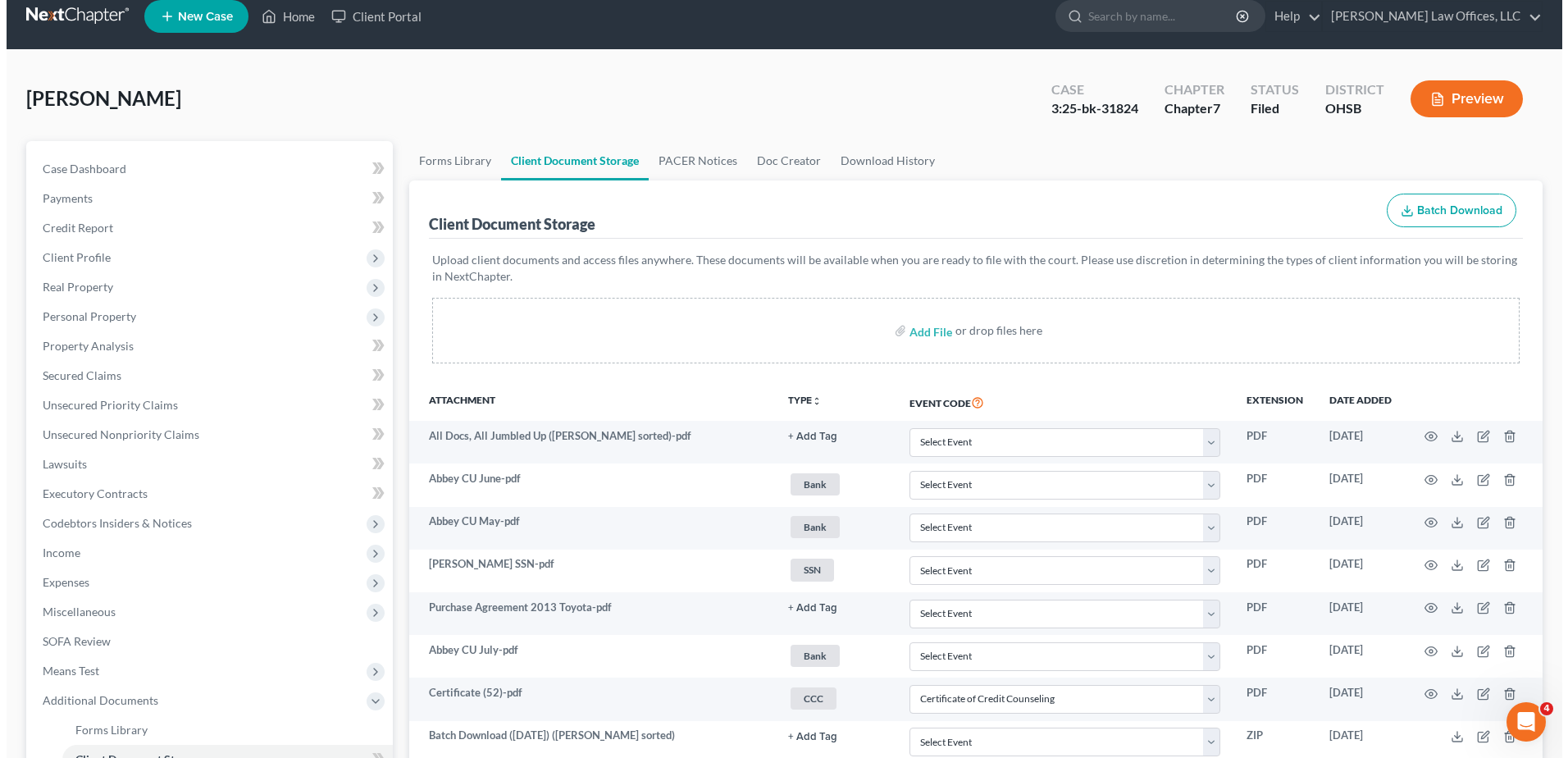
scroll to position [0, 0]
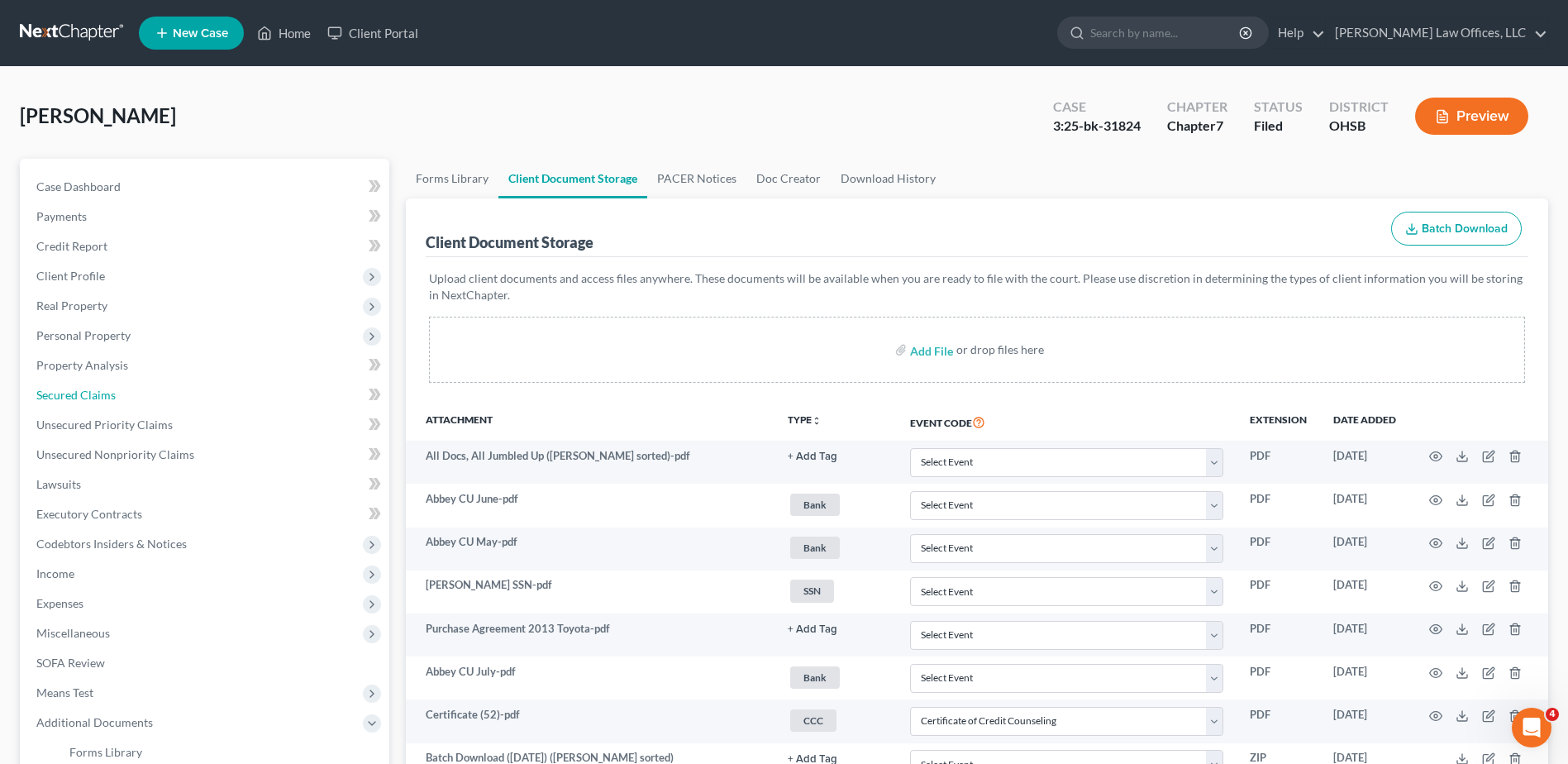
drag, startPoint x: 72, startPoint y: 390, endPoint x: 736, endPoint y: 391, distance: 664.0
click at [72, 390] on span "Secured Claims" at bounding box center [76, 394] width 79 height 14
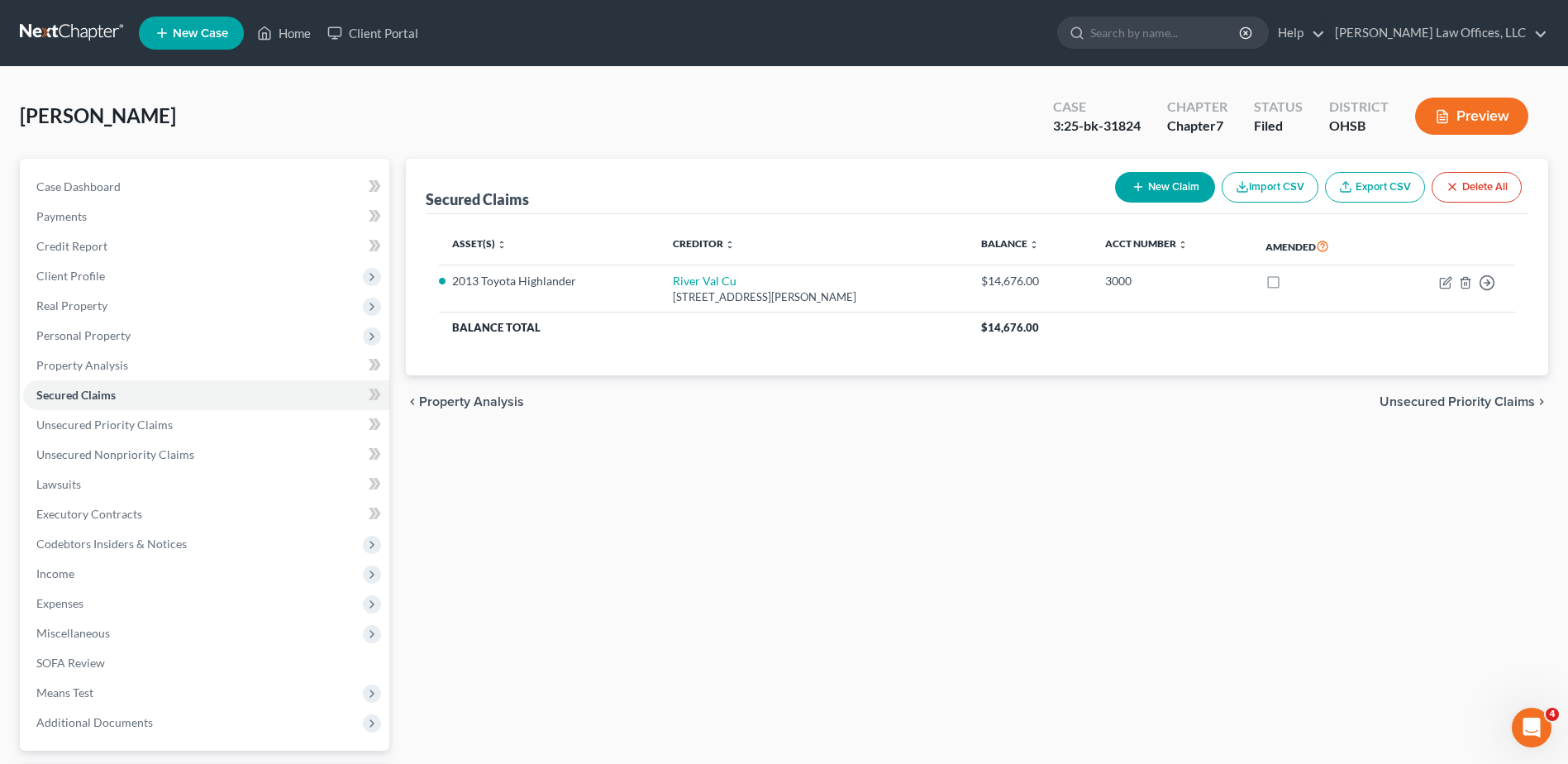
click at [1462, 114] on button "Preview" at bounding box center [1473, 116] width 114 height 38
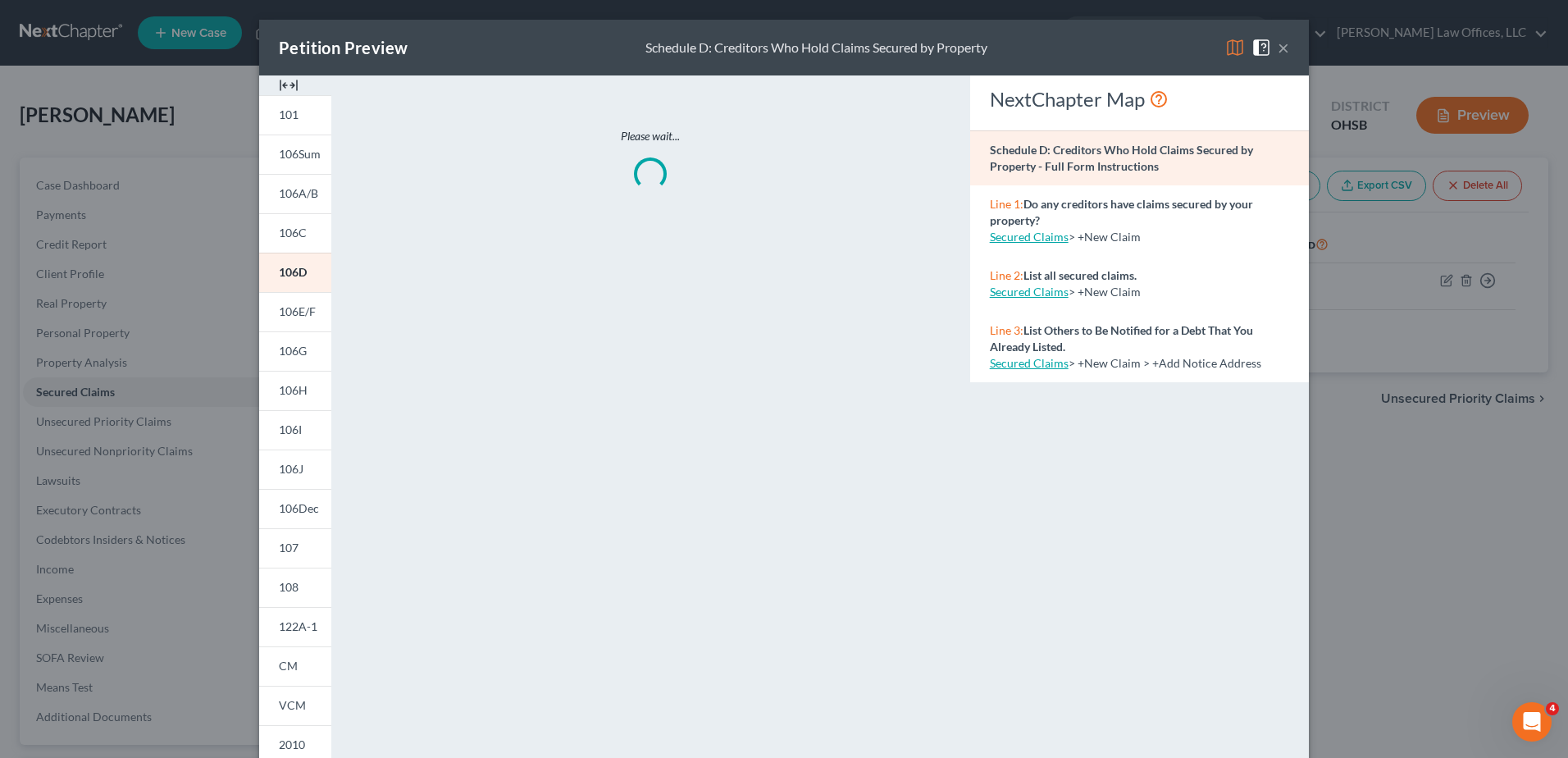
click at [280, 84] on img at bounding box center [289, 85] width 20 height 20
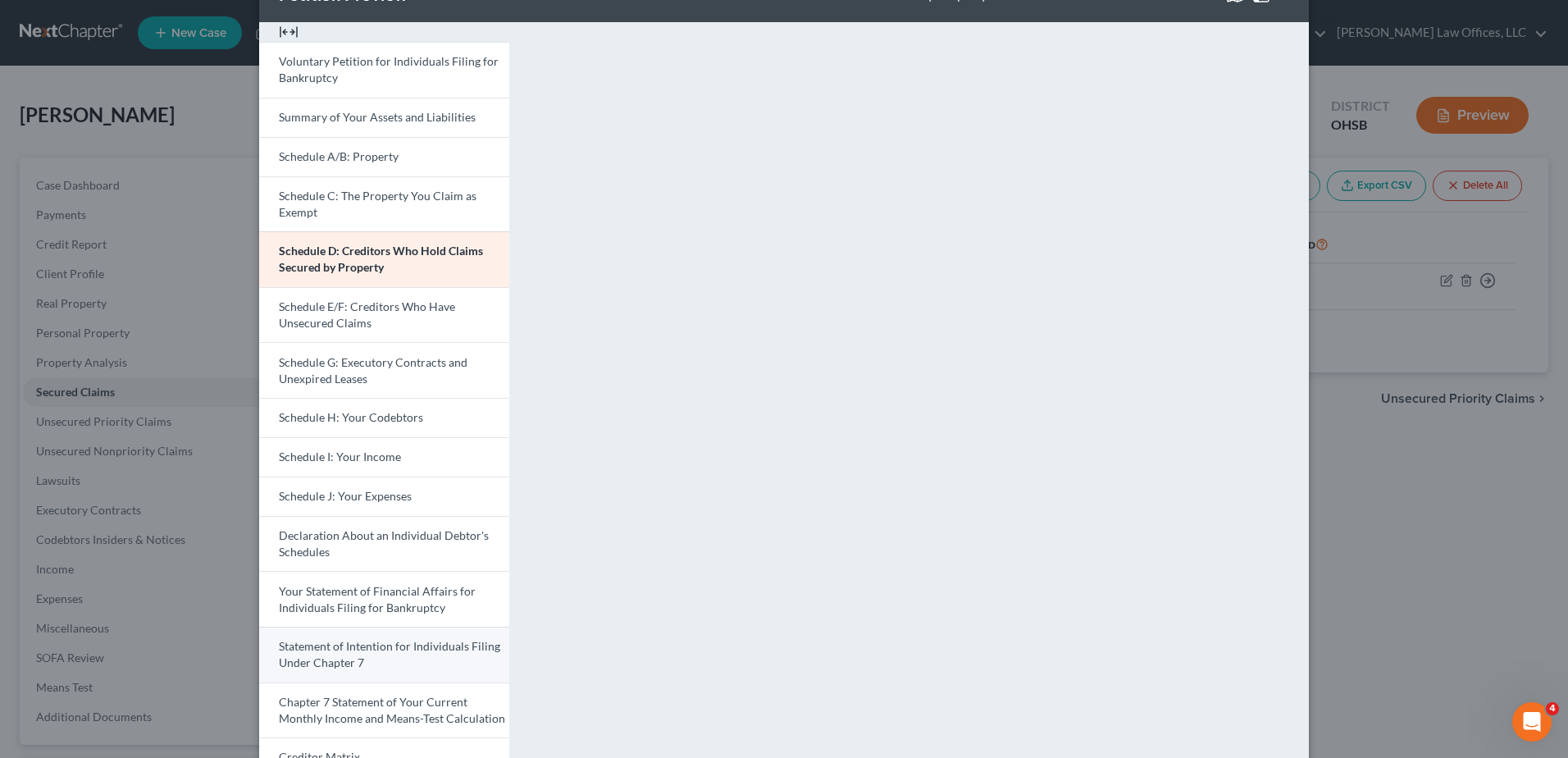
scroll to position [82, 0]
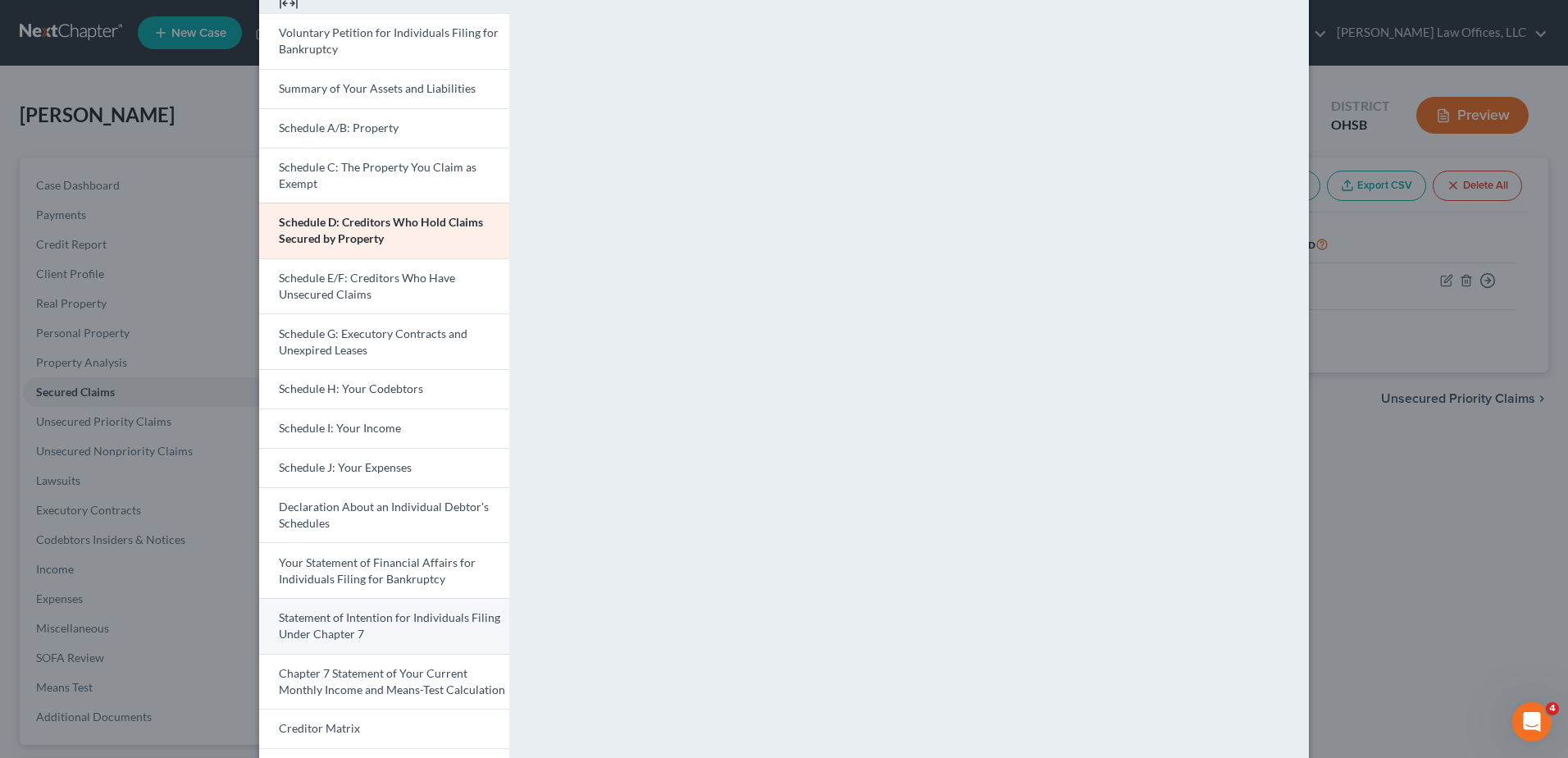
click at [365, 624] on span "Statement of Intention for Individuals Filing Under Chapter 7" at bounding box center [390, 625] width 222 height 31
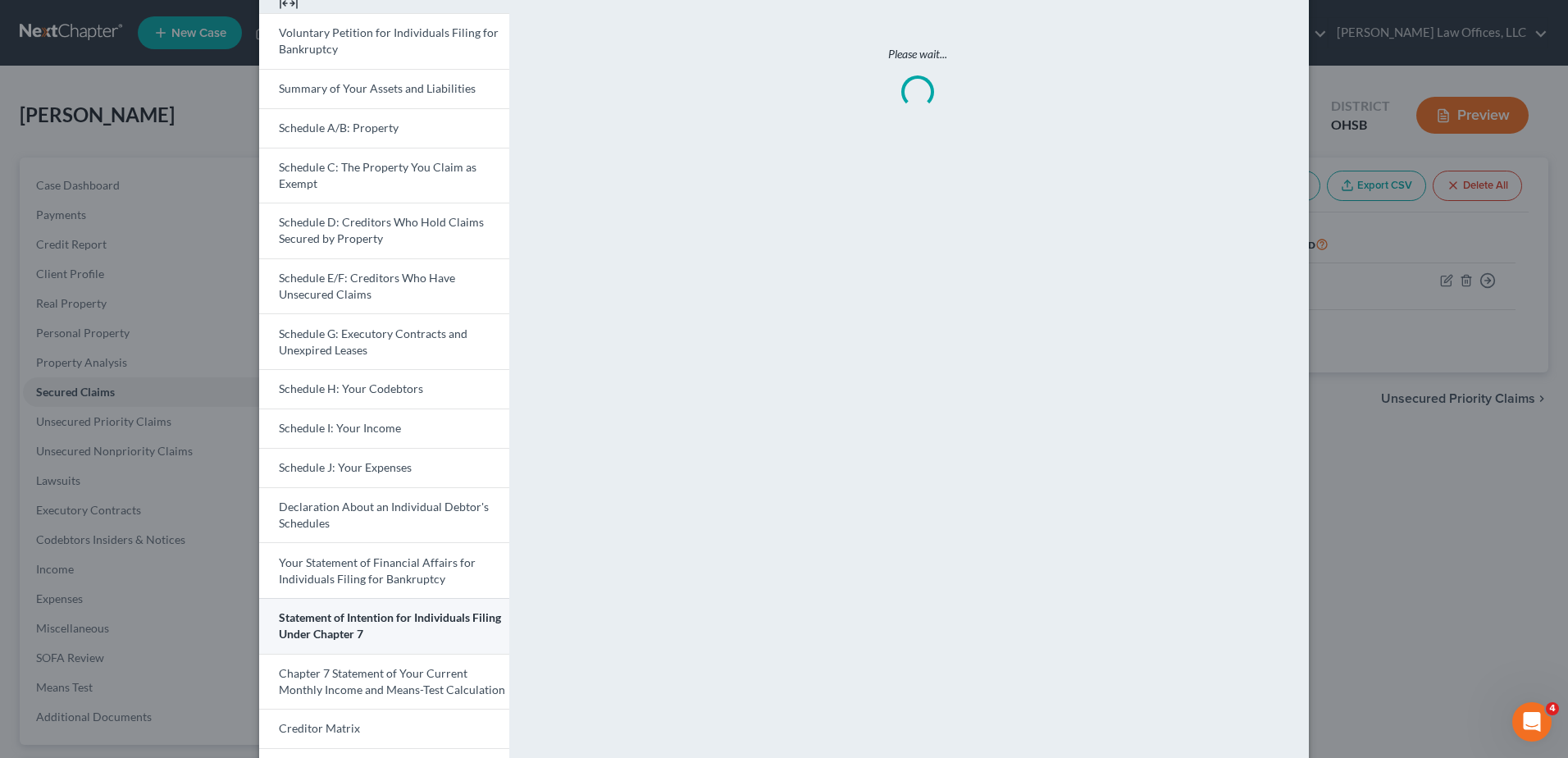
click at [352, 624] on span "Statement of Intention for Individuals Filing Under Chapter 7" at bounding box center [390, 625] width 222 height 31
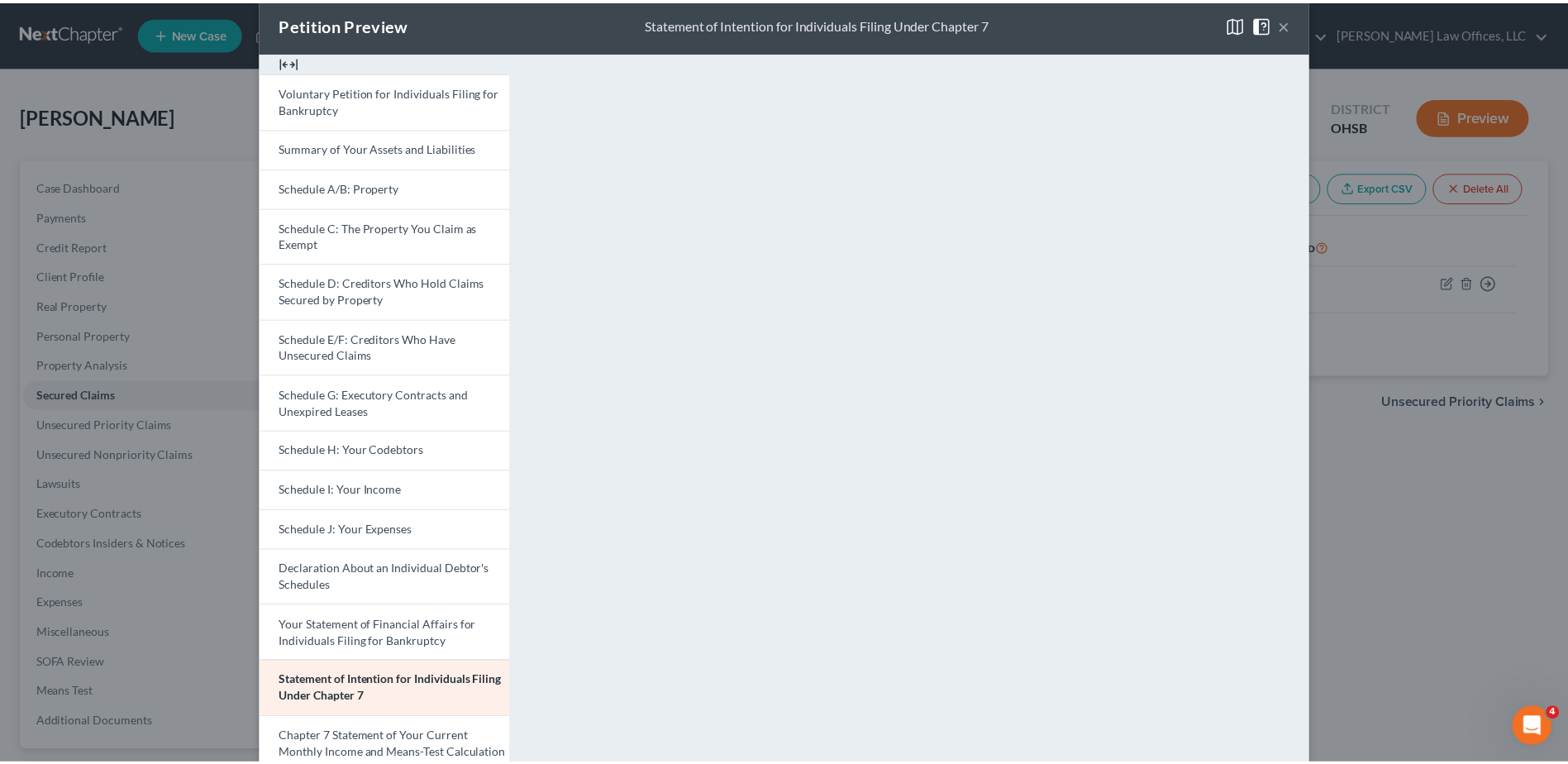
scroll to position [0, 0]
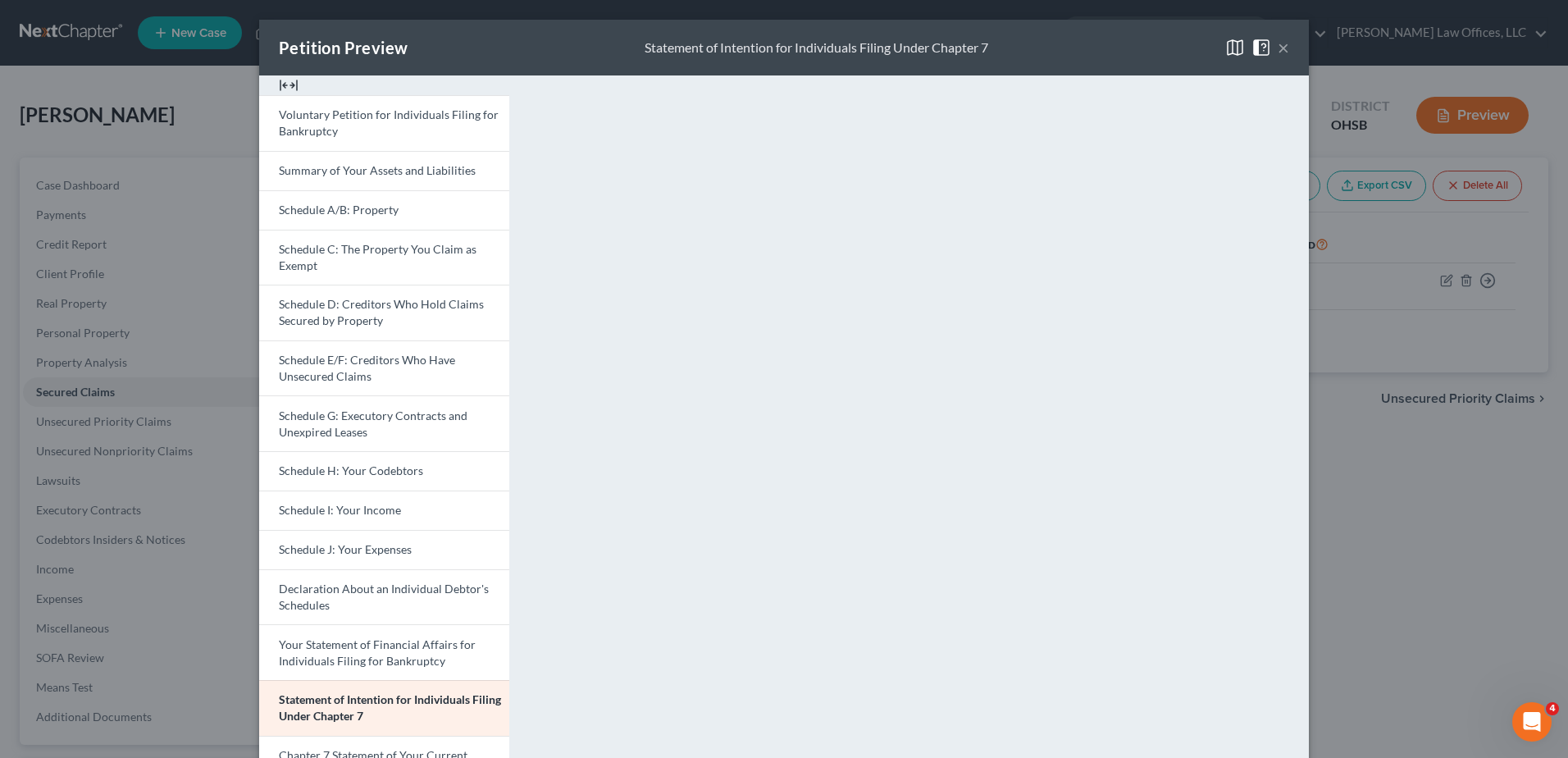
click at [1277, 48] on button "×" at bounding box center [1283, 47] width 11 height 20
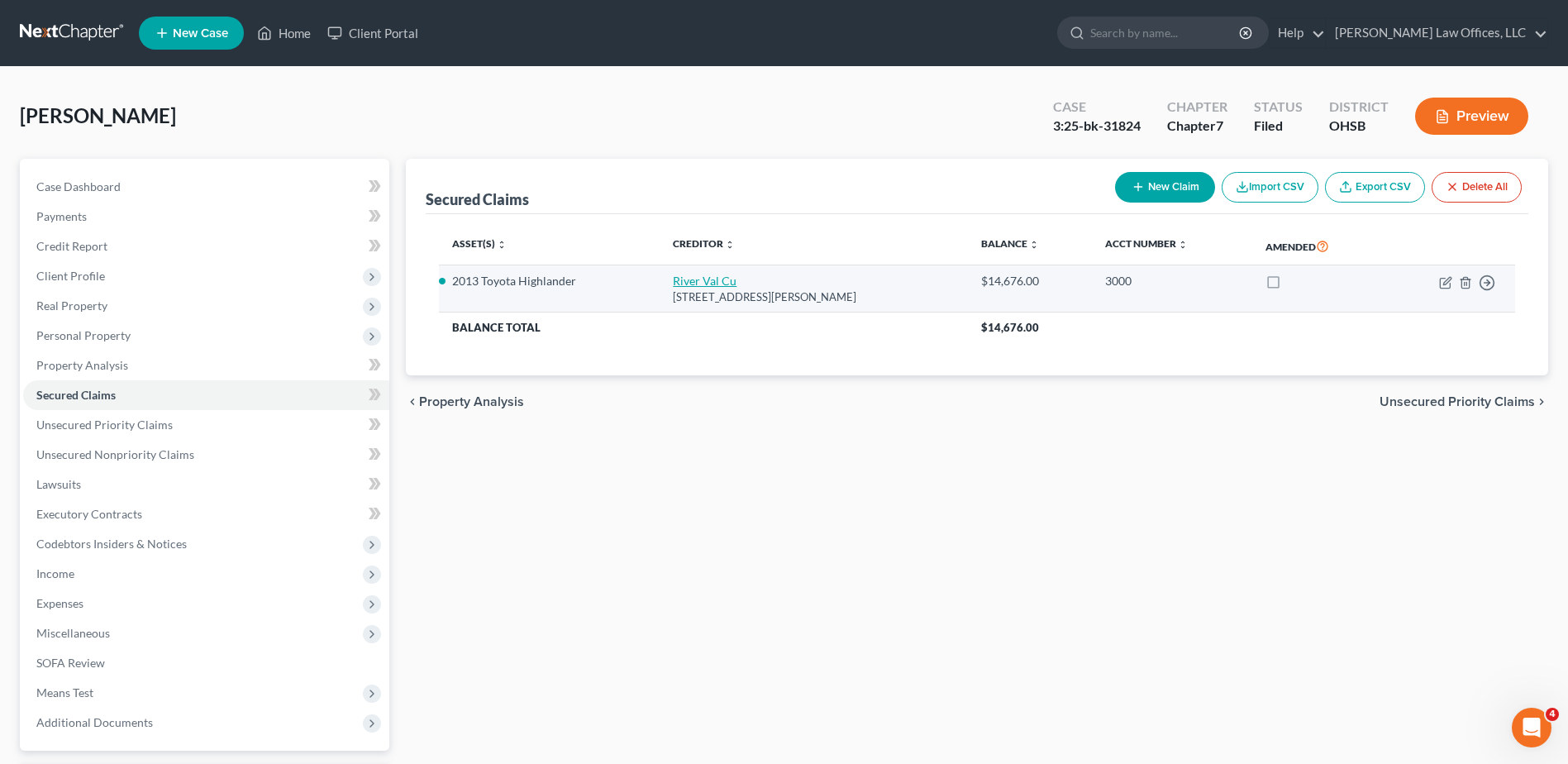
drag, startPoint x: 850, startPoint y: 301, endPoint x: 674, endPoint y: 281, distance: 177.1
click at [674, 281] on td "River Val Cu [STREET_ADDRESS][PERSON_NAME]" at bounding box center [814, 288] width 308 height 47
drag, startPoint x: 673, startPoint y: 281, endPoint x: 682, endPoint y: 294, distance: 15.8
copy td "River Val Cu [STREET_ADDRESS][PERSON_NAME]"
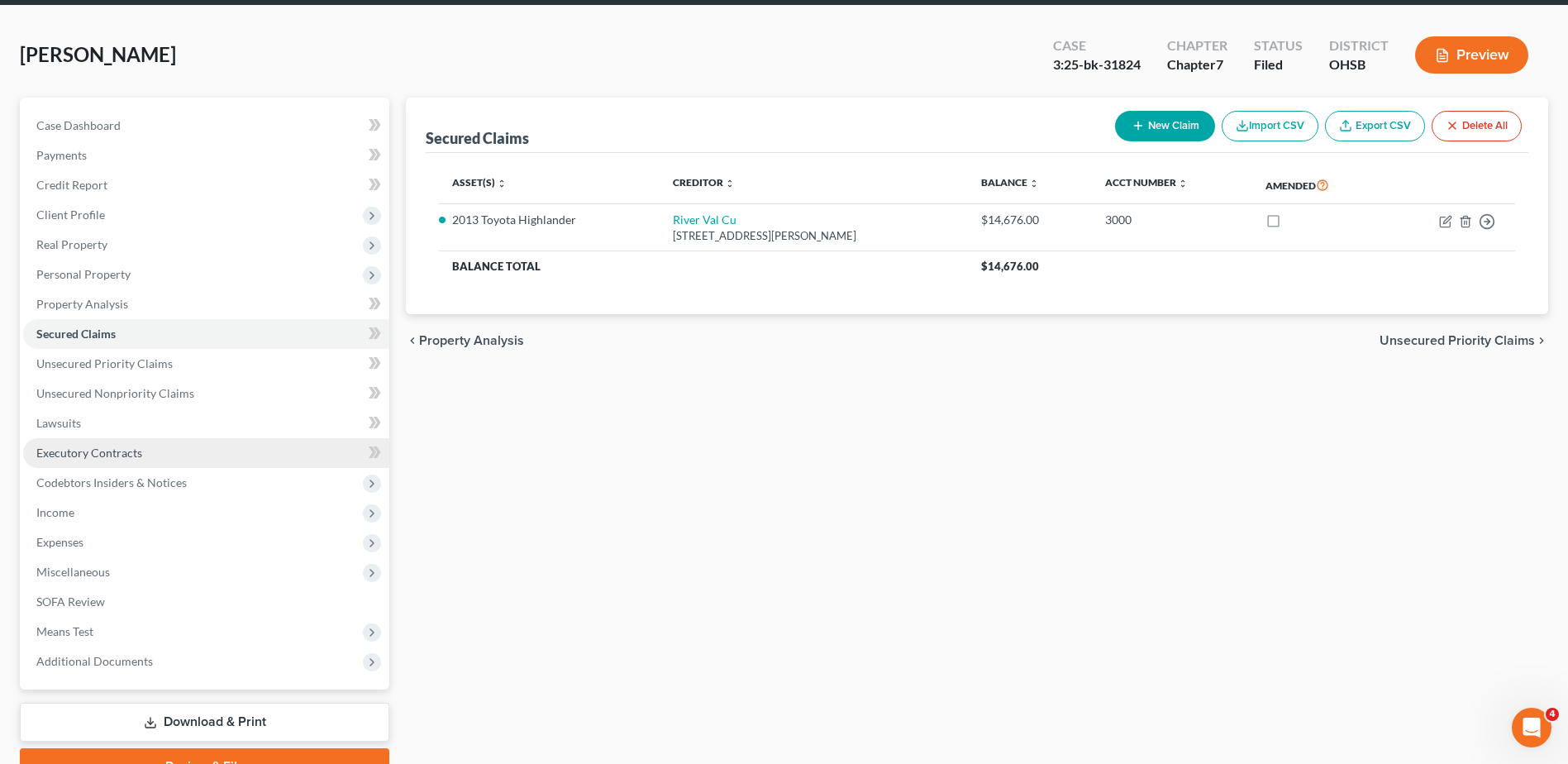
scroll to position [145, 0]
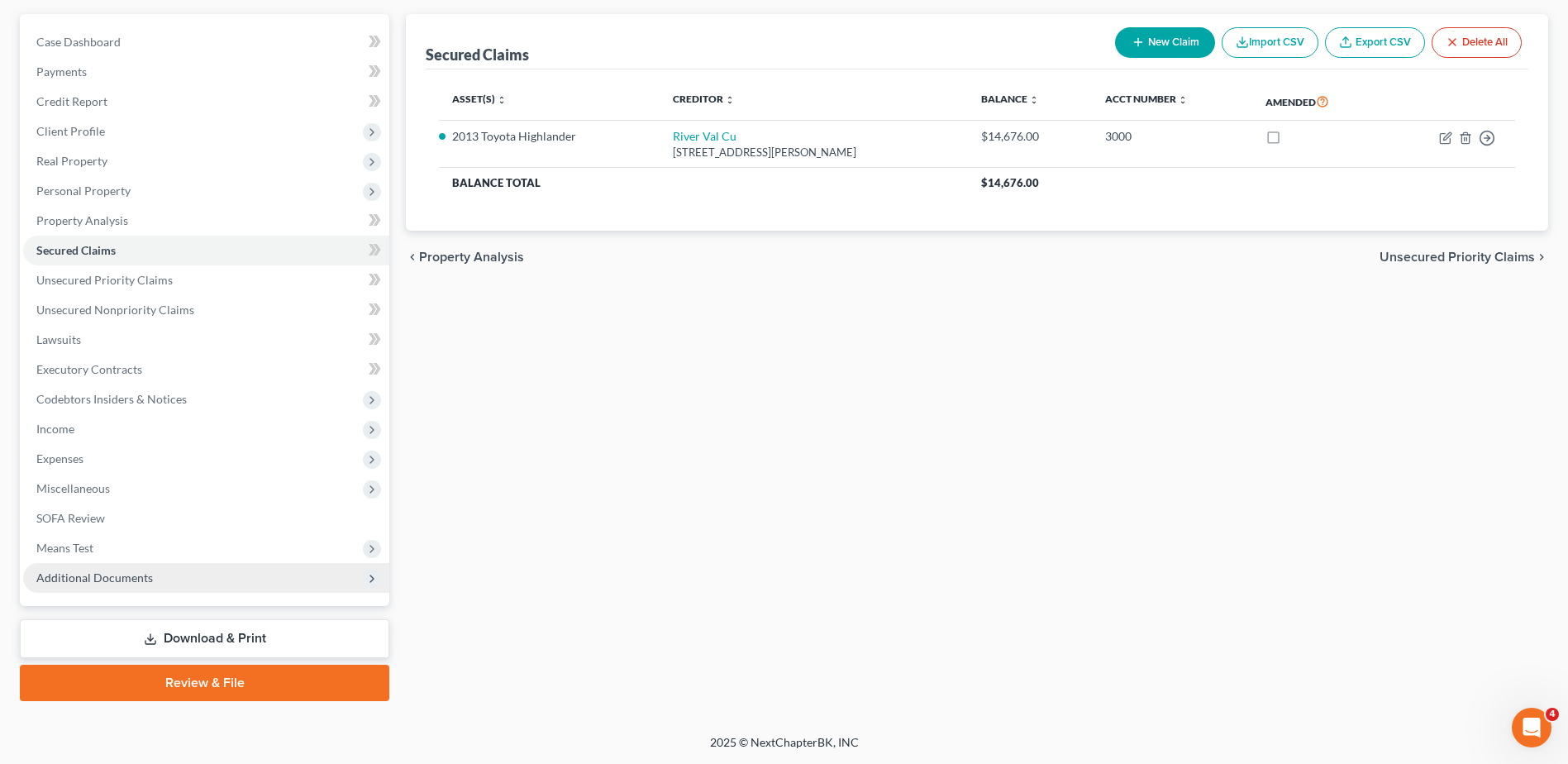
click at [106, 574] on span "Additional Documents" at bounding box center [94, 577] width 117 height 14
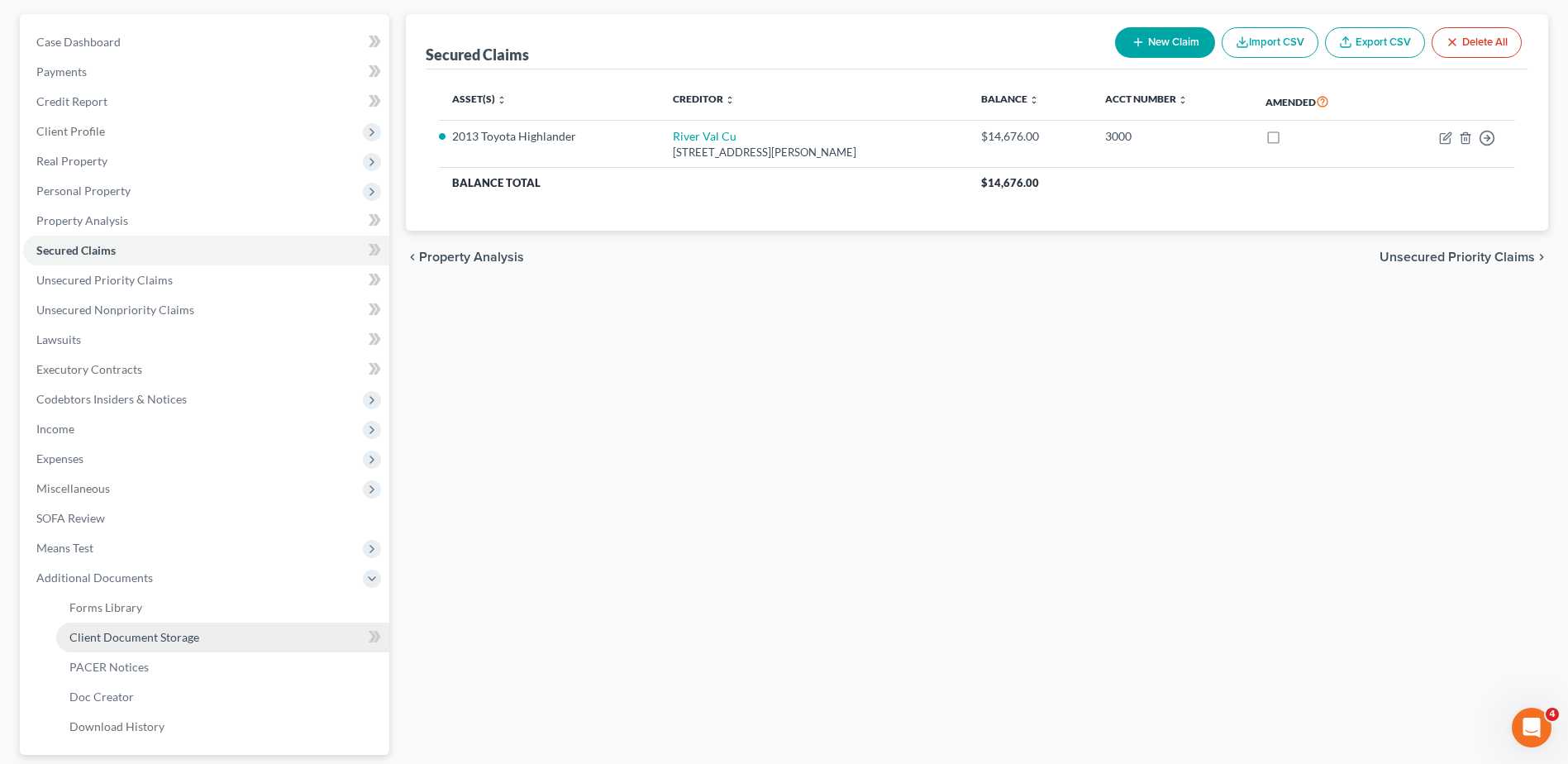
click at [105, 630] on span "Client Document Storage" at bounding box center [134, 637] width 130 height 14
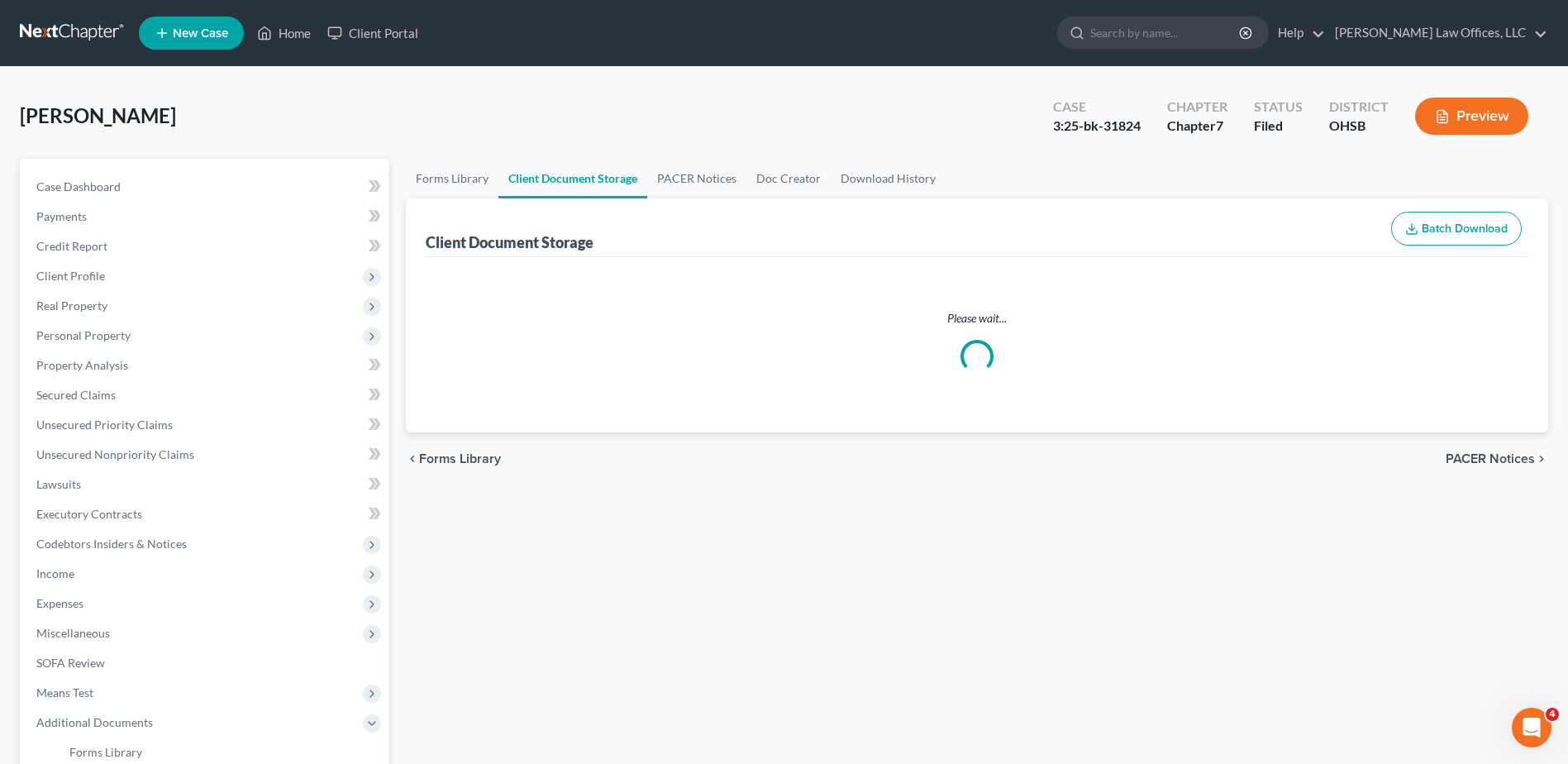
select select "7"
select select "52"
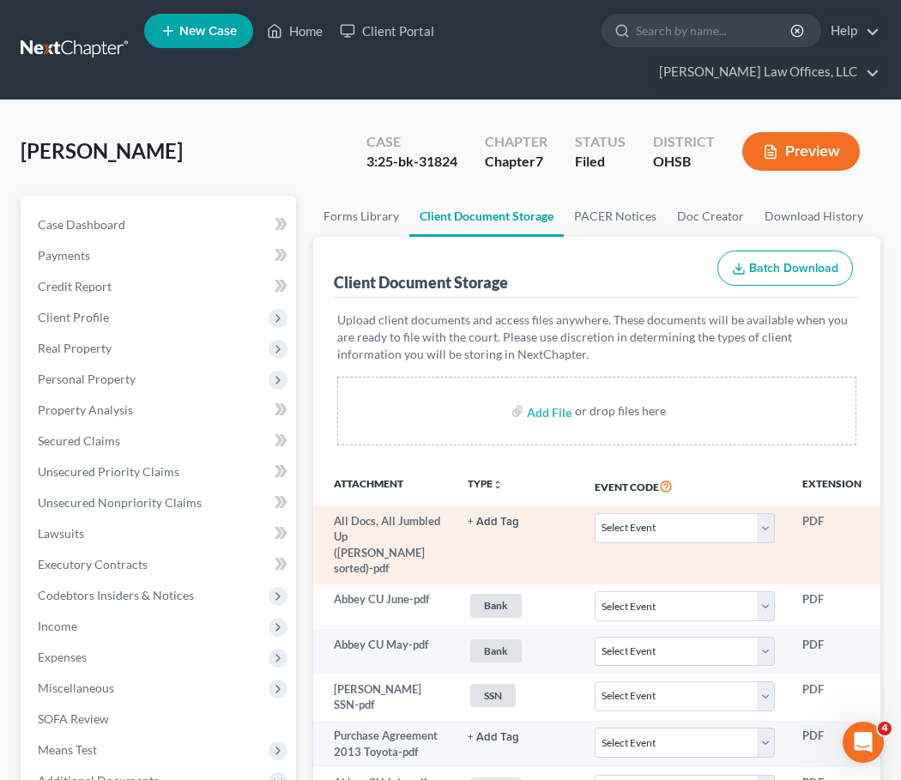
select select "7"
select select "52"
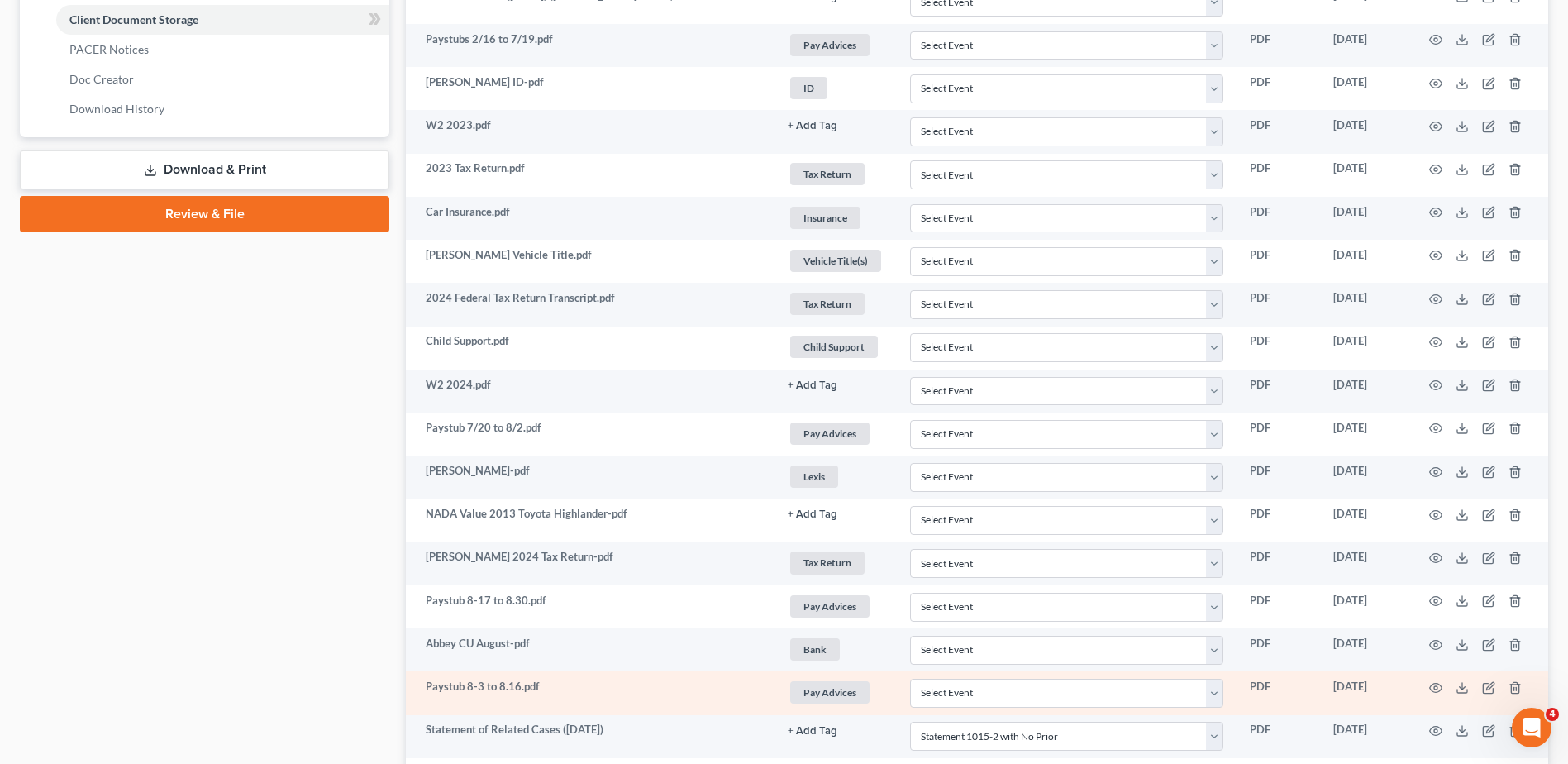
scroll to position [724, 0]
